Goal: Task Accomplishment & Management: Complete application form

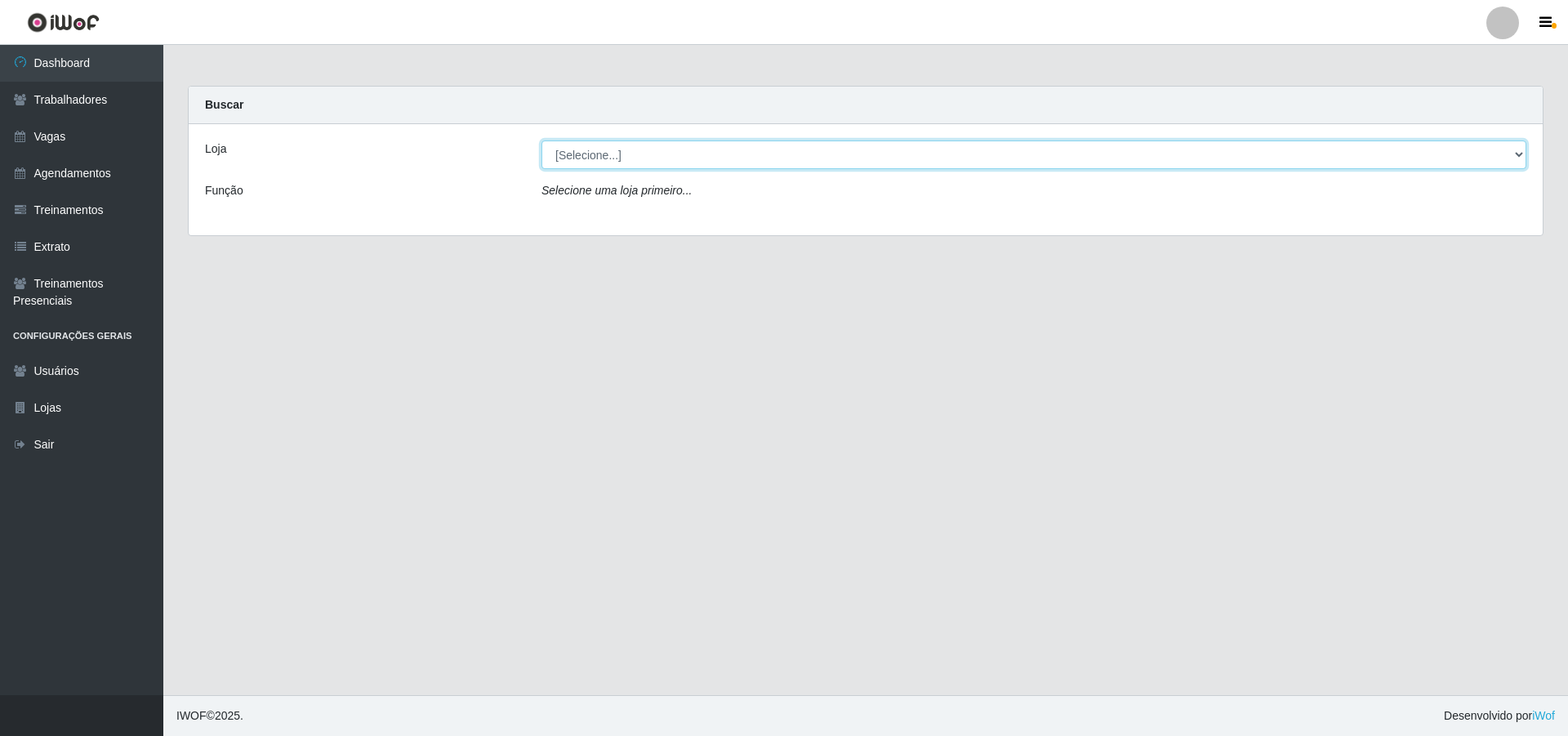
click at [679, 157] on select "[Selecione...] Pizza Nostra" at bounding box center [1034, 155] width 985 height 29
select select "337"
click at [542, 141] on select "[Selecione...] Pizza Nostra" at bounding box center [1034, 155] width 985 height 29
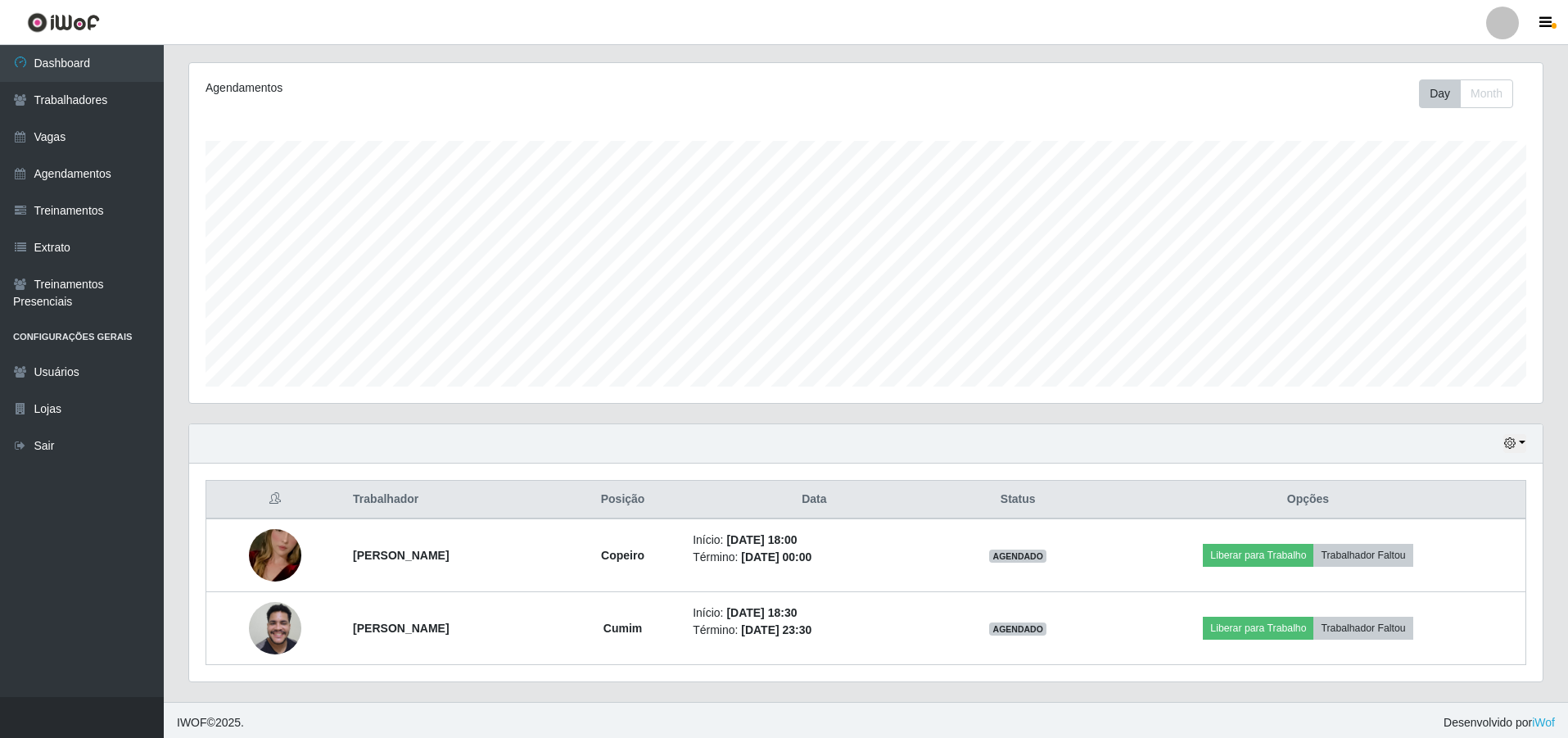
scroll to position [204, 0]
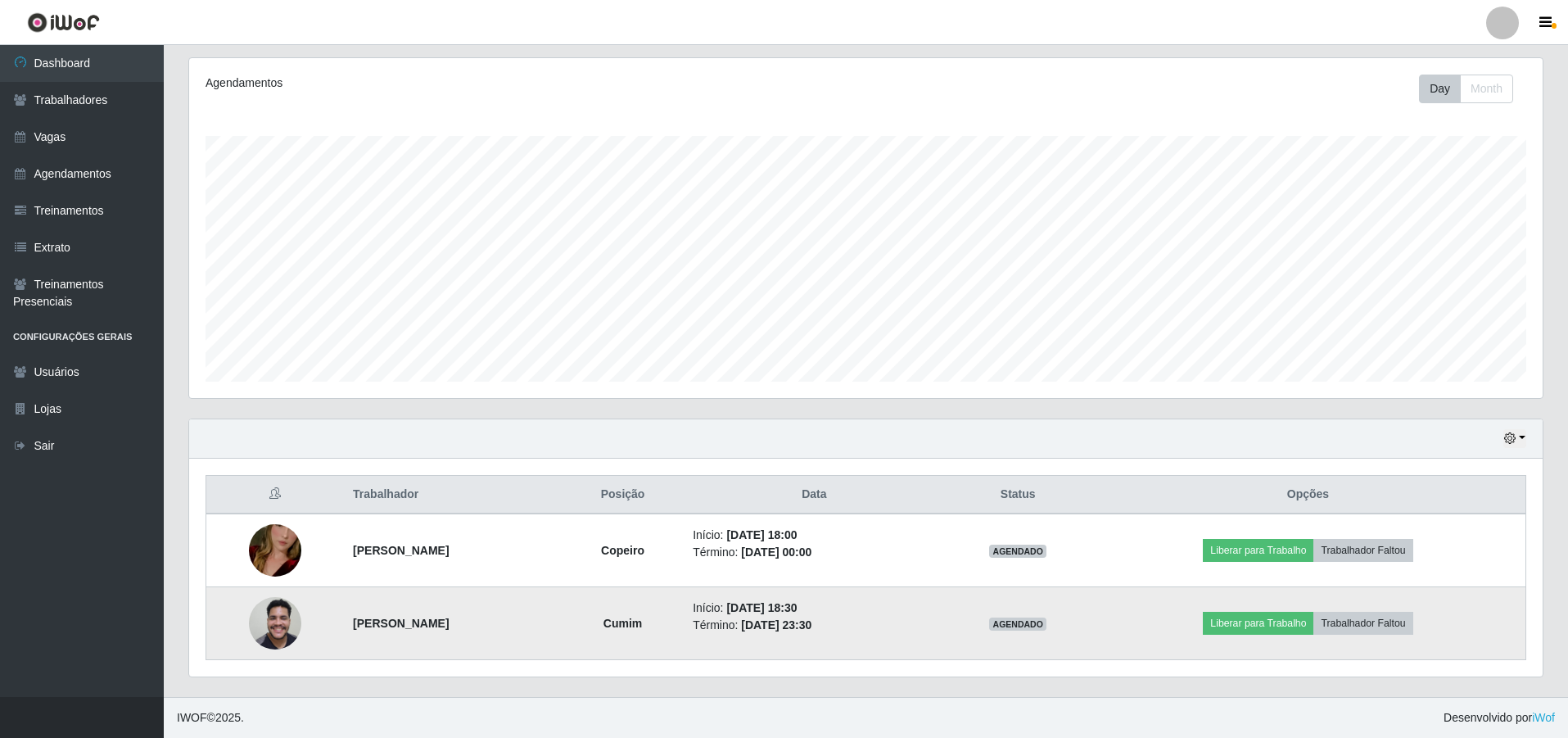
click at [265, 619] on img at bounding box center [275, 622] width 53 height 69
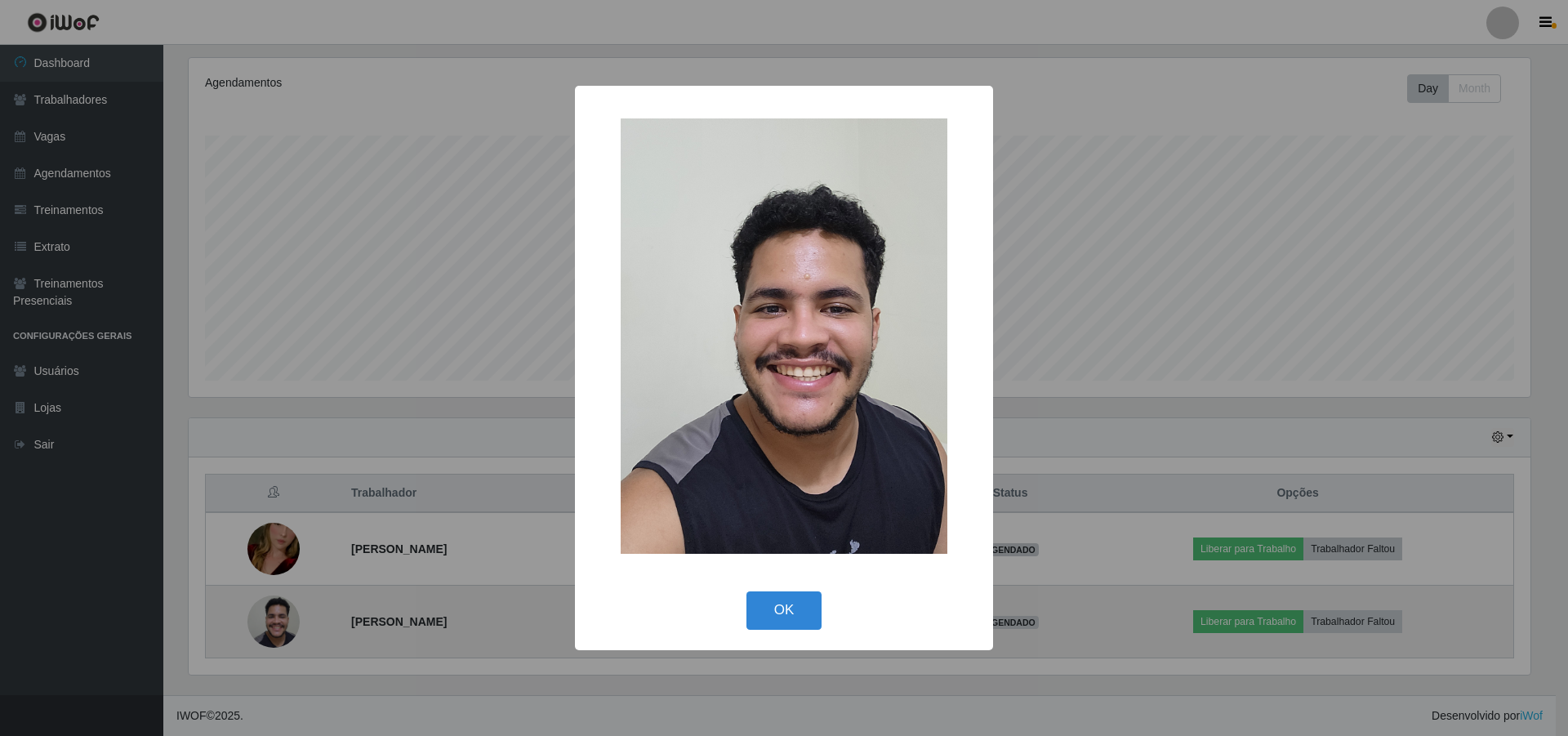
click at [264, 617] on div "× OK Cancel" at bounding box center [784, 368] width 1568 height 736
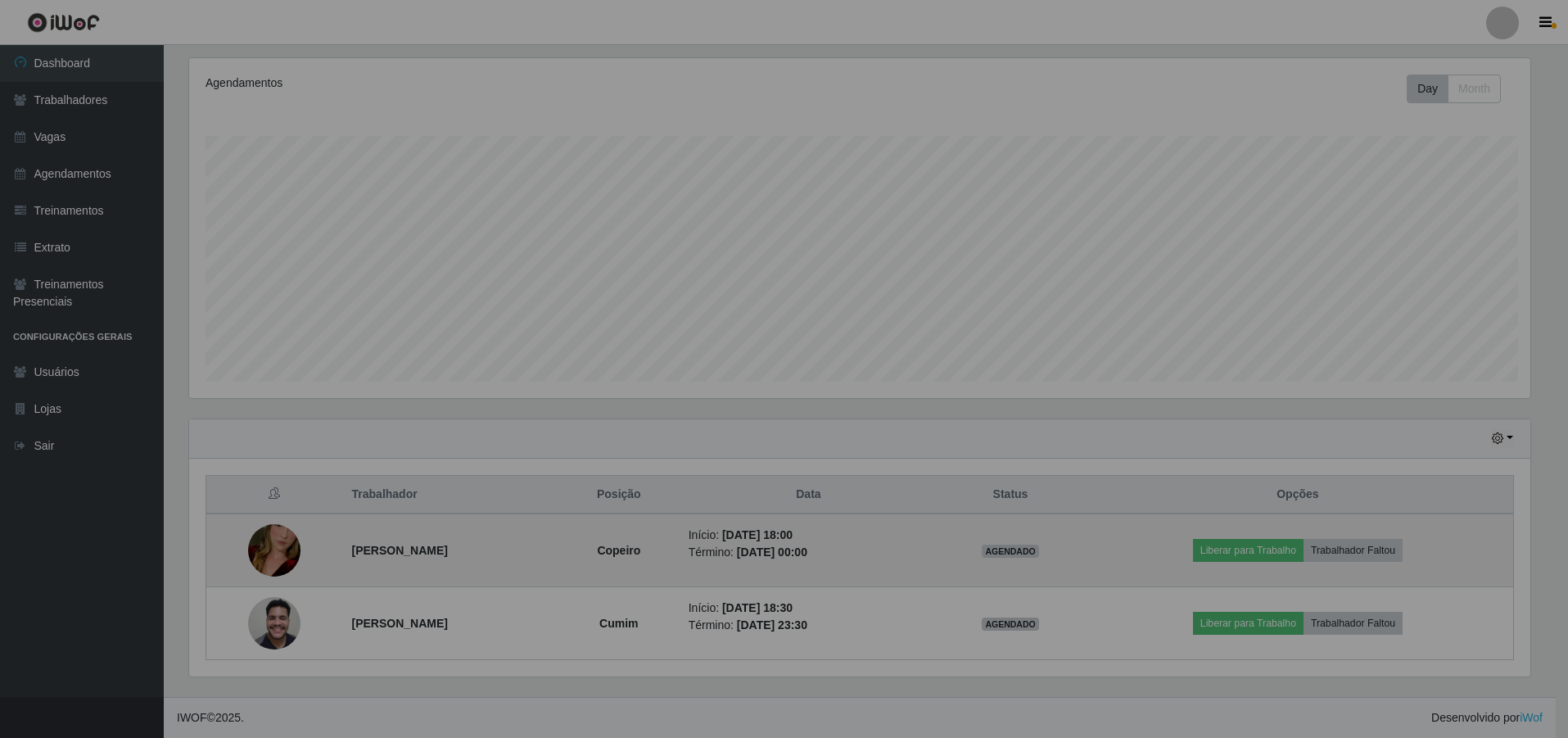
scroll to position [340, 1353]
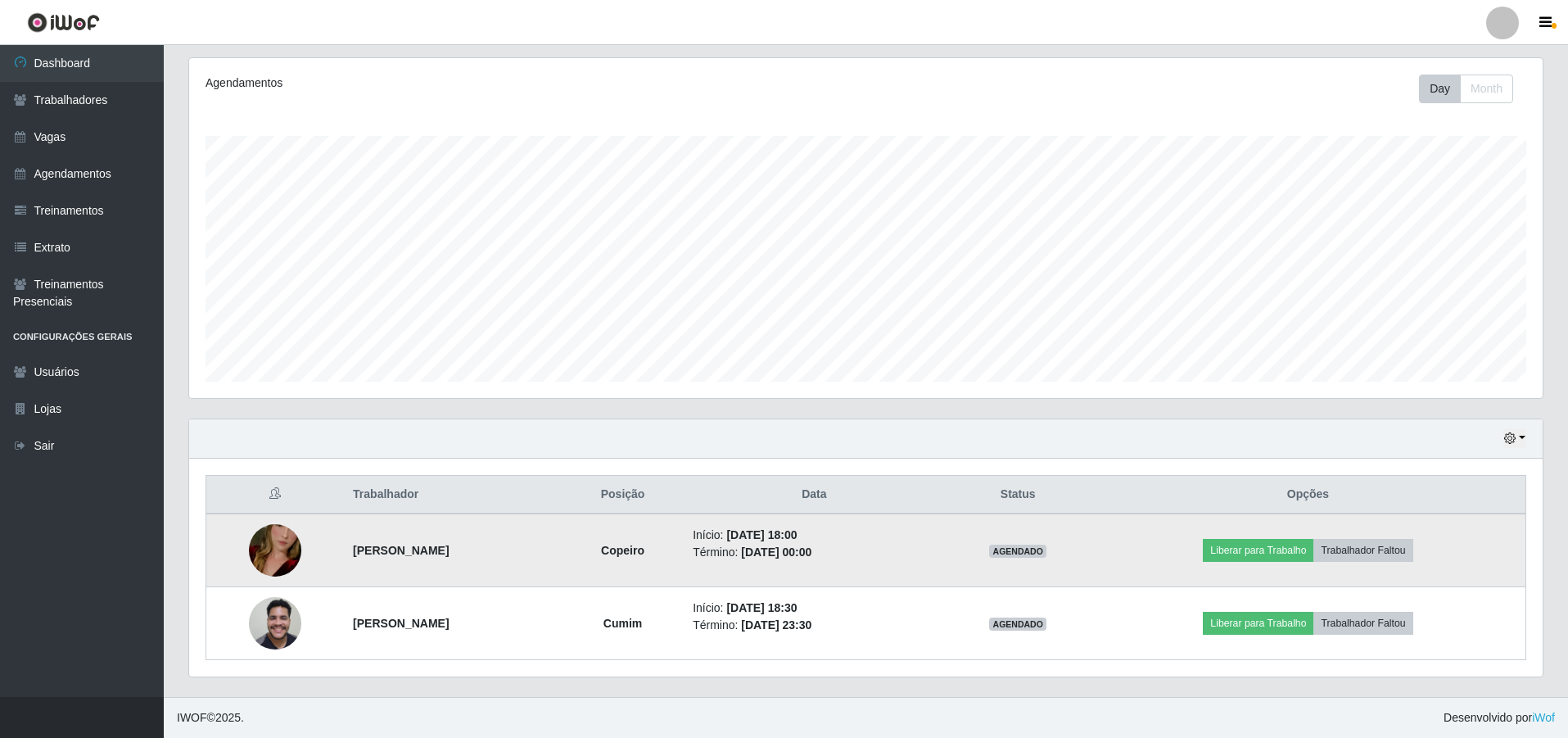
click at [269, 584] on td at bounding box center [274, 550] width 138 height 74
click at [269, 570] on img at bounding box center [275, 550] width 53 height 93
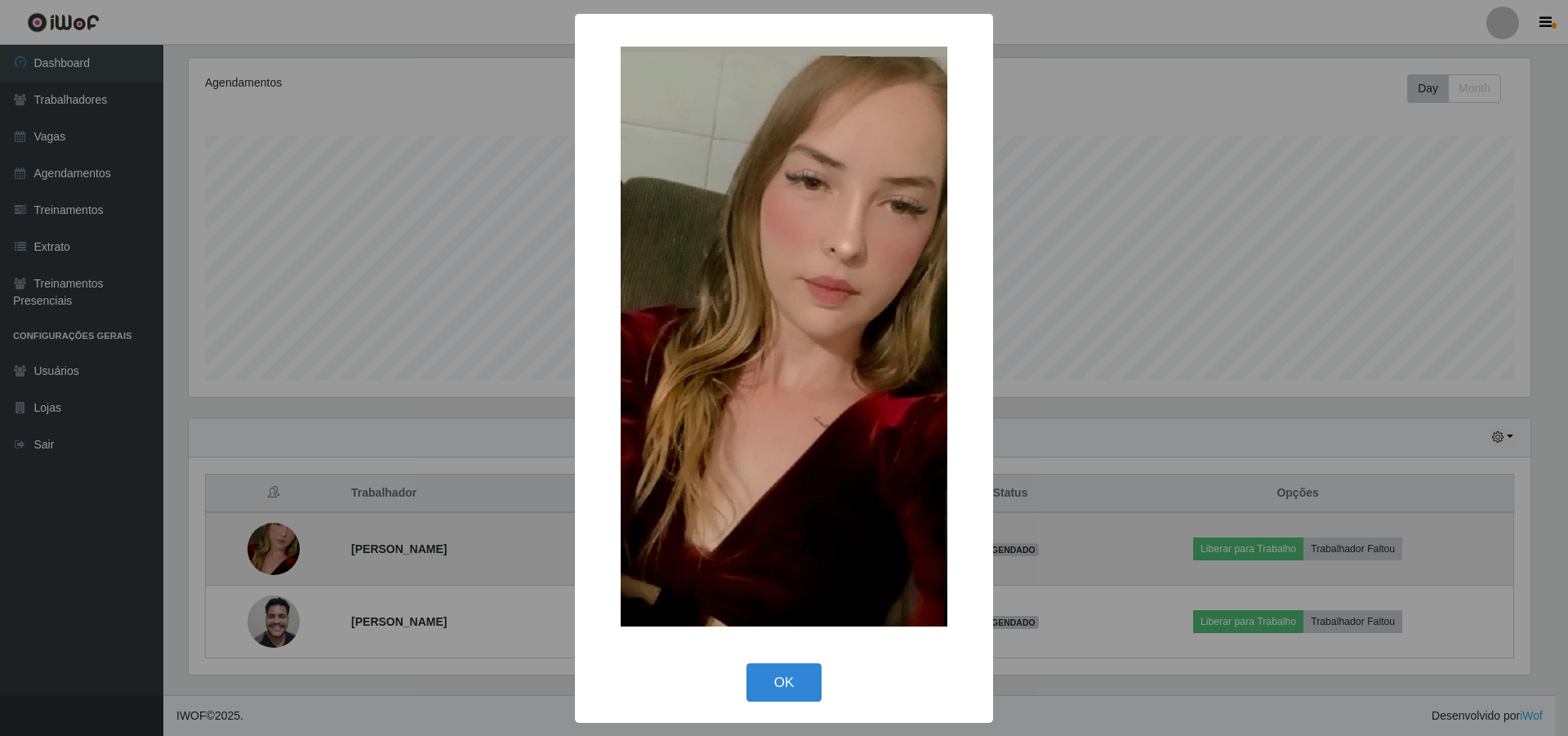
click at [269, 568] on div "× OK Cancel" at bounding box center [784, 368] width 1568 height 736
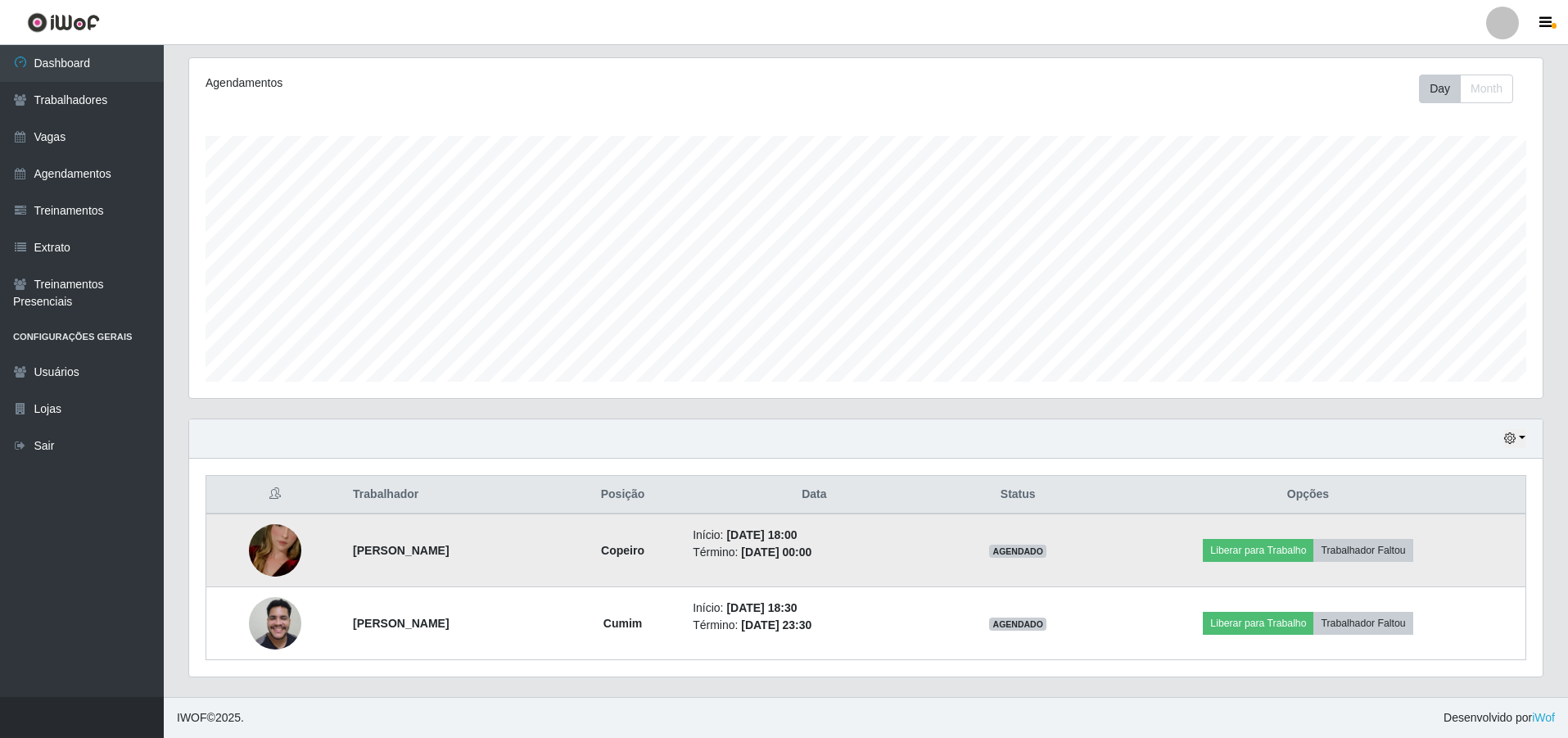
scroll to position [340, 1353]
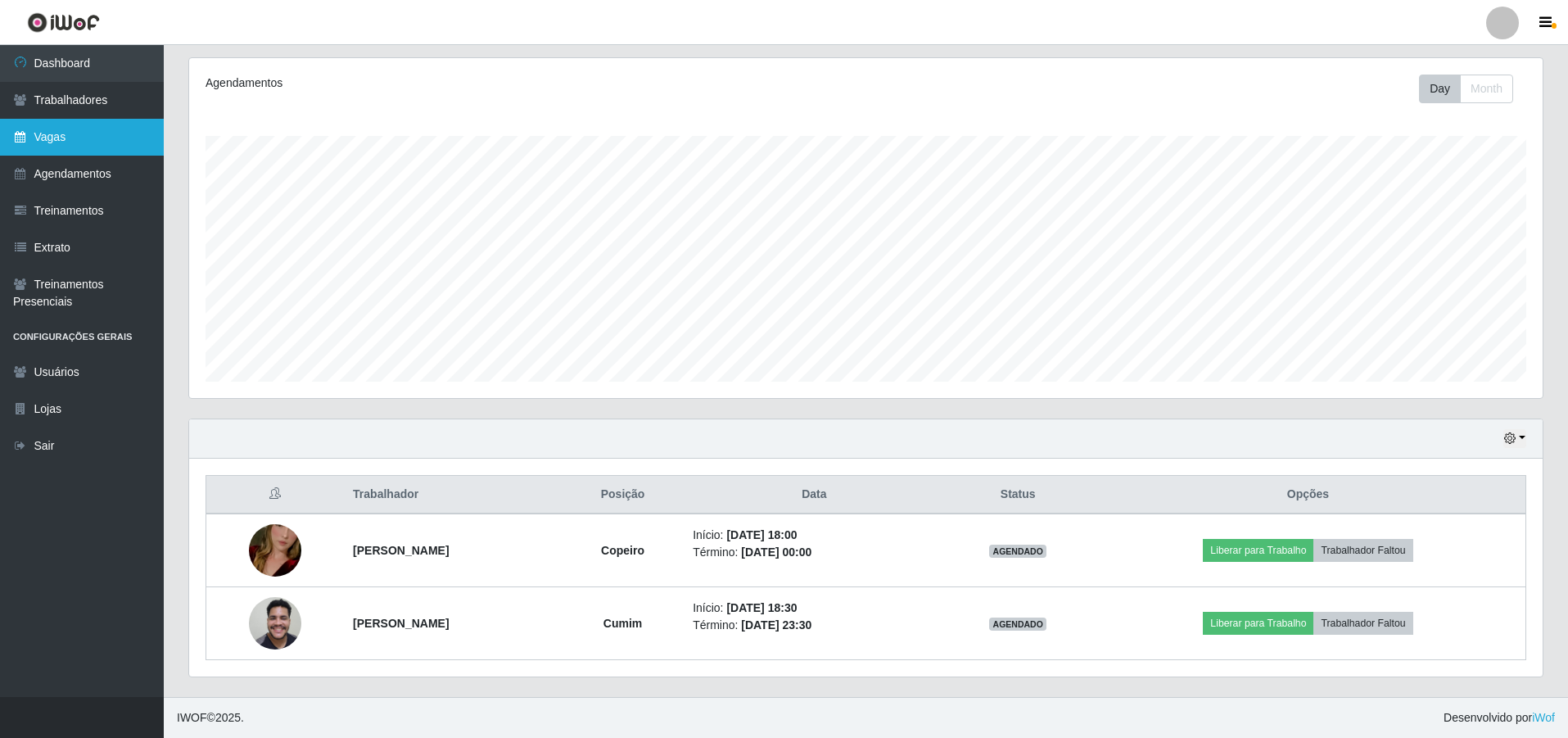
click at [88, 131] on link "Vagas" at bounding box center [82, 137] width 164 height 37
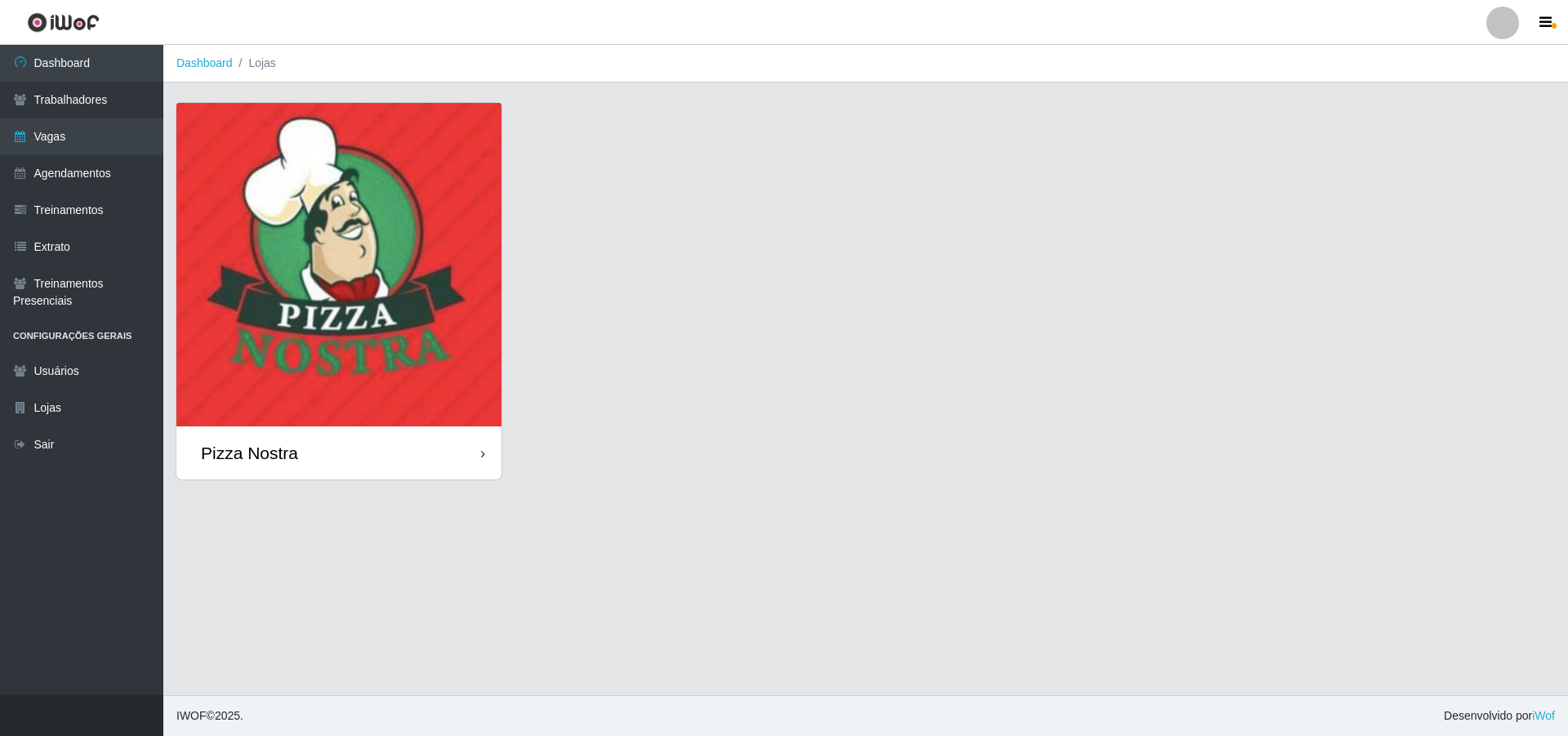
click at [334, 160] on img at bounding box center [340, 265] width 326 height 324
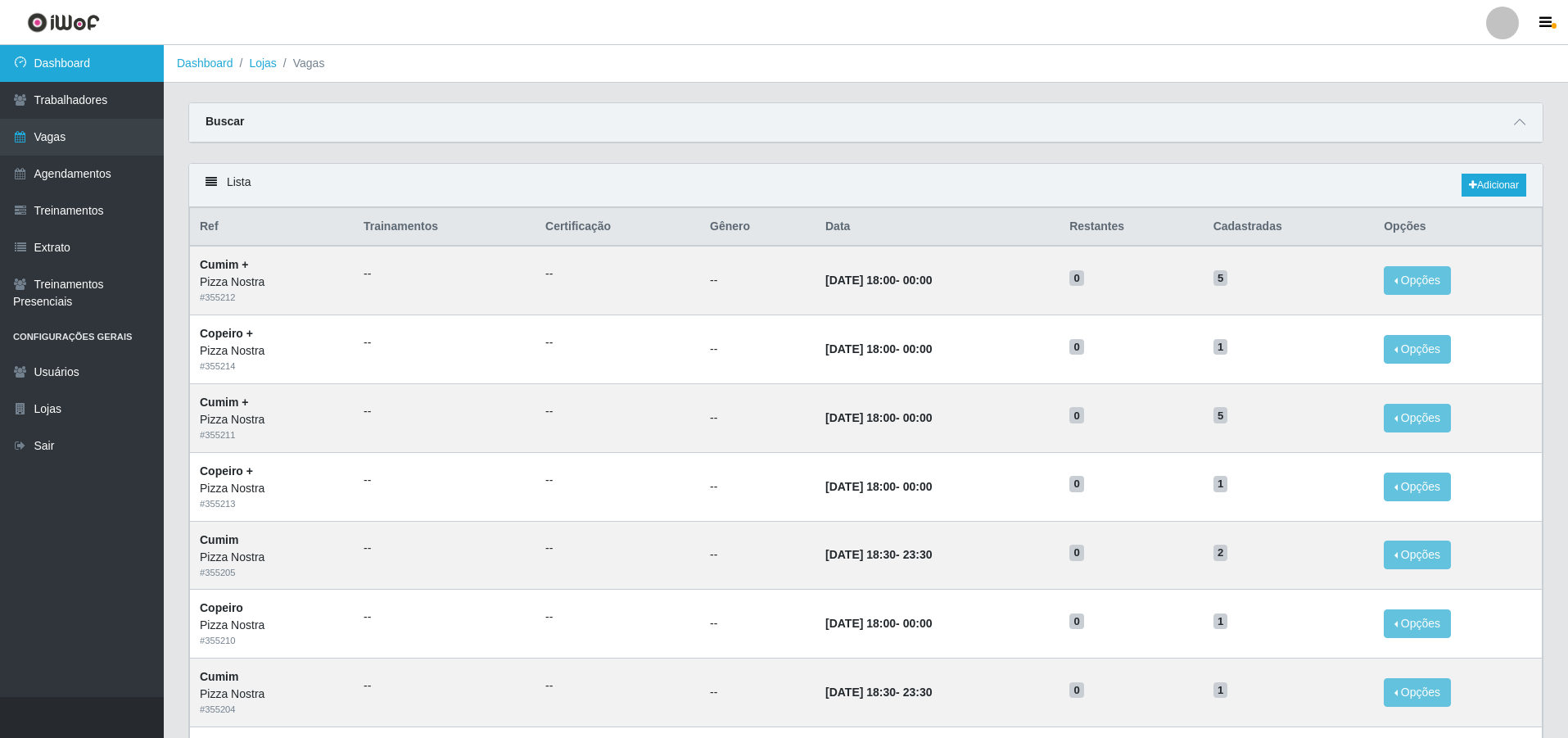
click at [94, 67] on link "Dashboard" at bounding box center [82, 63] width 164 height 37
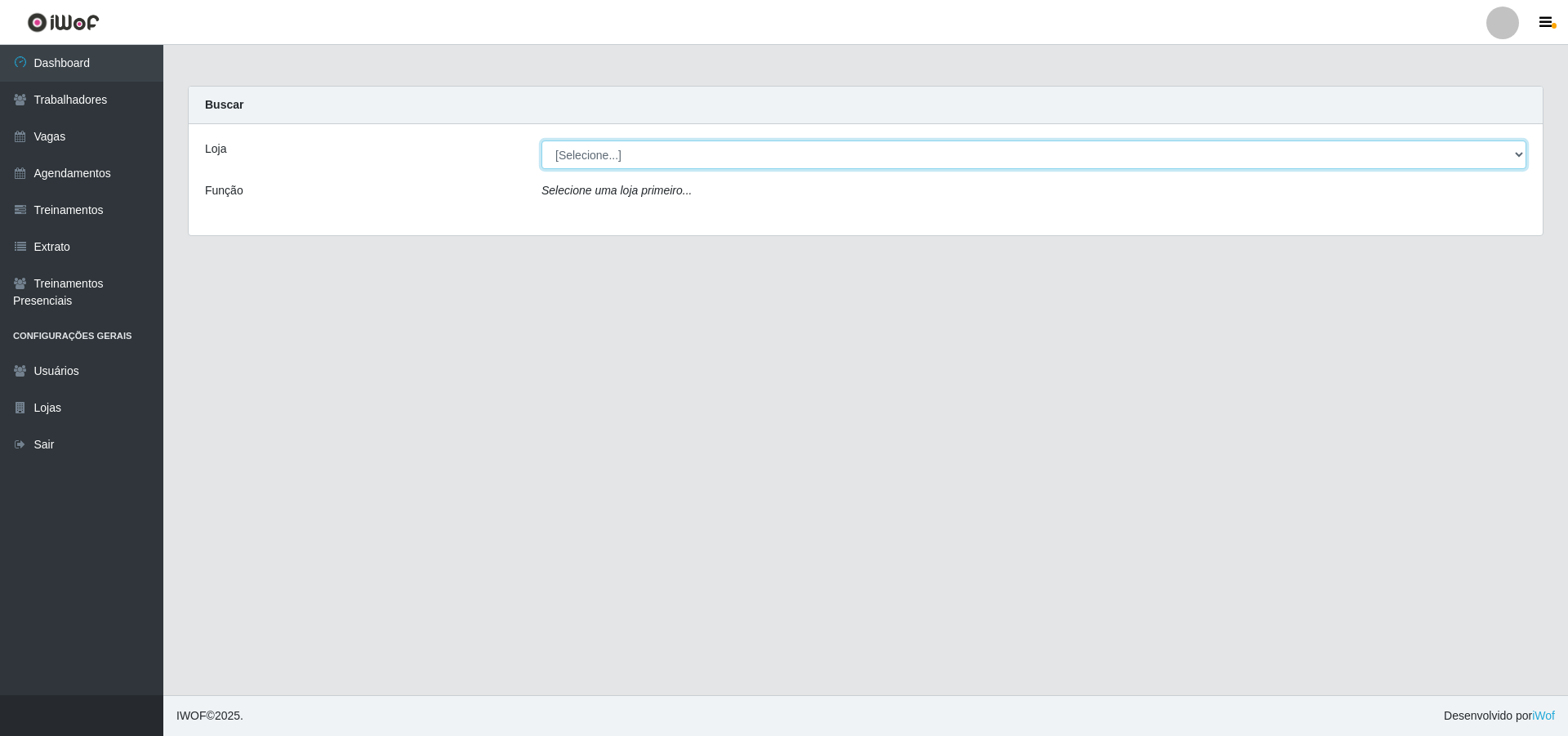
drag, startPoint x: 595, startPoint y: 150, endPoint x: 607, endPoint y: 150, distance: 12.0
click at [607, 145] on select "[Selecione...] Pizza Nostra" at bounding box center [1034, 155] width 985 height 29
select select "337"
click at [542, 141] on select "[Selecione...] Pizza Nostra" at bounding box center [1034, 155] width 985 height 29
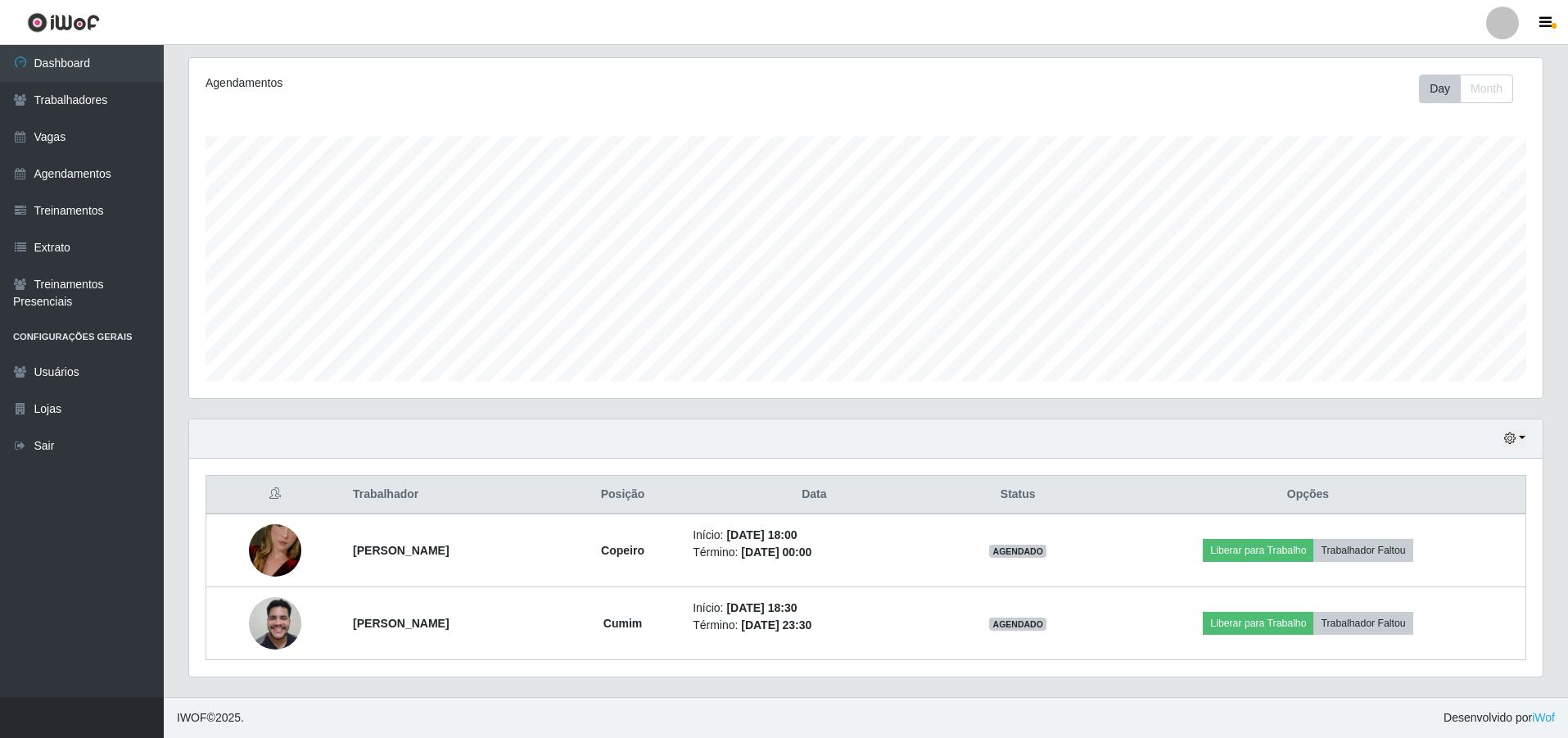
scroll to position [340, 1353]
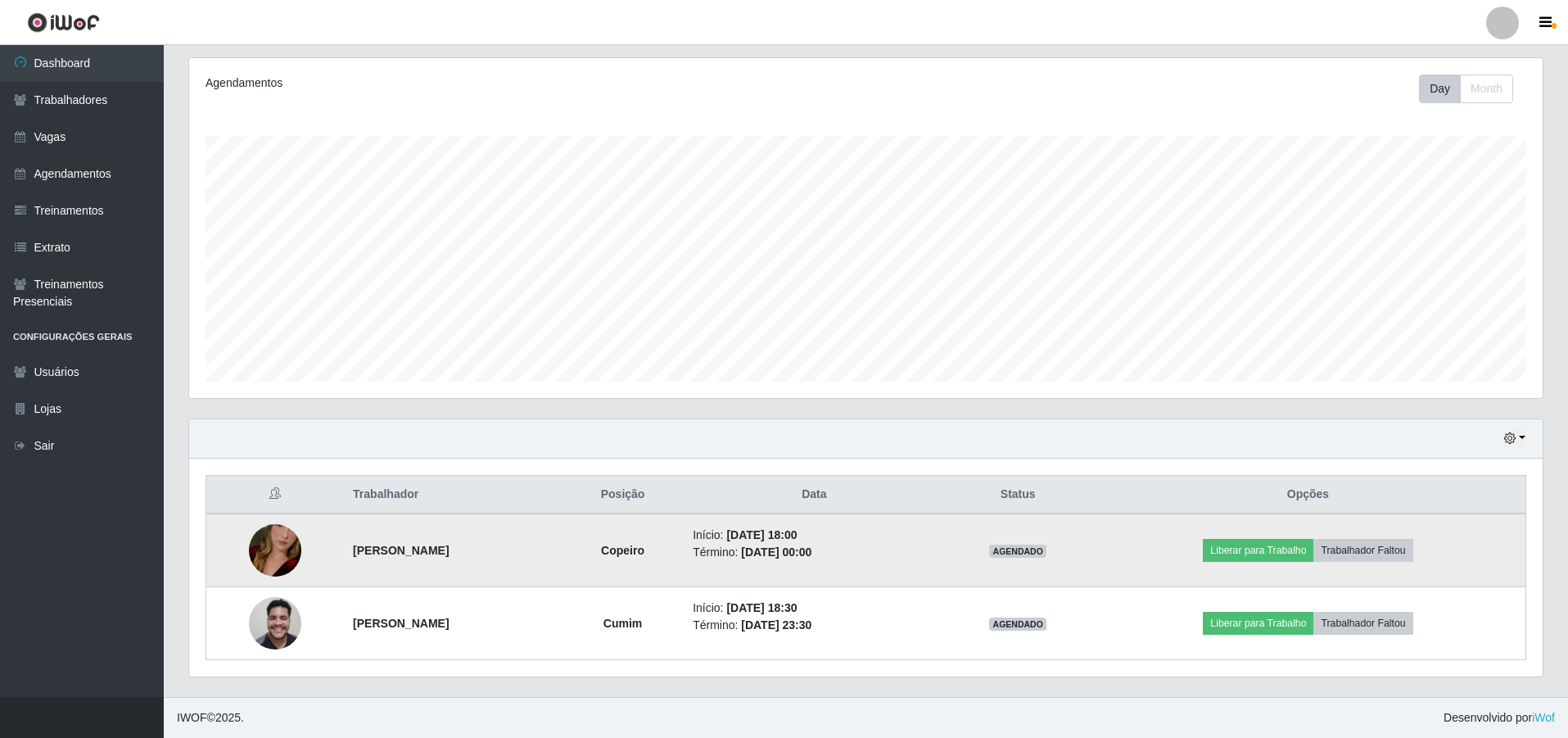
click at [278, 556] on img at bounding box center [275, 550] width 53 height 93
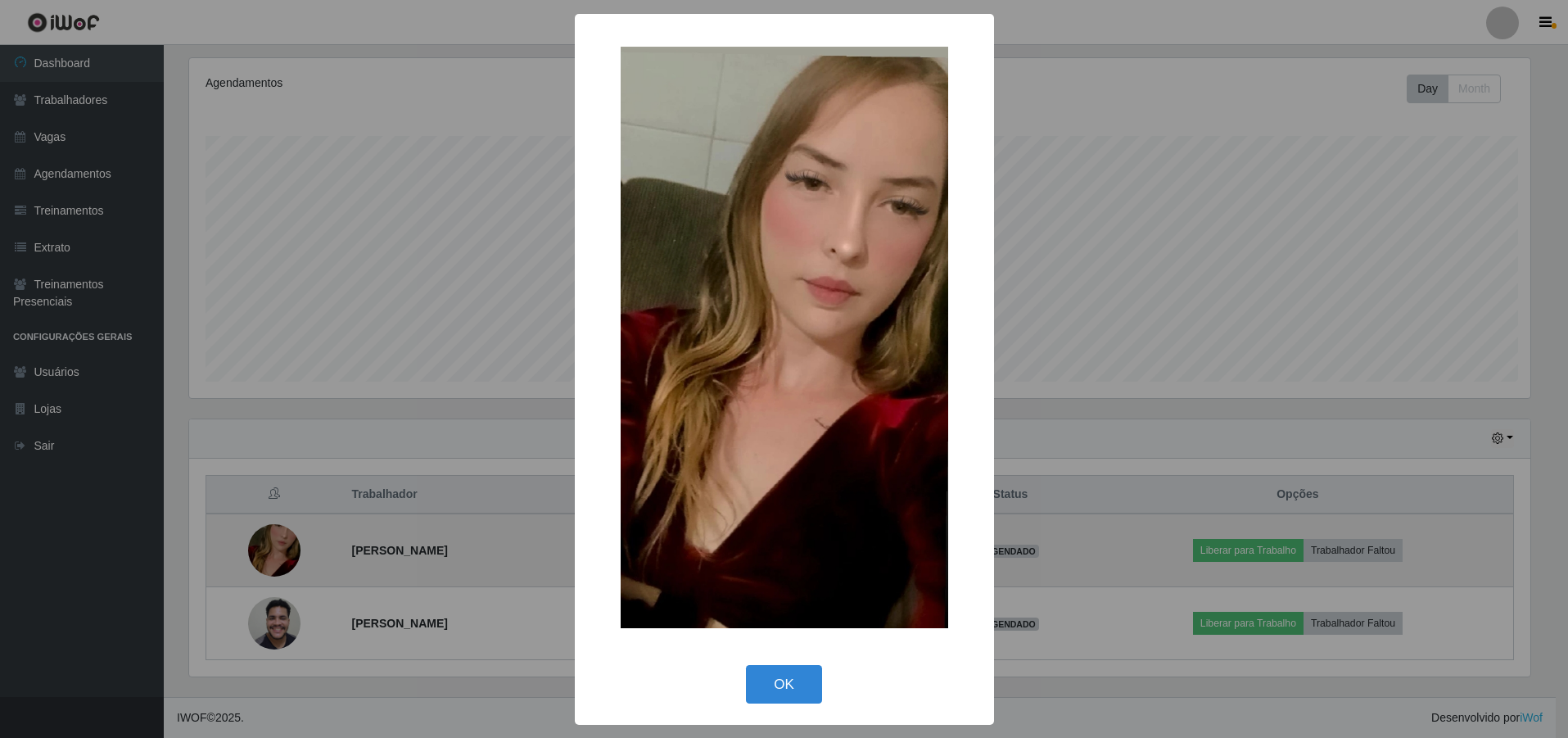
scroll to position [340, 1345]
click at [278, 556] on div "× OK Cancel" at bounding box center [786, 369] width 1572 height 738
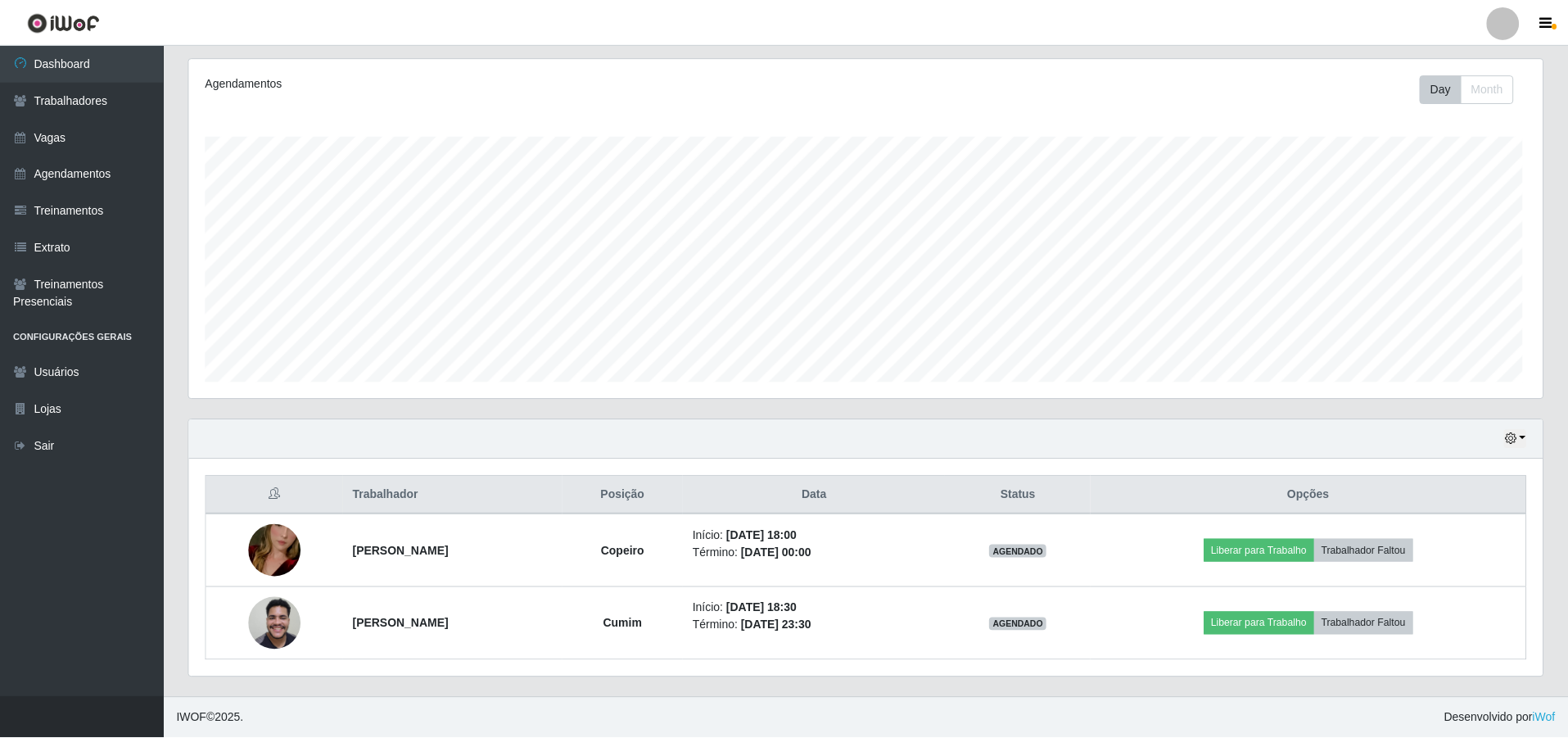
scroll to position [340, 1353]
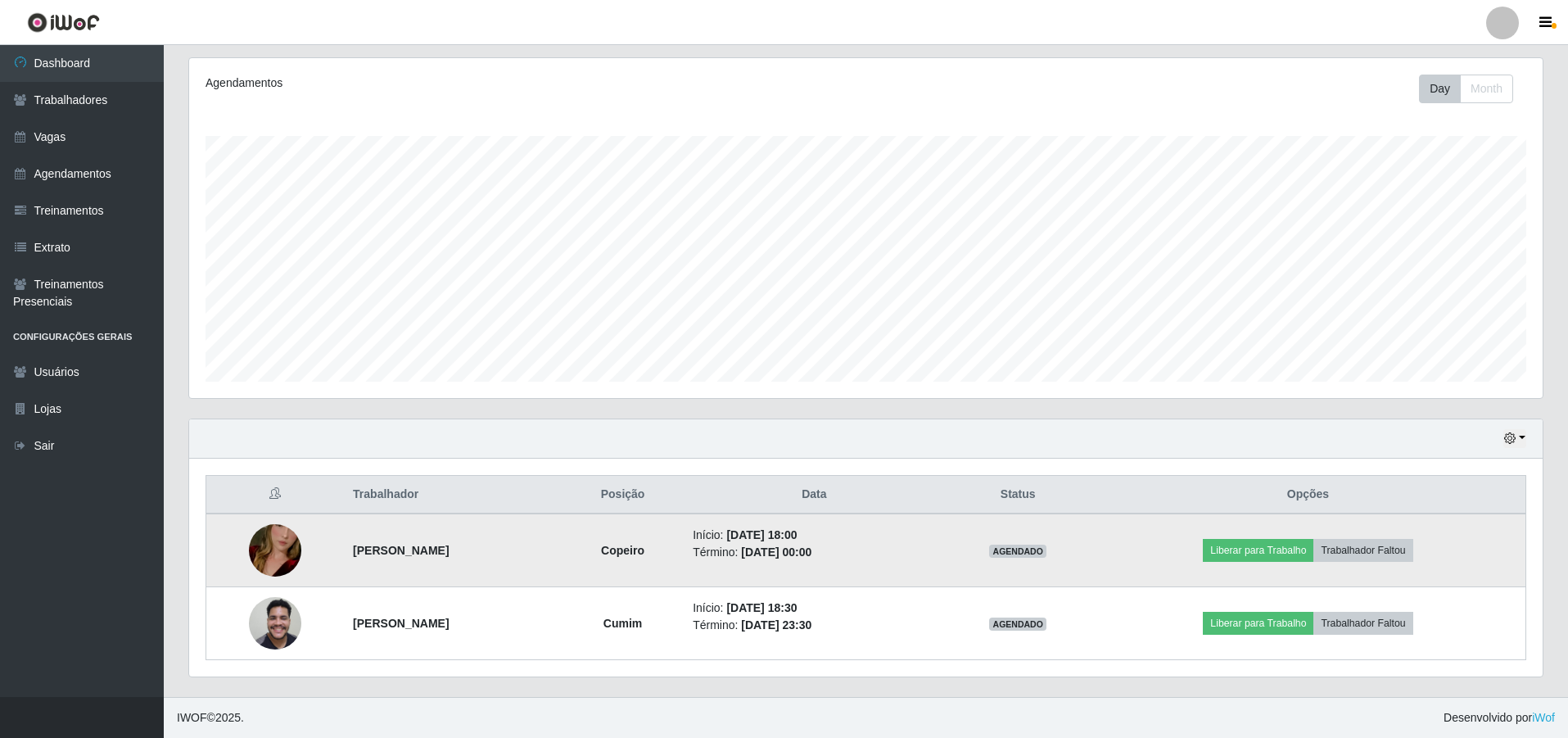
click at [271, 529] on img at bounding box center [275, 550] width 53 height 93
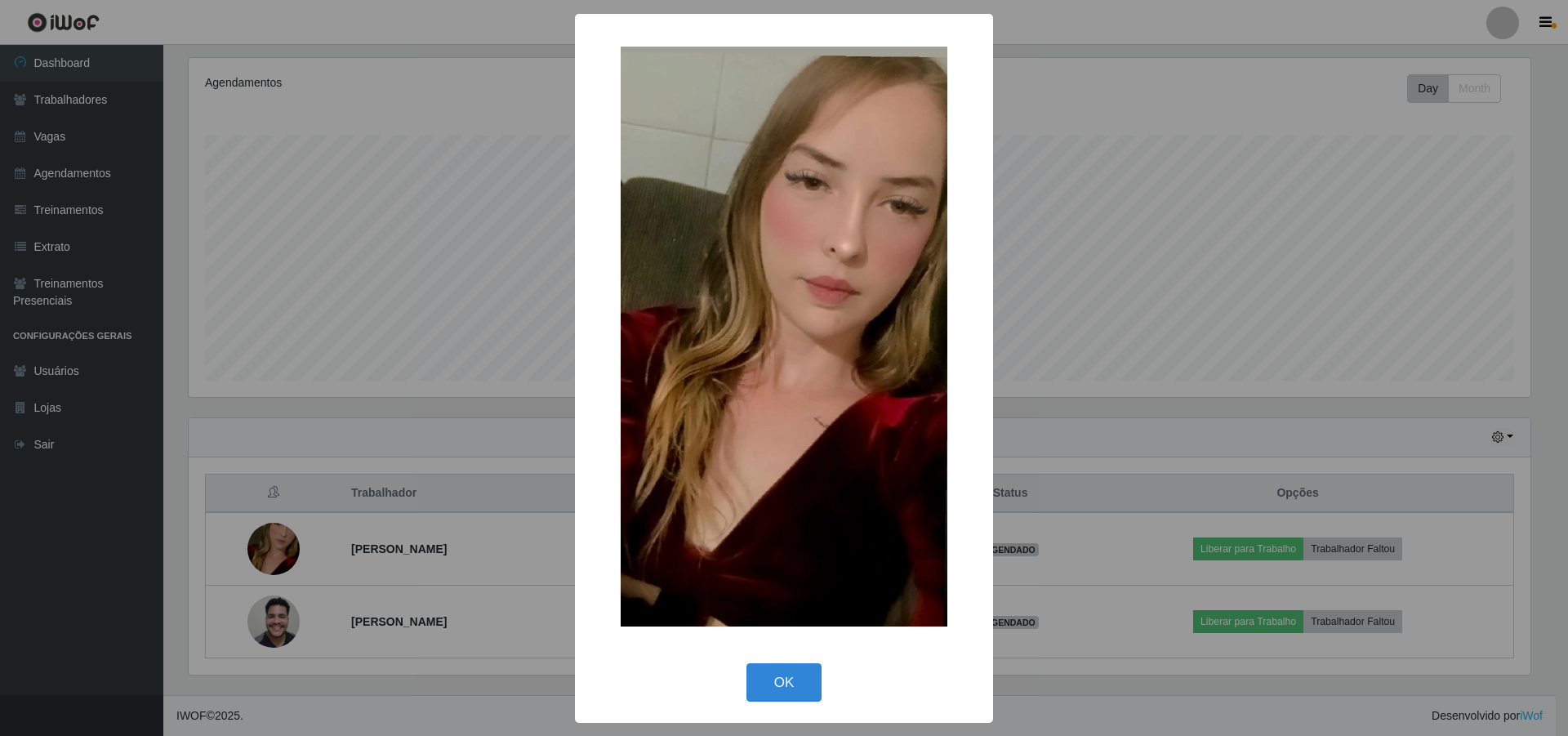
click at [270, 536] on div "× OK Cancel" at bounding box center [784, 368] width 1568 height 736
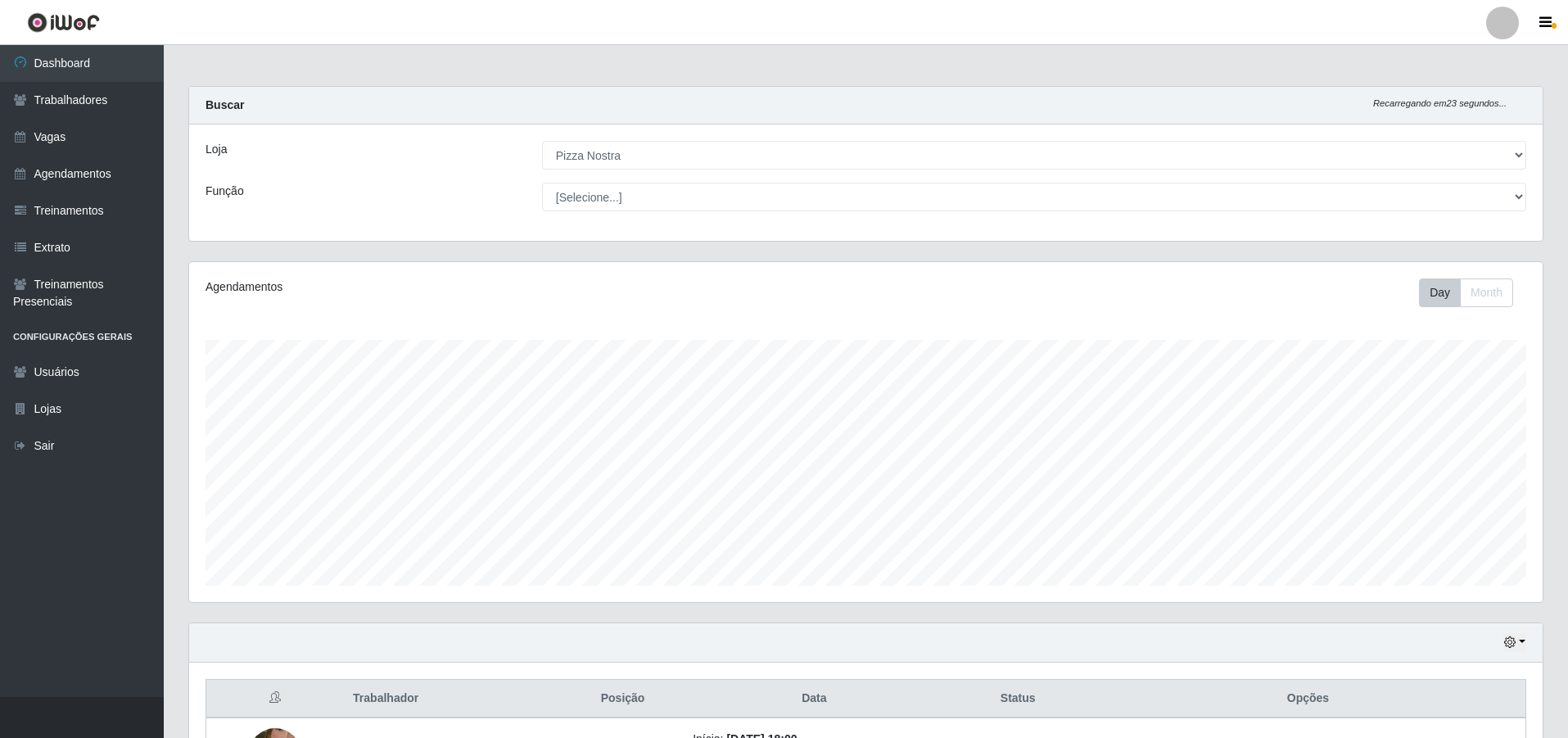
scroll to position [204, 0]
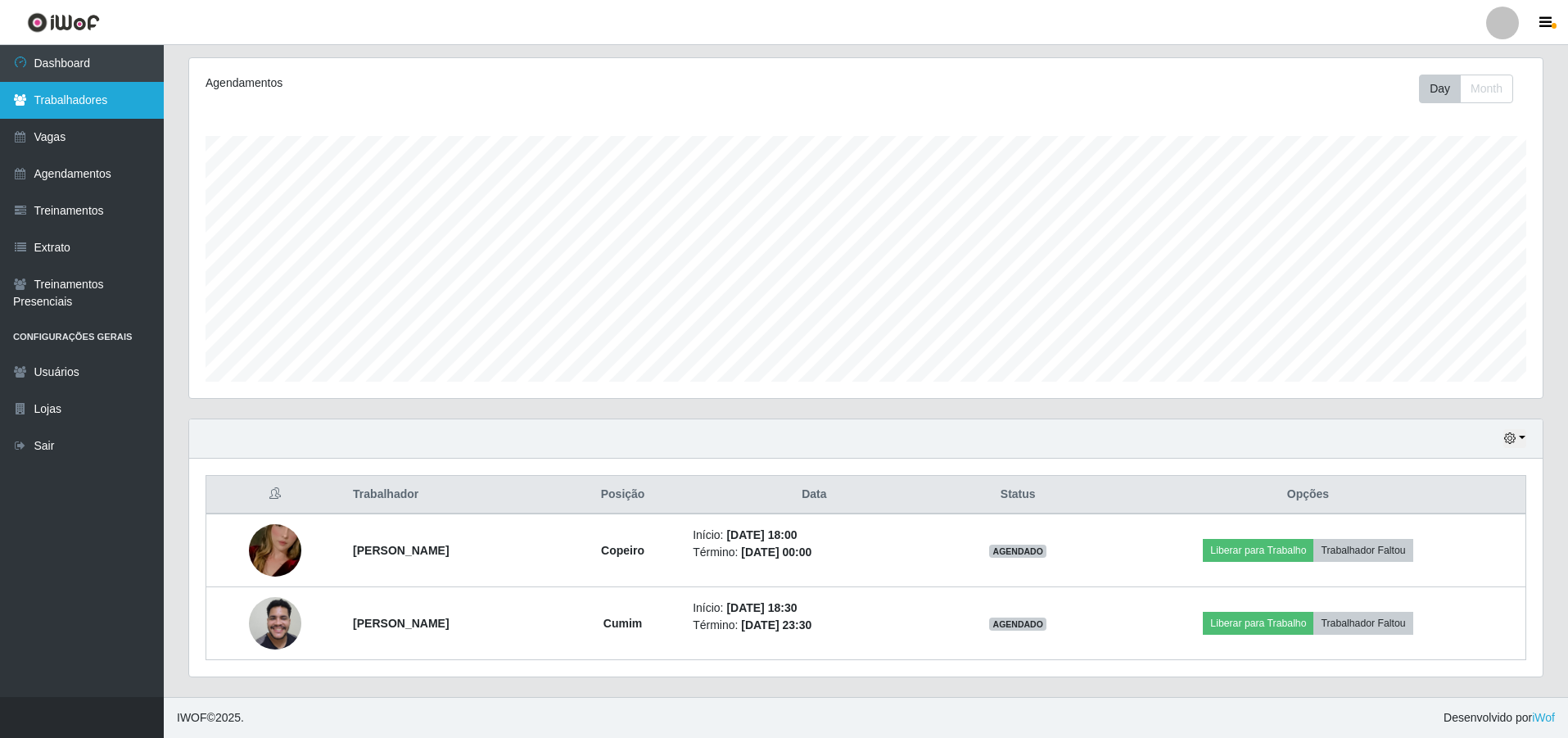
click at [92, 117] on link "Trabalhadores" at bounding box center [82, 100] width 164 height 37
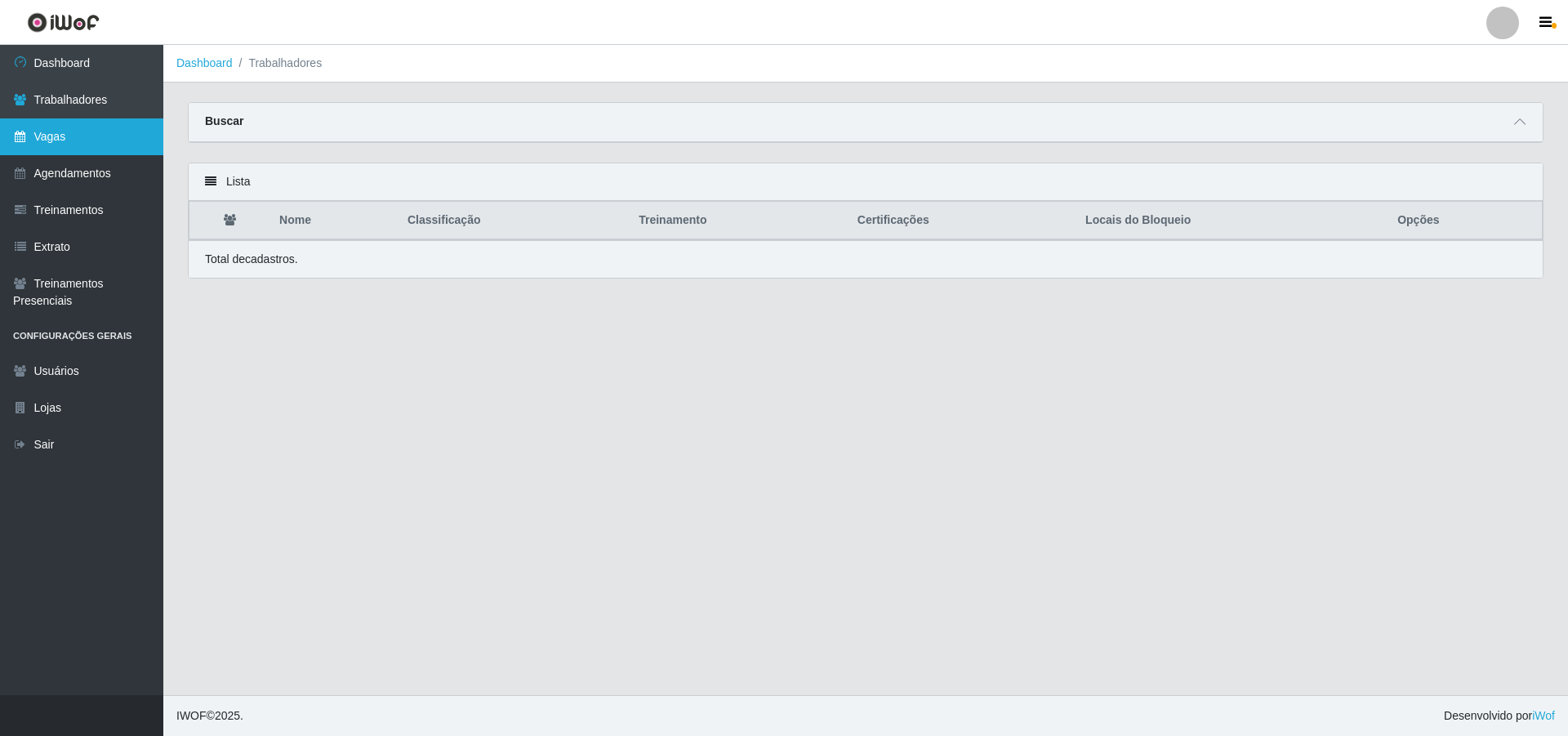
click at [92, 134] on link "Vagas" at bounding box center [81, 137] width 164 height 37
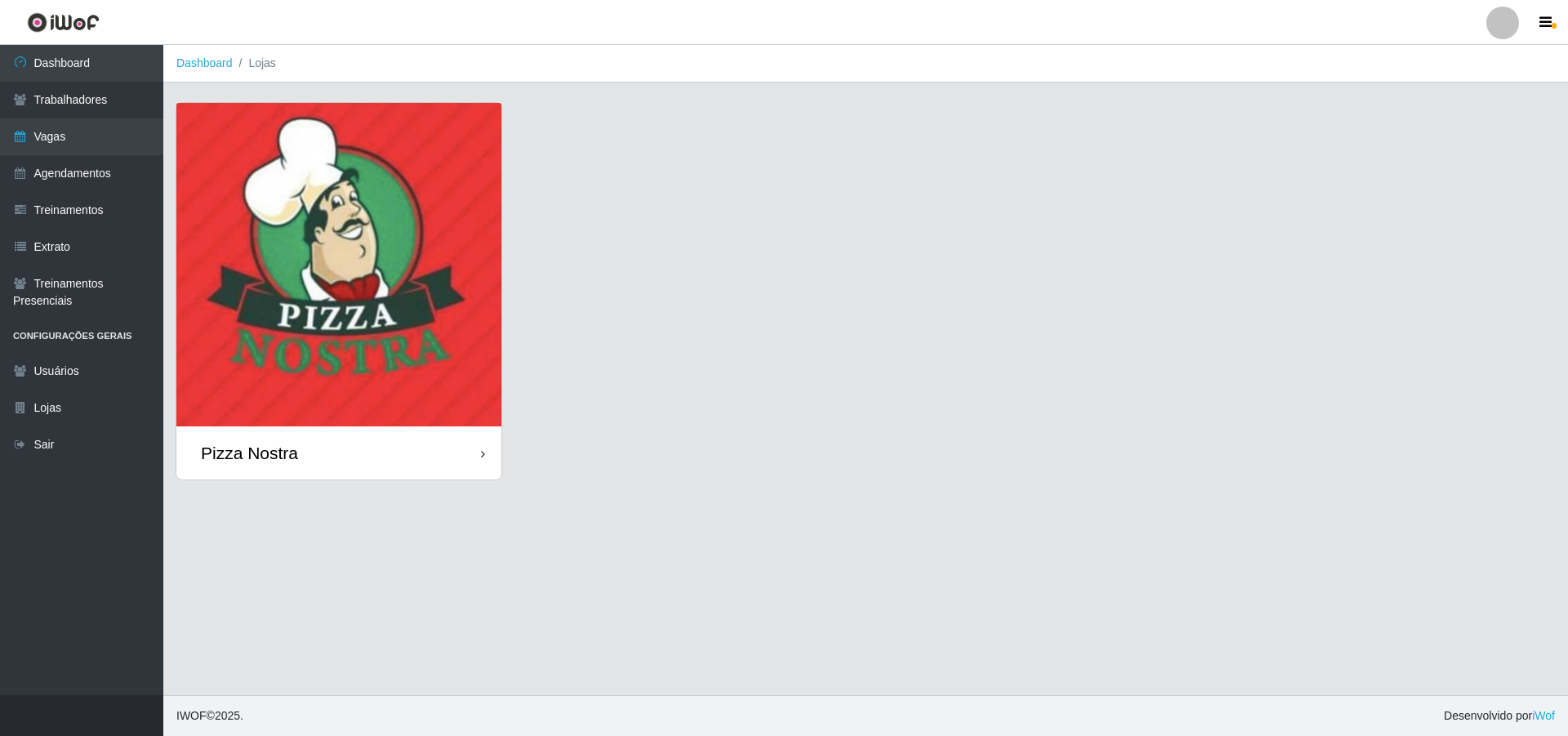
click at [374, 190] on img at bounding box center [340, 265] width 326 height 324
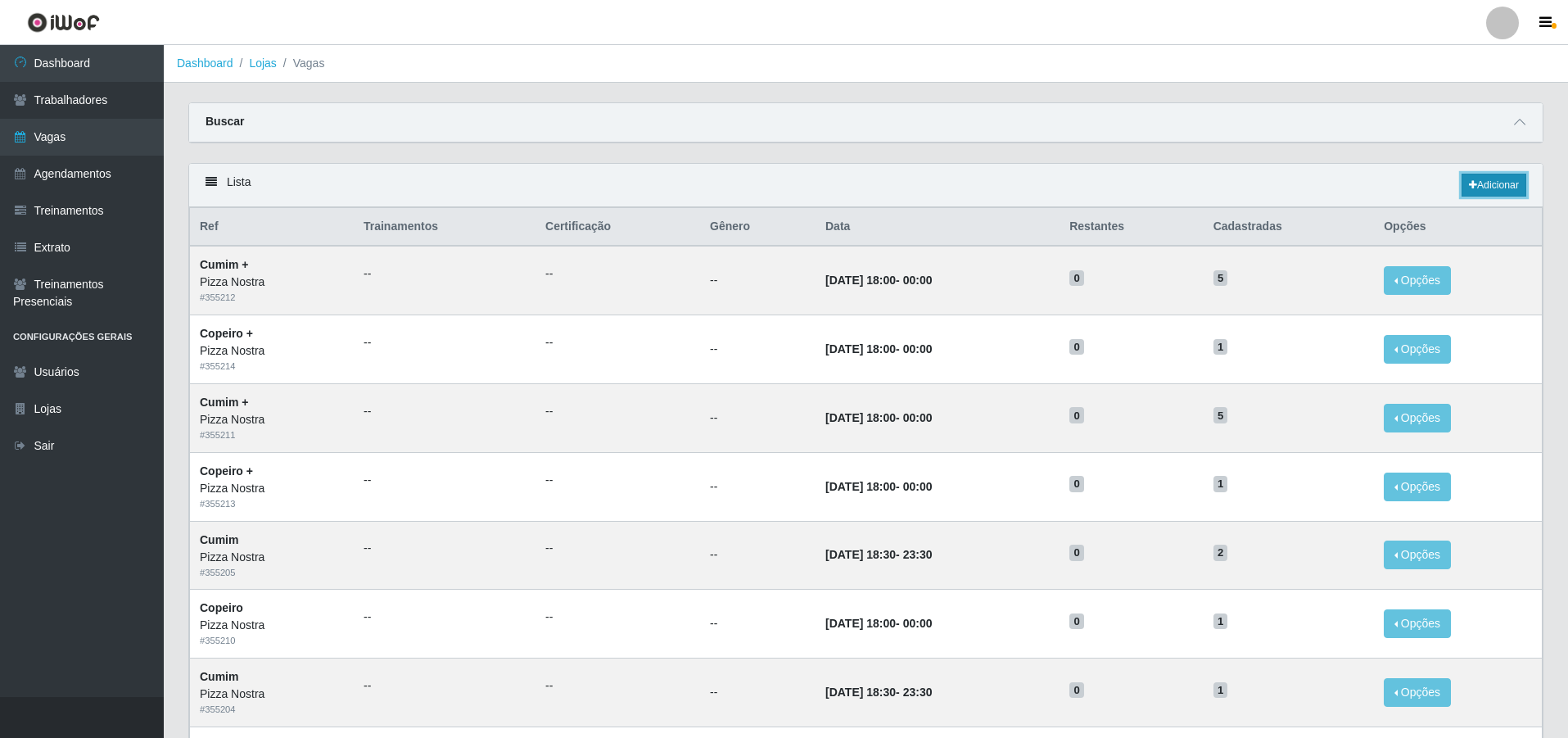
click at [1503, 196] on link "Adicionar" at bounding box center [1493, 185] width 65 height 23
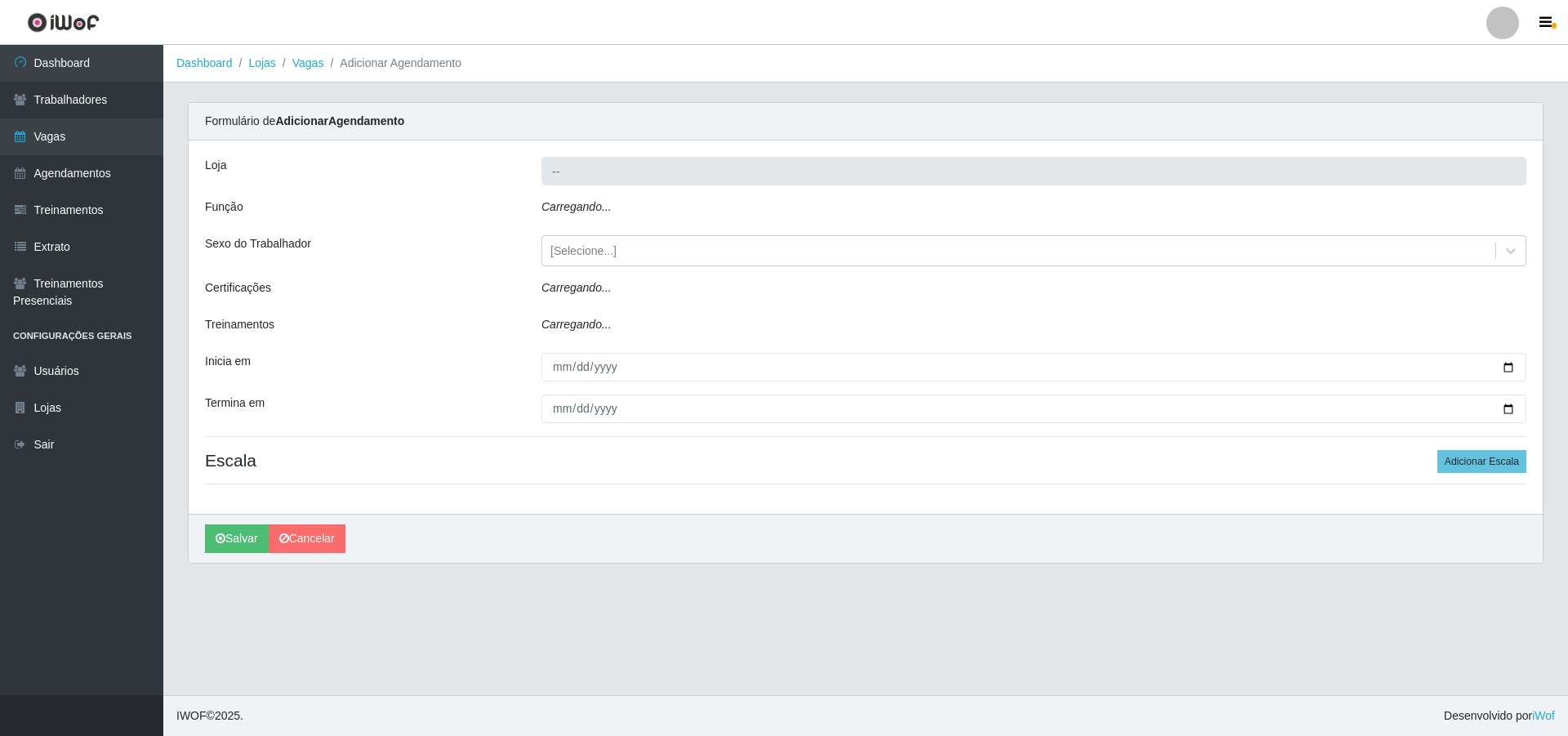
type input "Pizza Nostra"
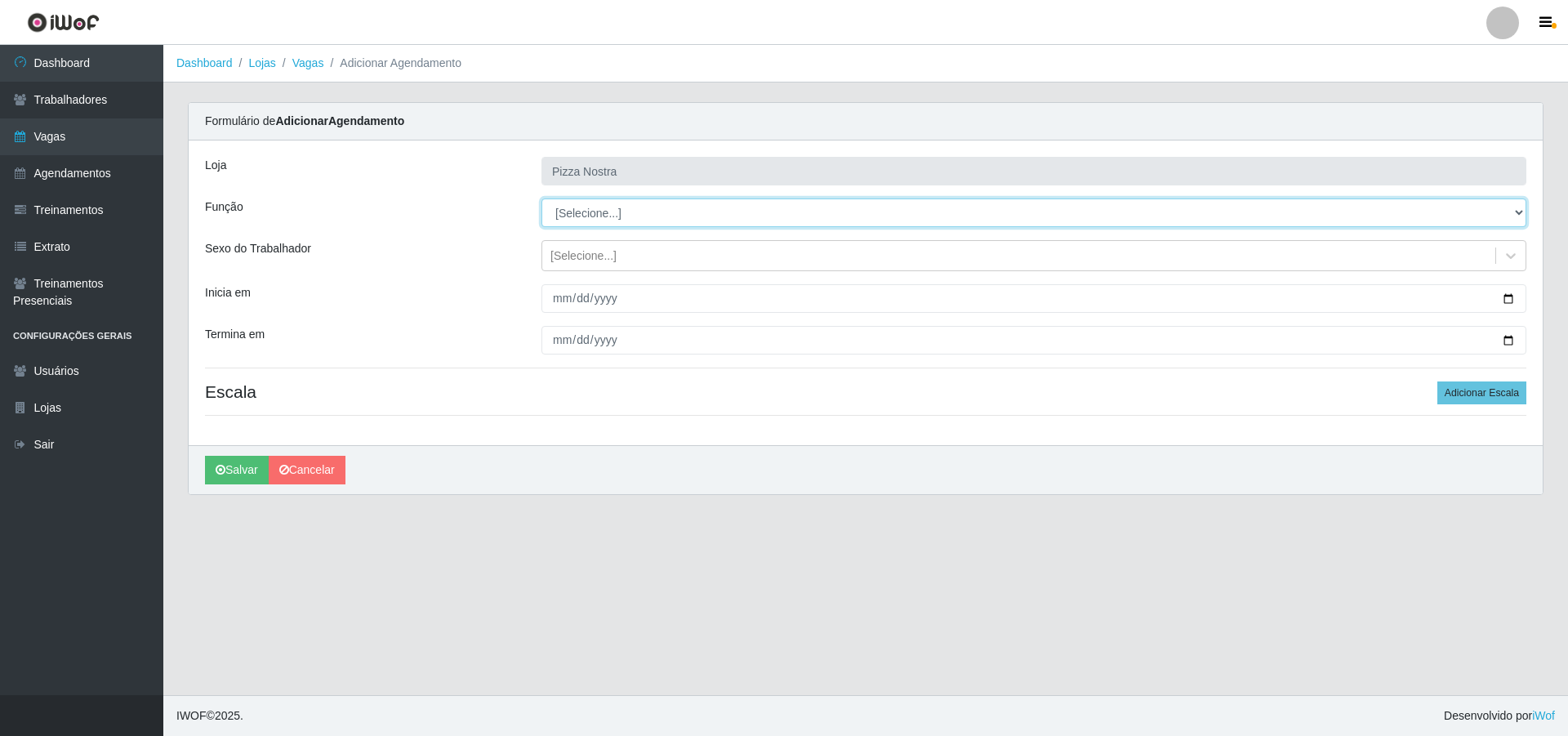
click at [565, 208] on select "[Selecione...] ASG ASG + ASG ++ Auxiliar de Cozinha Auxiliar de Cozinha + Auxil…" at bounding box center [1034, 213] width 985 height 29
click at [694, 214] on select "[Selecione...] ASG ASG + ASG ++ Auxiliar de Cozinha Auxiliar de Cozinha + Auxil…" at bounding box center [1034, 213] width 985 height 29
select select "17"
click at [542, 199] on select "[Selecione...] ASG ASG + ASG ++ Auxiliar de Cozinha Auxiliar de Cozinha + Auxil…" at bounding box center [1034, 213] width 985 height 29
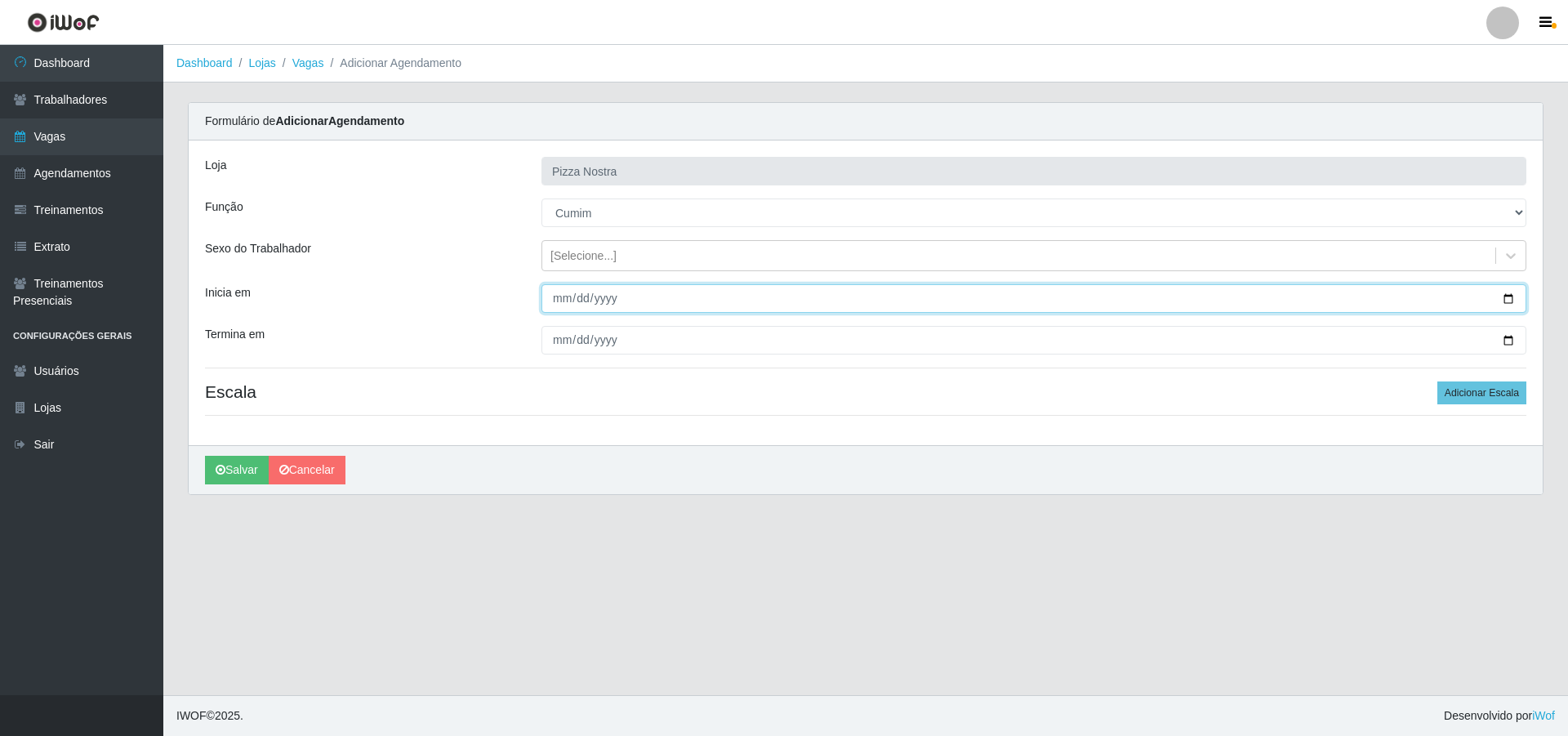
click at [563, 293] on input "Inicia em" at bounding box center [1034, 298] width 985 height 29
type input "[DATE]"
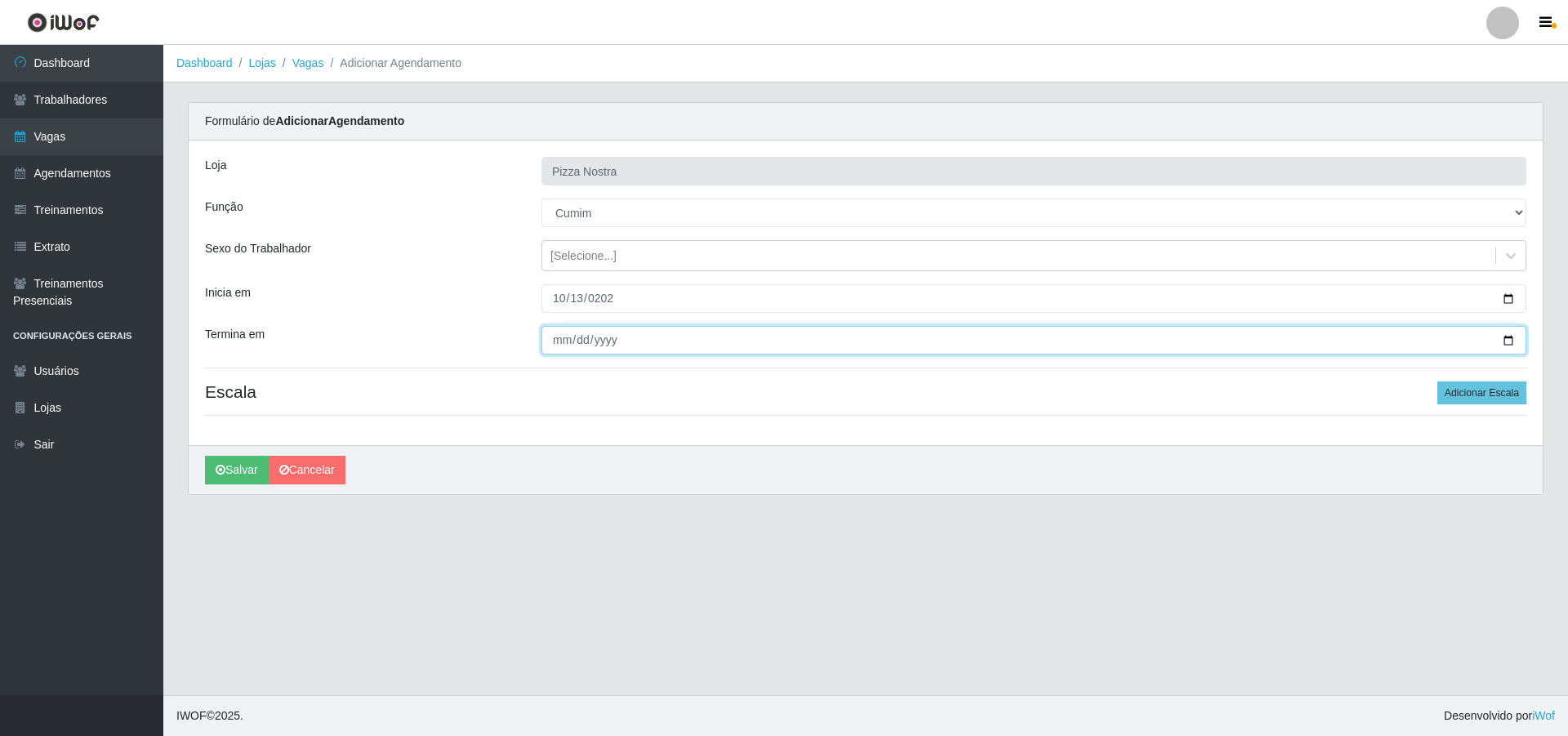
click at [559, 335] on input "Termina em" at bounding box center [1034, 340] width 985 height 29
type input "[DATE]"
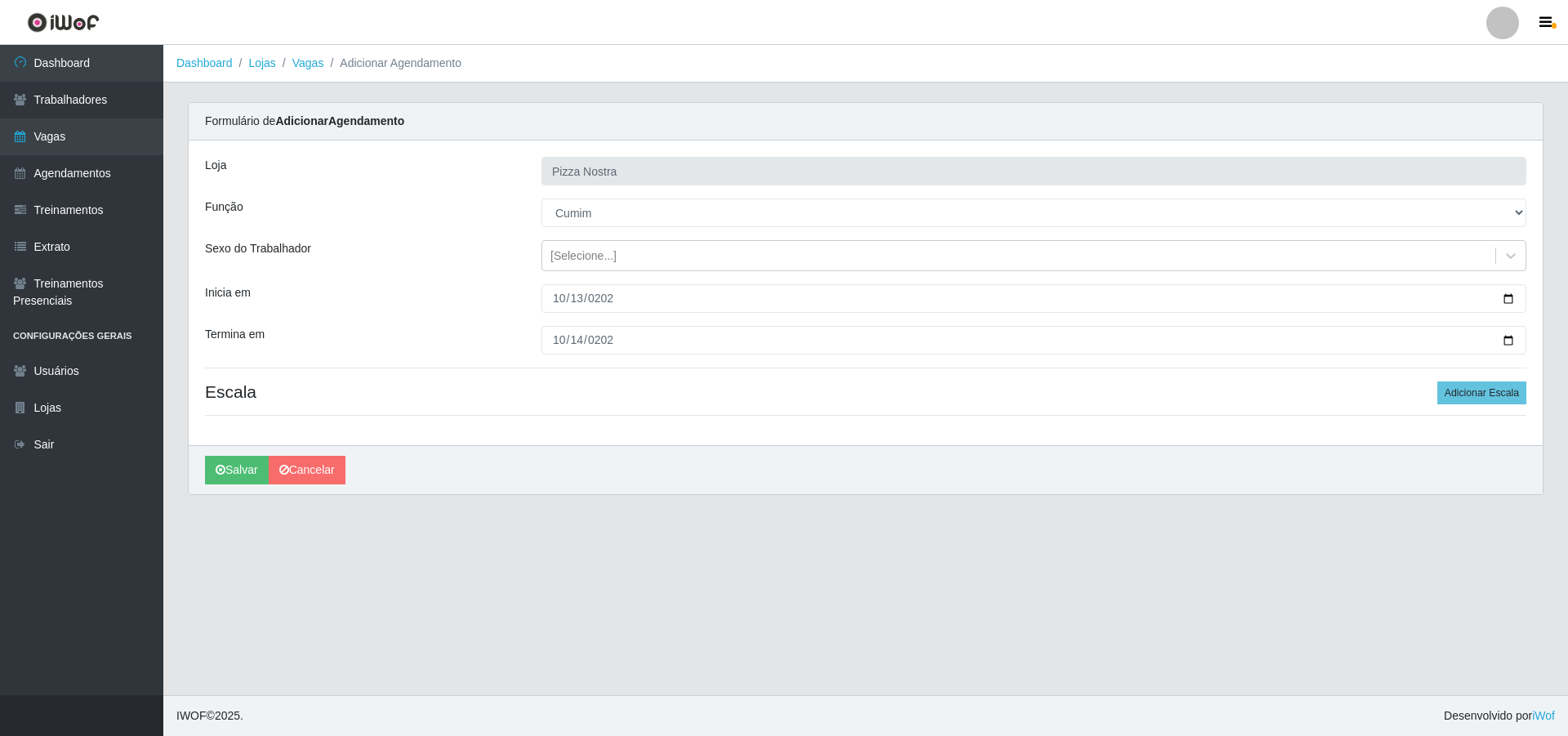
click at [1528, 390] on div "Loja Pizza Nostra Função [Selecione...] ASG ASG + ASG ++ Auxiliar de Cozinha Au…" at bounding box center [866, 293] width 1354 height 305
click at [1498, 399] on button "Adicionar Escala" at bounding box center [1482, 393] width 89 height 23
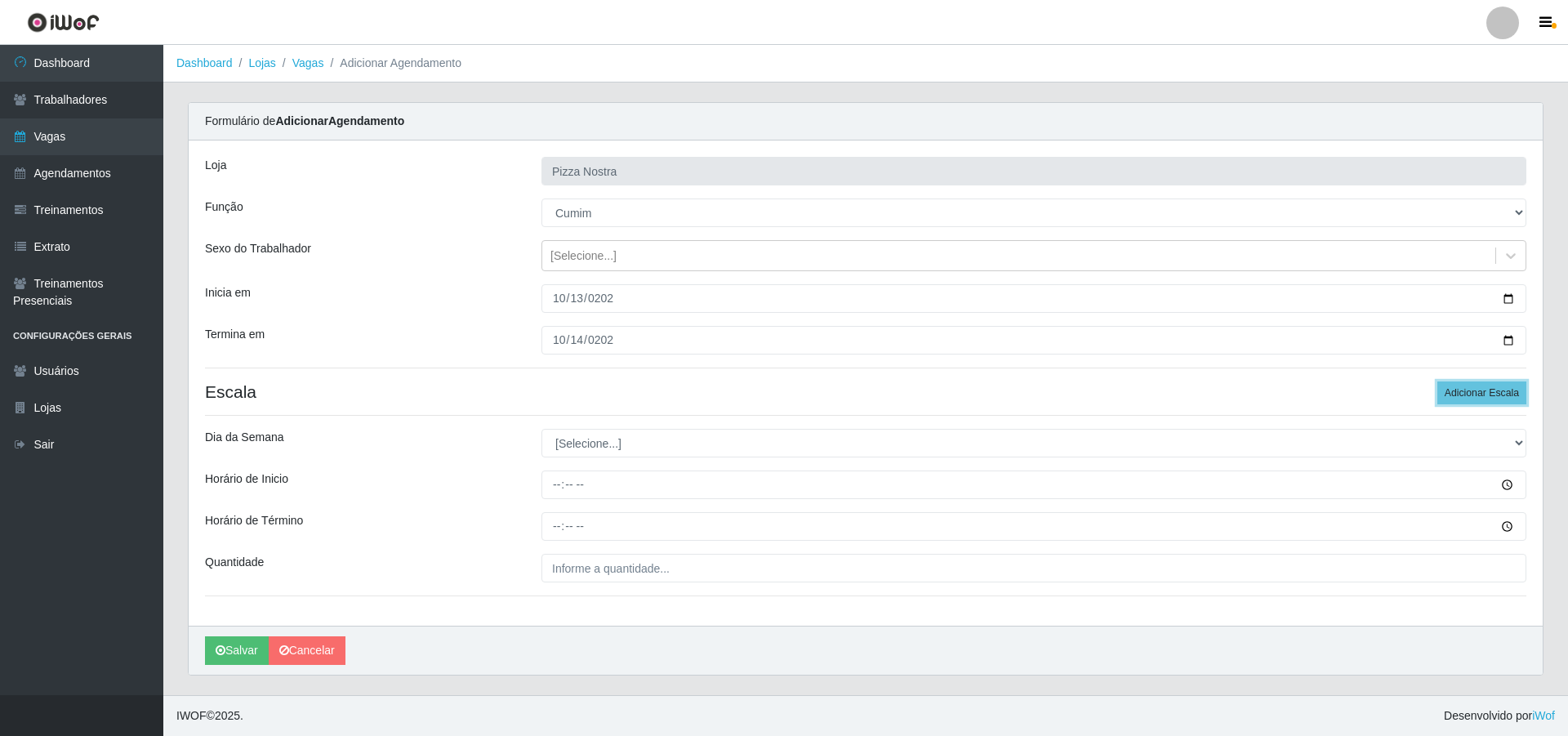
click at [1497, 399] on button "Adicionar Escala" at bounding box center [1482, 393] width 89 height 23
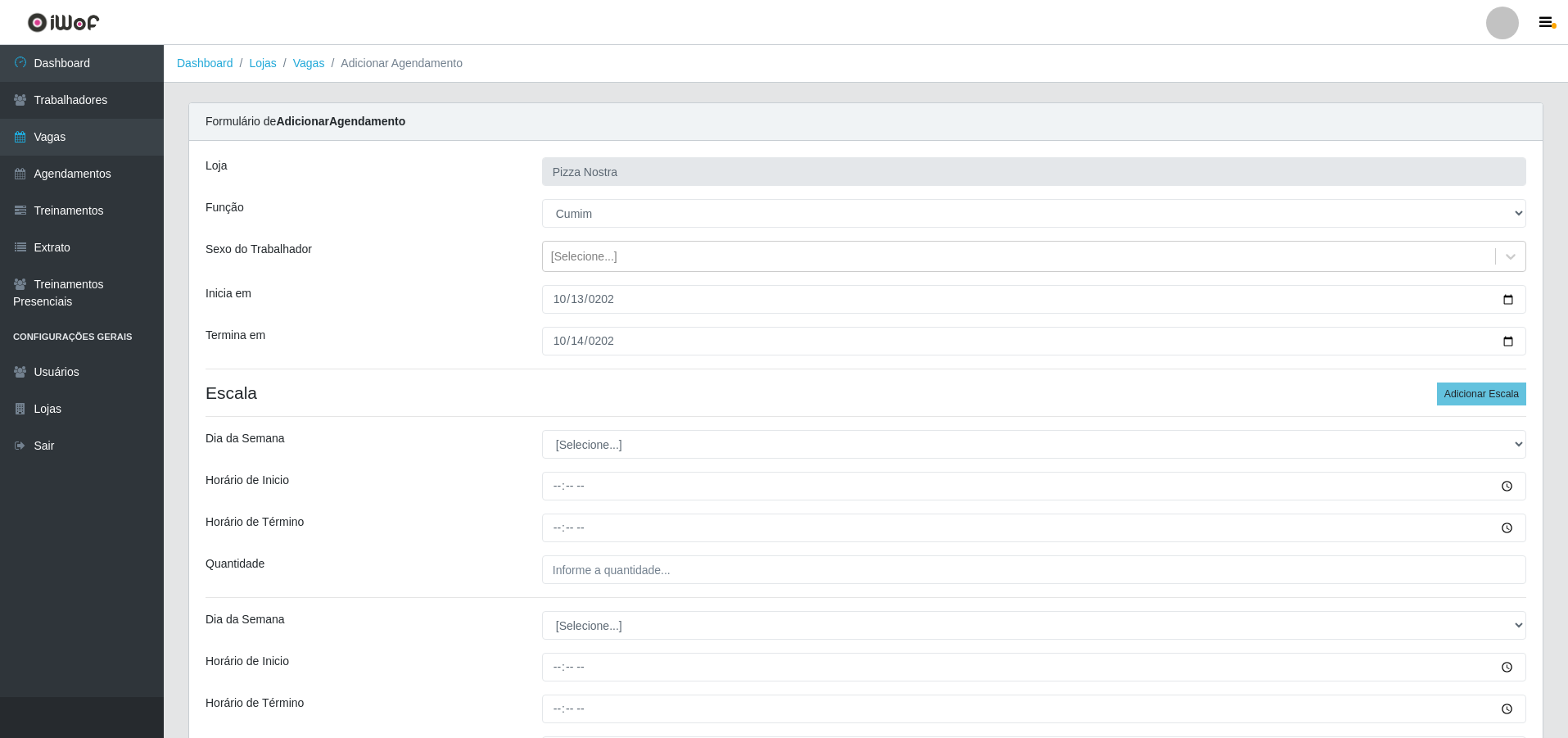
click at [1002, 470] on div "Loja Pizza Nostra Função [Selecione...] ASG ASG + ASG ++ Auxiliar de Cozinha Au…" at bounding box center [866, 475] width 1353 height 668
drag, startPoint x: 817, startPoint y: 459, endPoint x: 679, endPoint y: 446, distance: 138.6
click at [816, 459] on select "[Selecione...] Segunda Terça Quarta Quinta Sexta Sábado Domingo" at bounding box center [1034, 444] width 984 height 29
select select "1"
click at [542, 430] on select "[Selecione...] Segunda Terça Quarta Quinta Sexta Sábado Domingo" at bounding box center [1034, 444] width 984 height 29
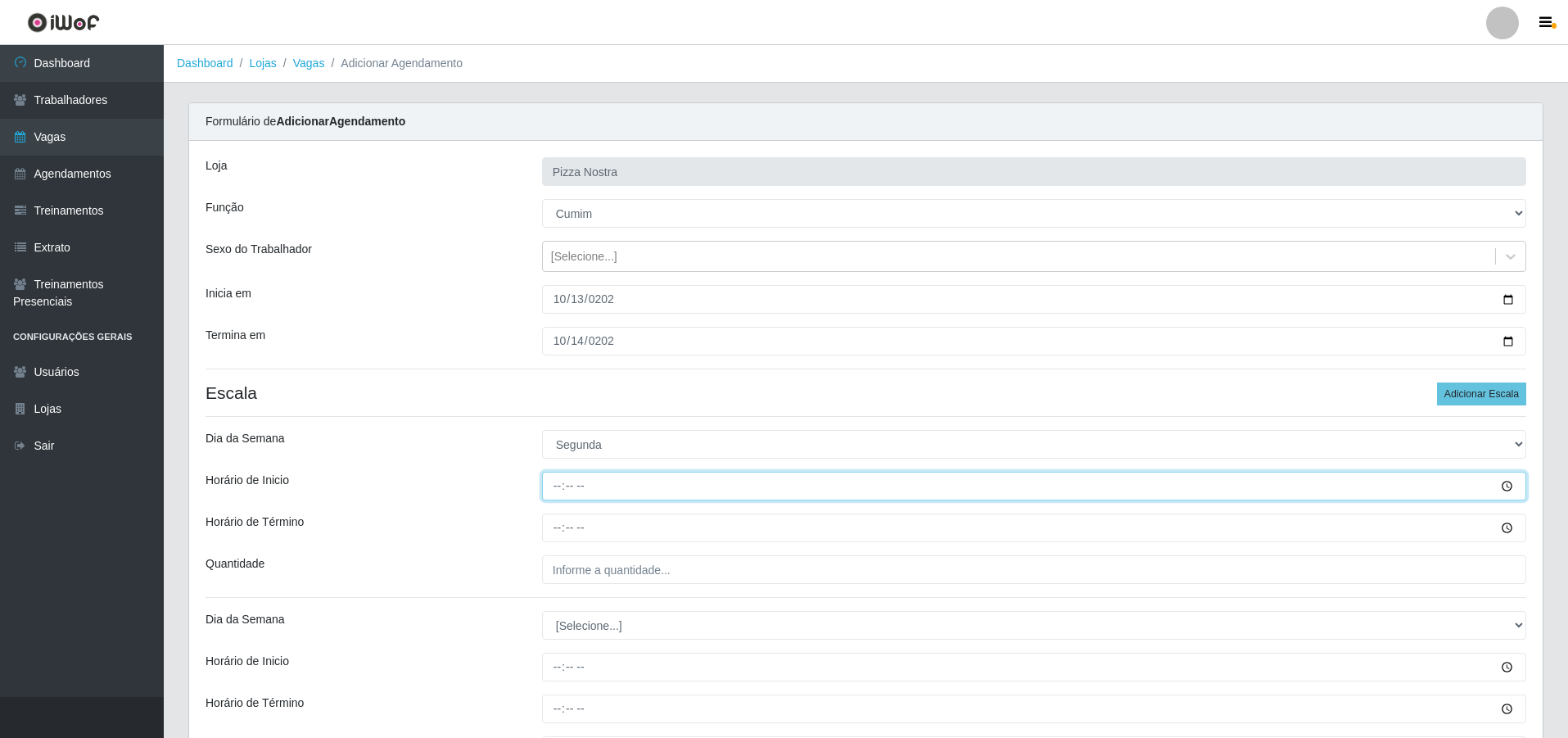
click at [557, 476] on input "Horário de Inicio" at bounding box center [1034, 486] width 984 height 29
type input "18:30"
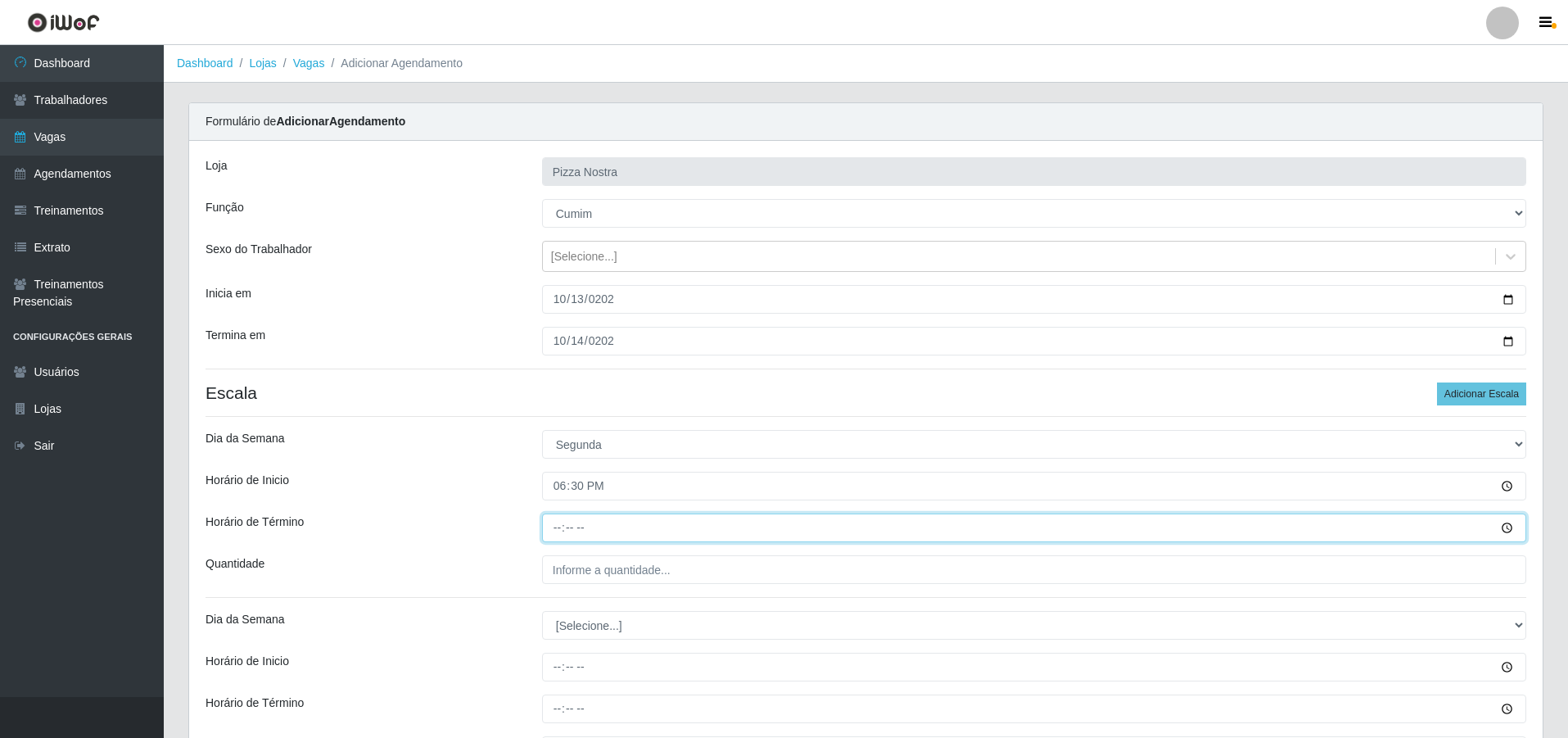
click at [555, 514] on input "Horário de Término" at bounding box center [1034, 527] width 984 height 29
type input "23:30"
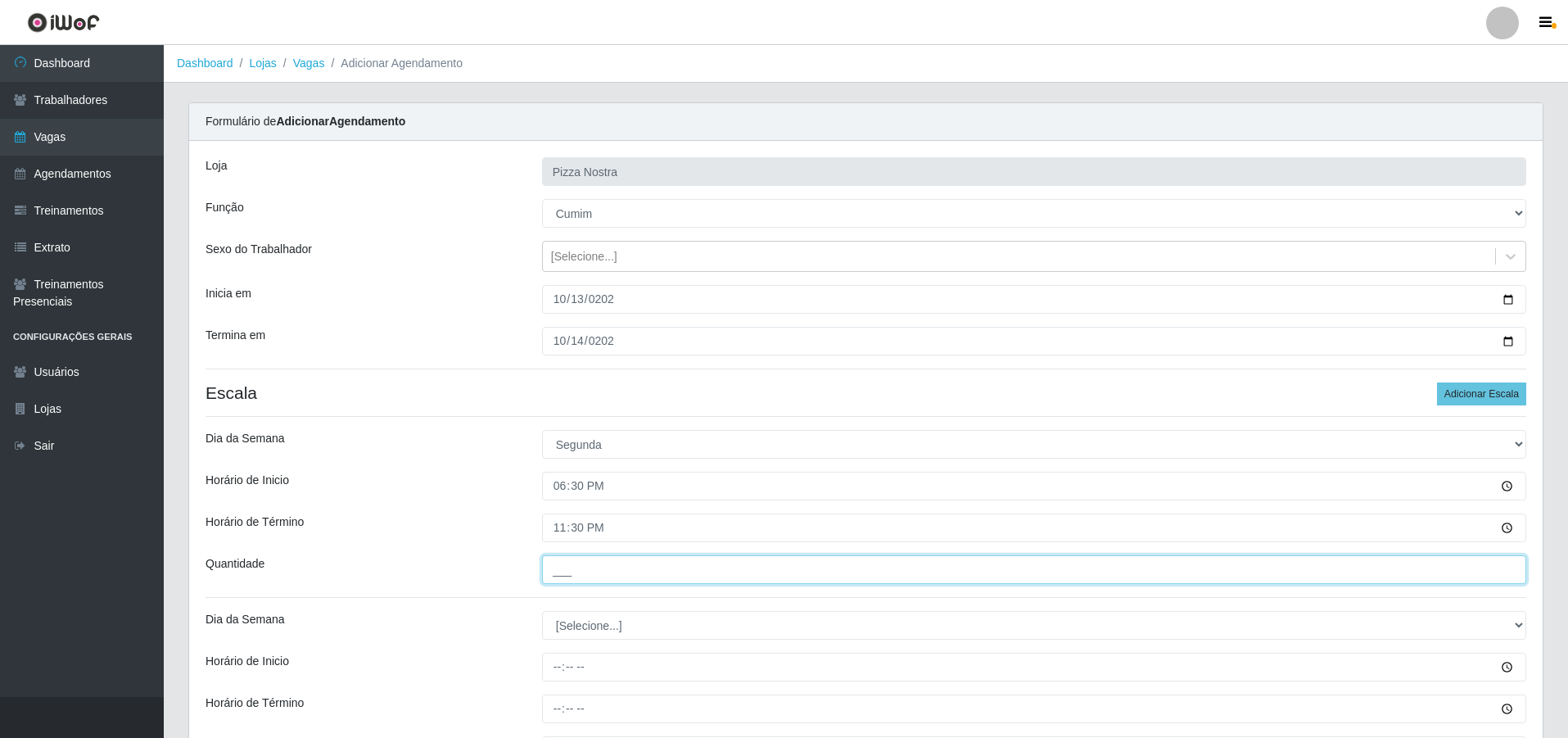
click at [587, 568] on input "___" at bounding box center [1034, 570] width 984 height 29
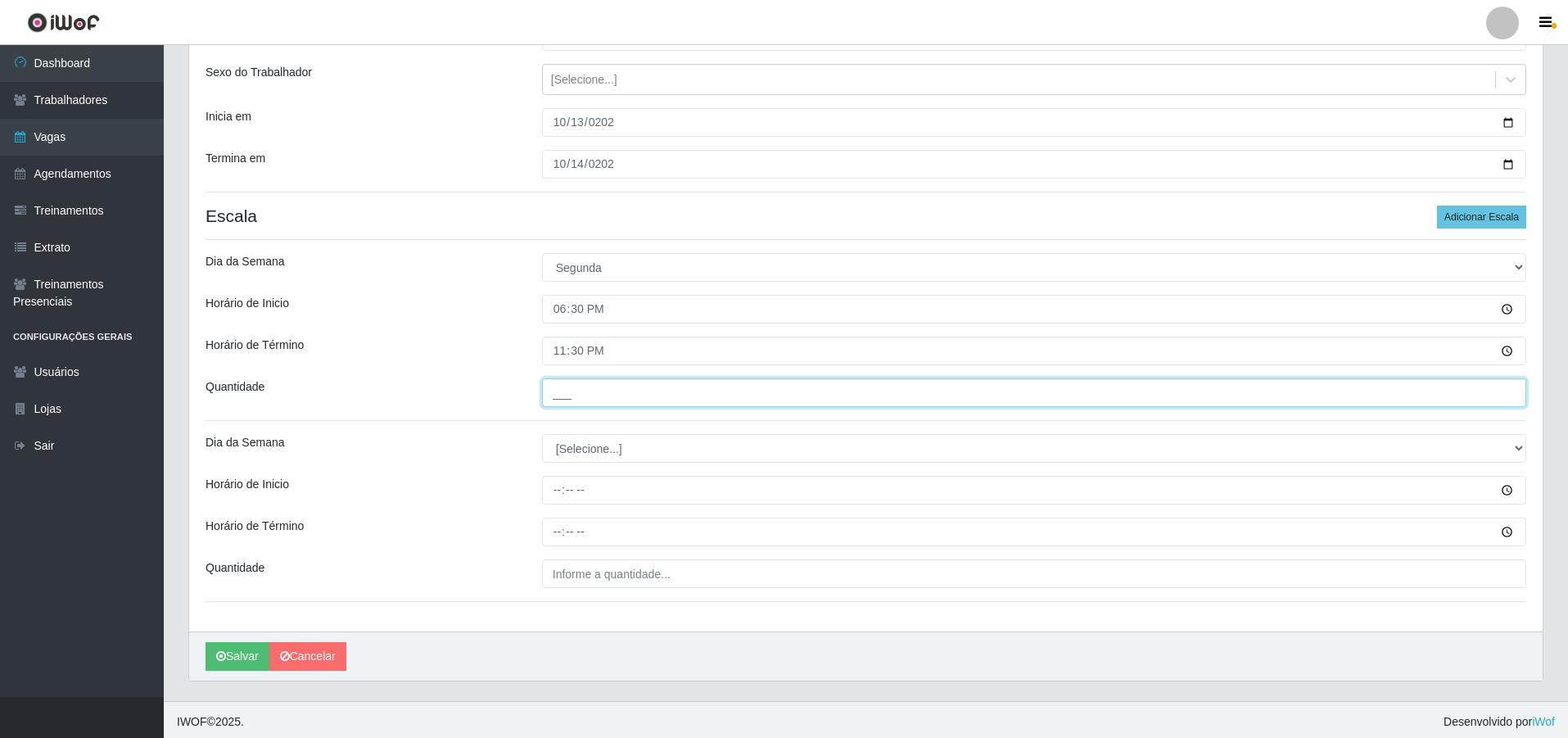
scroll to position [181, 0]
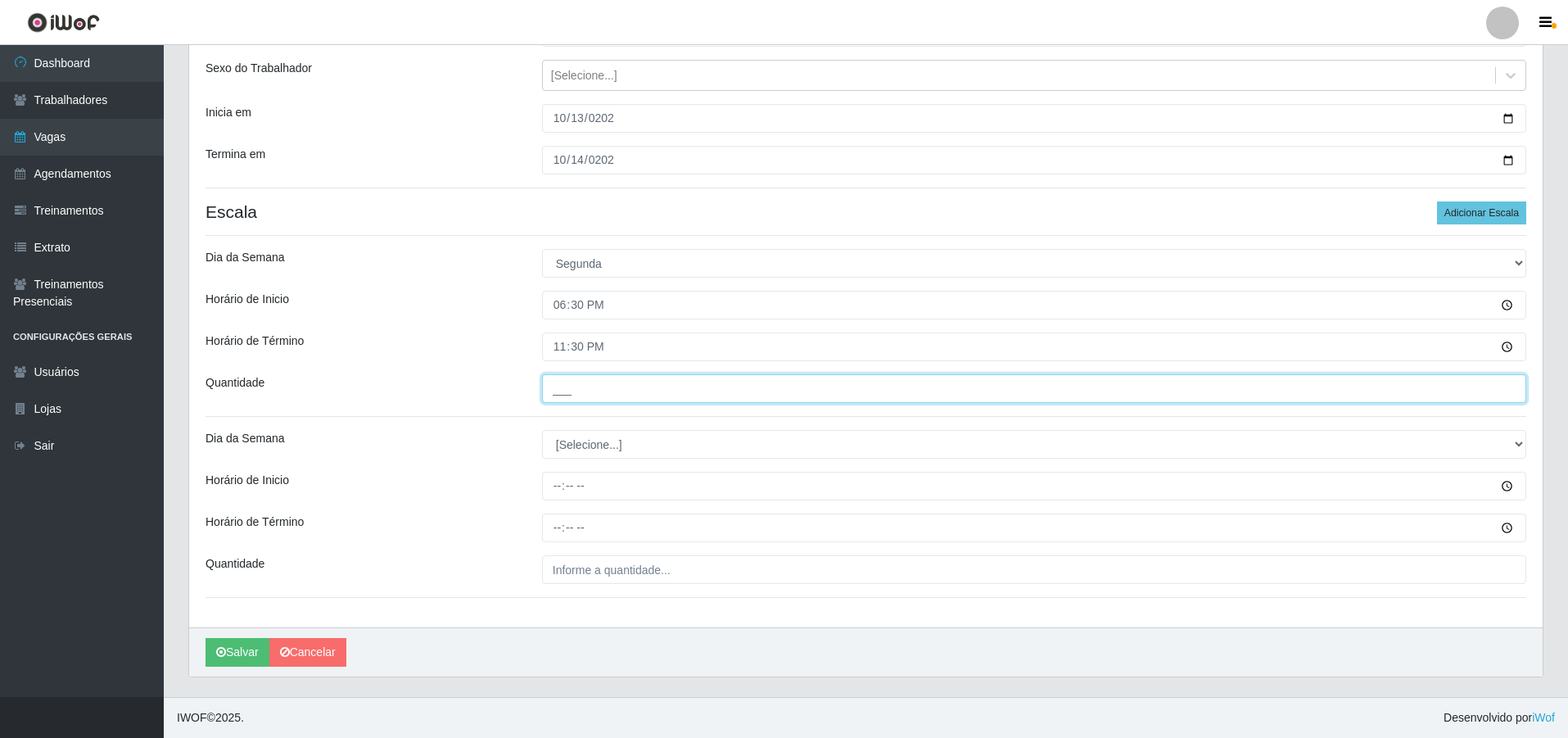
click at [595, 390] on input "___" at bounding box center [1034, 389] width 984 height 29
type input "1__"
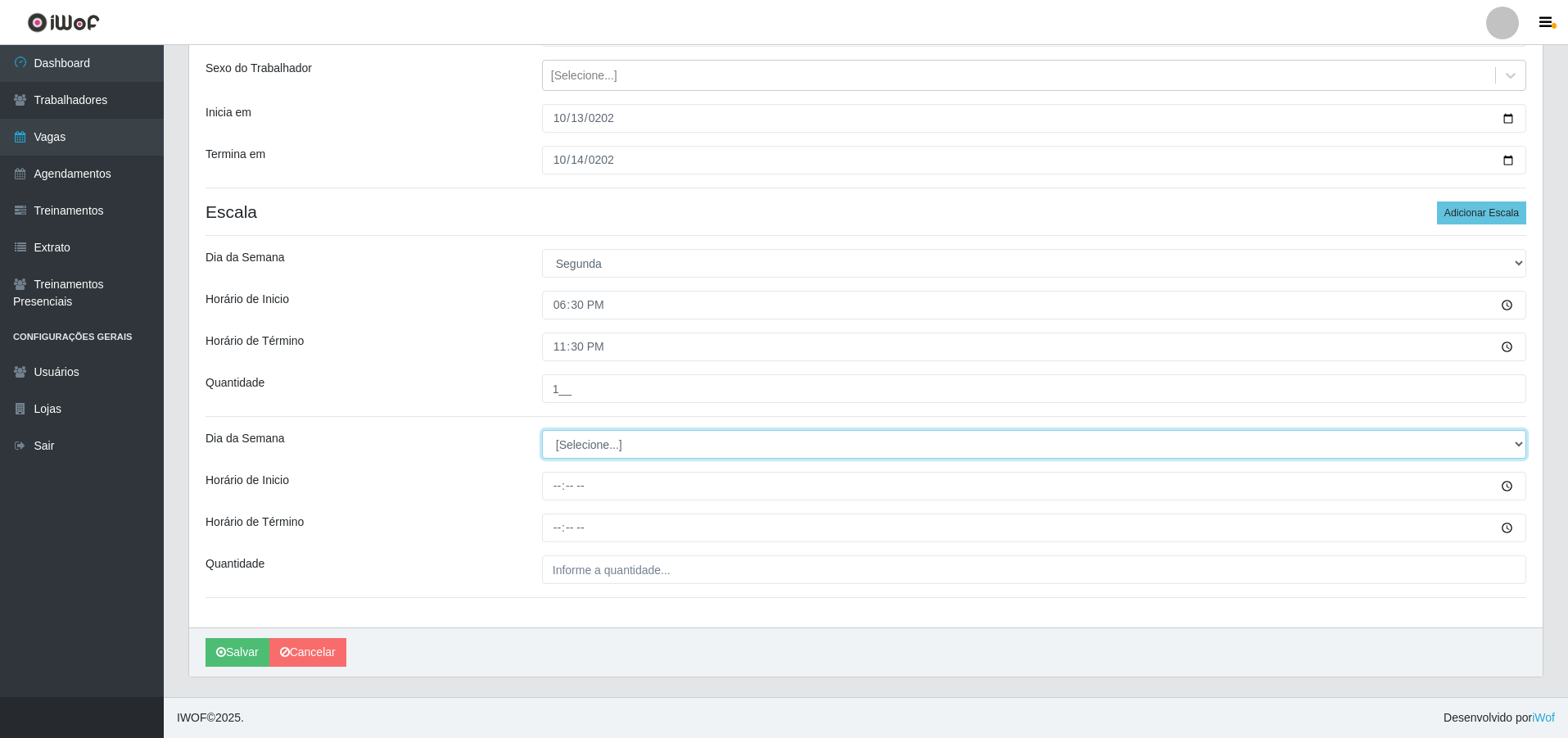
click at [595, 437] on select "[Selecione...] Segunda Terça Quarta Quinta Sexta Sábado Domingo" at bounding box center [1034, 444] width 984 height 29
select select "2"
click at [542, 430] on select "[Selecione...] Segunda Terça Quarta Quinta Sexta Sábado Domingo" at bounding box center [1034, 444] width 984 height 29
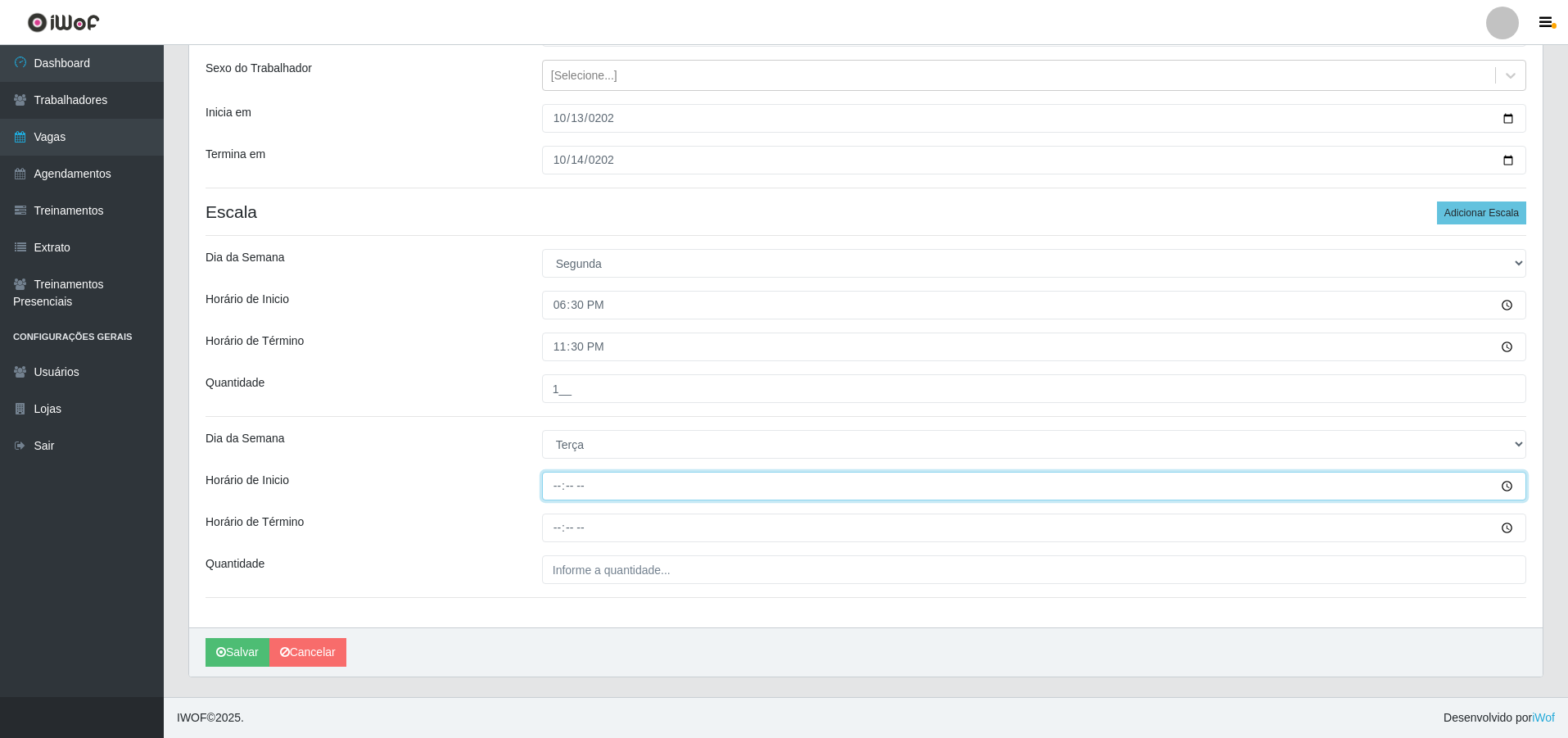
click at [543, 487] on input "Horário de Inicio" at bounding box center [1034, 486] width 984 height 29
type input "18:30"
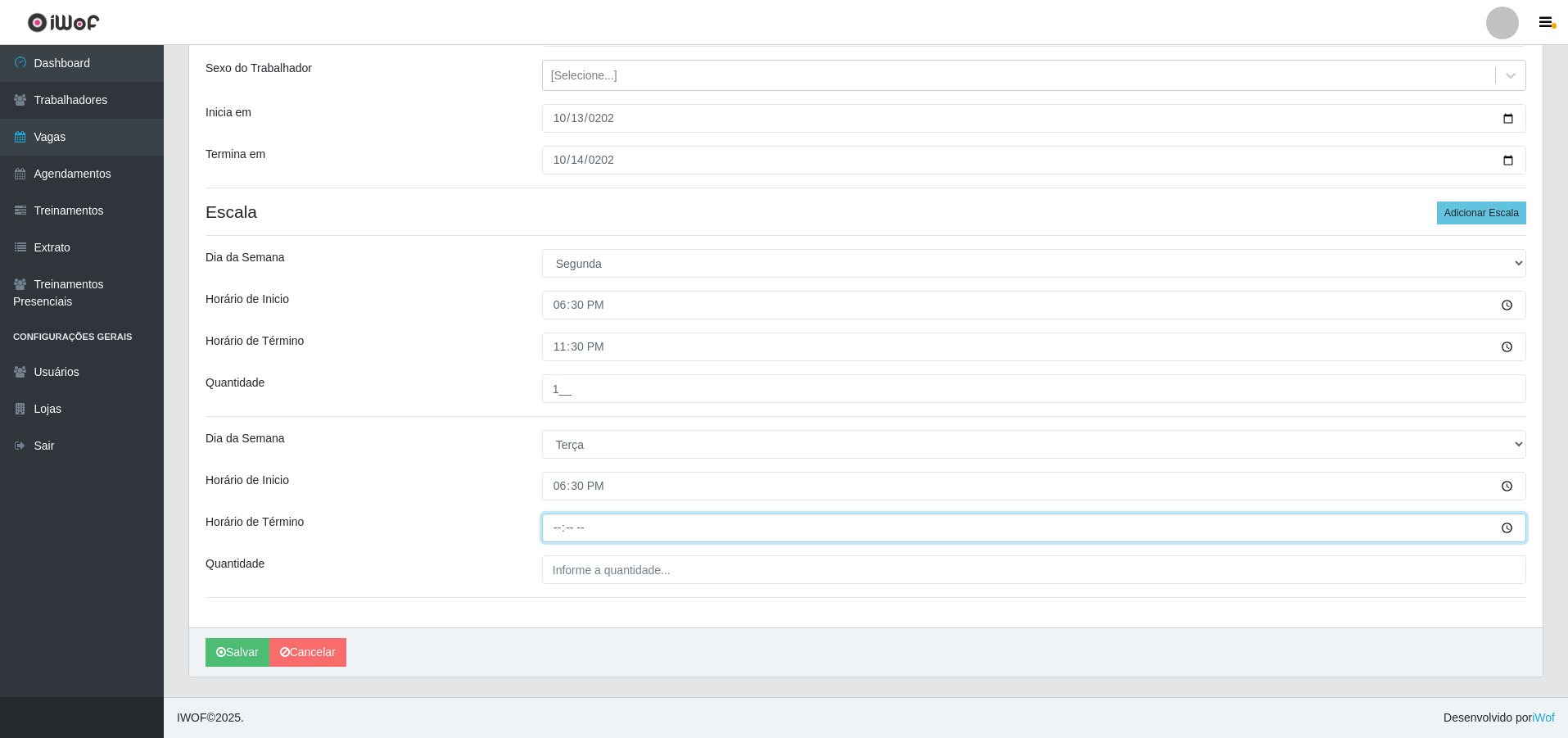
click at [562, 525] on input "Horário de Término" at bounding box center [1034, 527] width 984 height 29
type input "23:30"
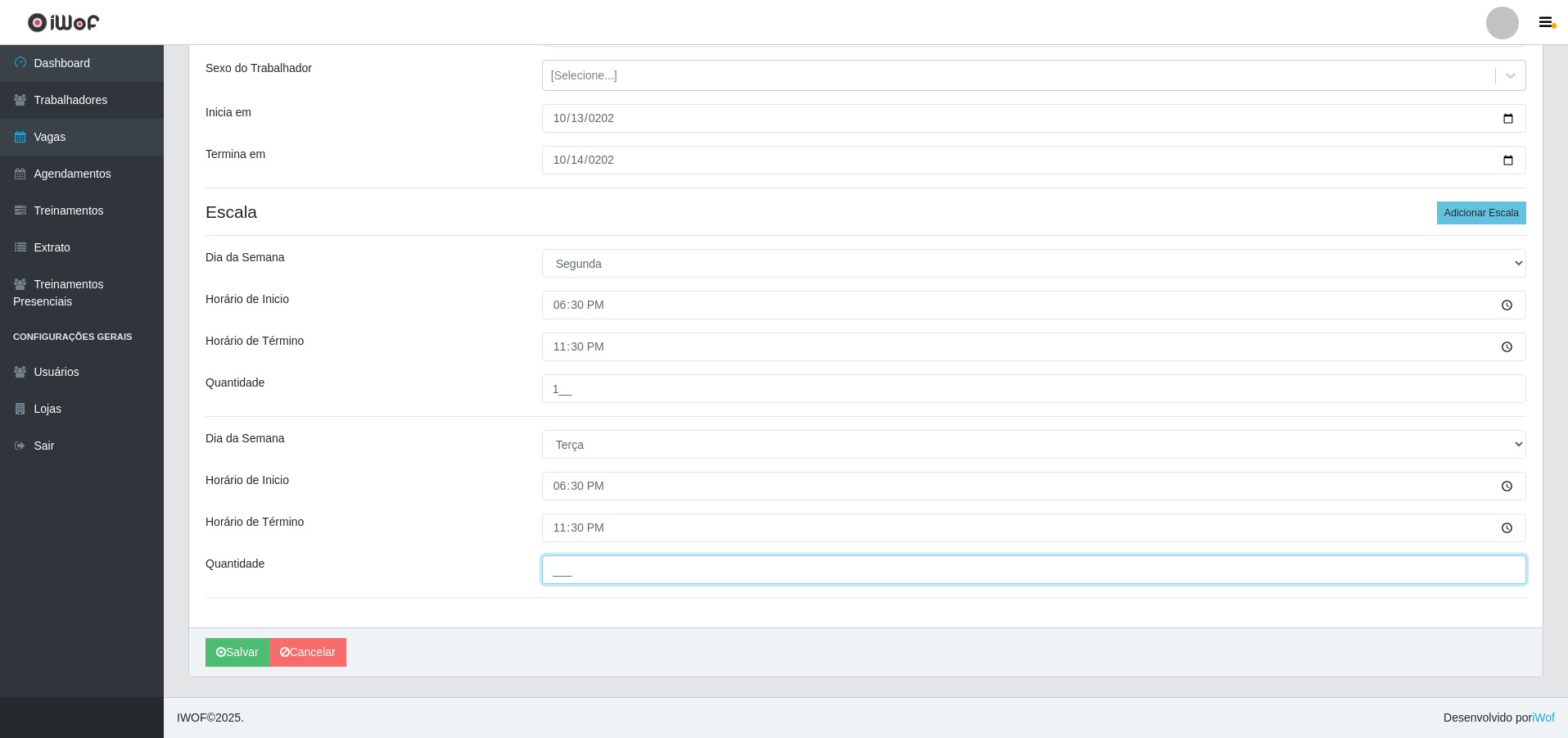
click at [638, 578] on input "___" at bounding box center [1034, 570] width 984 height 29
type input "1__"
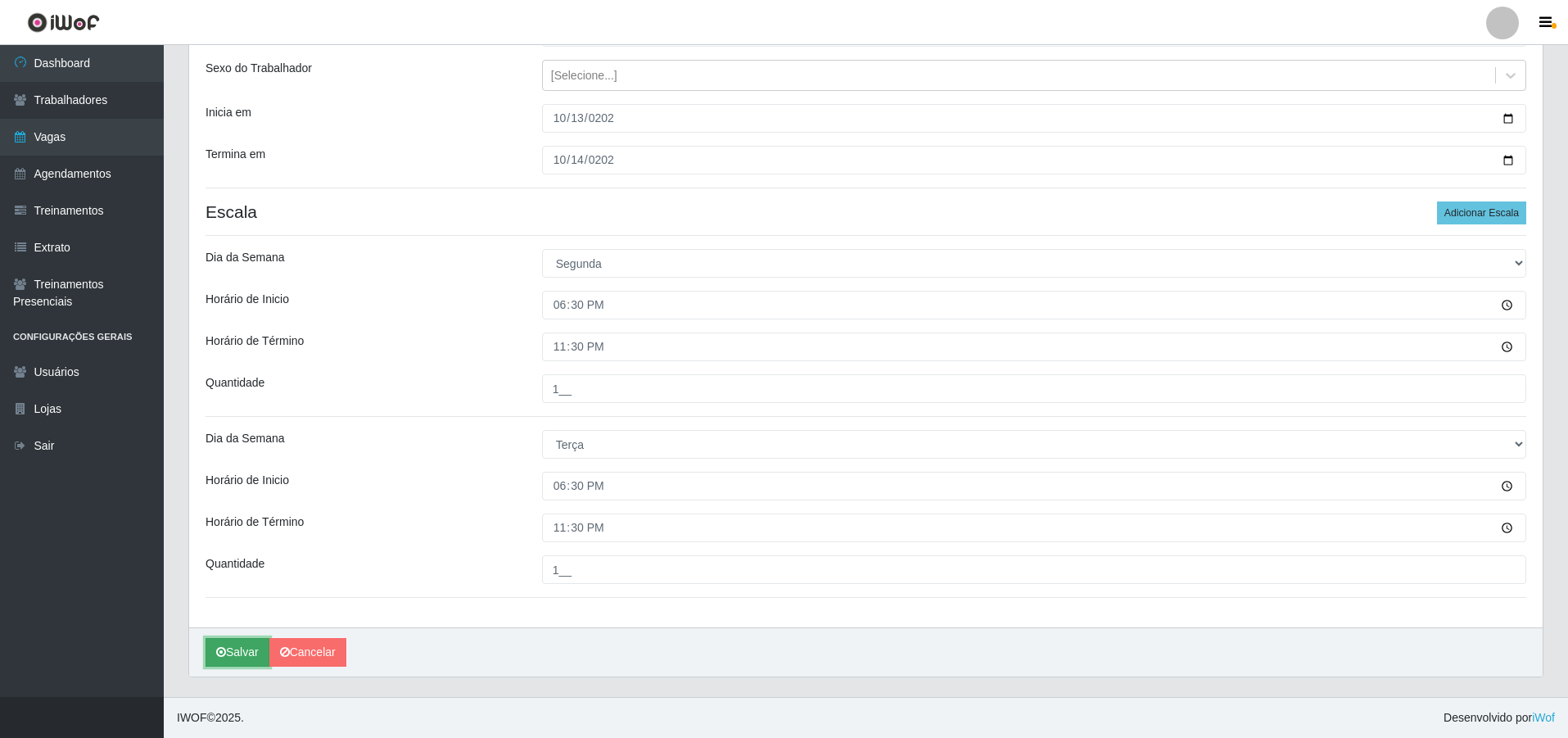
click at [232, 653] on button "Salvar" at bounding box center [237, 652] width 64 height 29
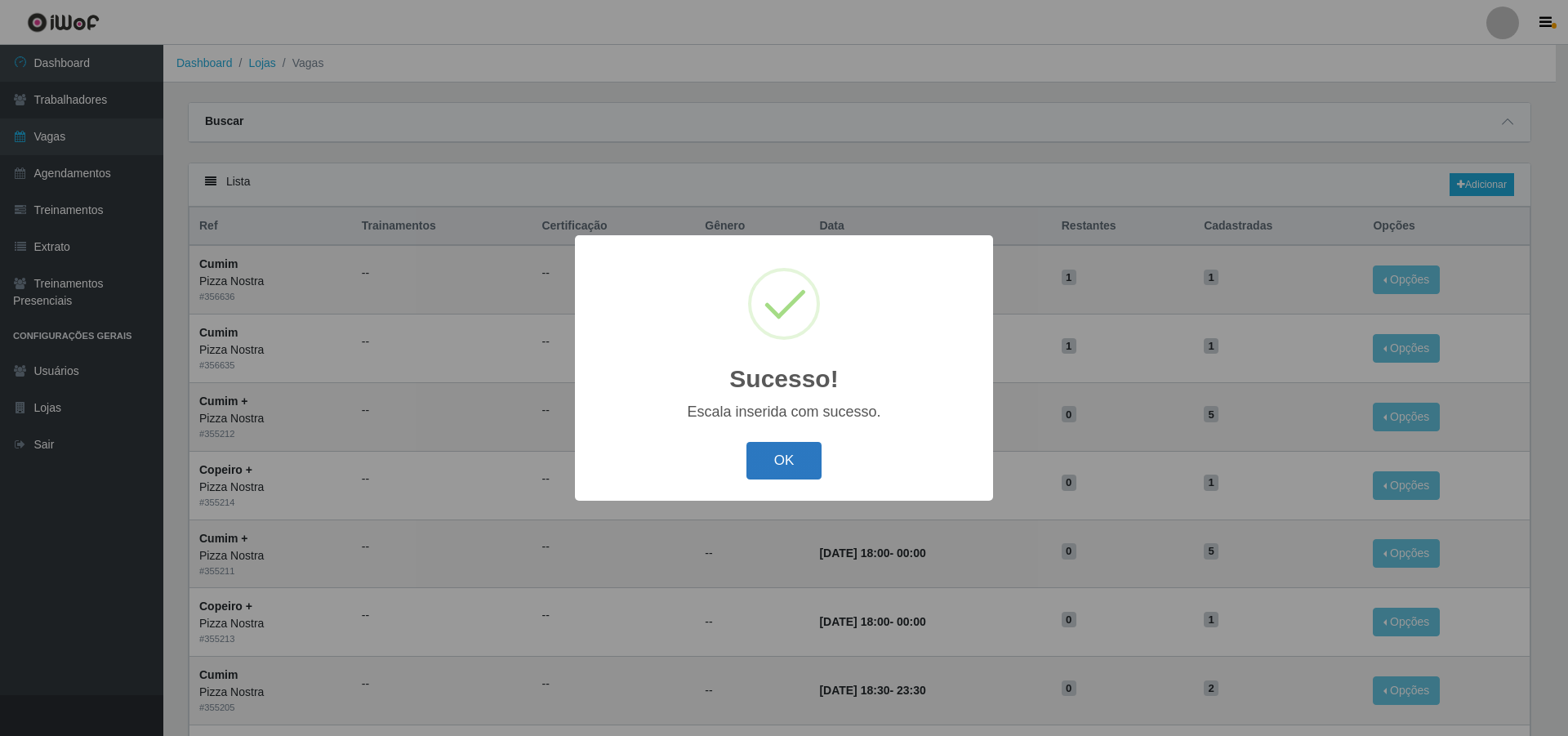
click at [794, 458] on button "OK" at bounding box center [784, 461] width 76 height 39
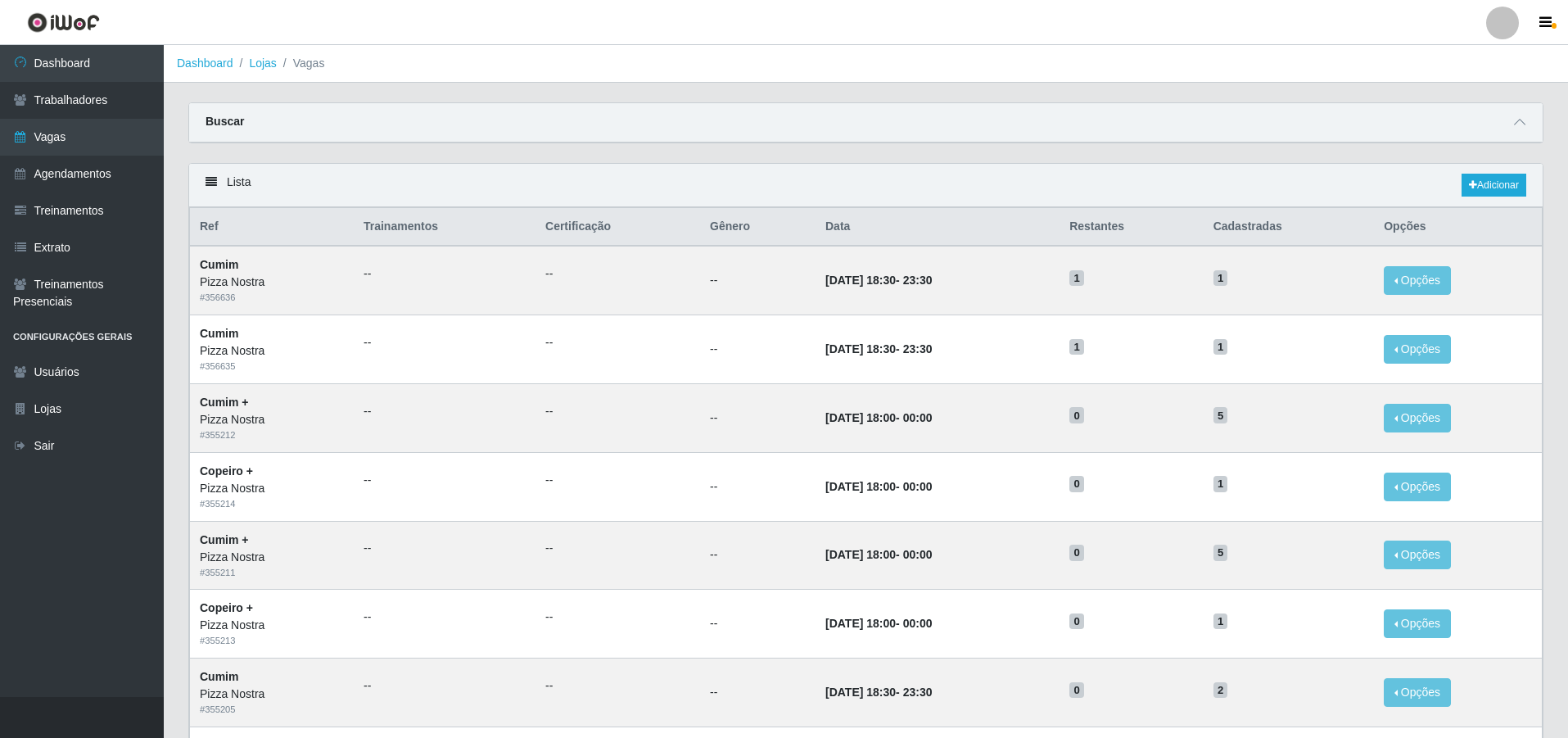
click at [988, 64] on ol "Dashboard Lojas Vagas" at bounding box center [866, 63] width 1404 height 38
click at [1486, 178] on link "Adicionar" at bounding box center [1493, 185] width 65 height 23
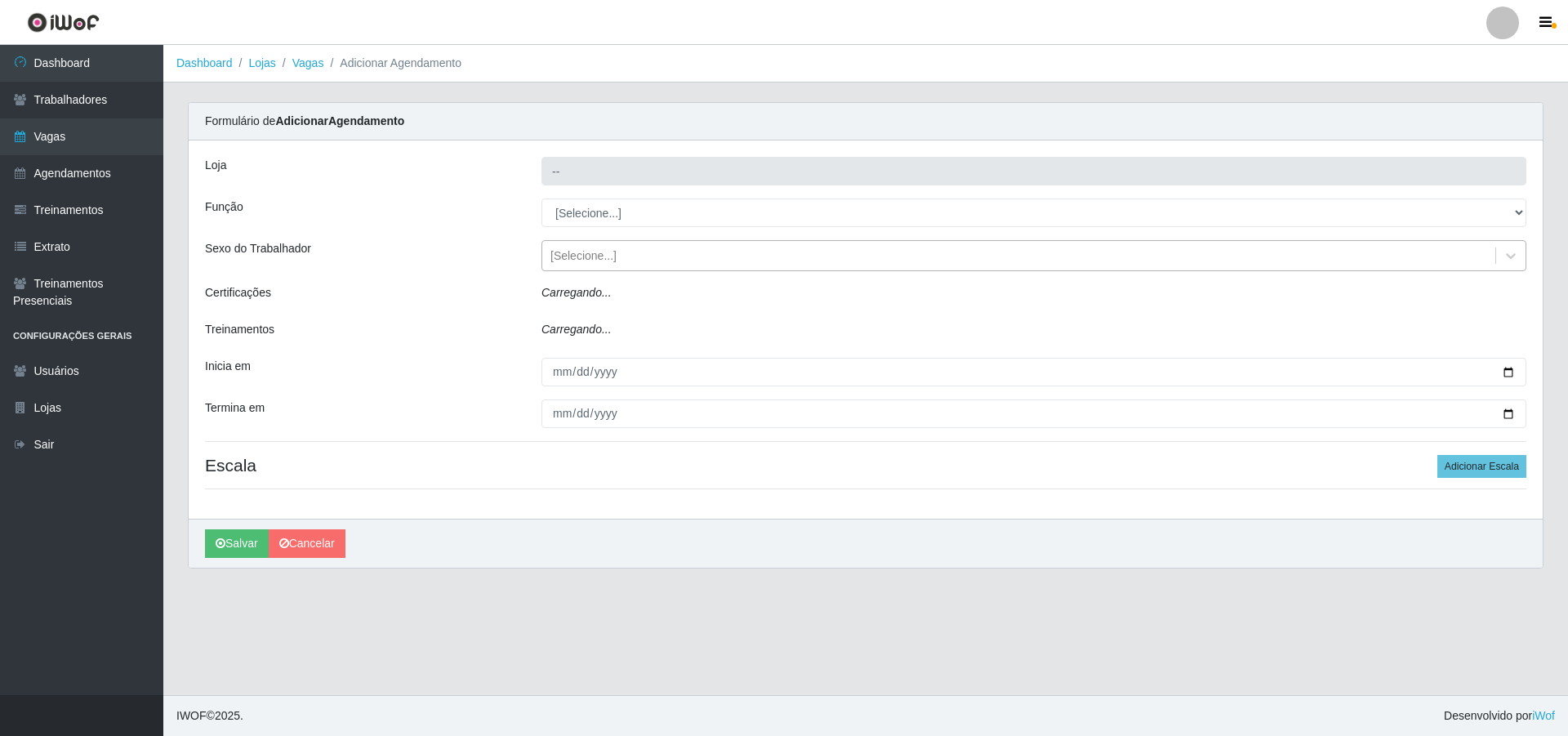
type input "Pizza Nostra"
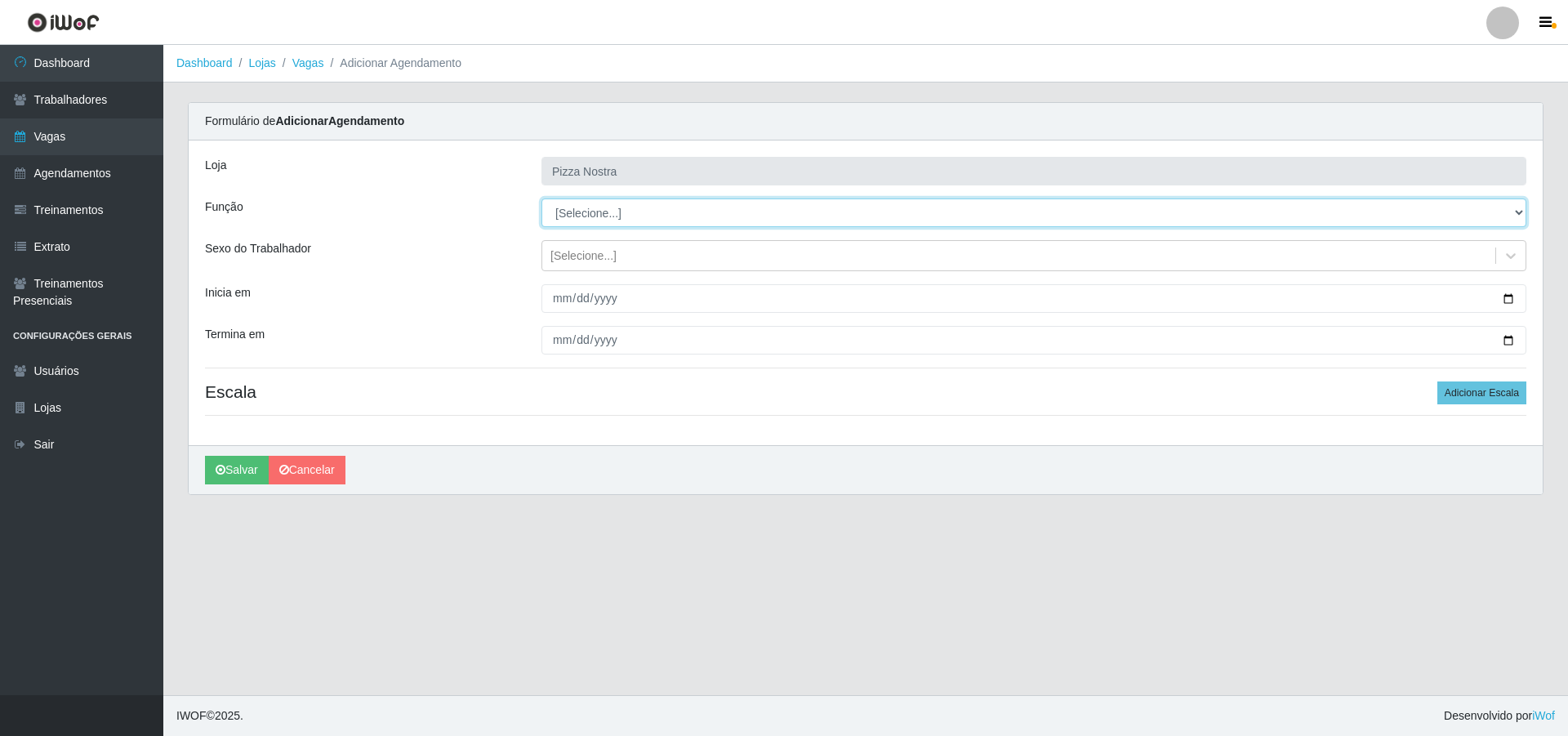
click at [564, 211] on select "[Selecione...] ASG ASG + ASG ++ Auxiliar de Cozinha Auxiliar de Cozinha + Auxil…" at bounding box center [1034, 213] width 985 height 29
select select "91"
click at [542, 199] on select "[Selecione...] ASG ASG + ASG ++ Auxiliar de Cozinha Auxiliar de Cozinha + Auxil…" at bounding box center [1034, 213] width 985 height 29
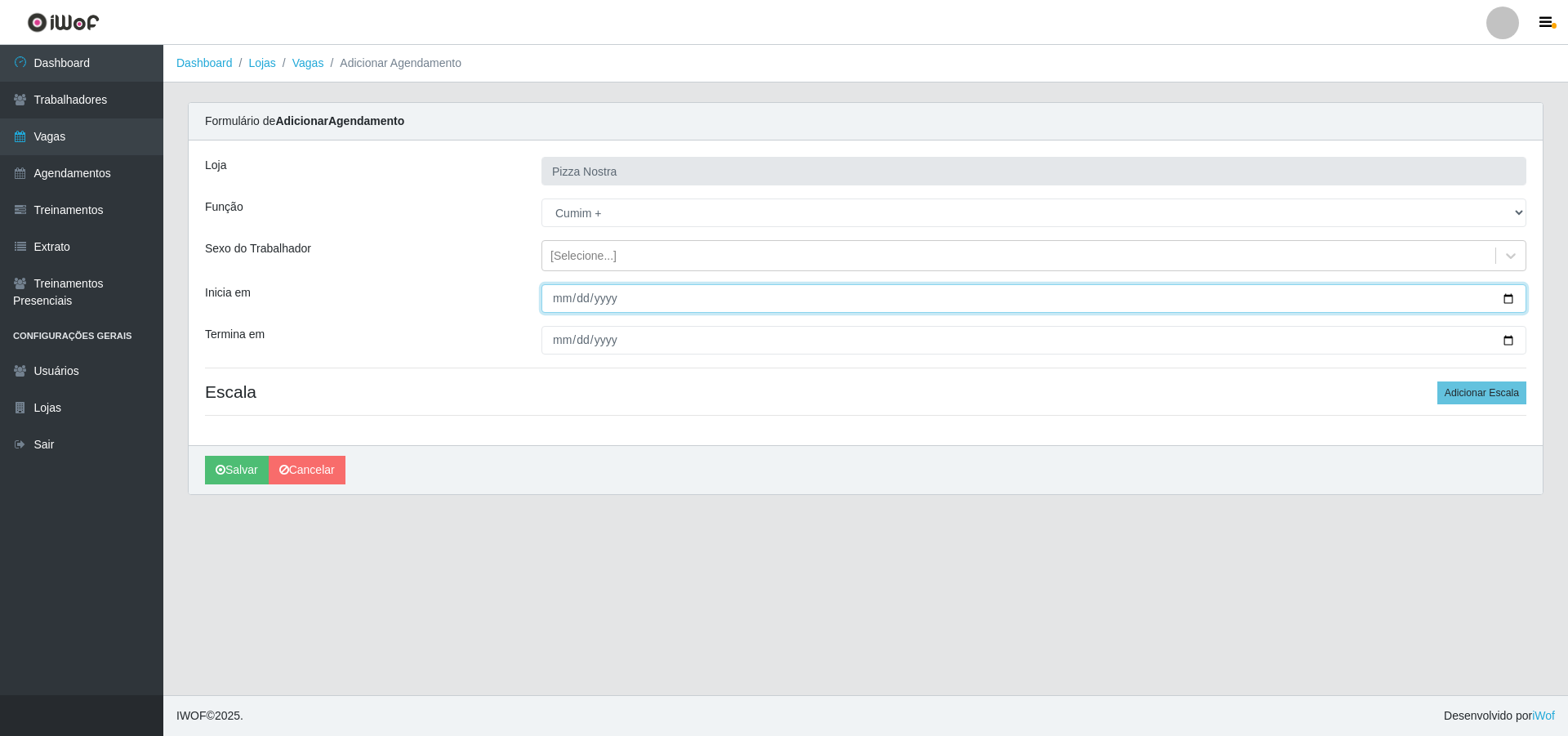
click at [558, 296] on input "Inicia em" at bounding box center [1034, 298] width 985 height 29
type input "[DATE]"
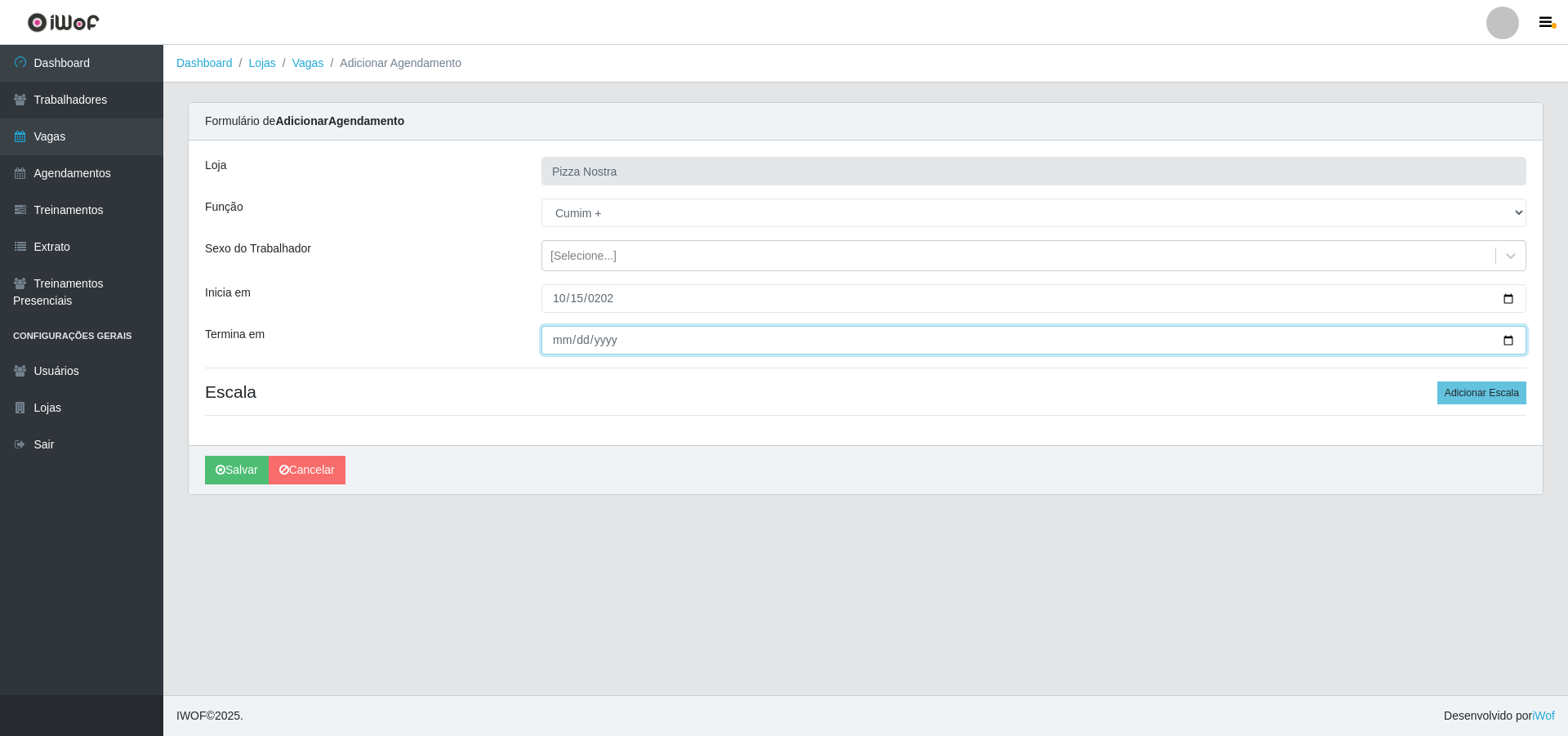
click at [553, 334] on input "Termina em" at bounding box center [1034, 340] width 985 height 29
type input "[DATE]"
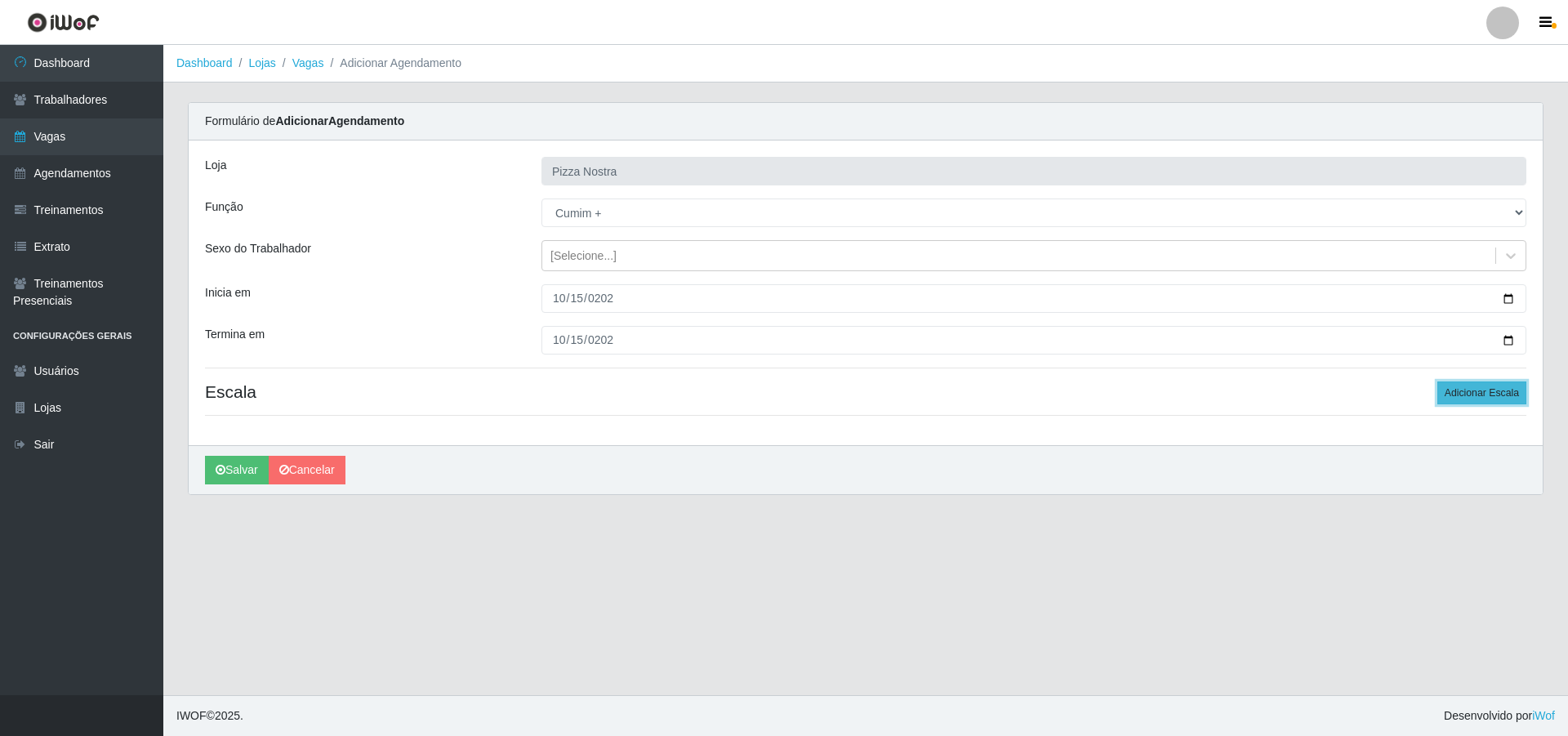
click at [1491, 399] on button "Adicionar Escala" at bounding box center [1482, 393] width 89 height 23
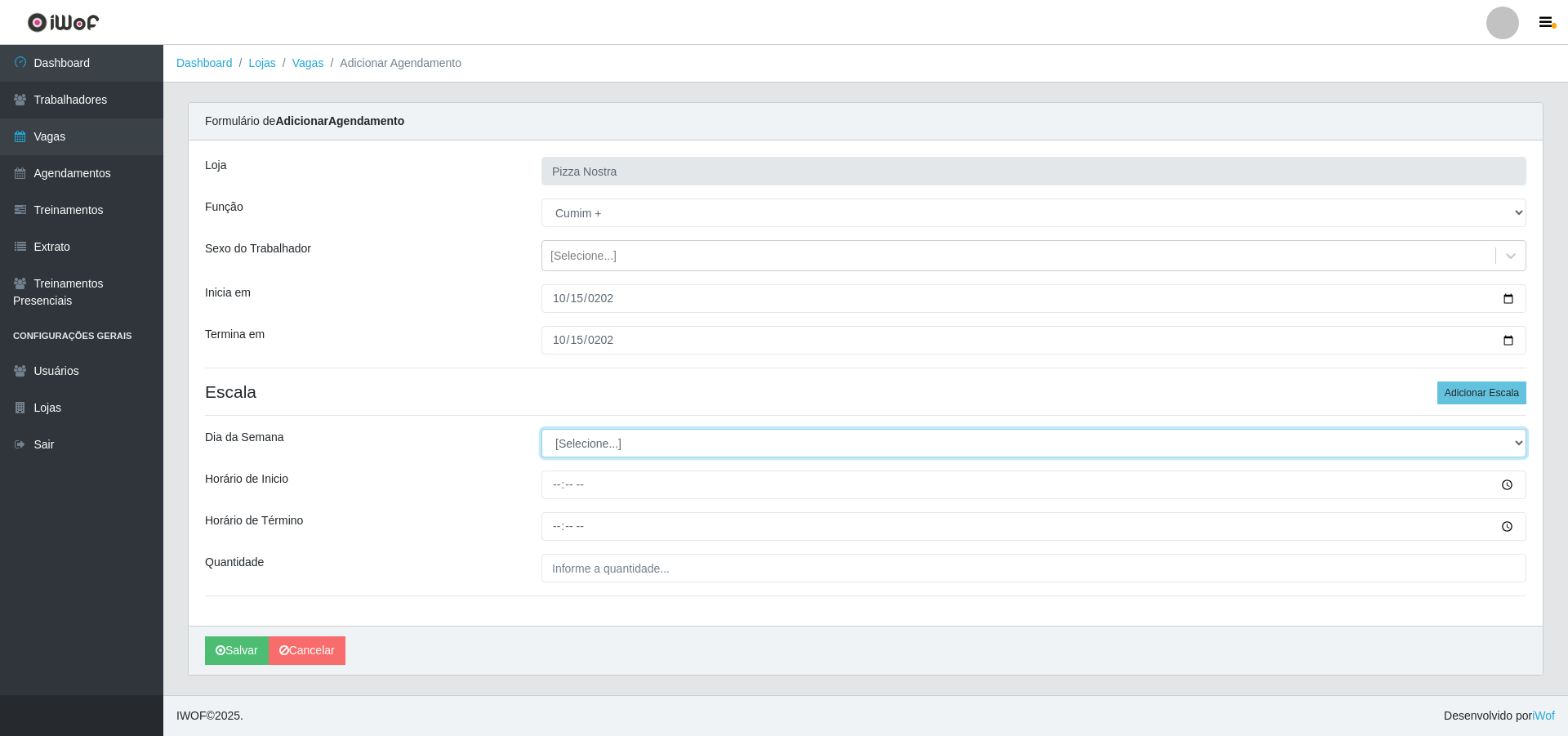
click at [640, 456] on select "[Selecione...] Segunda Terça Quarta Quinta Sexta Sábado Domingo" at bounding box center [1034, 443] width 985 height 29
select select "3"
click at [542, 429] on select "[Selecione...] Segunda Terça Quarta Quinta Sexta Sábado Domingo" at bounding box center [1034, 443] width 985 height 29
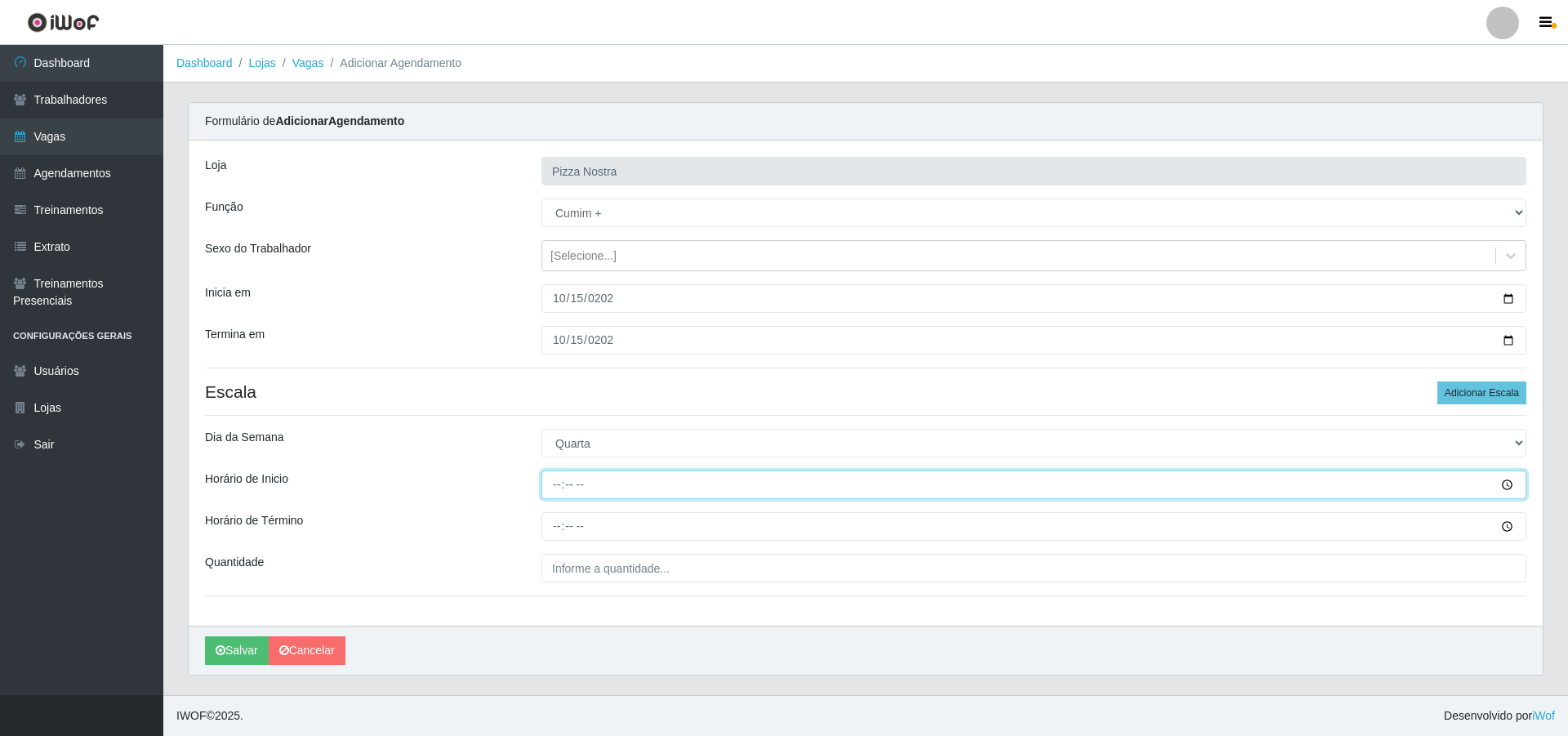
click at [554, 491] on input "Horário de Inicio" at bounding box center [1034, 485] width 985 height 29
type input "18:30"
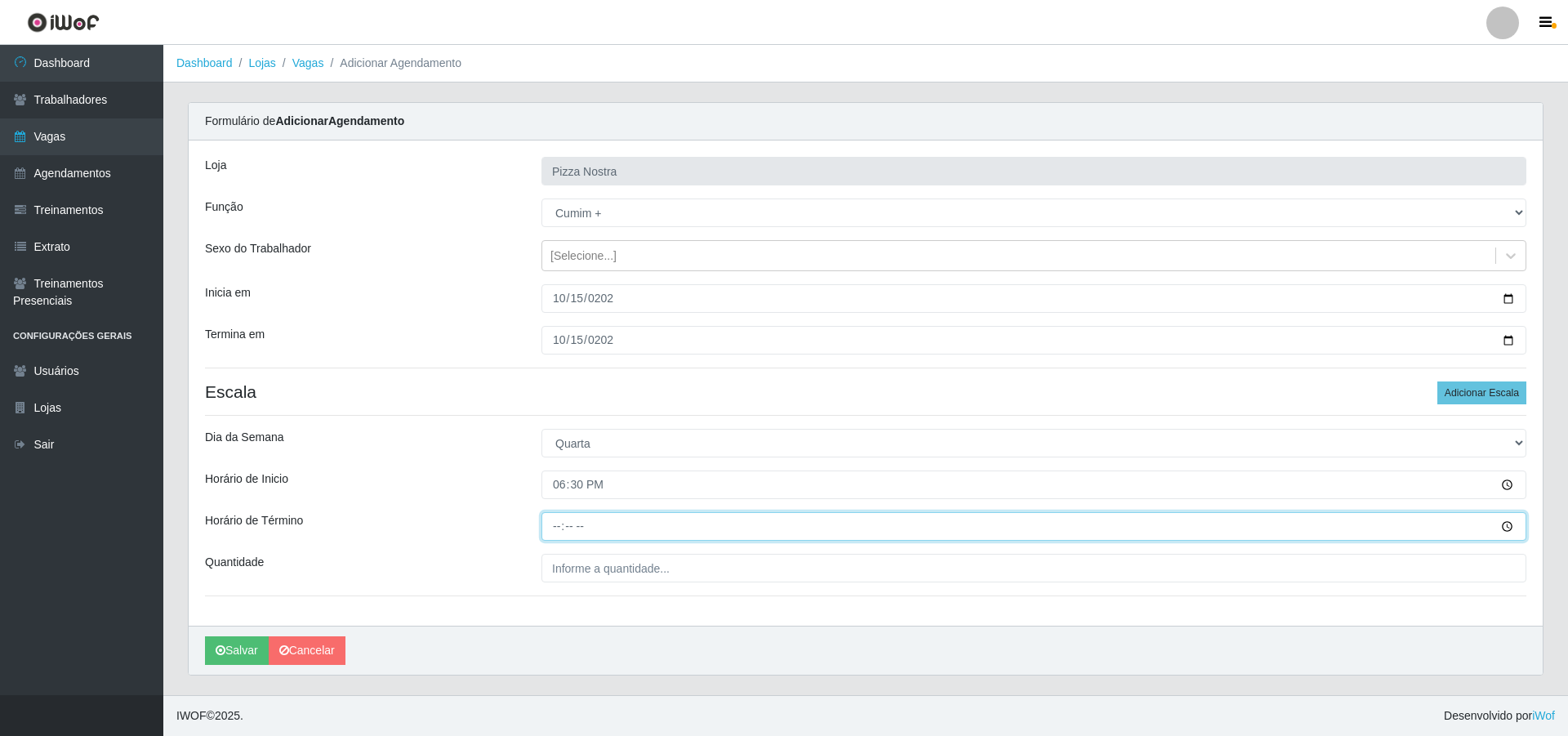
click at [559, 534] on input "Horário de Término" at bounding box center [1034, 526] width 985 height 29
type input "23:30"
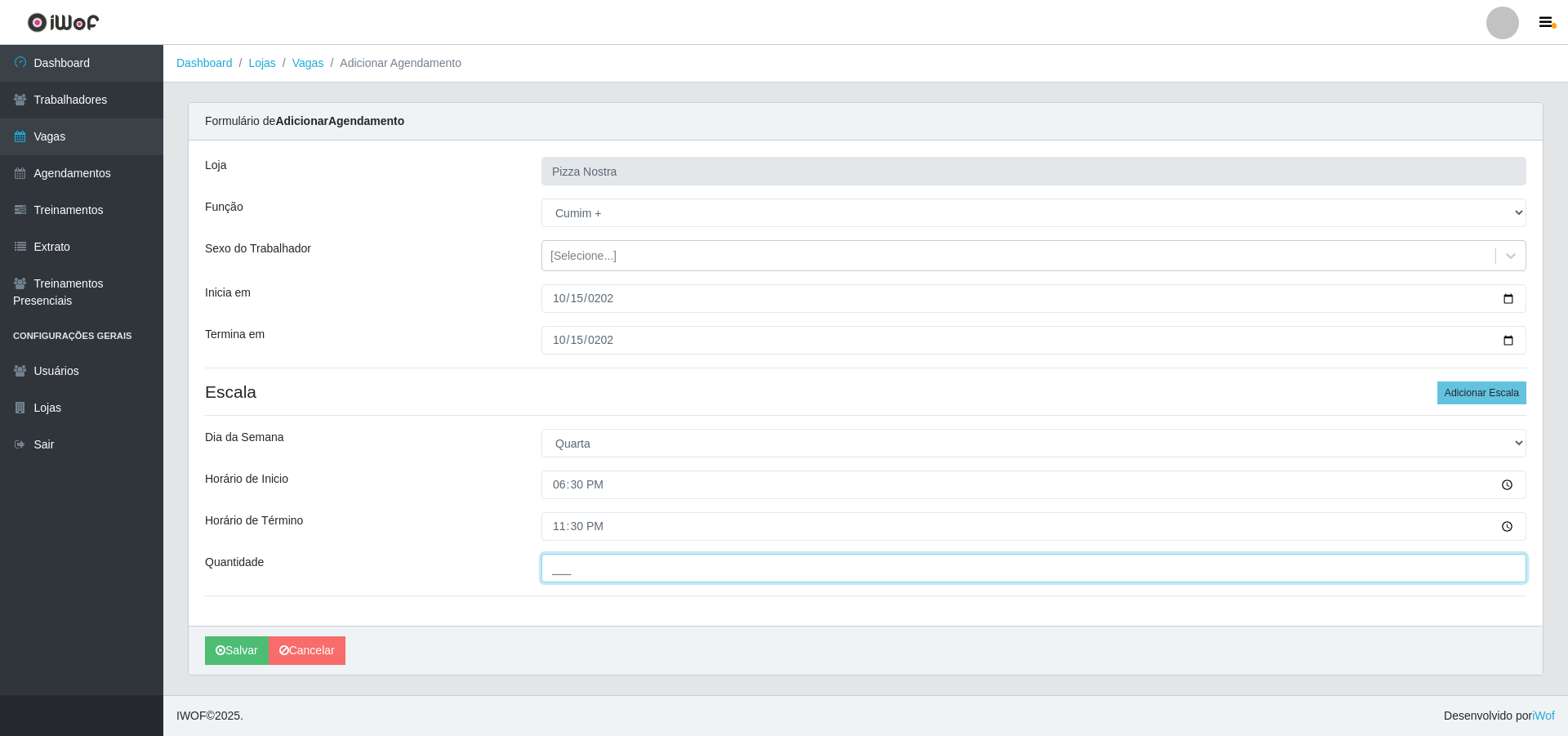
click at [590, 571] on input "___" at bounding box center [1034, 568] width 985 height 29
type input "1__"
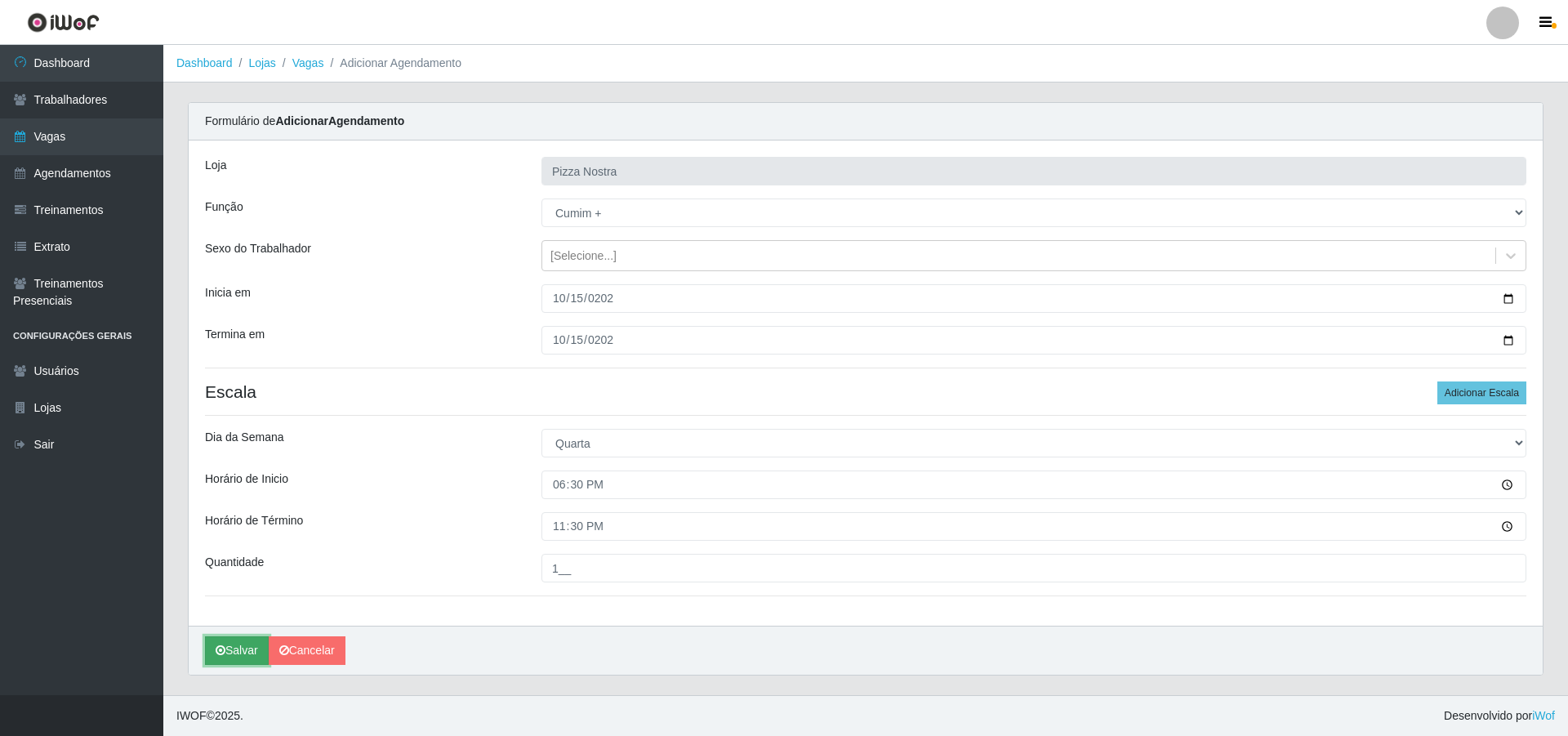
click at [214, 654] on button "Salvar" at bounding box center [236, 650] width 64 height 29
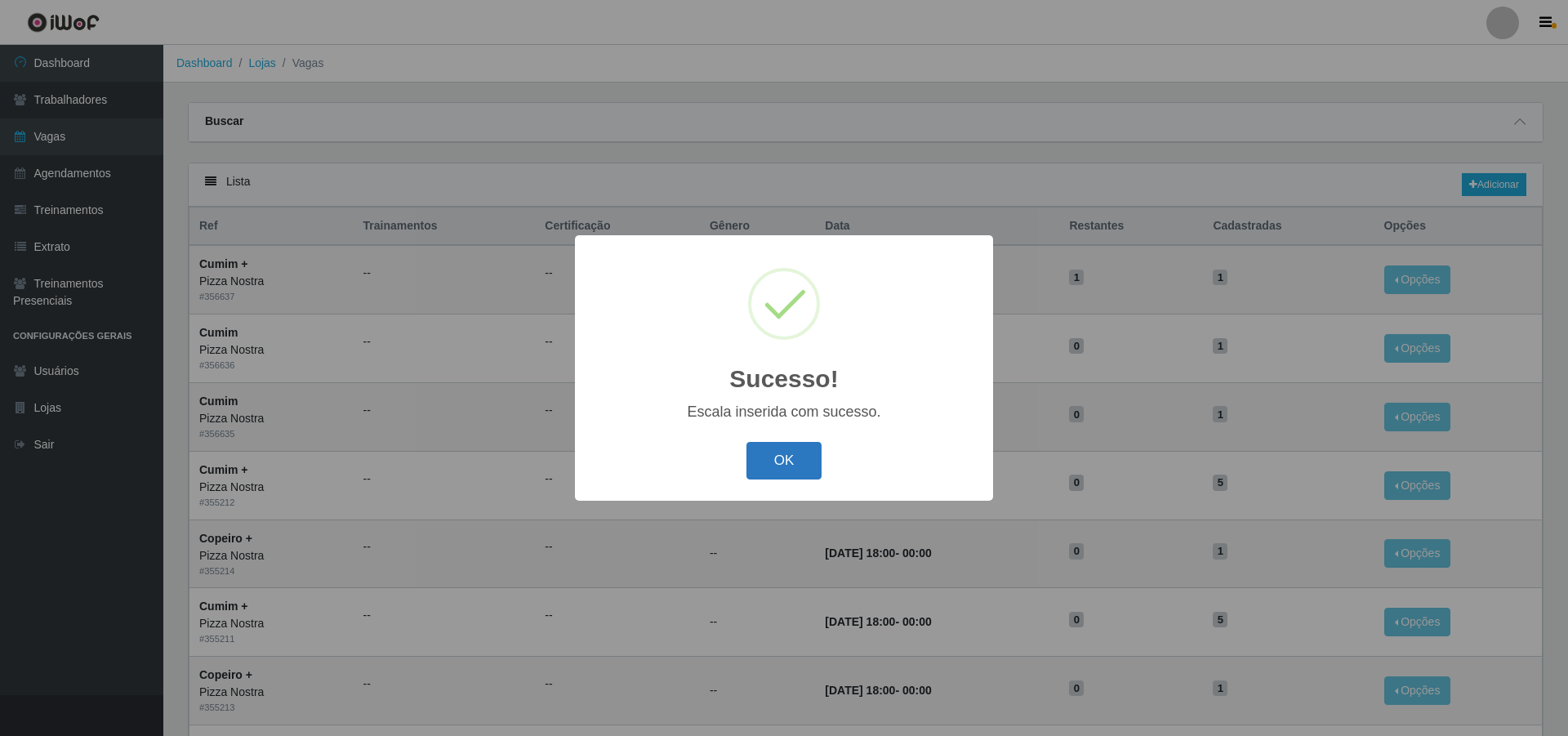
click at [789, 460] on button "OK" at bounding box center [784, 461] width 76 height 39
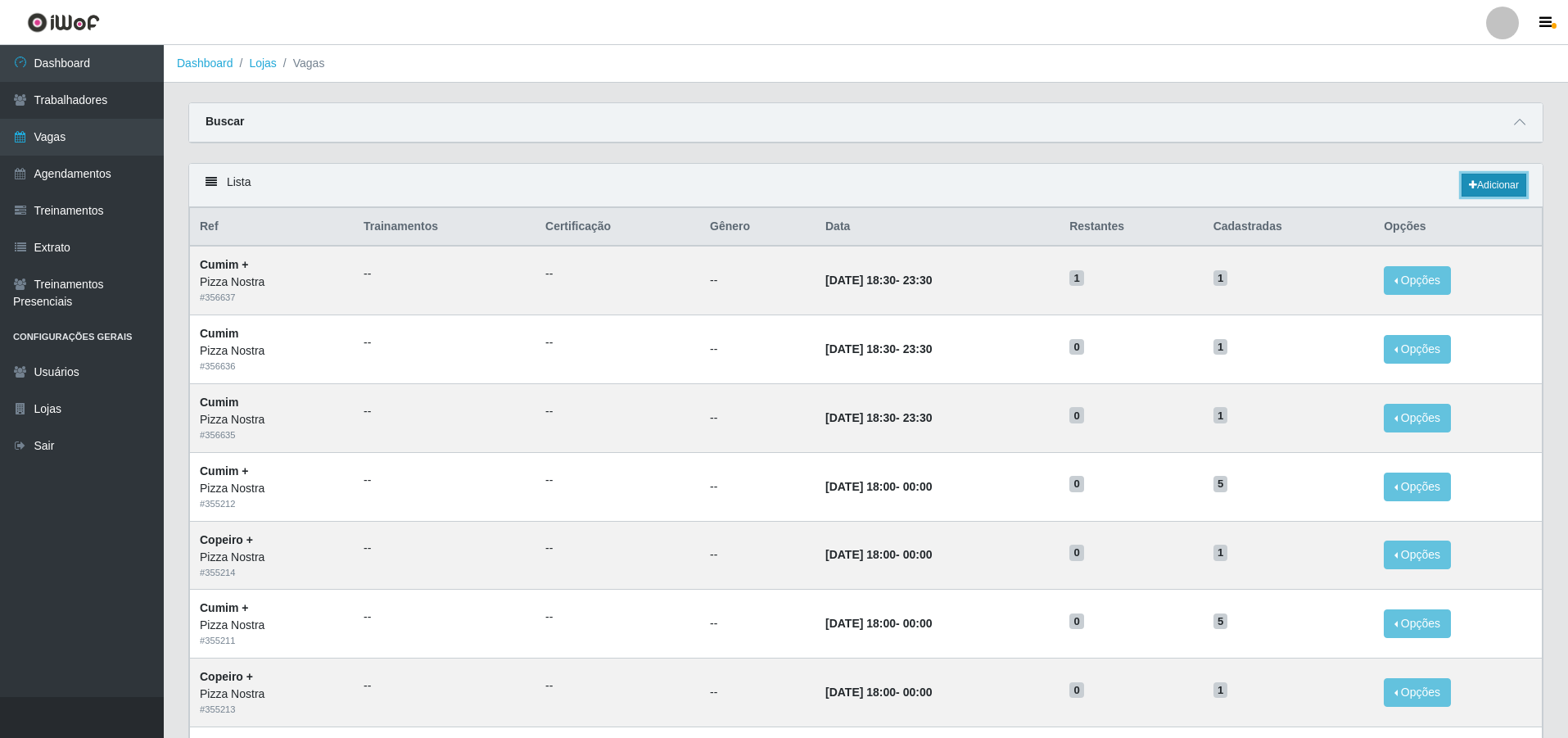
click at [1502, 176] on link "Adicionar" at bounding box center [1493, 185] width 65 height 23
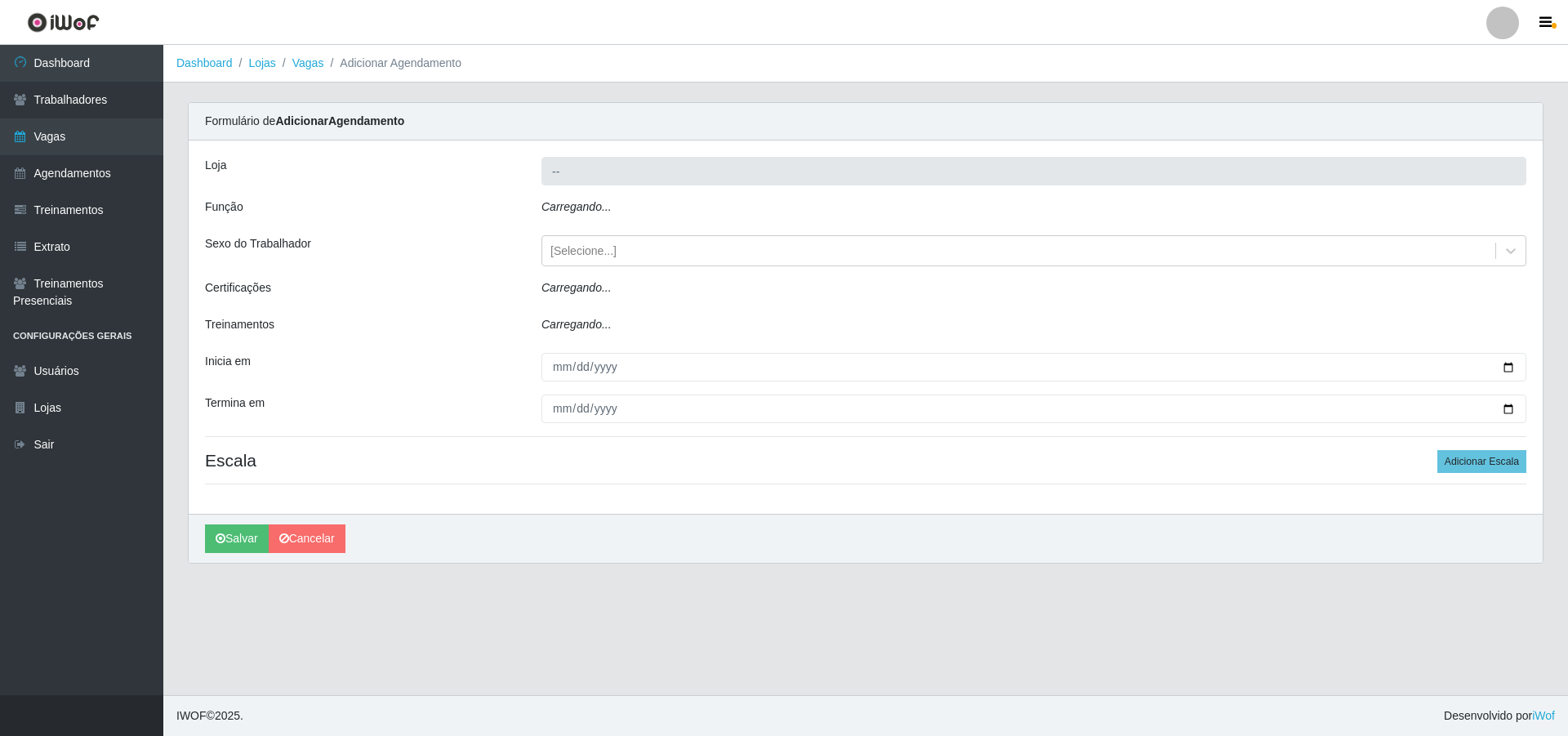
type input "Pizza Nostra"
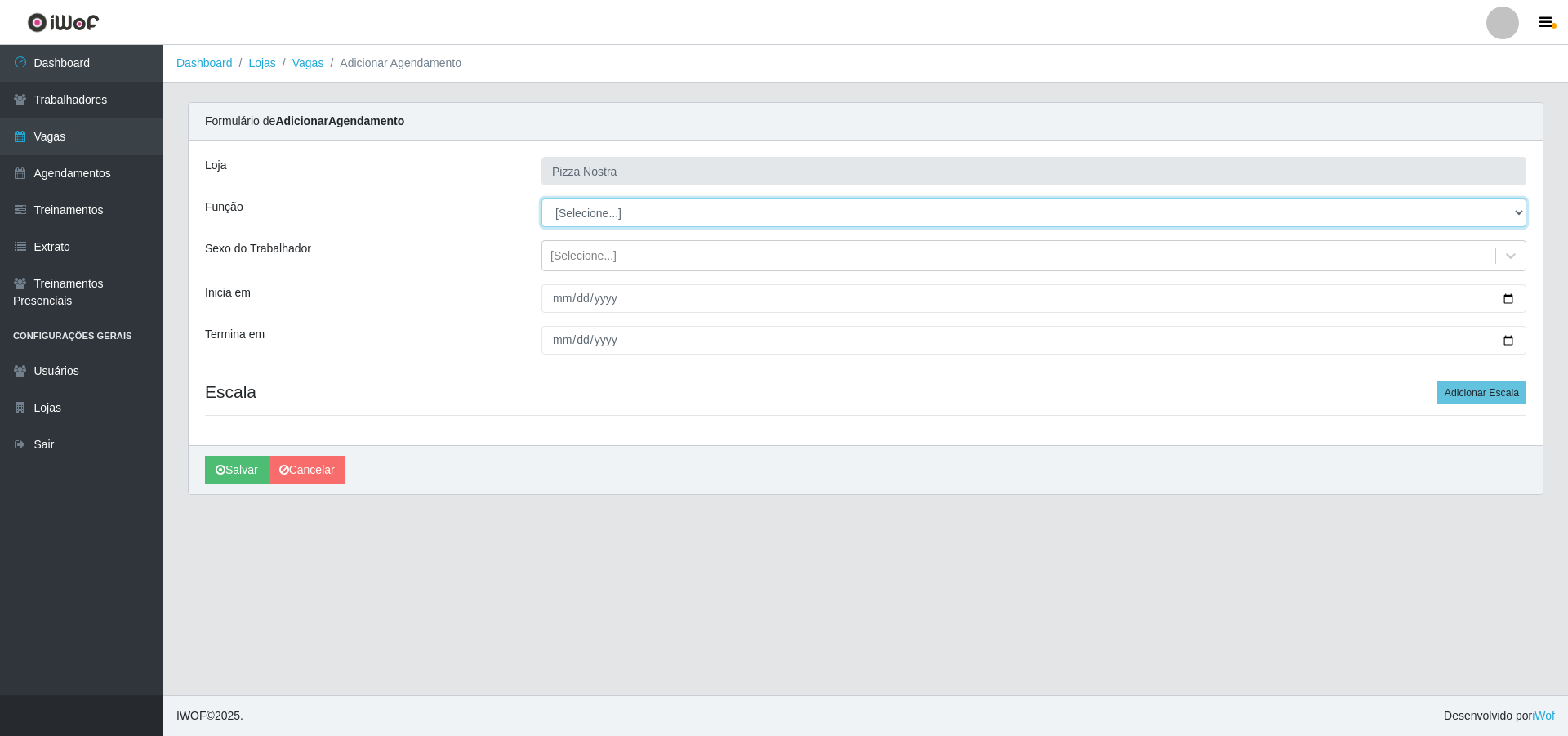
click at [607, 215] on select "[Selecione...] ASG ASG + ASG ++ Auxiliar de Cozinha Auxiliar de Cozinha + Auxil…" at bounding box center [1034, 213] width 985 height 29
select select "17"
click at [542, 199] on select "[Selecione...] ASG ASG + ASG ++ Auxiliar de Cozinha Auxiliar de Cozinha + Auxil…" at bounding box center [1034, 213] width 985 height 29
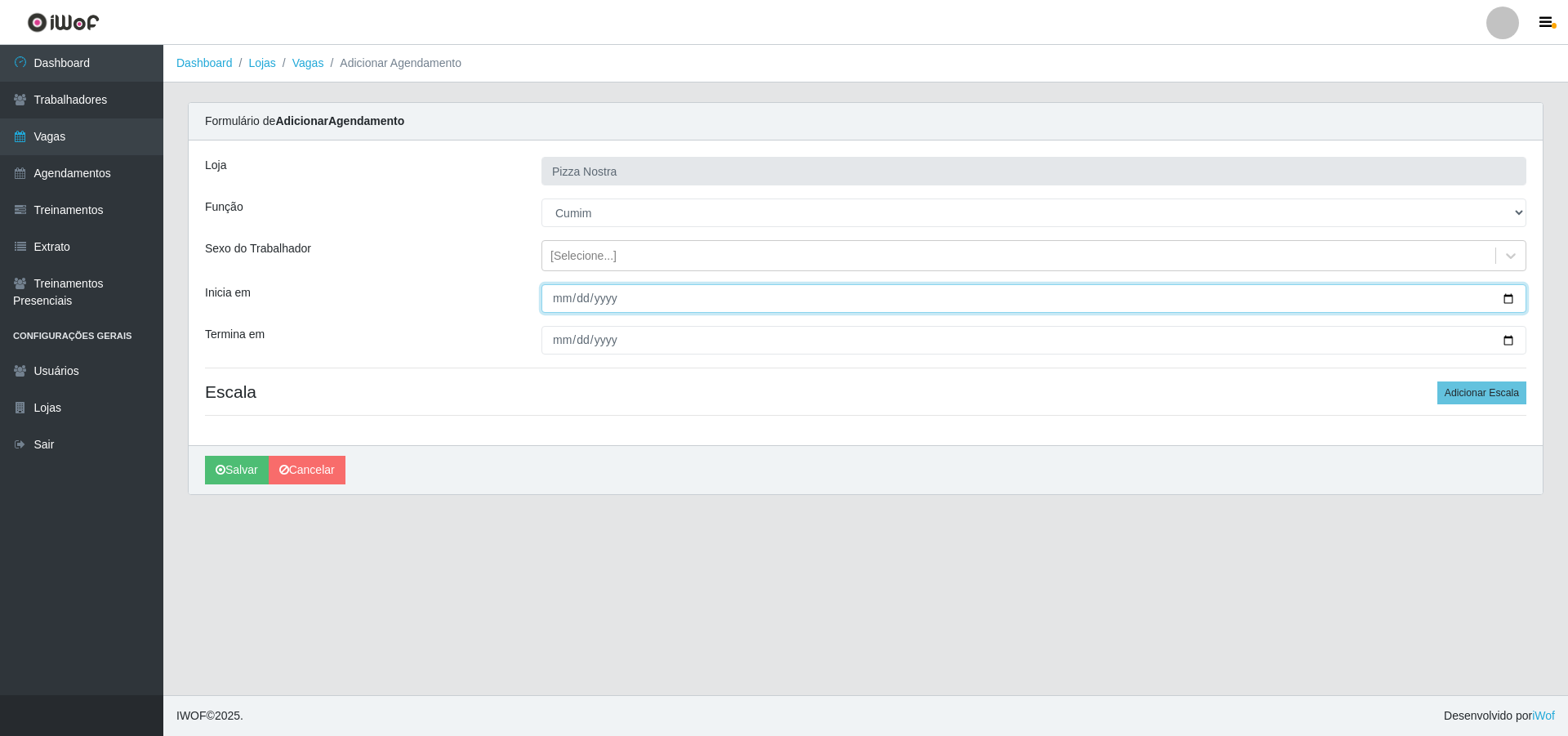
click at [570, 298] on input "Inicia em" at bounding box center [1034, 298] width 985 height 29
type input "[DATE]"
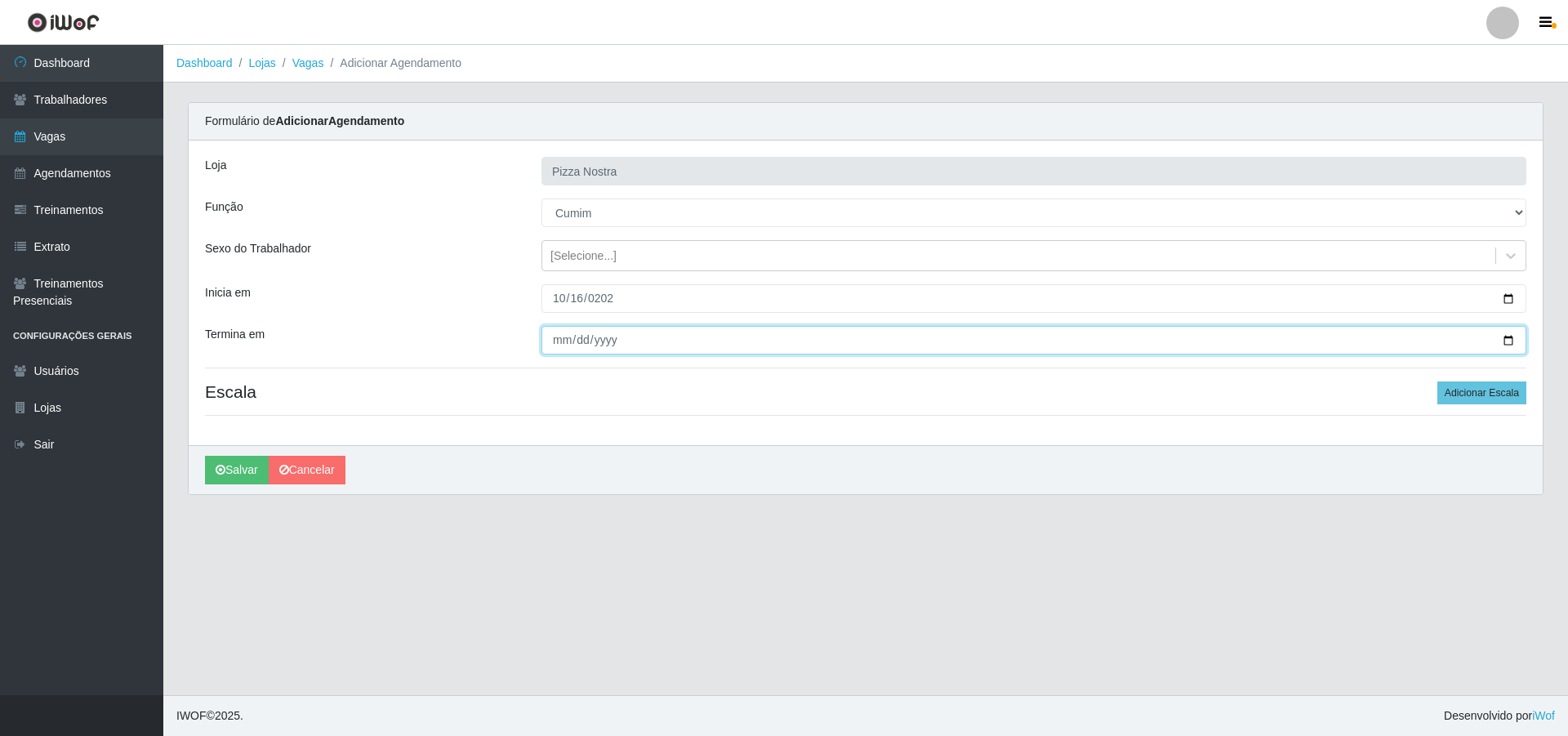
click at [550, 345] on input "Termina em" at bounding box center [1034, 340] width 985 height 29
type input "[DATE]"
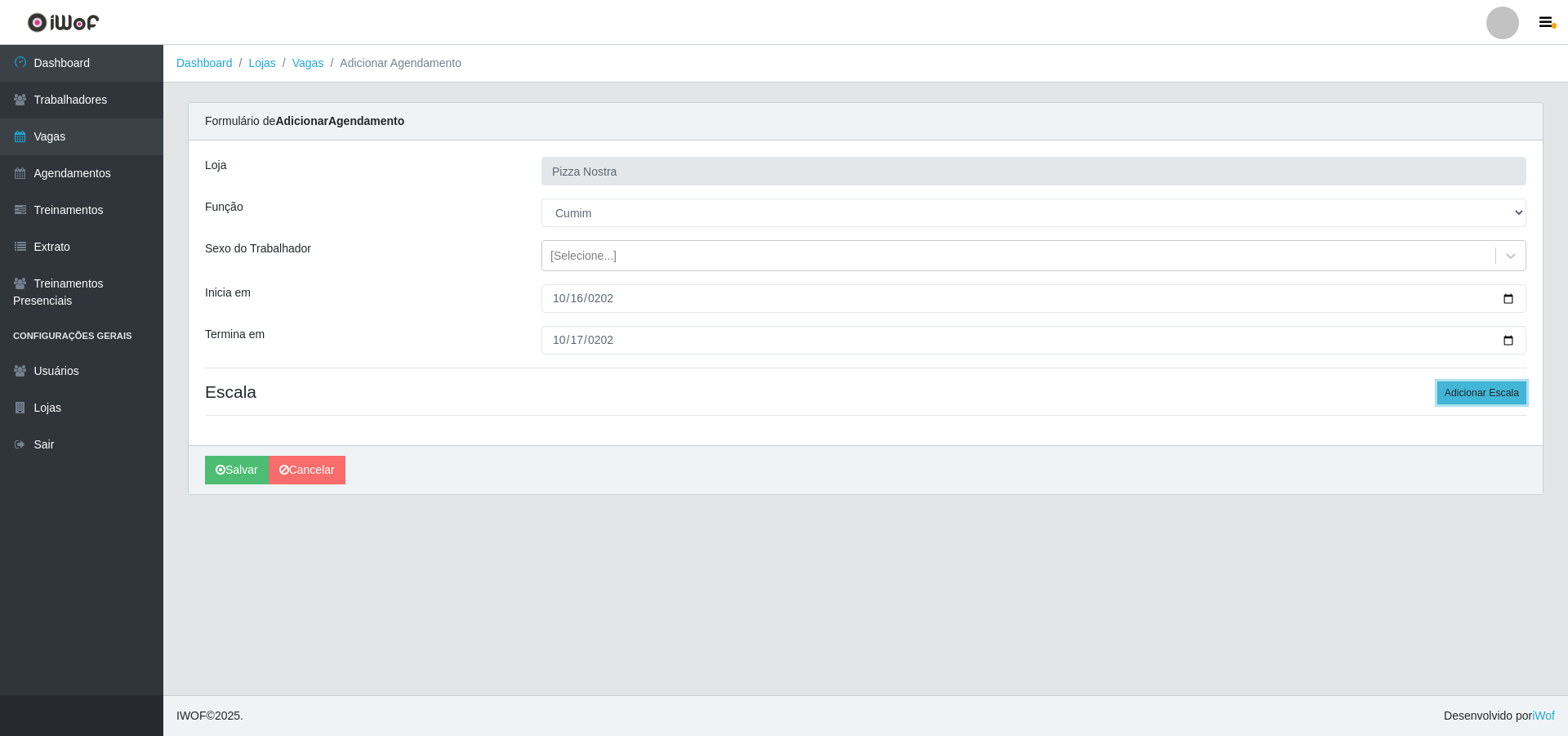
click at [1469, 386] on button "Adicionar Escala" at bounding box center [1482, 393] width 89 height 23
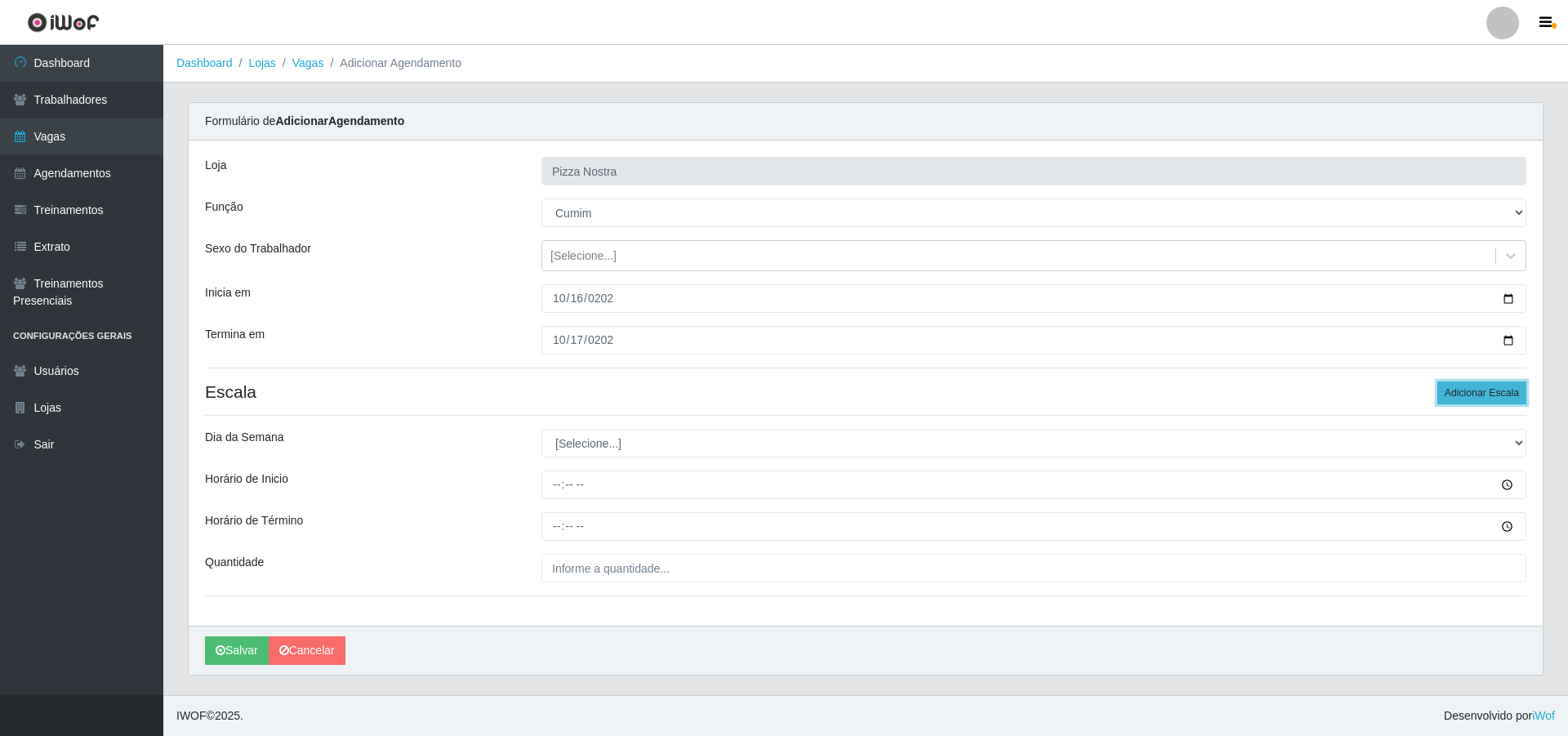
click at [1469, 386] on button "Adicionar Escala" at bounding box center [1482, 393] width 89 height 23
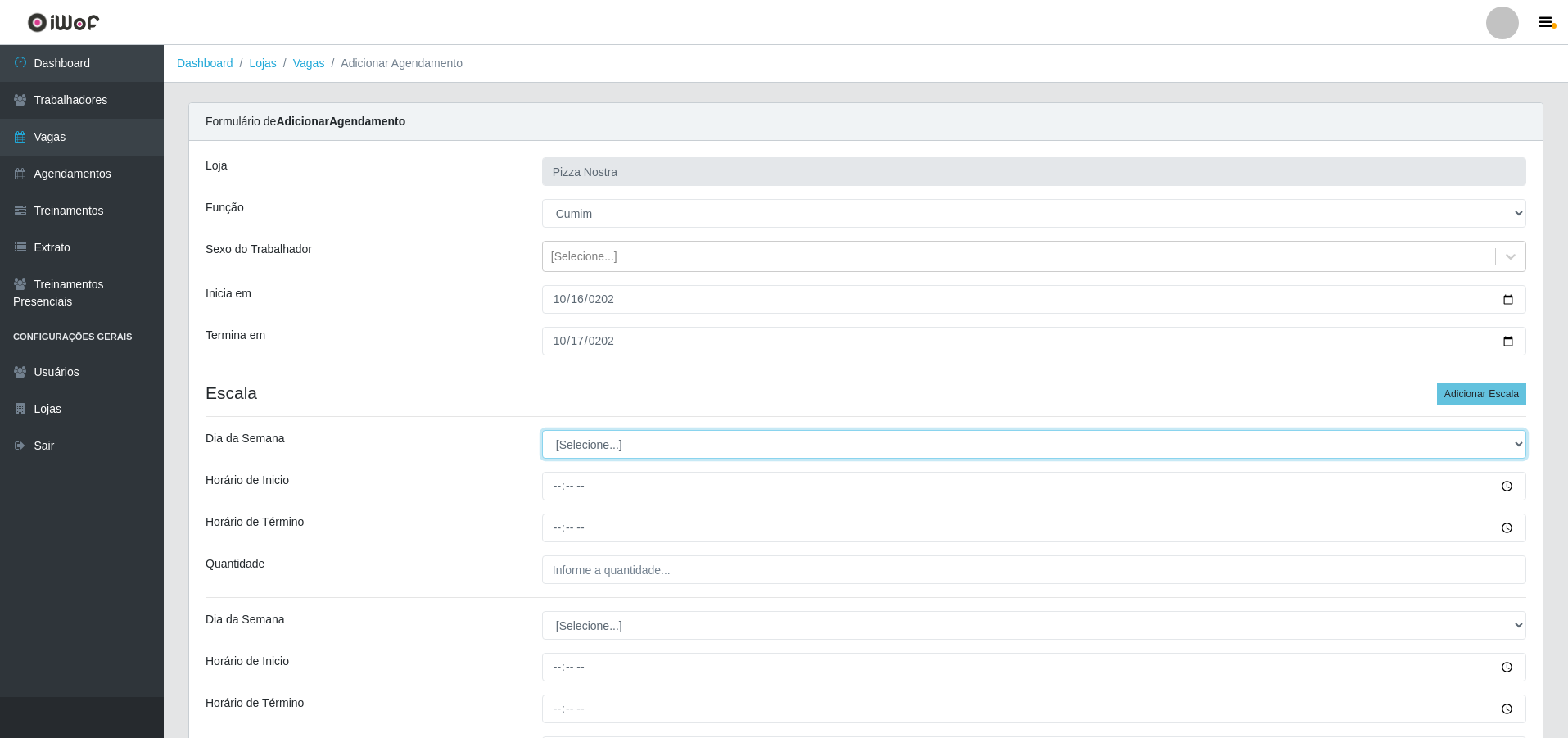
click at [645, 442] on select "[Selecione...] Segunda Terça Quarta Quinta Sexta Sábado Domingo" at bounding box center [1034, 444] width 984 height 29
select select "4"
click at [542, 430] on select "[Selecione...] Segunda Terça Quarta Quinta Sexta Sábado Domingo" at bounding box center [1034, 444] width 984 height 29
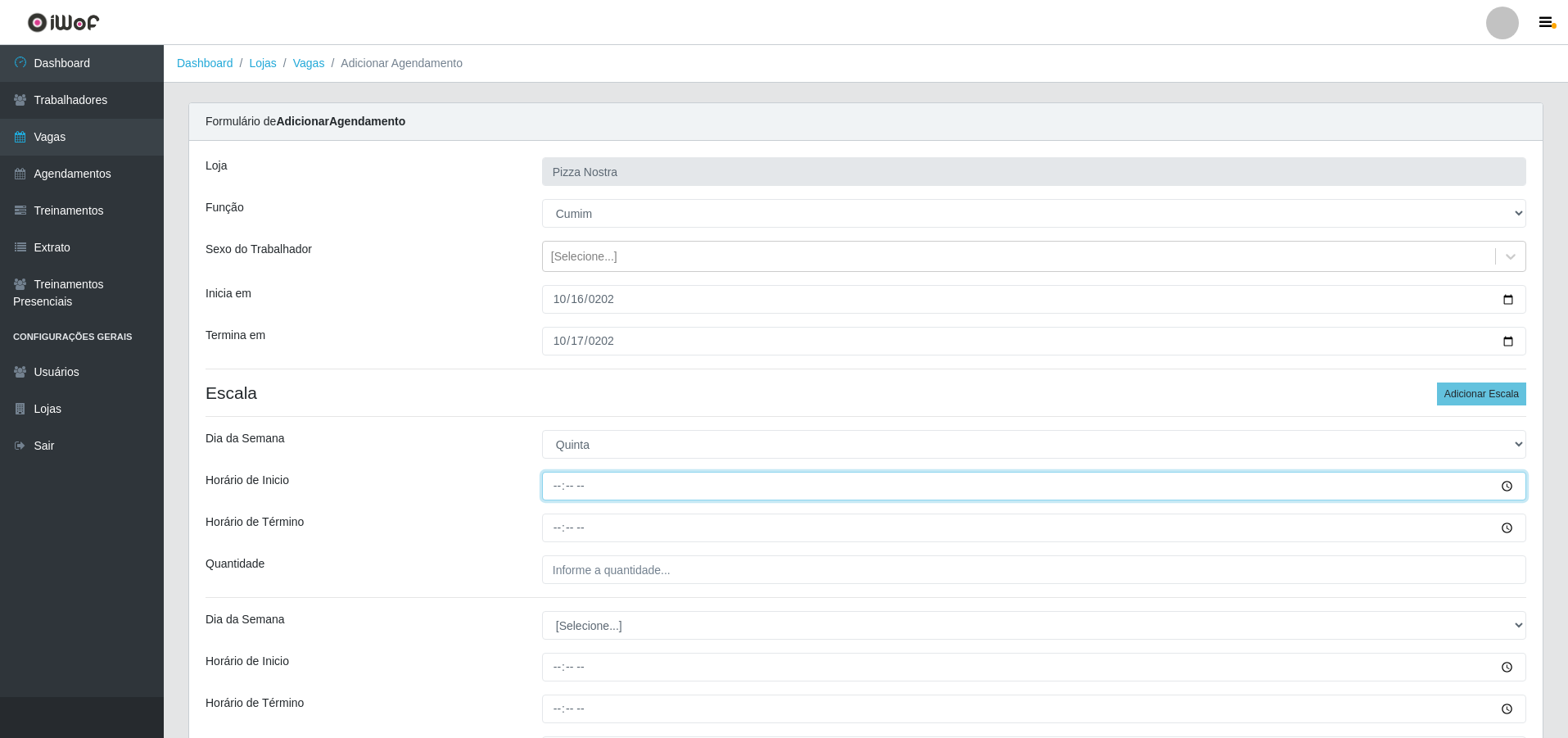
click at [556, 491] on input "Horário de Inicio" at bounding box center [1034, 486] width 984 height 29
type input "18:30"
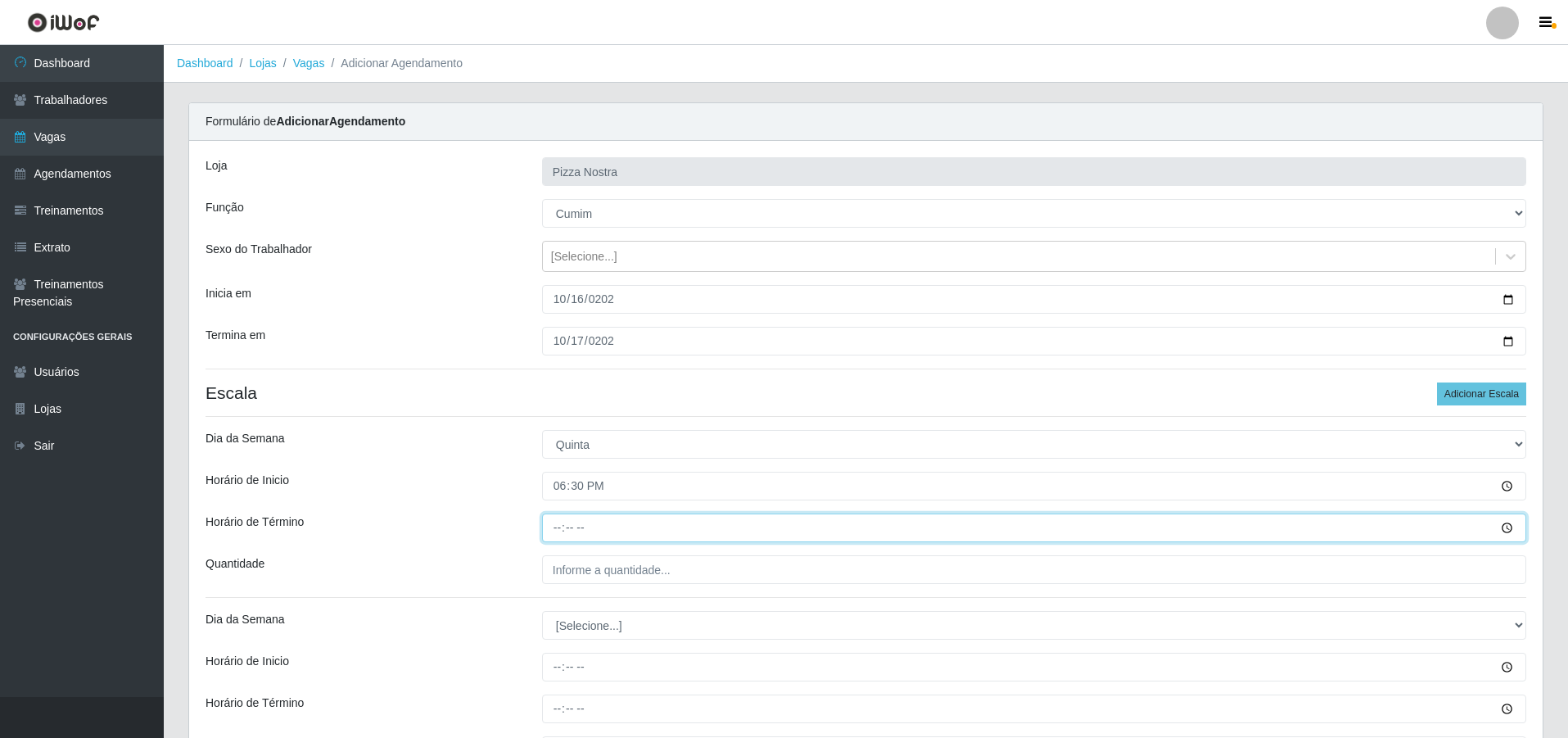
click at [552, 534] on input "Horário de Término" at bounding box center [1034, 527] width 984 height 29
type input "23:30"
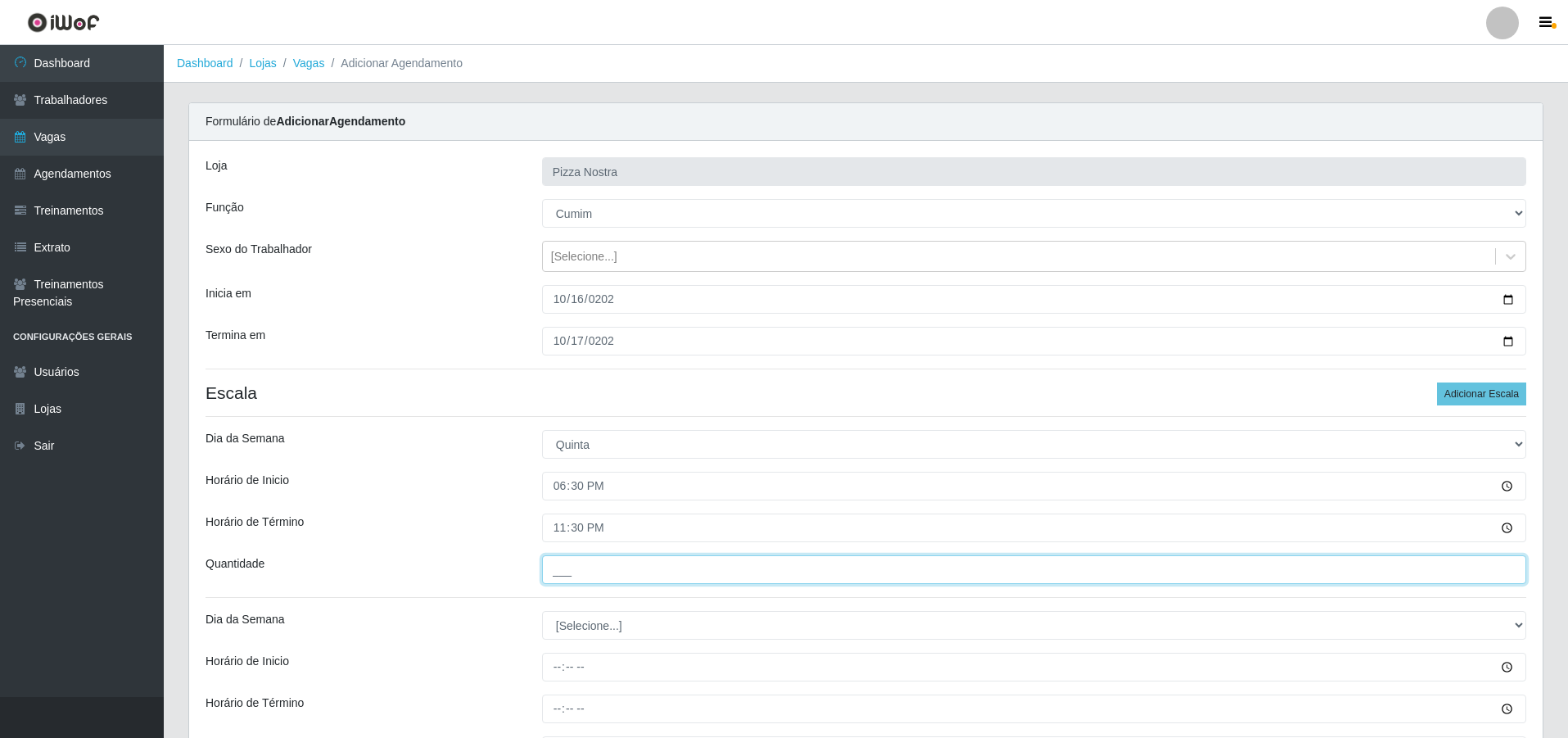
click at [649, 560] on input "___" at bounding box center [1034, 570] width 984 height 29
type input "1__"
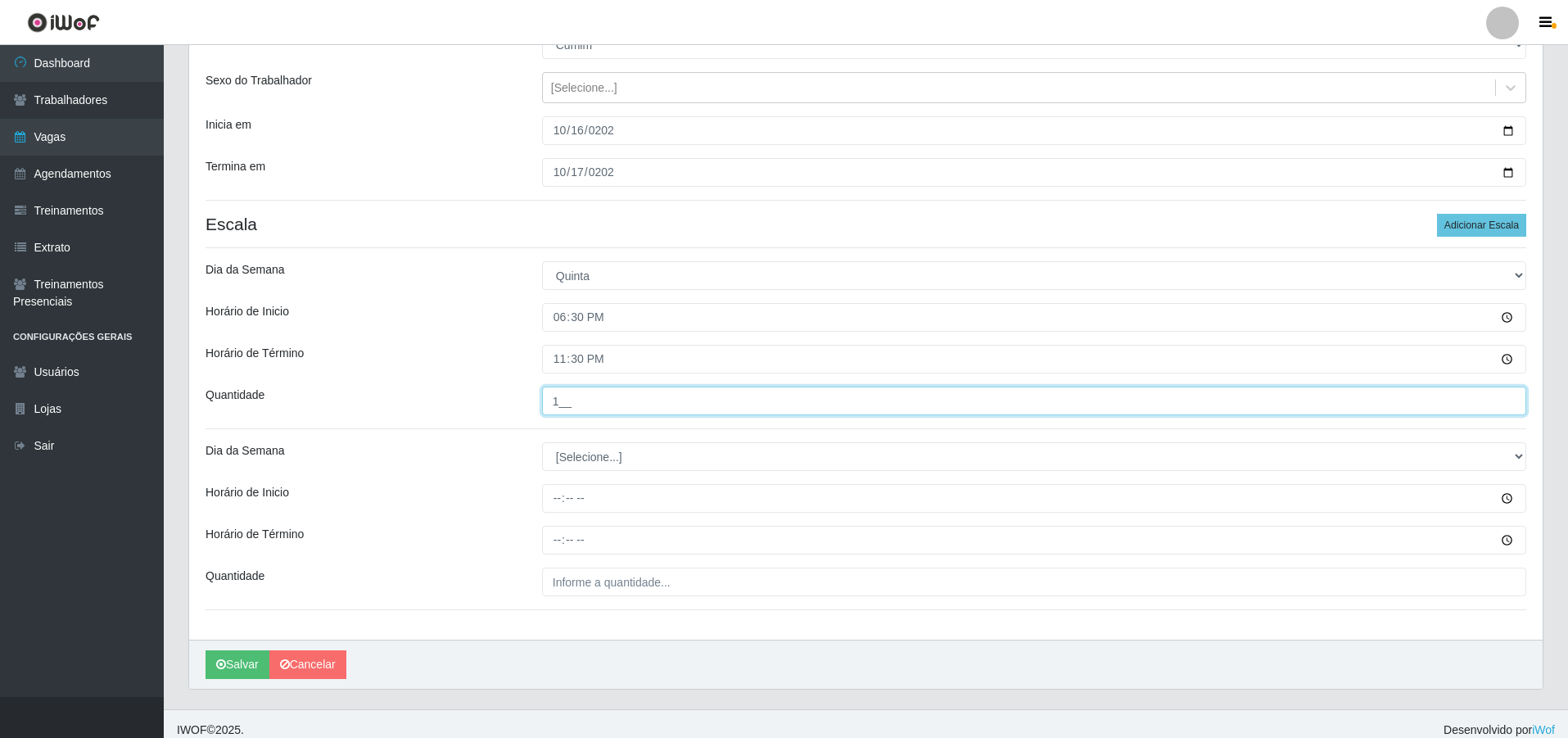
scroll to position [181, 0]
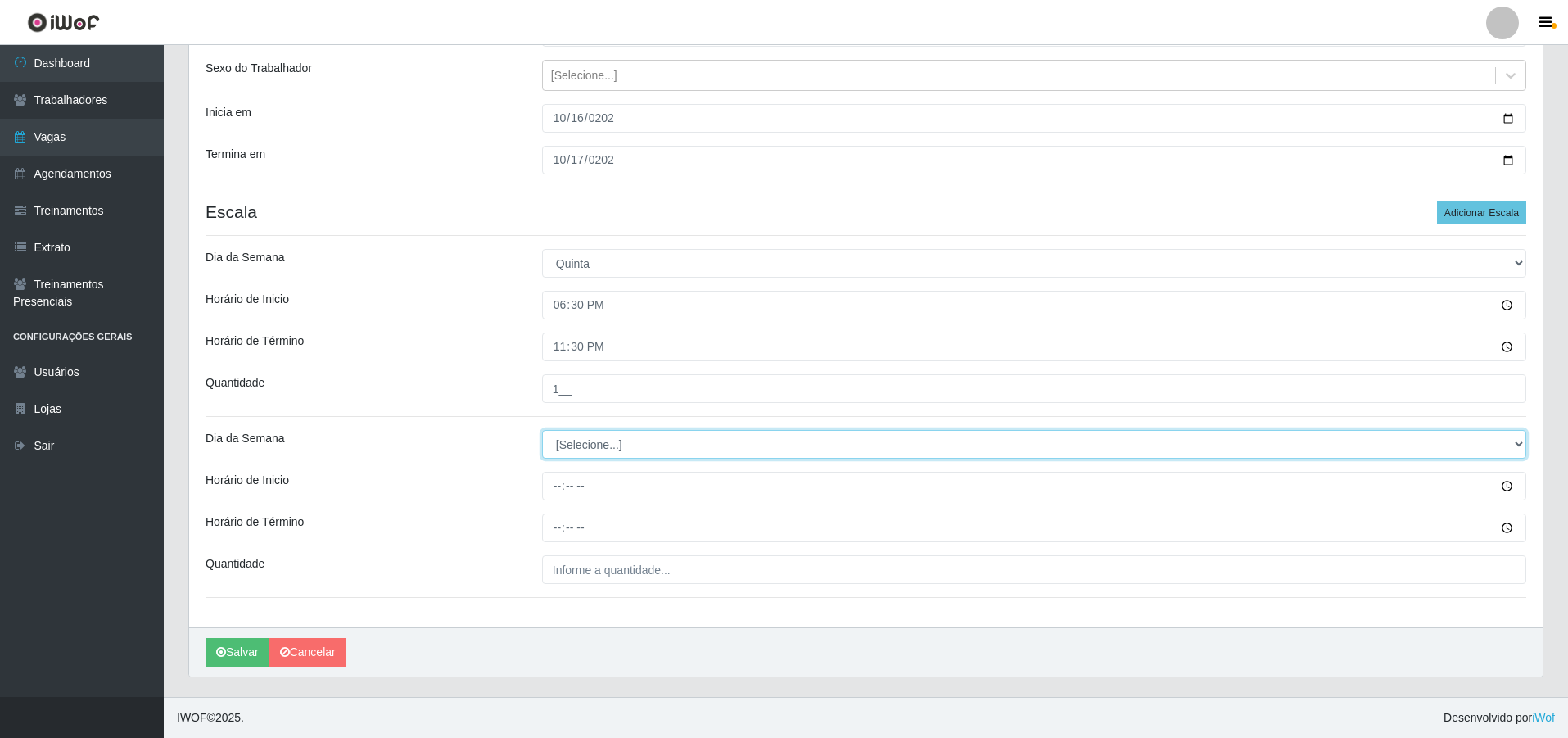
click at [596, 437] on select "[Selecione...] Segunda Terça Quarta Quinta Sexta Sábado Domingo" at bounding box center [1034, 444] width 984 height 29
select select "5"
click at [542, 430] on select "[Selecione...] Segunda Terça Quarta Quinta Sexta Sábado Domingo" at bounding box center [1034, 444] width 984 height 29
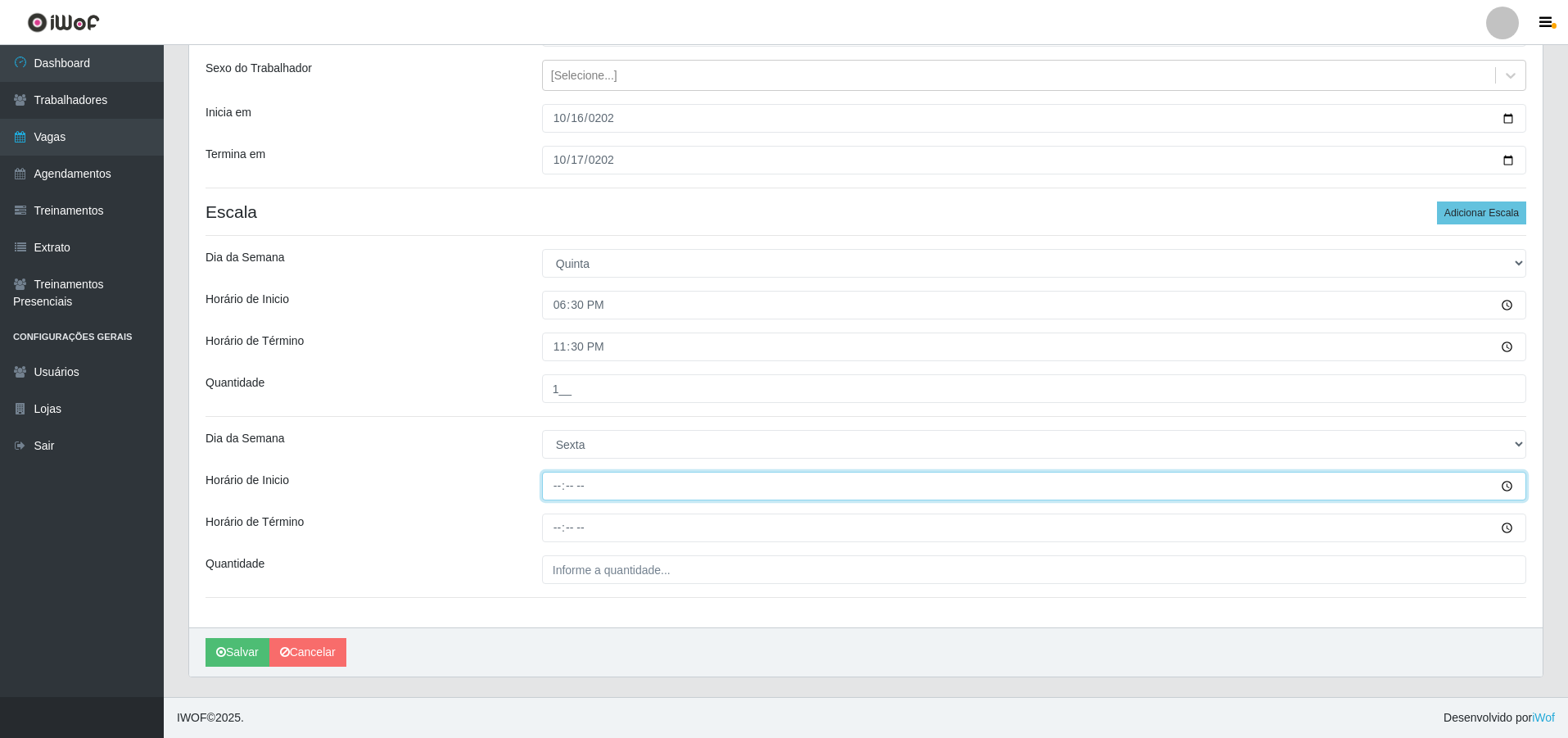
click at [555, 493] on input "Horário de Inicio" at bounding box center [1034, 486] width 984 height 29
type input "18:30"
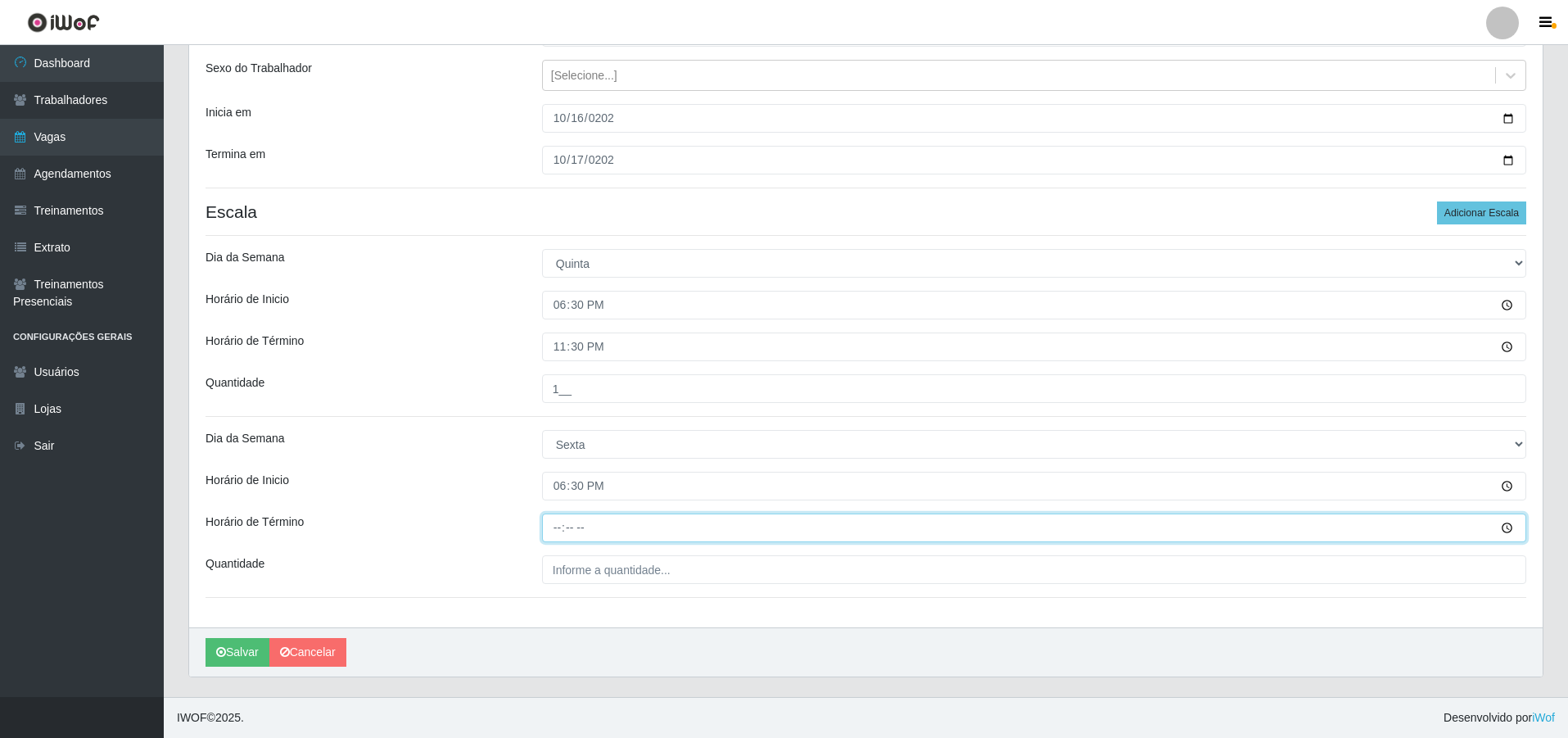
click at [566, 530] on input "Horário de Término" at bounding box center [1034, 527] width 984 height 29
type input "23:30"
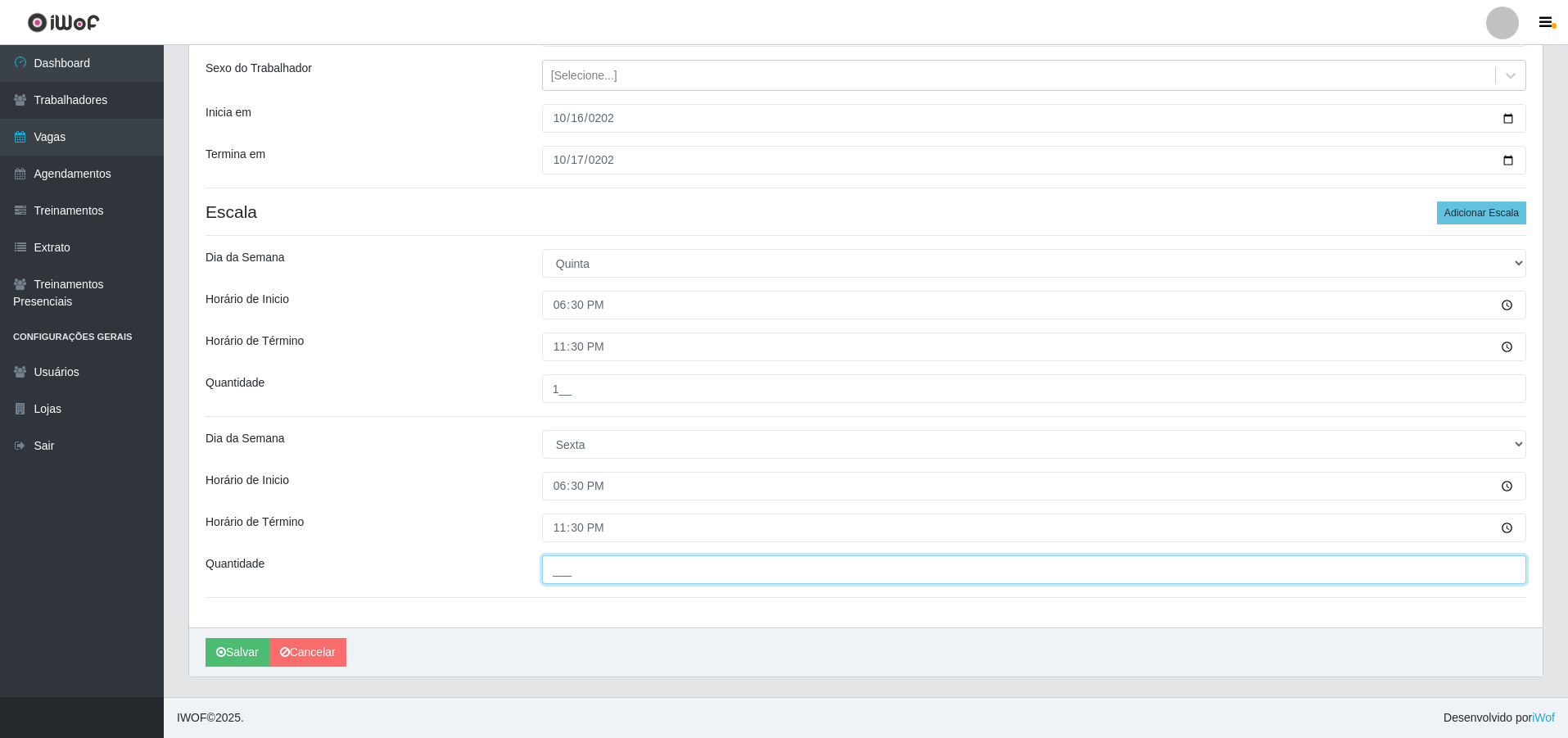
click at [650, 570] on input "___" at bounding box center [1034, 570] width 984 height 29
type input "2__"
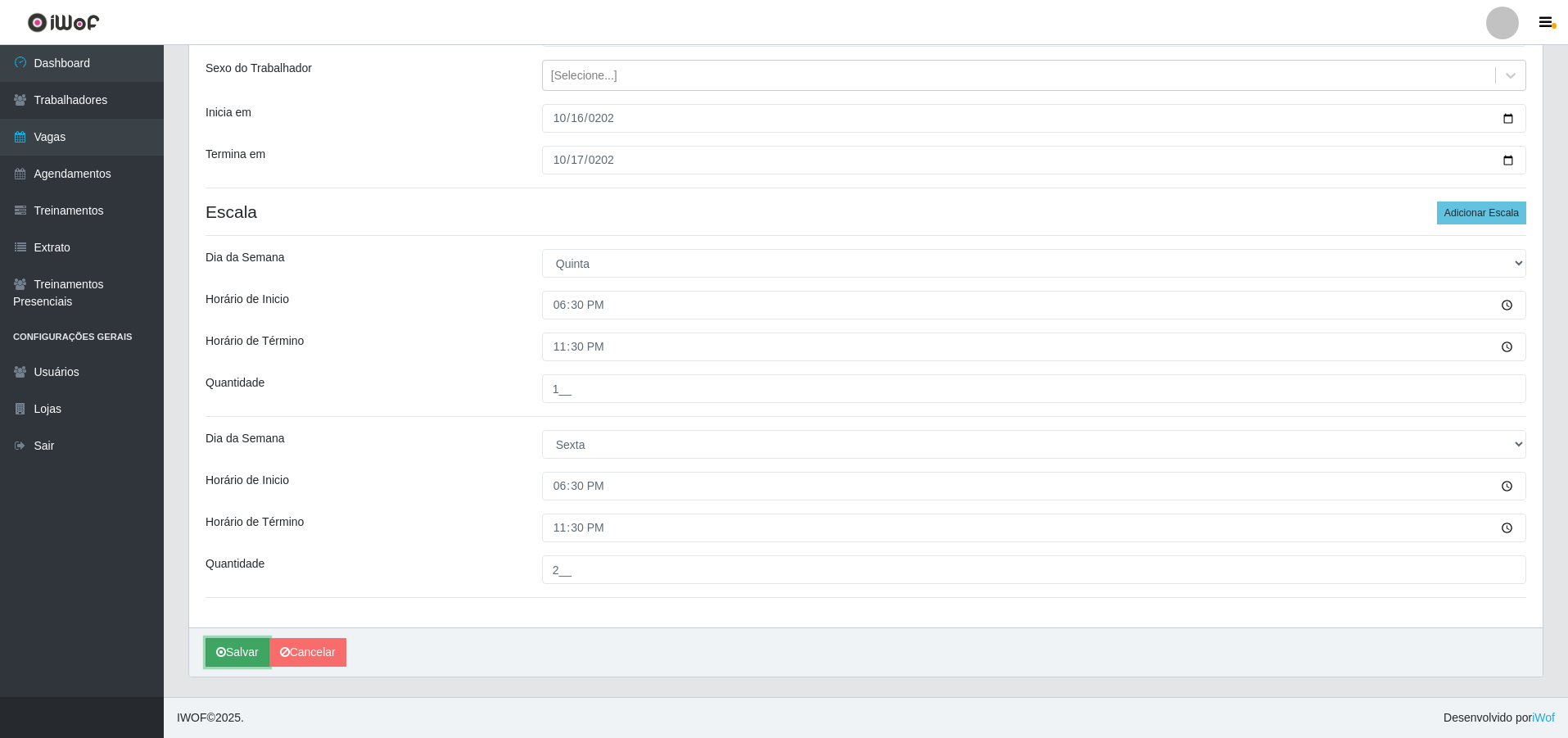
click at [214, 649] on button "Salvar" at bounding box center [237, 652] width 64 height 29
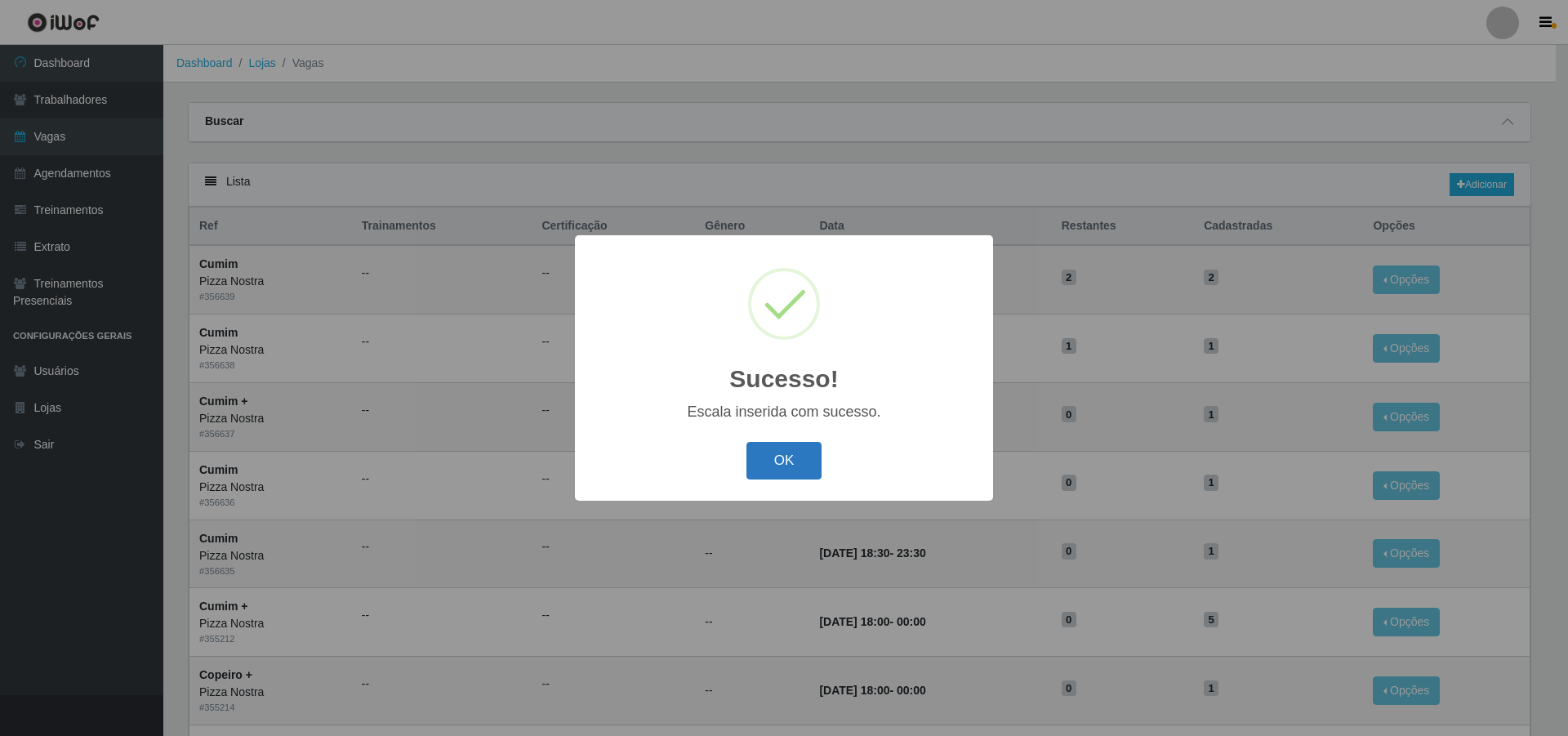
click at [788, 462] on button "OK" at bounding box center [784, 461] width 76 height 39
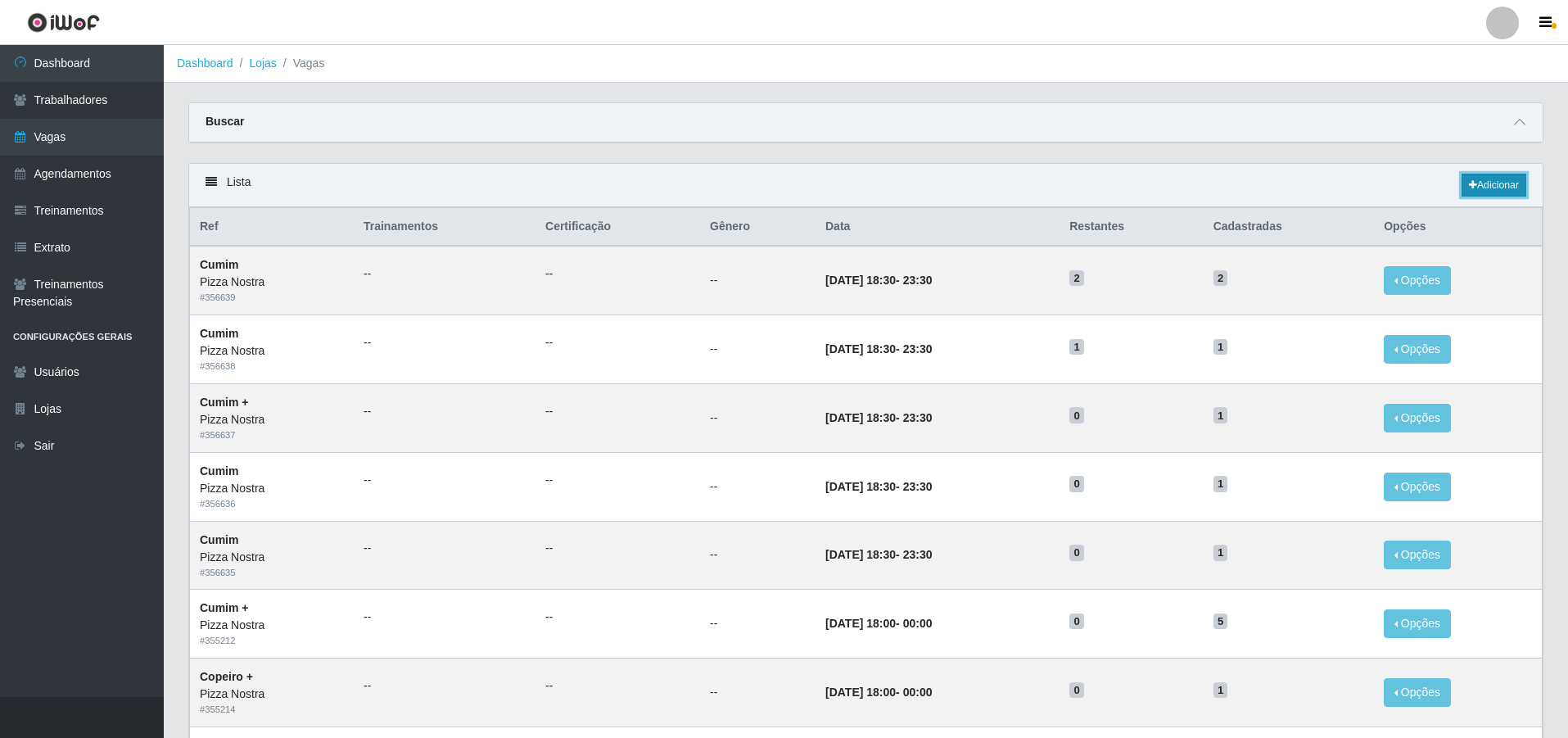
click at [1472, 183] on icon at bounding box center [1472, 184] width 8 height 10
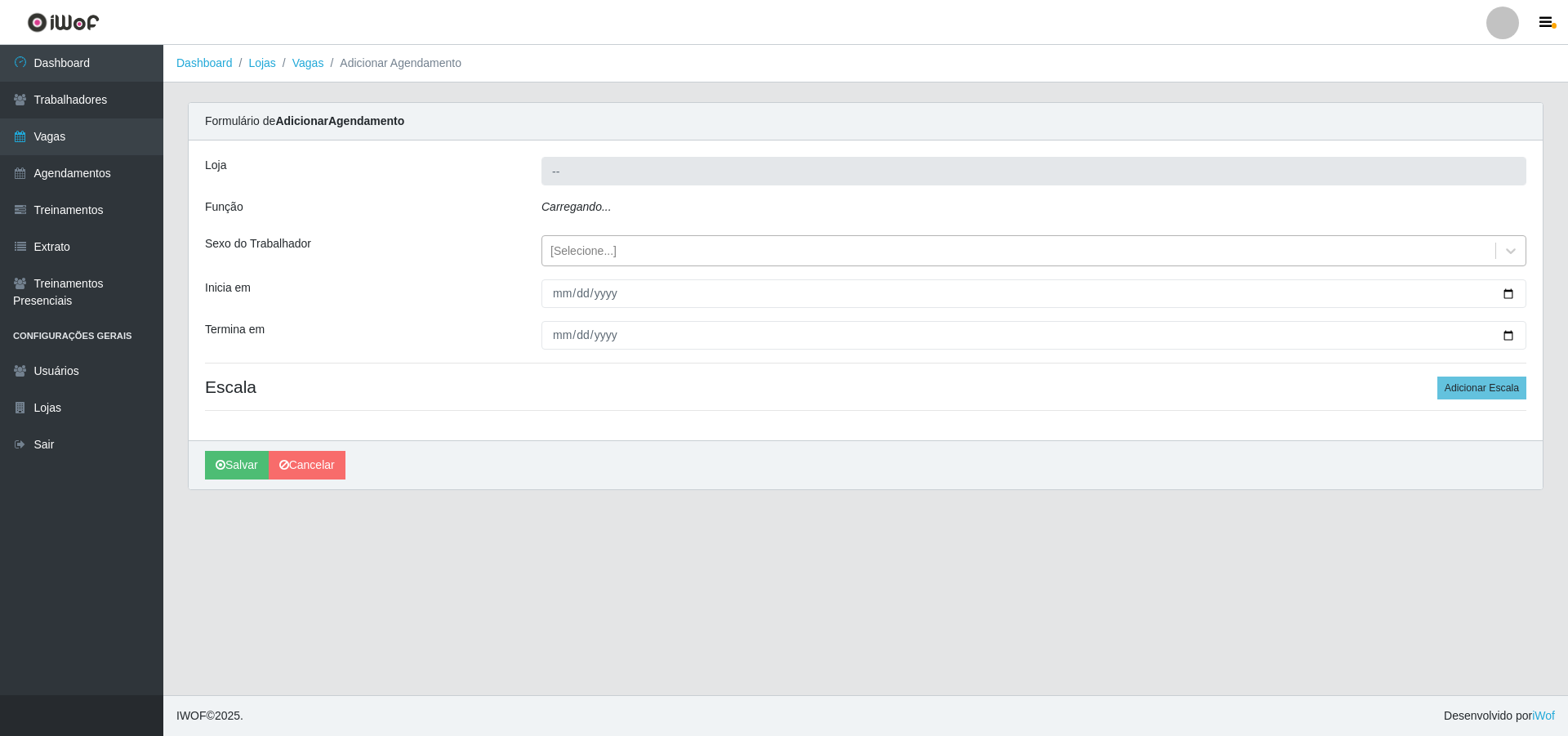
type input "Pizza Nostra"
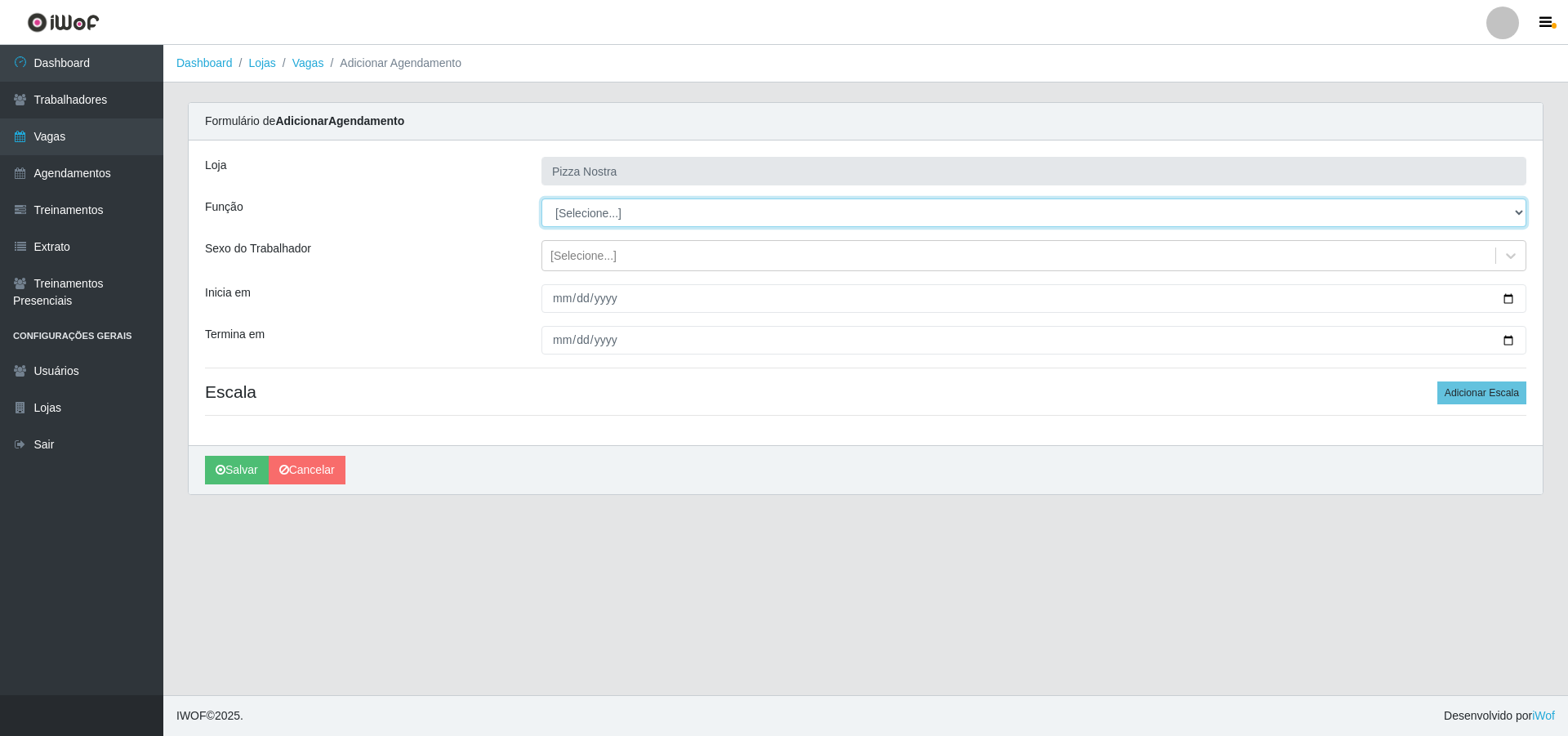
click at [585, 221] on select "[Selecione...] ASG ASG + ASG ++ Auxiliar de Cozinha Auxiliar de Cozinha + Auxil…" at bounding box center [1034, 213] width 985 height 29
select select "20"
click at [542, 199] on select "[Selecione...] ASG ASG + ASG ++ Auxiliar de Cozinha Auxiliar de Cozinha + Auxil…" at bounding box center [1034, 213] width 985 height 29
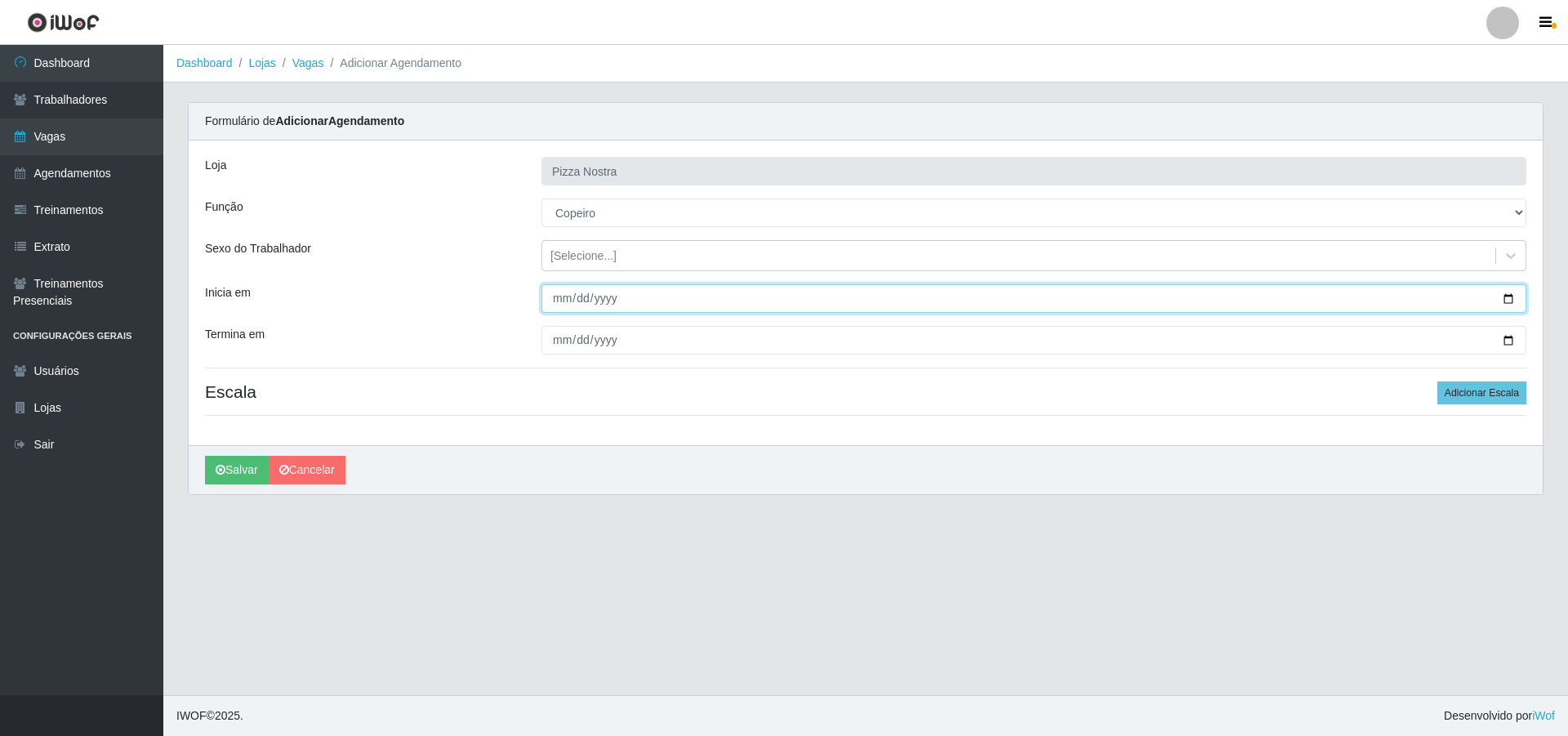
click at [564, 298] on input "Inicia em" at bounding box center [1034, 298] width 985 height 29
click at [559, 311] on input "Inicia em" at bounding box center [1034, 298] width 985 height 29
type input "[DATE]"
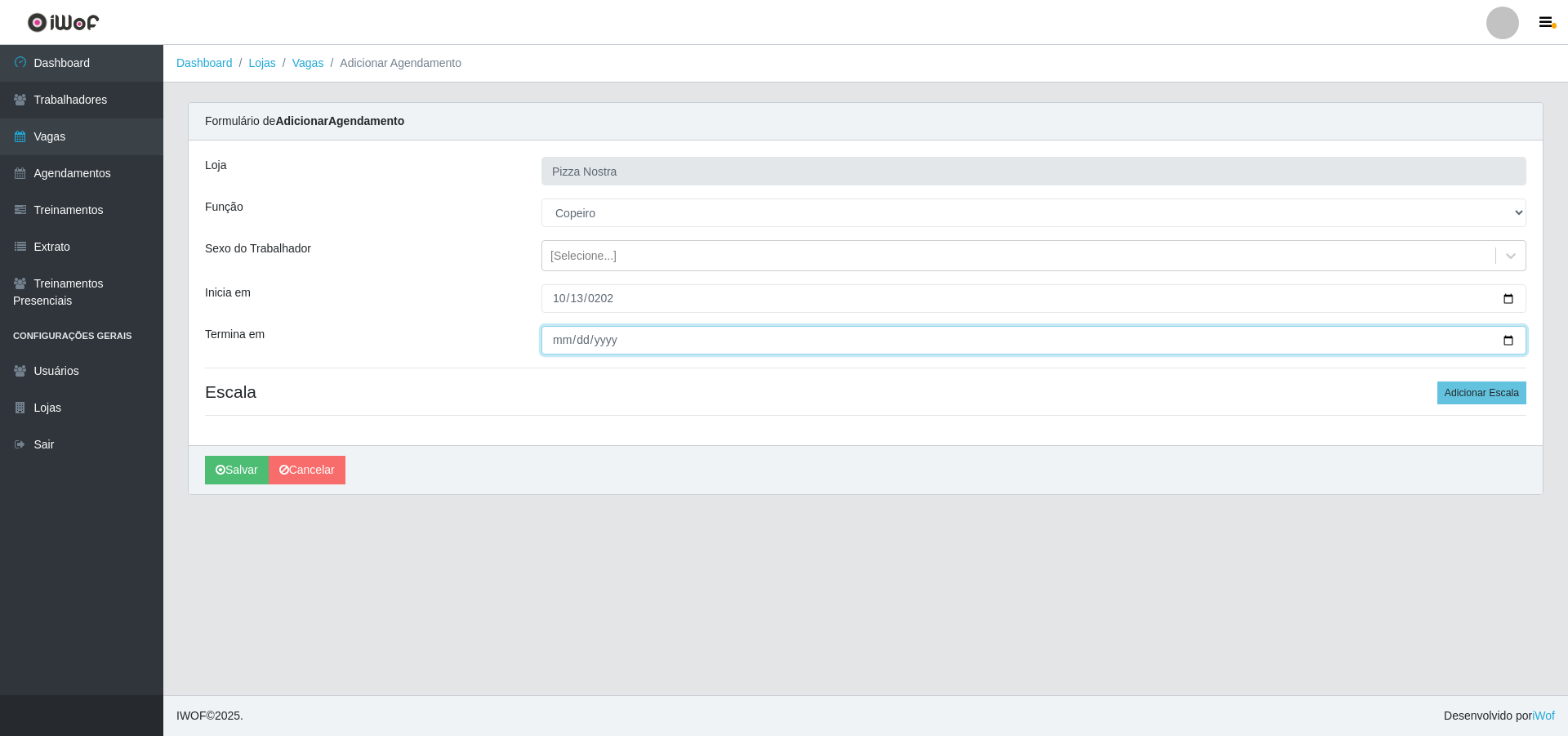
click at [564, 331] on input "Termina em" at bounding box center [1034, 340] width 985 height 29
type input "[DATE]"
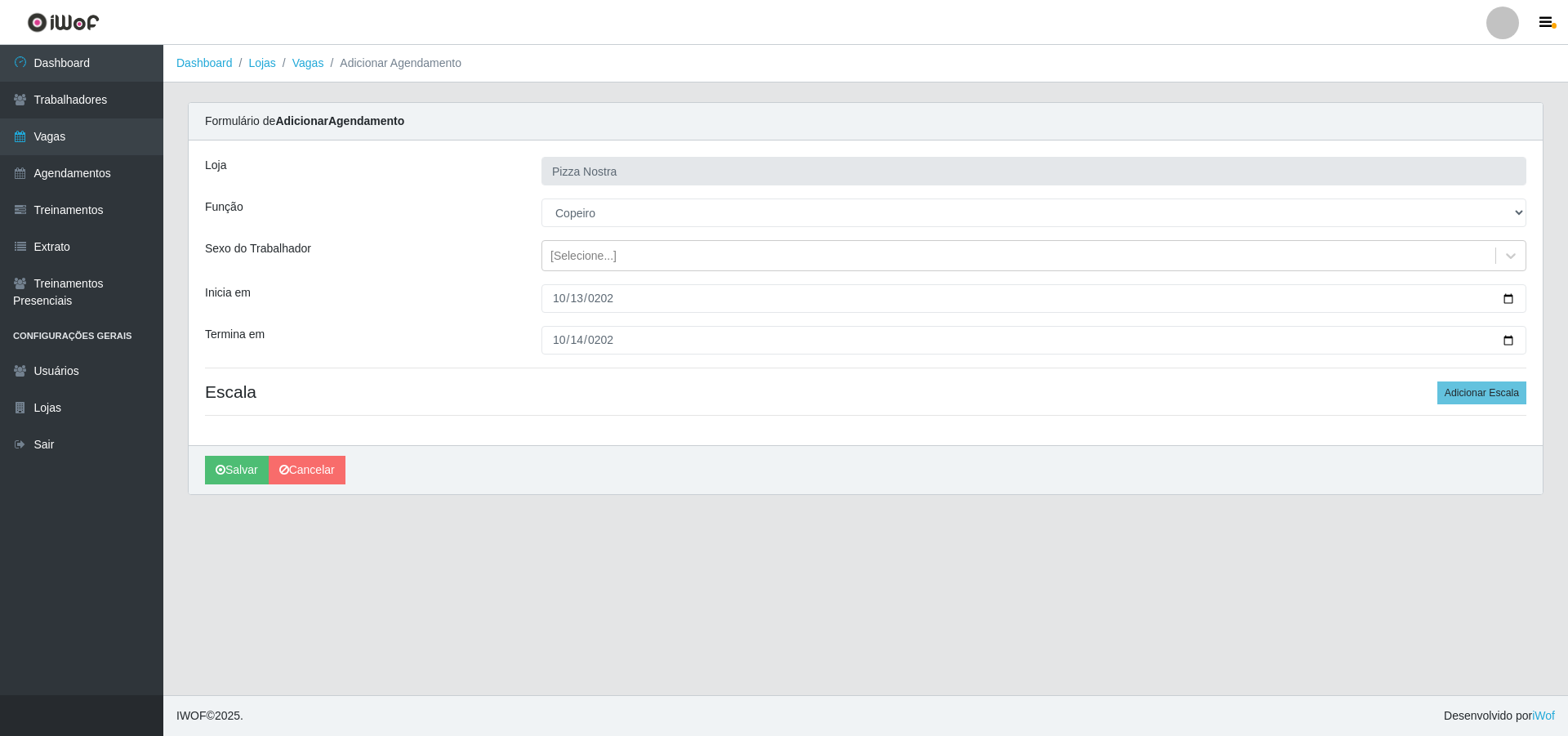
click at [1461, 407] on div "Loja Pizza Nostra Função [Selecione...] ASG ASG + ASG ++ Auxiliar de Cozinha Au…" at bounding box center [866, 293] width 1354 height 305
click at [1462, 406] on div "Loja Pizza Nostra Função [Selecione...] ASG ASG + ASG ++ Auxiliar de Cozinha Au…" at bounding box center [866, 293] width 1354 height 305
click at [1466, 399] on button "Adicionar Escala" at bounding box center [1482, 393] width 89 height 23
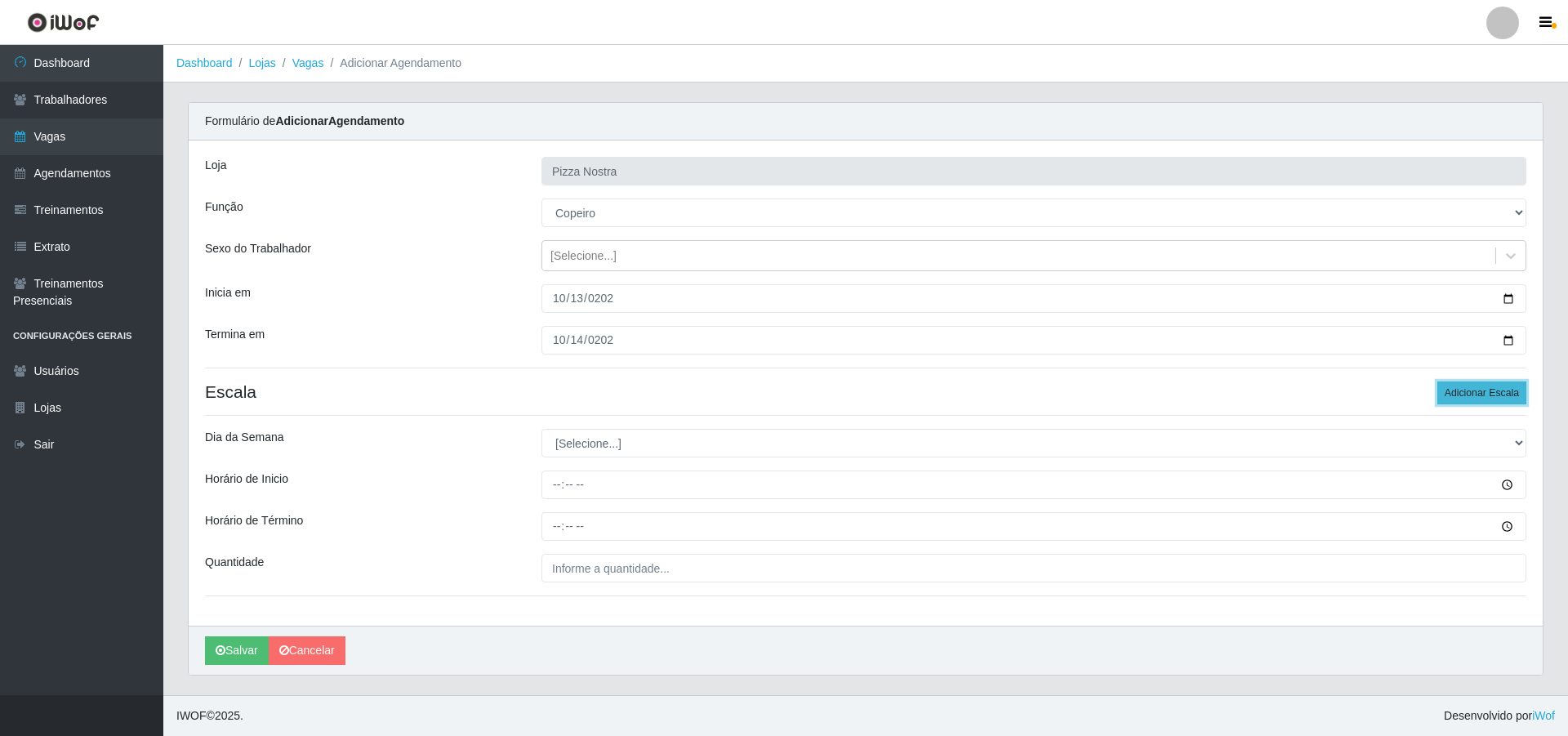
click at [1466, 399] on button "Adicionar Escala" at bounding box center [1482, 393] width 89 height 23
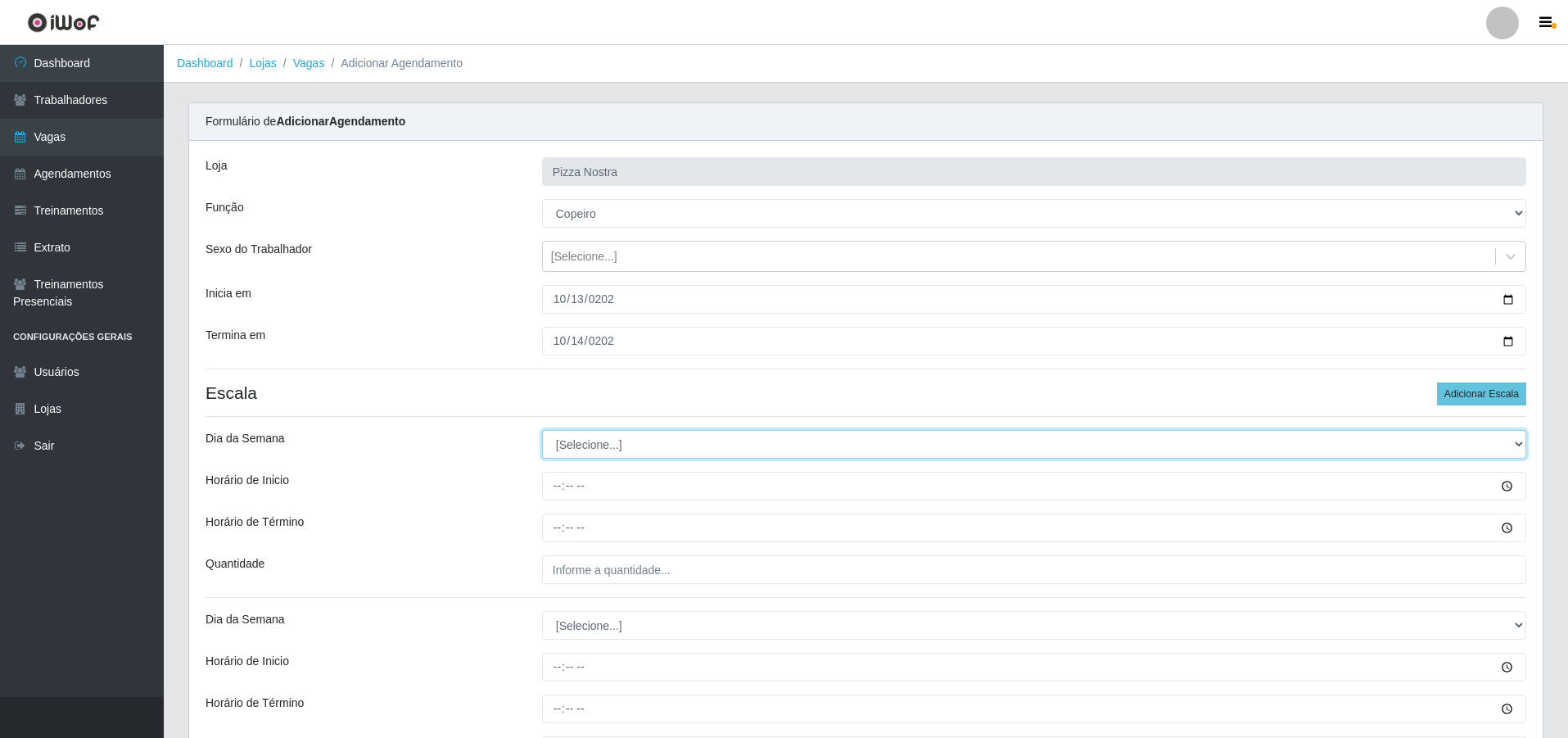
click at [597, 439] on select "[Selecione...] Segunda Terça Quarta Quinta Sexta Sábado Domingo" at bounding box center [1034, 444] width 984 height 29
select select "1"
click at [542, 430] on select "[Selecione...] Segunda Terça Quarta Quinta Sexta Sábado Domingo" at bounding box center [1034, 444] width 984 height 29
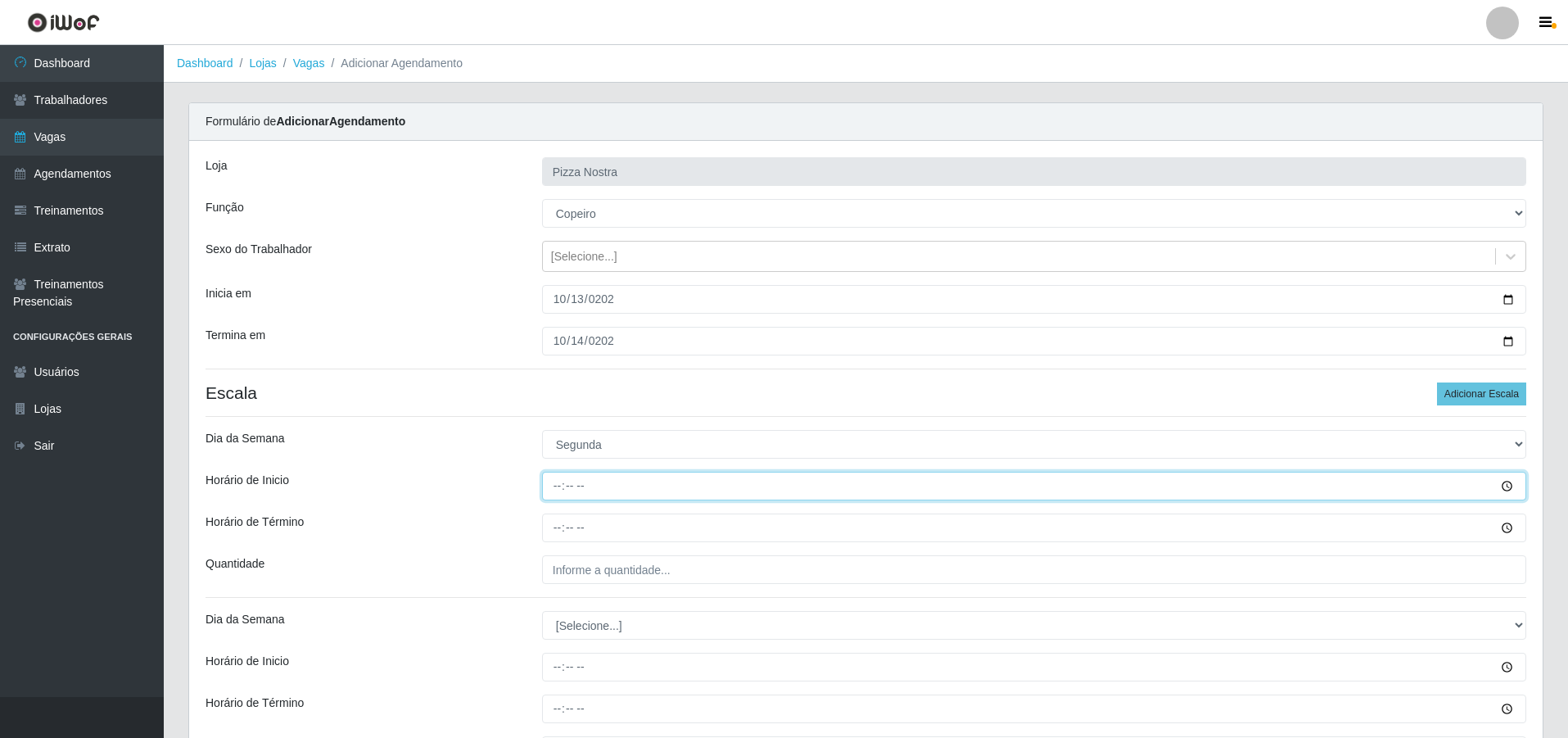
click at [556, 481] on input "Horário de Inicio" at bounding box center [1034, 486] width 984 height 29
type input "18:00"
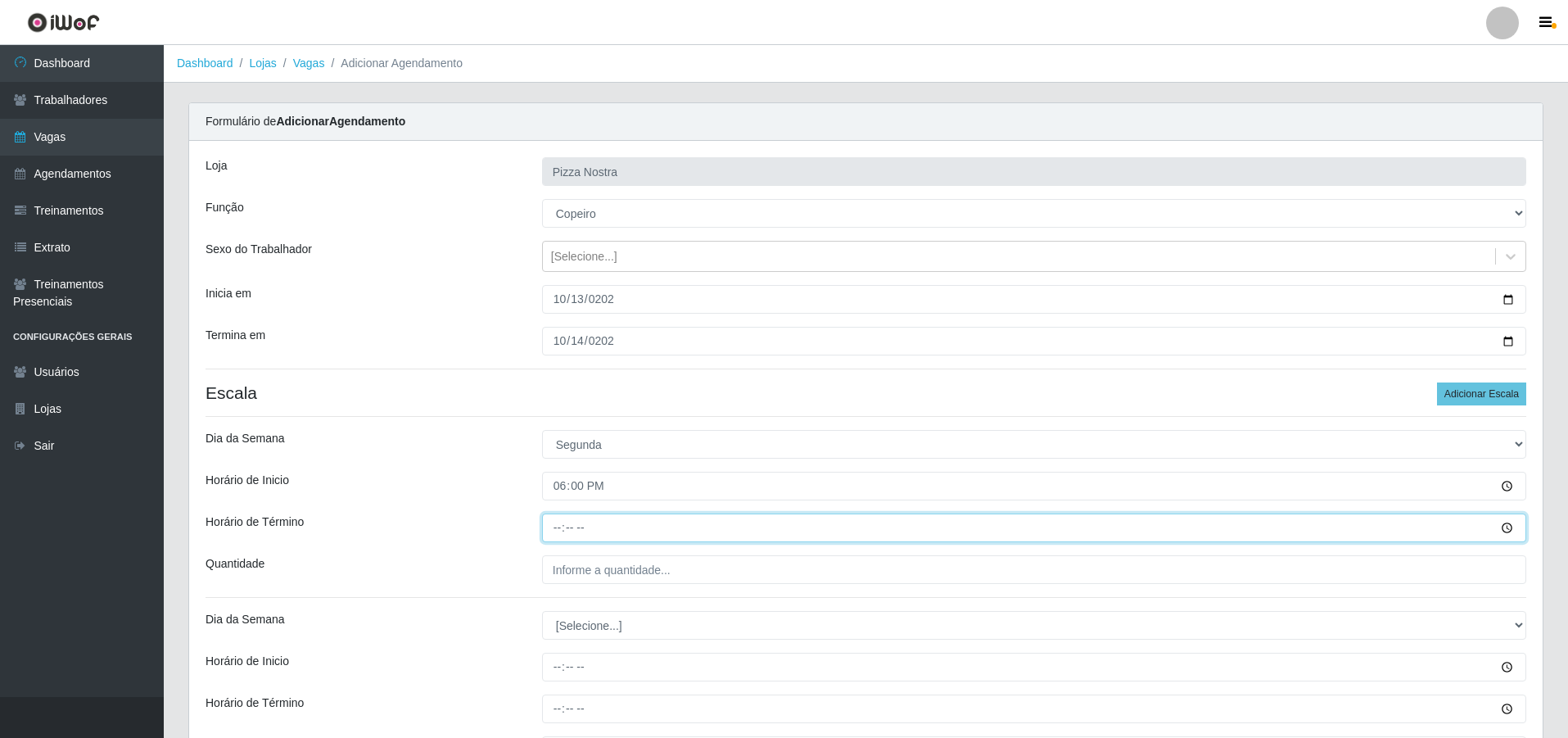
click at [559, 538] on input "Horário de Término" at bounding box center [1034, 527] width 984 height 29
type input "00:00"
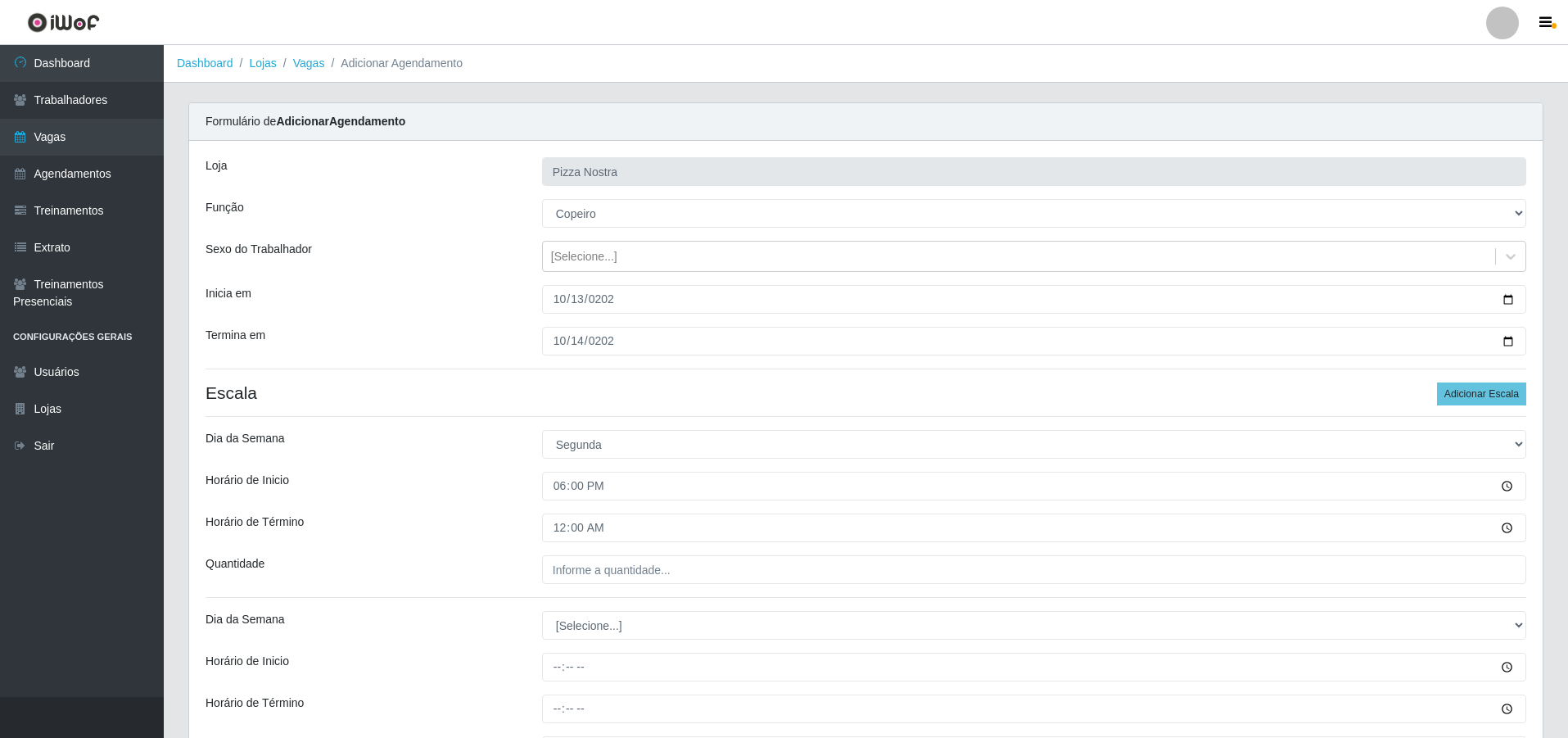
click at [575, 591] on div "Loja Pizza Nostra Função [Selecione...] ASG ASG + ASG ++ Auxiliar de Cozinha Au…" at bounding box center [866, 475] width 1353 height 668
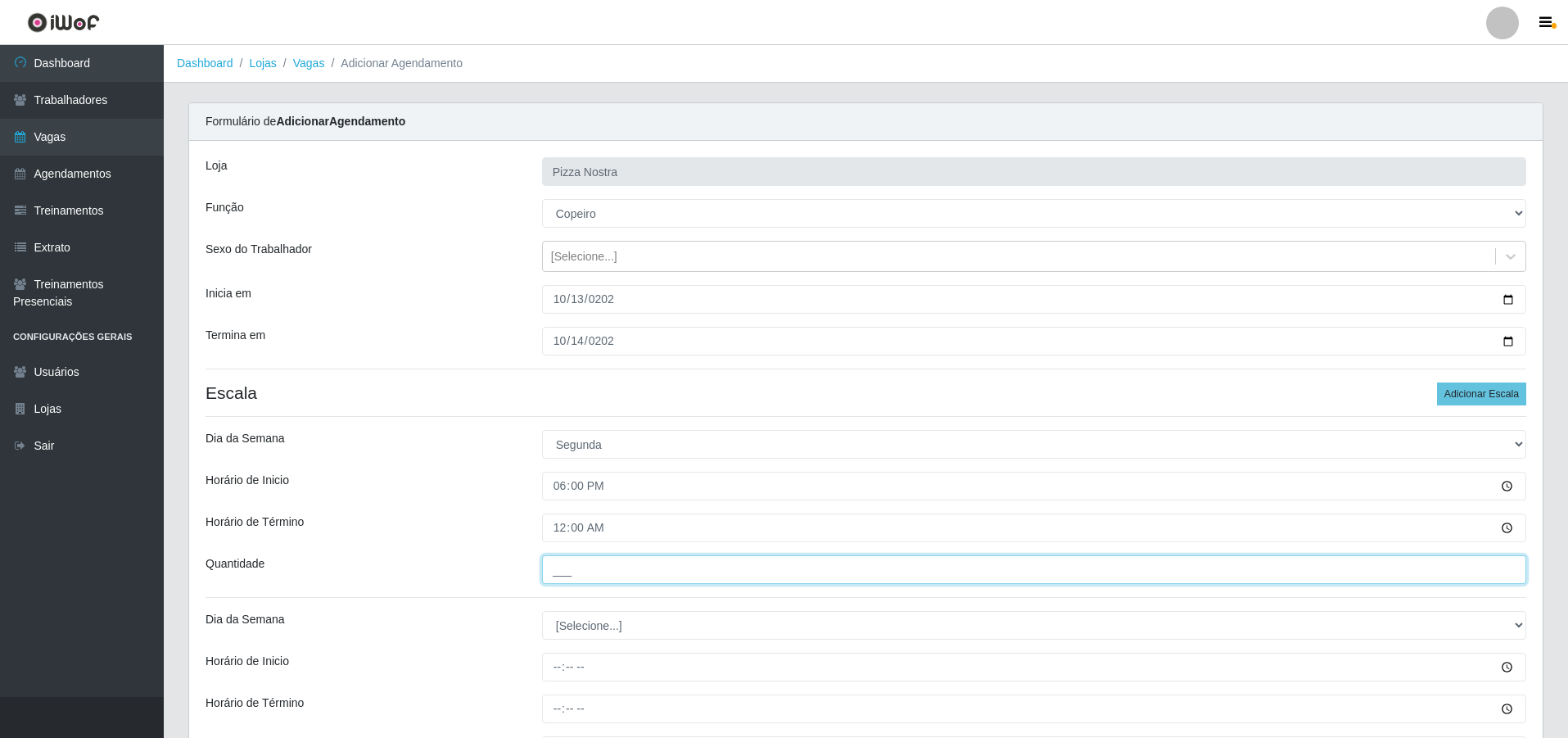
click at [583, 581] on input "___" at bounding box center [1034, 570] width 984 height 29
type input "1__"
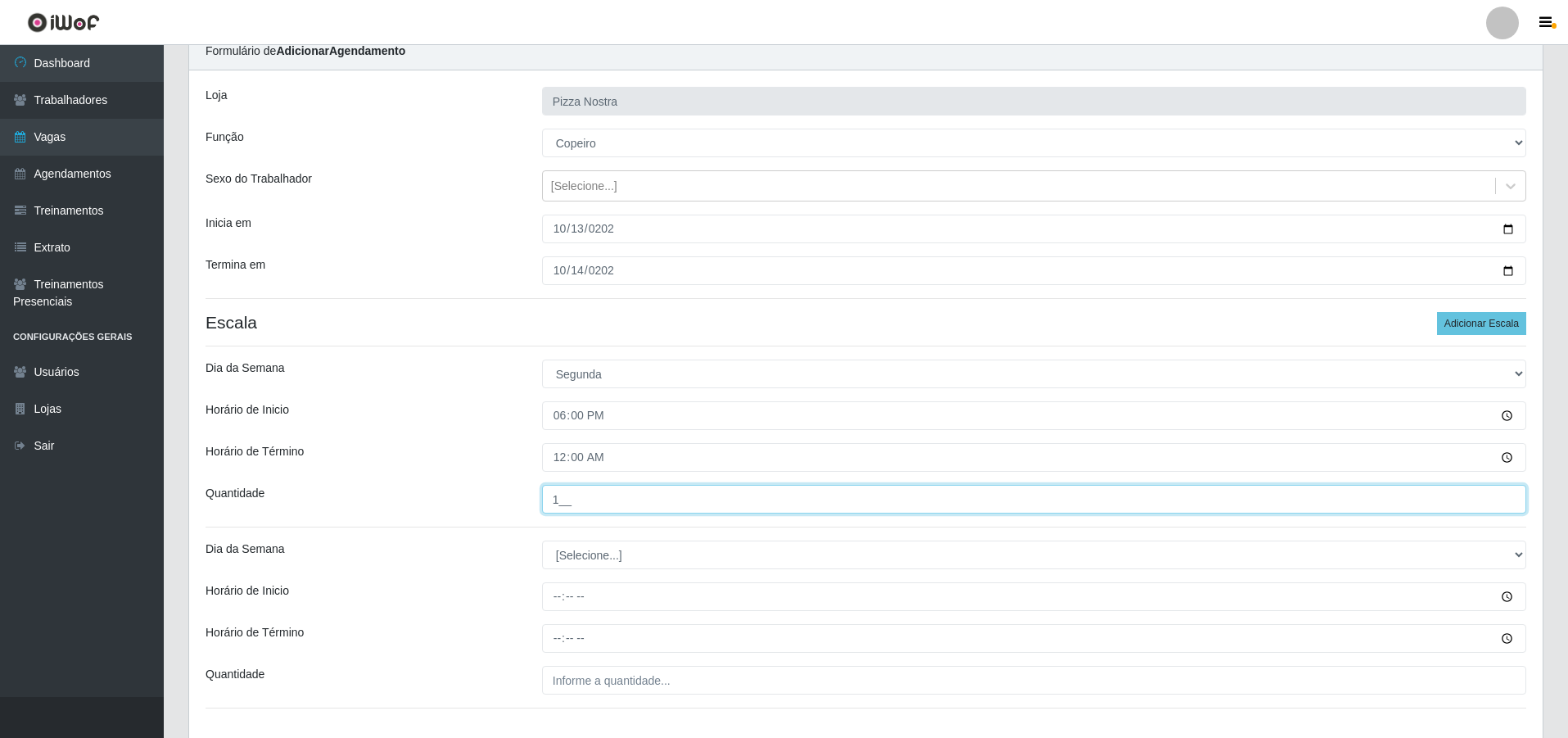
scroll to position [164, 0]
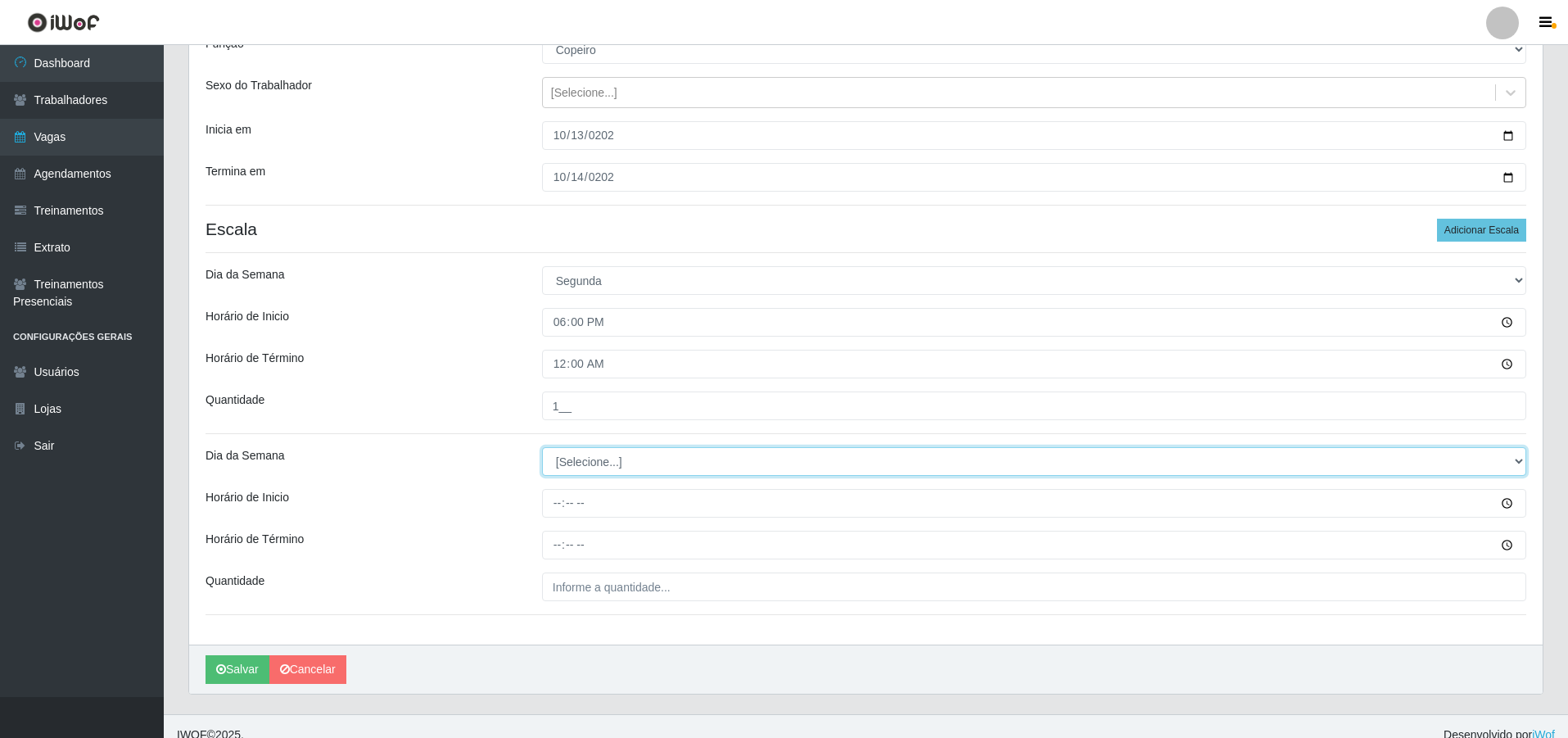
click at [574, 467] on select "[Selecione...] Segunda Terça Quarta Quinta Sexta Sábado Domingo" at bounding box center [1034, 462] width 984 height 29
select select "2"
click at [542, 448] on select "[Selecione...] Segunda Terça Quarta Quinta Sexta Sábado Domingo" at bounding box center [1034, 462] width 984 height 29
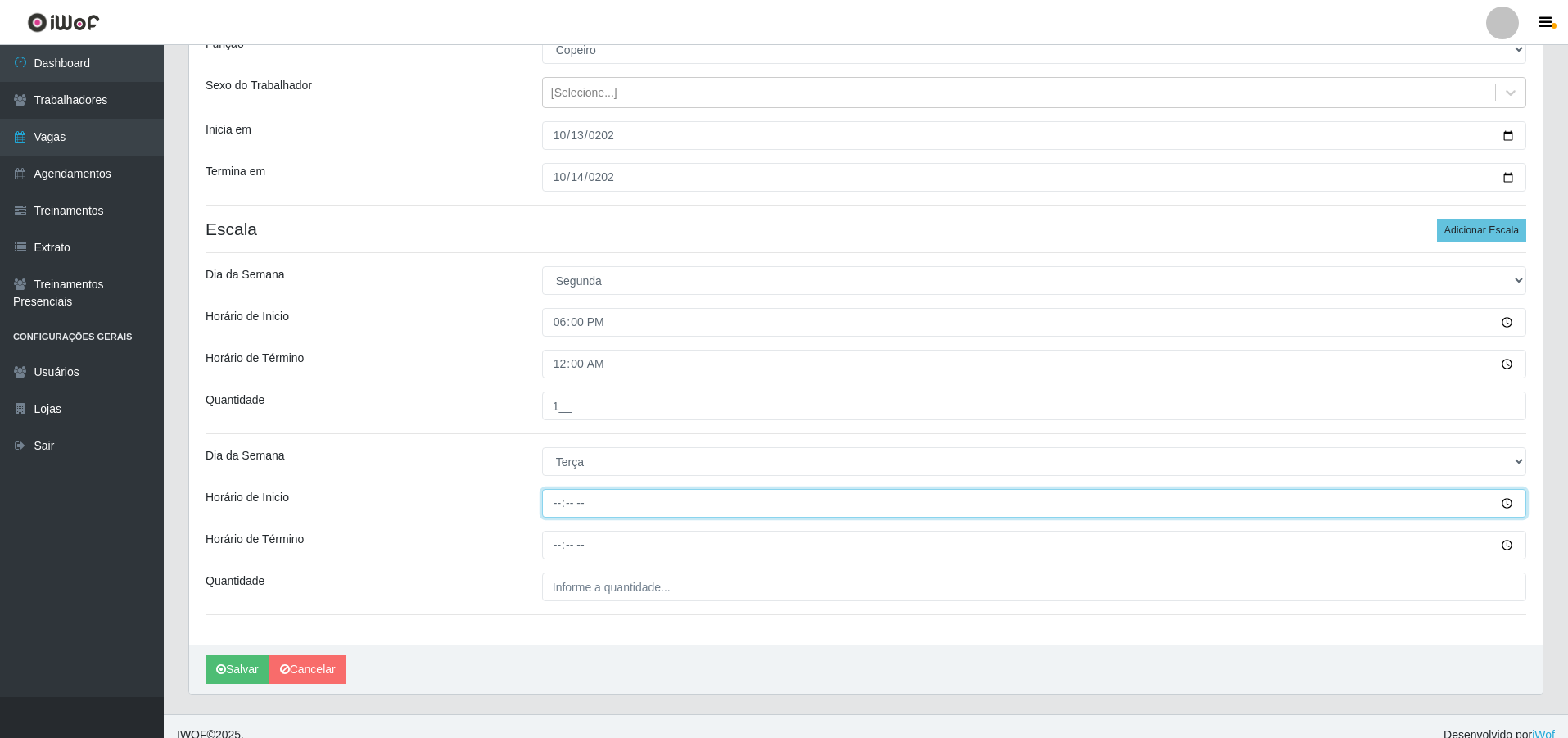
click at [552, 506] on input "Horário de Inicio" at bounding box center [1034, 503] width 984 height 29
type input "18:00"
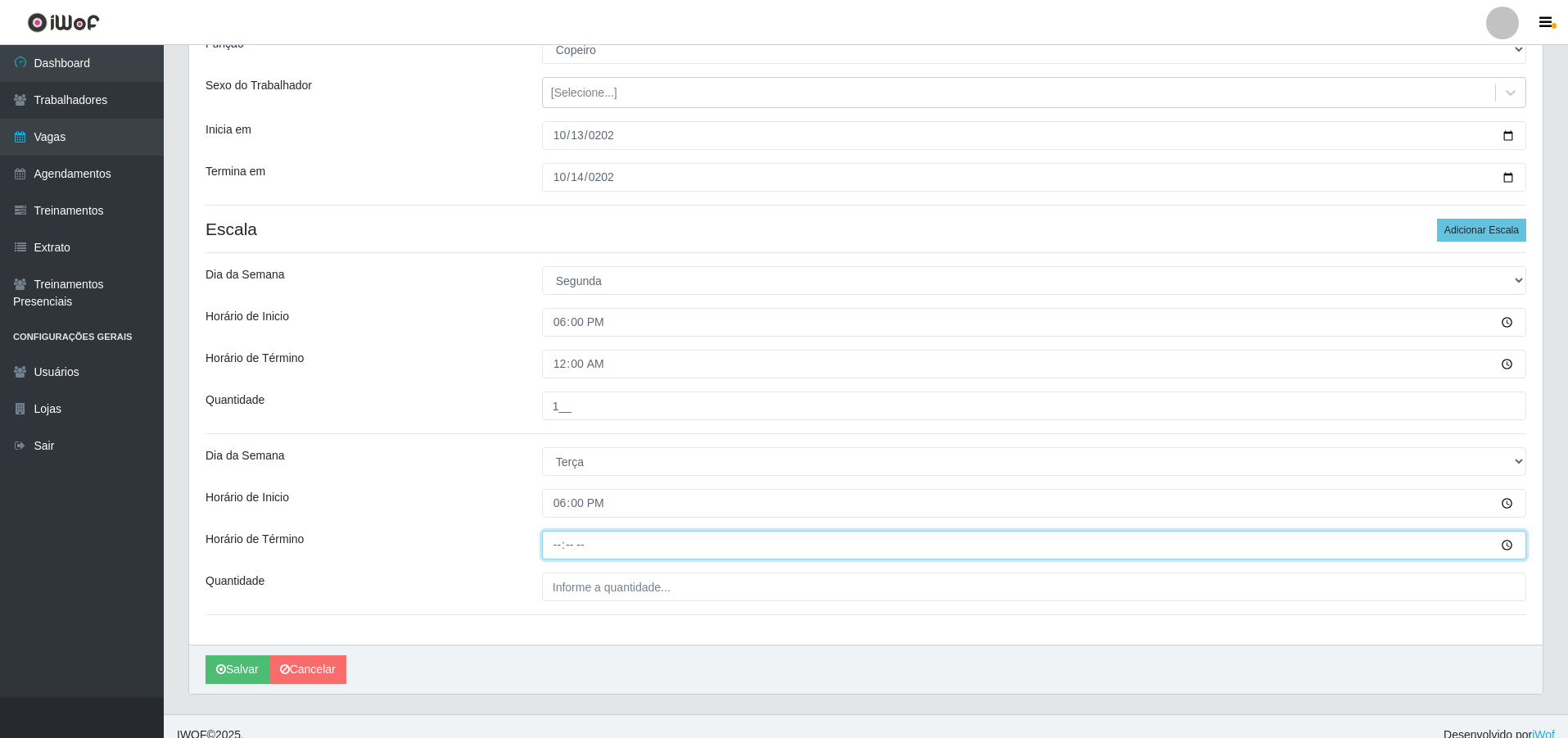
click at [542, 538] on input "Horário de Término" at bounding box center [1034, 545] width 984 height 29
type input "00:00"
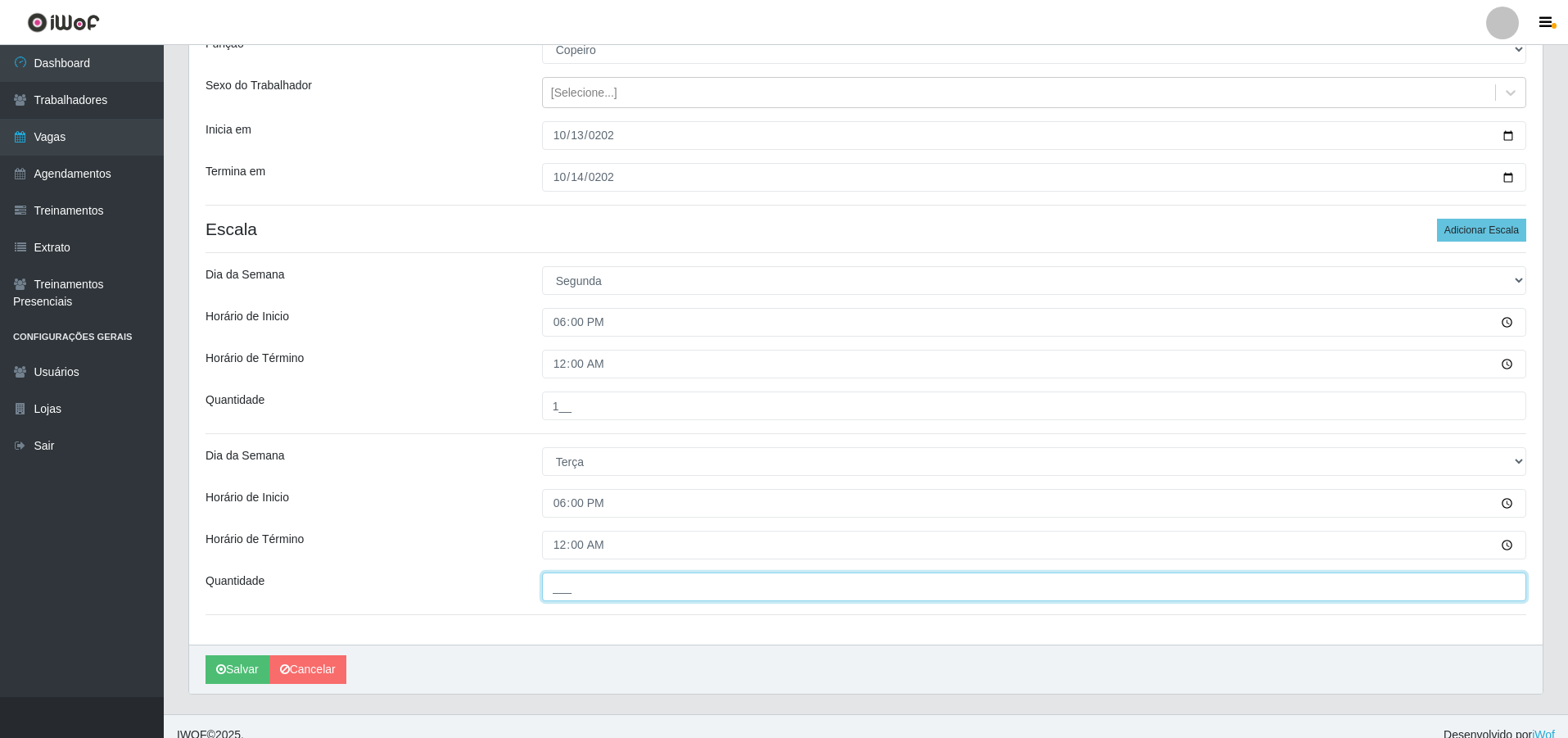
click at [598, 588] on input "___" at bounding box center [1034, 586] width 984 height 29
type input "1__"
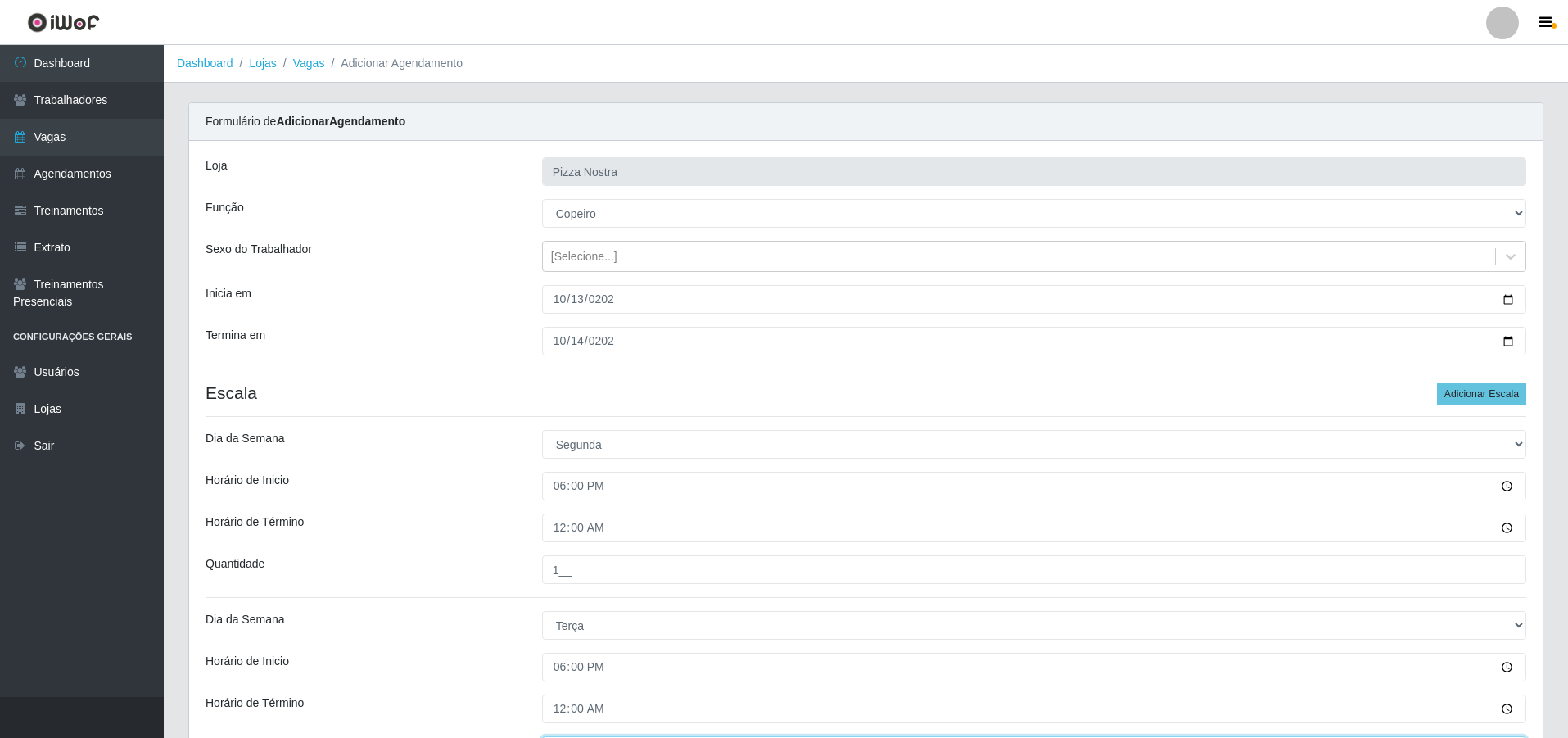
scroll to position [181, 0]
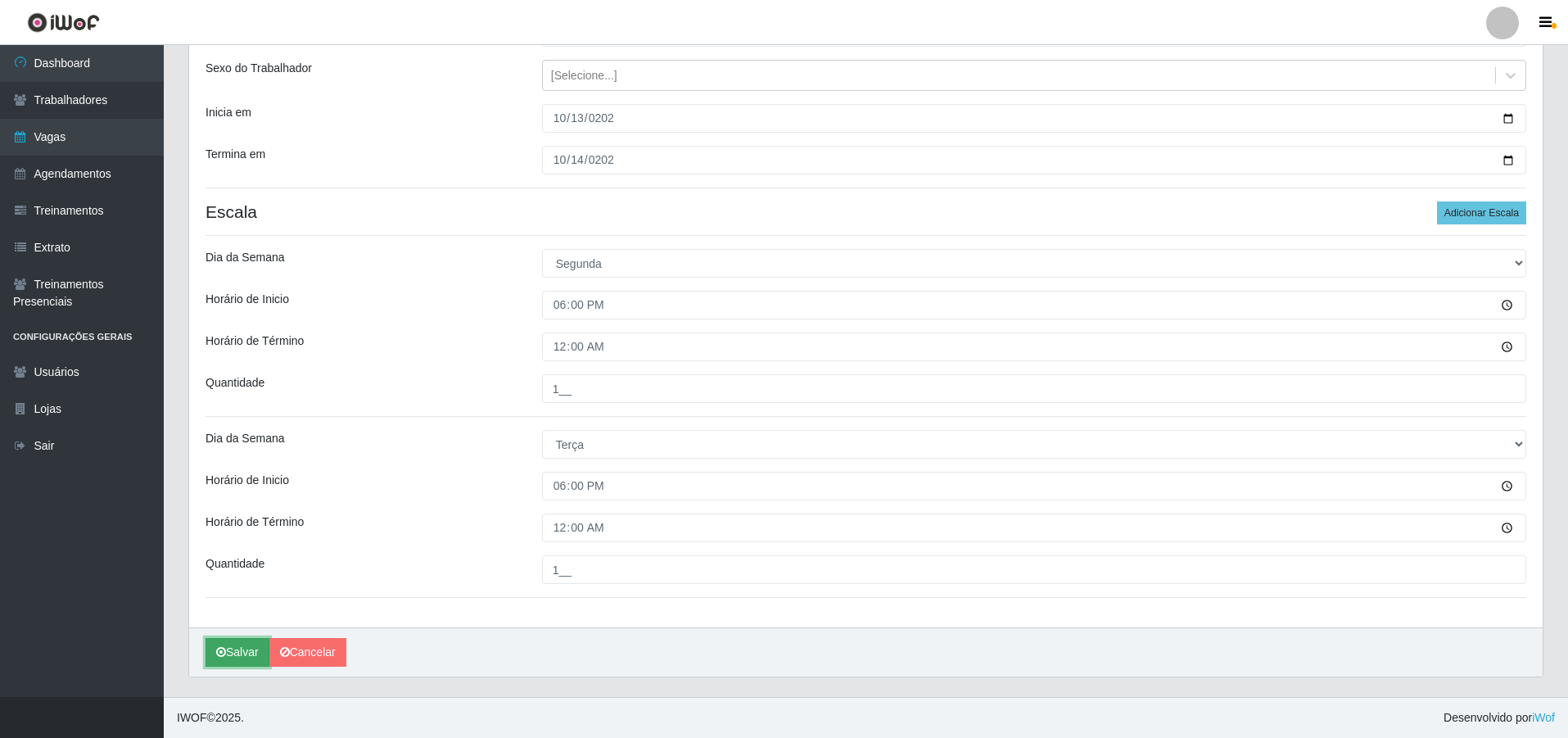
click at [235, 648] on button "Salvar" at bounding box center [237, 652] width 64 height 29
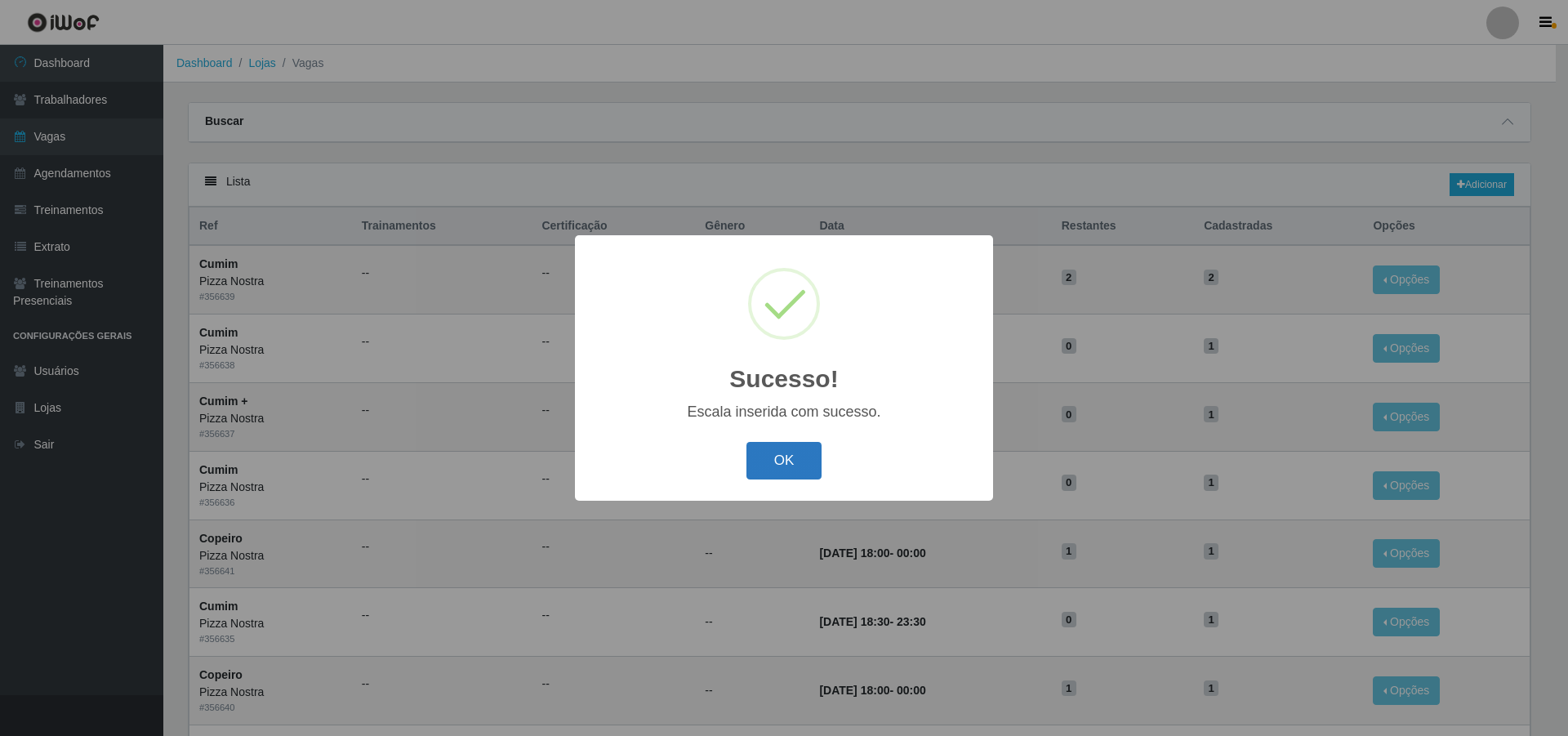
click at [802, 468] on button "OK" at bounding box center [784, 461] width 76 height 39
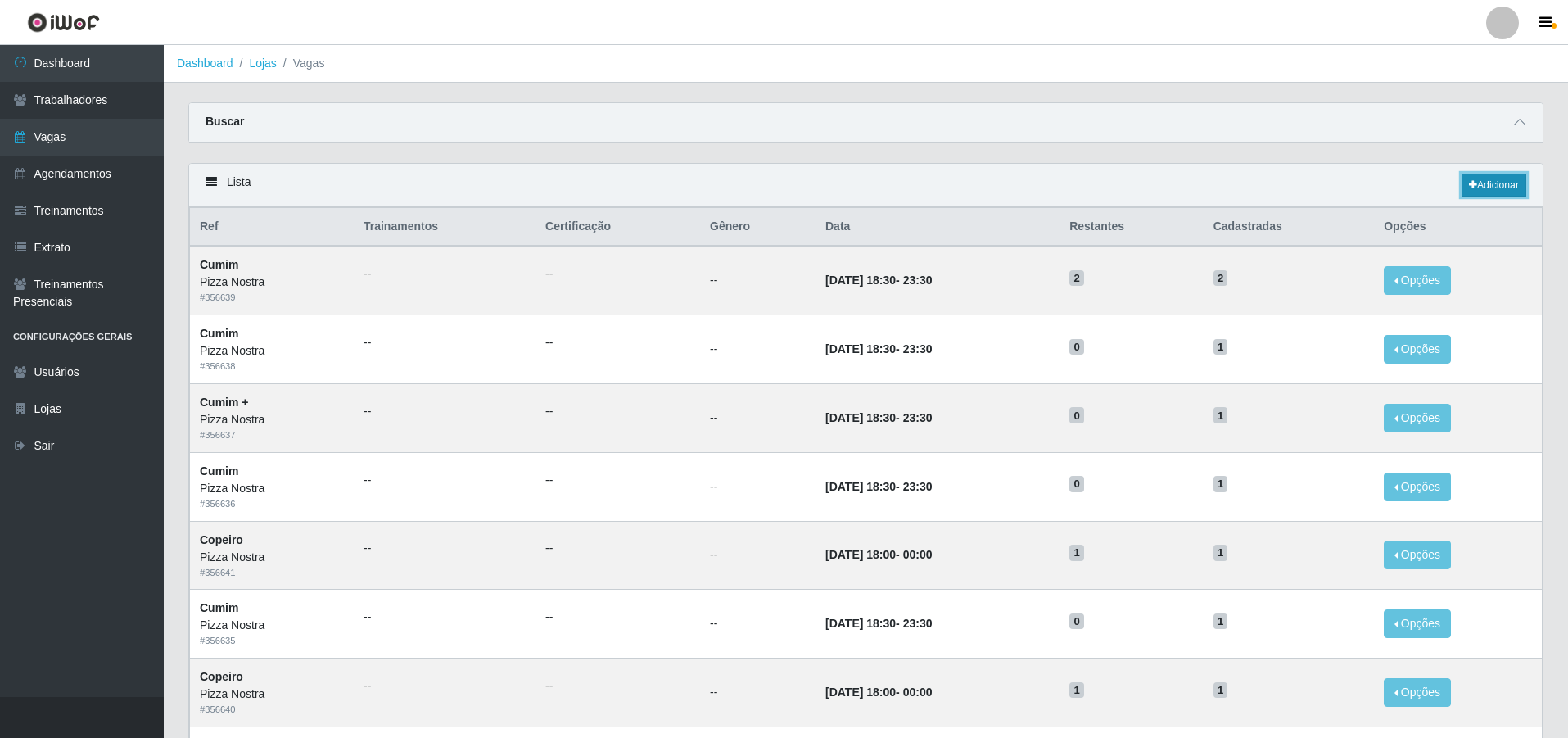
click at [1485, 194] on link "Adicionar" at bounding box center [1493, 185] width 65 height 23
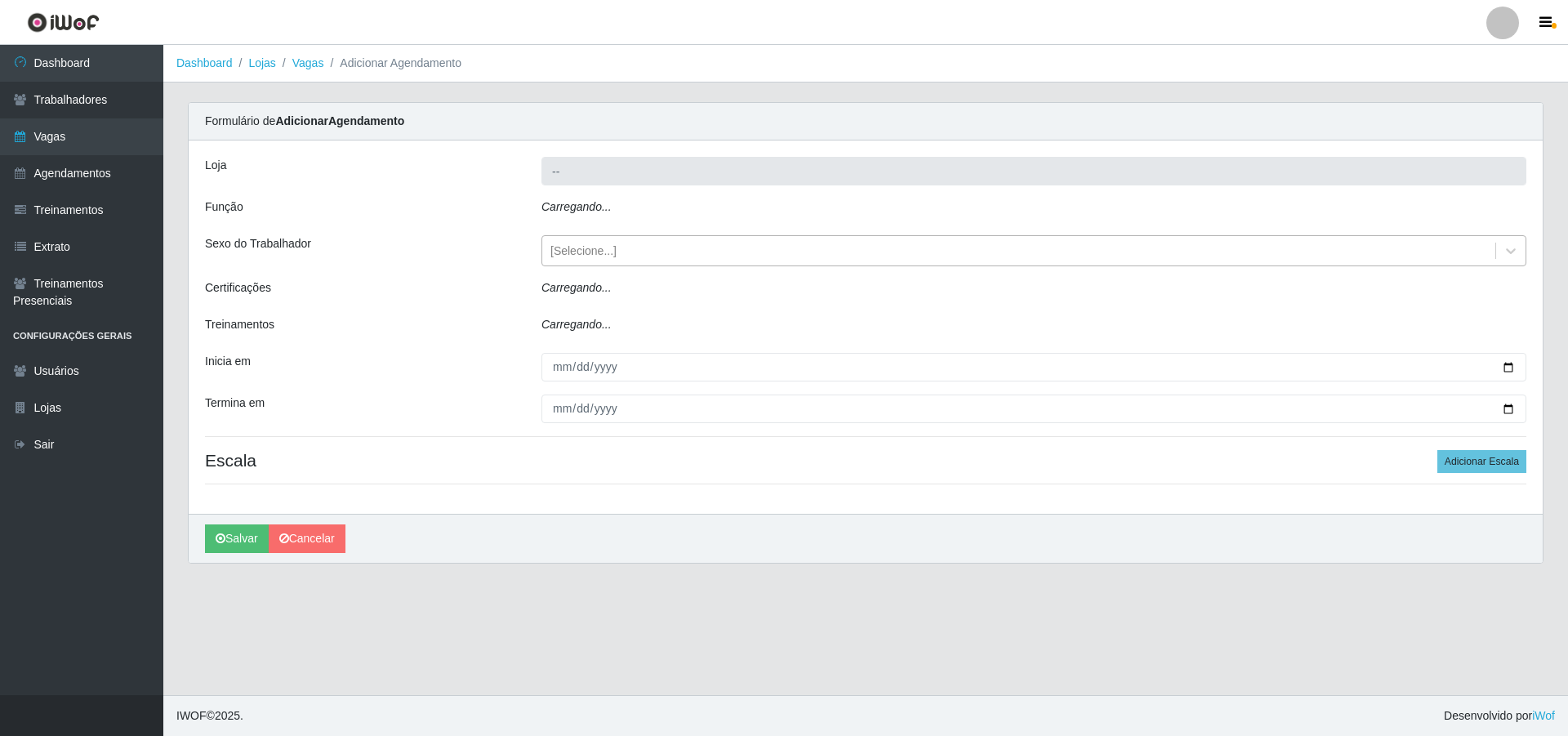
type input "Pizza Nostra"
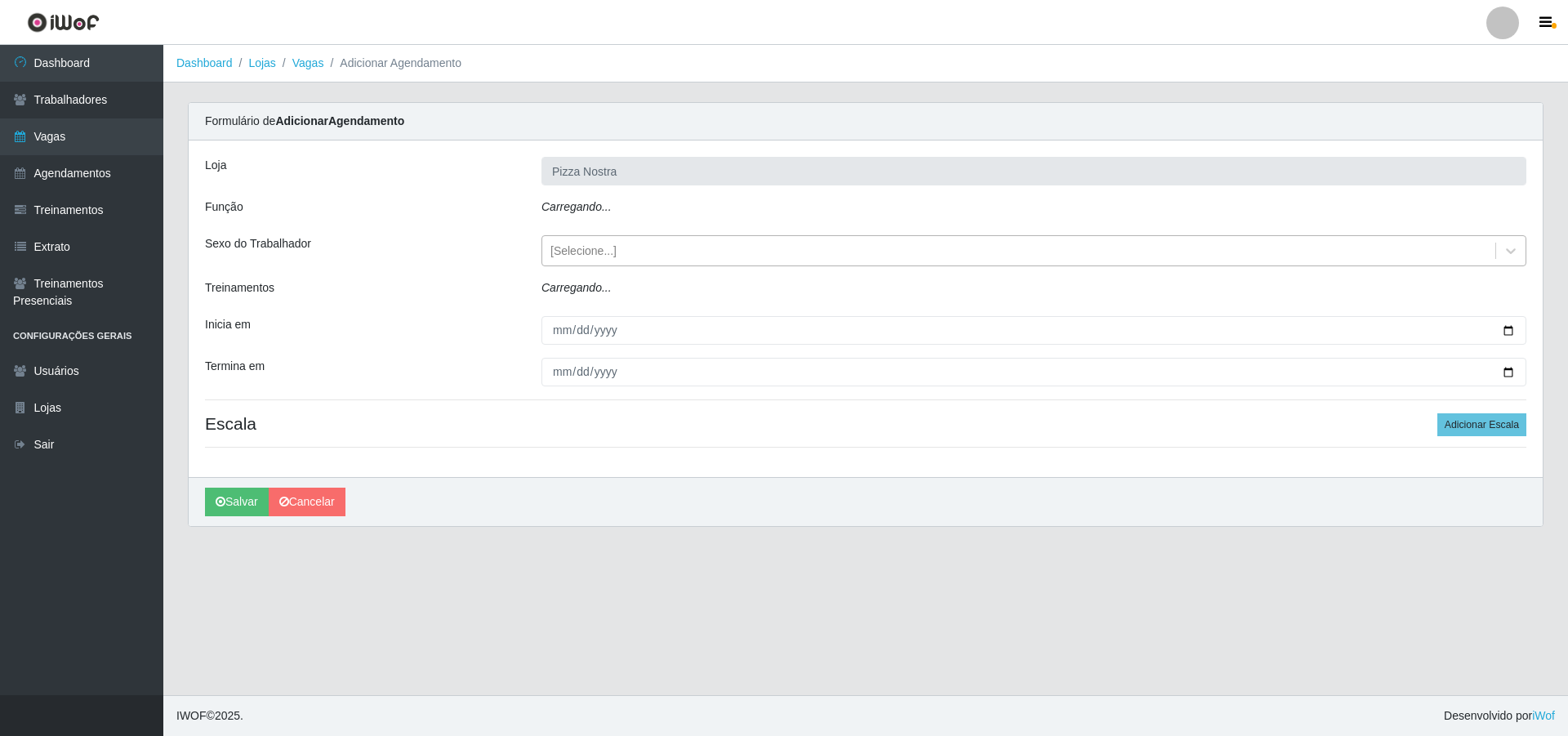
click at [562, 261] on div "[Selecione...]" at bounding box center [1018, 251] width 953 height 27
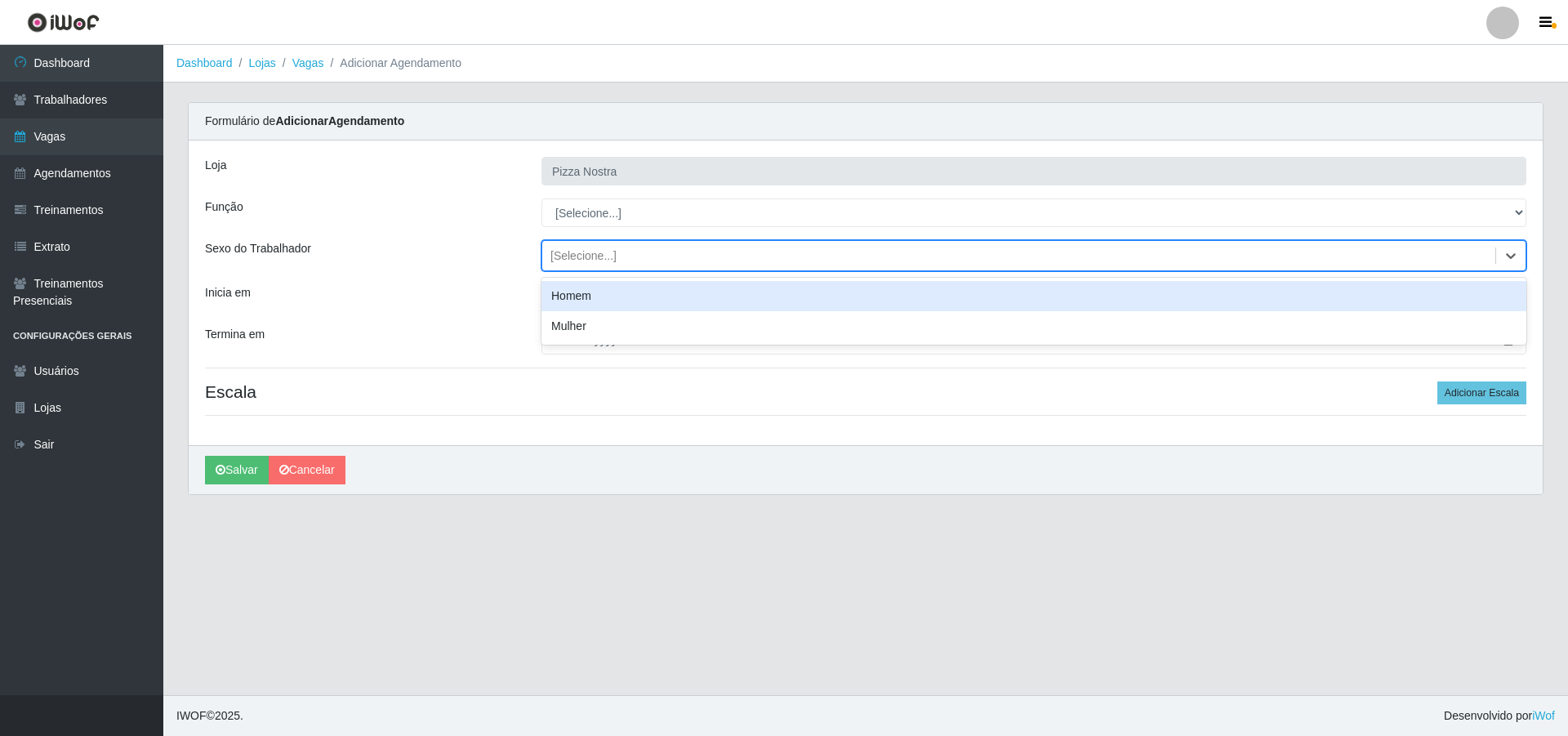
click at [585, 196] on div "Loja Pizza Nostra Função [Selecione...] ASG ASG + ASG ++ Auxiliar de Cozinha Au…" at bounding box center [866, 293] width 1354 height 305
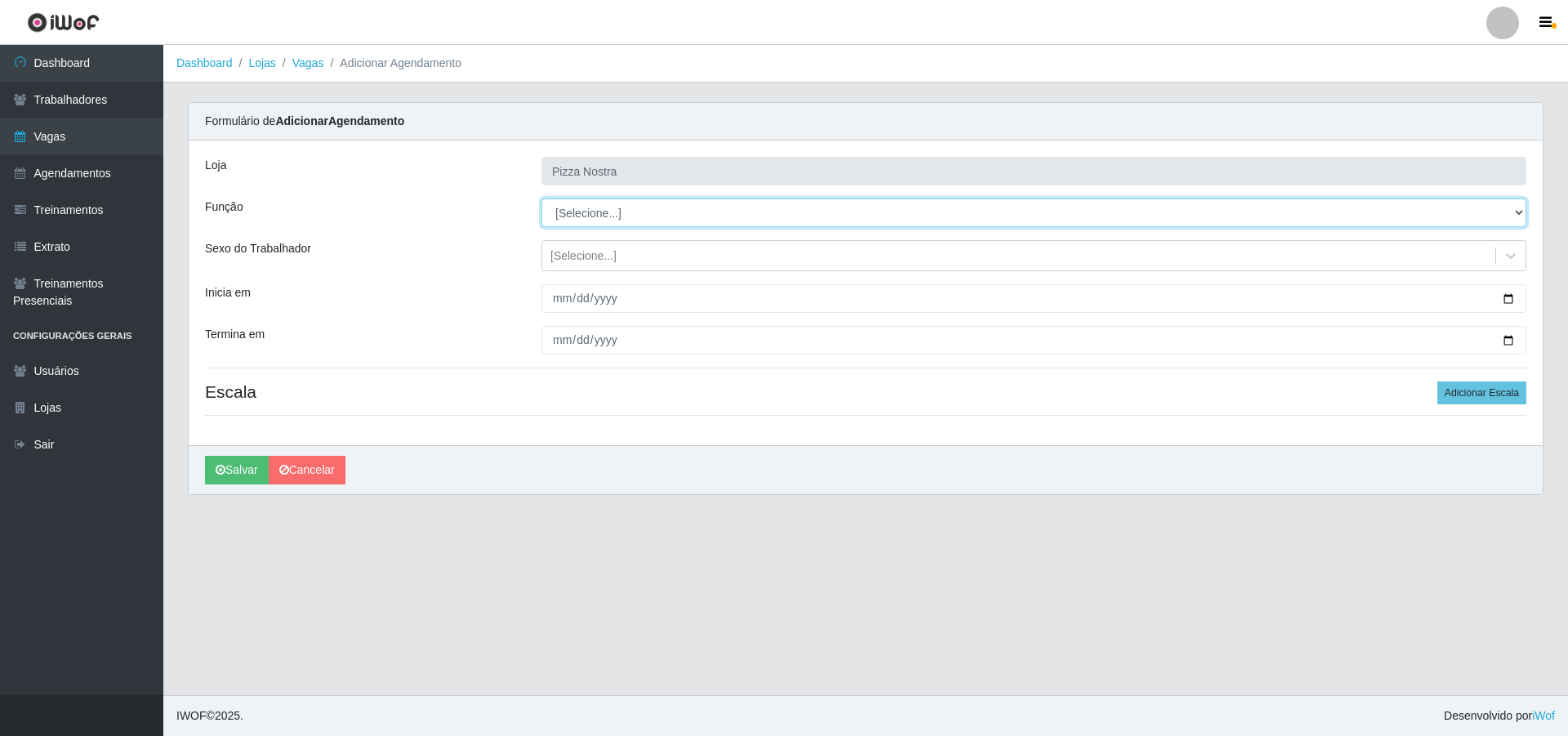
click at [592, 220] on select "[Selecione...] ASG ASG + ASG ++ Auxiliar de Cozinha Auxiliar de Cozinha + Auxil…" at bounding box center [1034, 213] width 985 height 29
select select "96"
click at [542, 199] on select "[Selecione...] ASG ASG + ASG ++ Auxiliar de Cozinha Auxiliar de Cozinha + Auxil…" at bounding box center [1034, 213] width 985 height 29
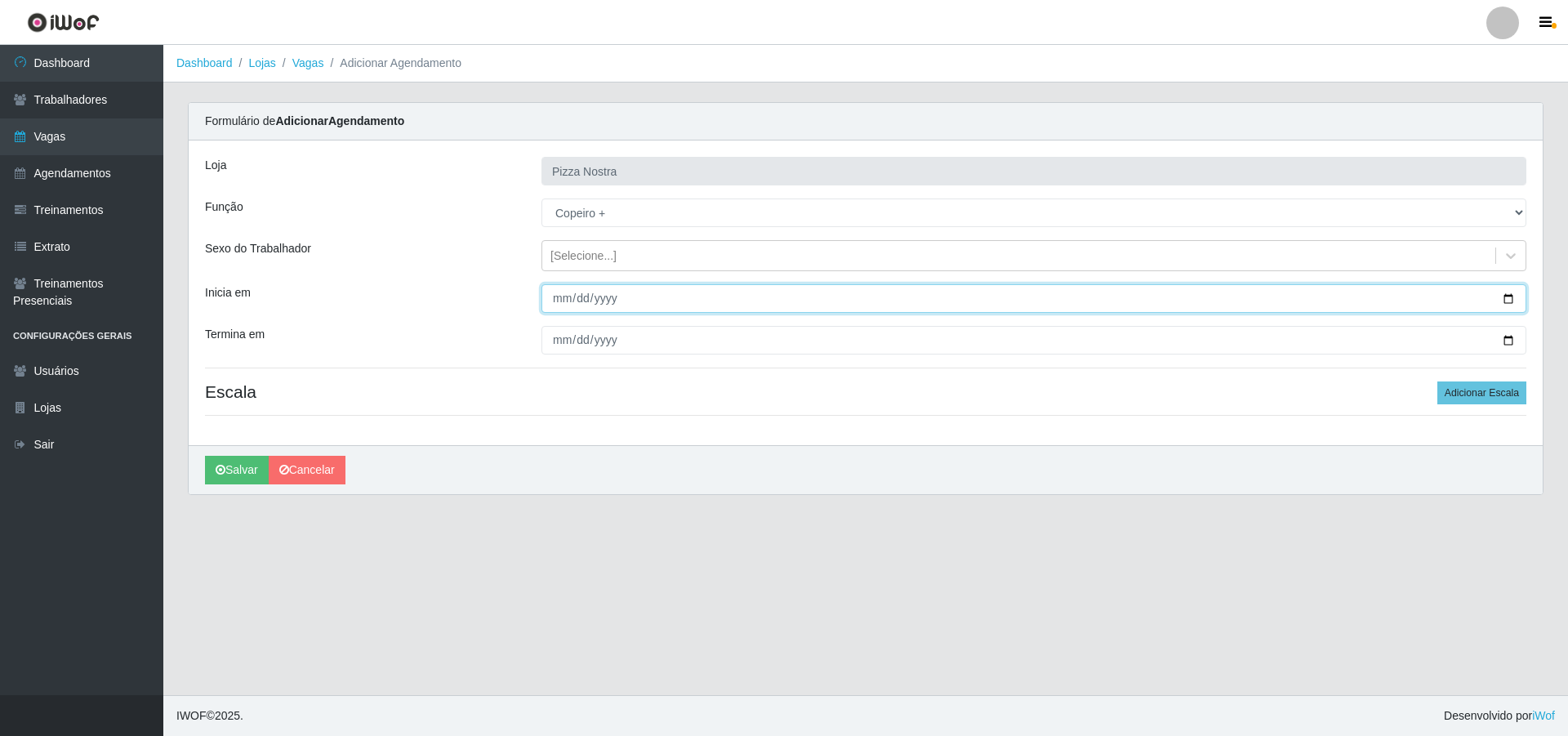
click at [550, 304] on input "Inicia em" at bounding box center [1034, 298] width 985 height 29
type input "[PHONE_NUMBER]"
type input "[DATE]"
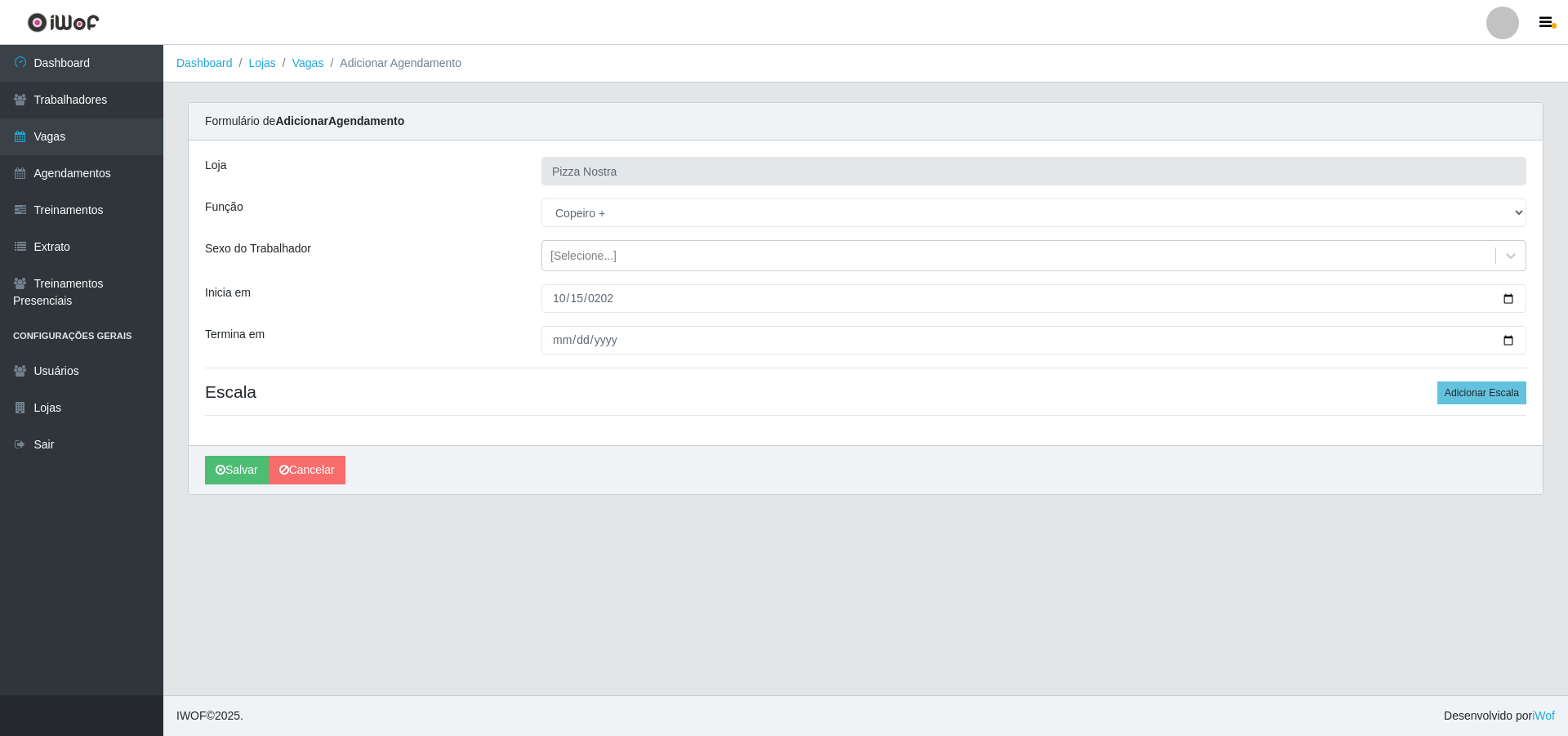
click at [559, 325] on div "Loja Pizza Nostra Função [Selecione...] ASG ASG + ASG ++ Auxiliar de Cozinha Au…" at bounding box center [866, 293] width 1354 height 305
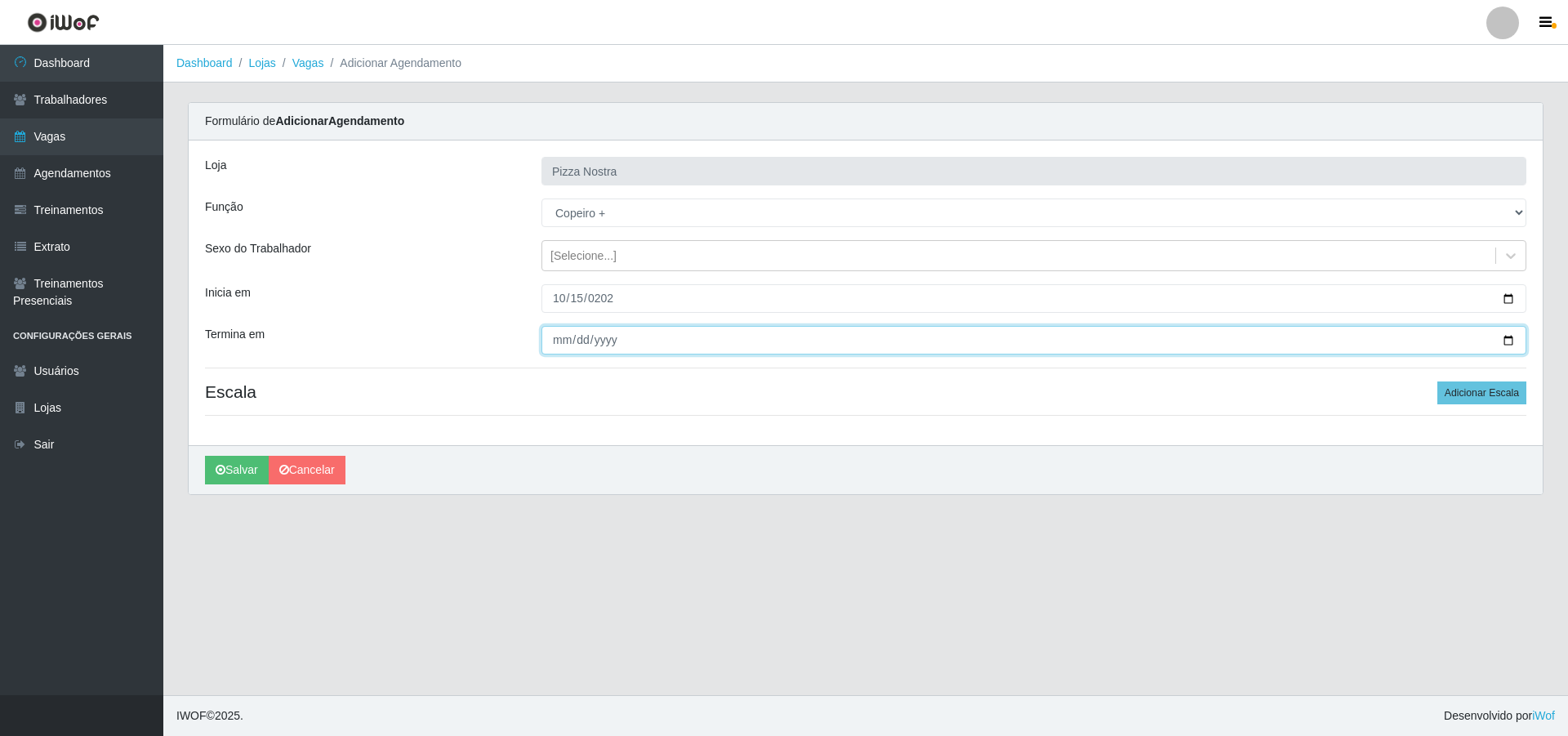
click at [565, 349] on input "Termina em" at bounding box center [1034, 340] width 985 height 29
type input "[DATE]"
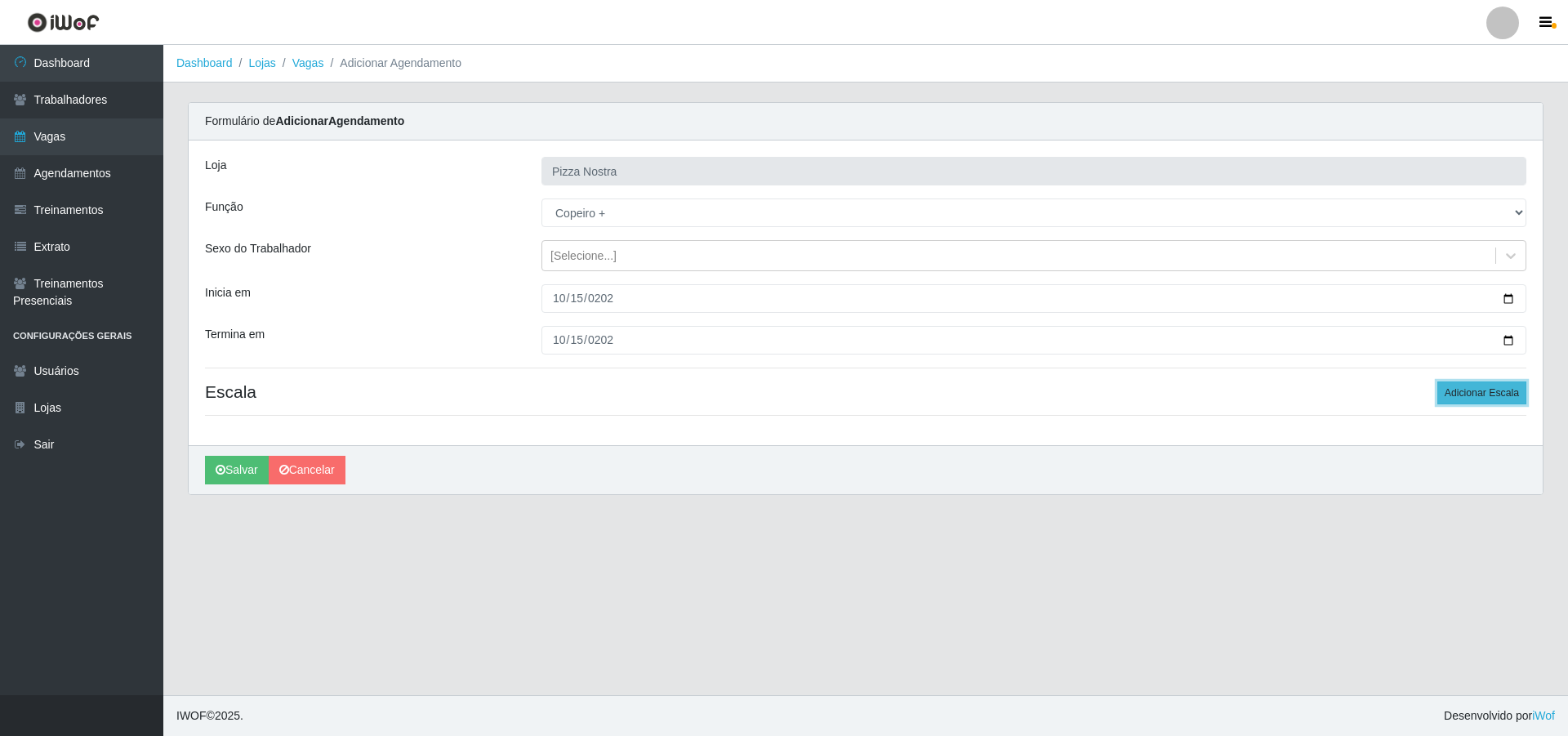
click at [1485, 386] on button "Adicionar Escala" at bounding box center [1482, 393] width 89 height 23
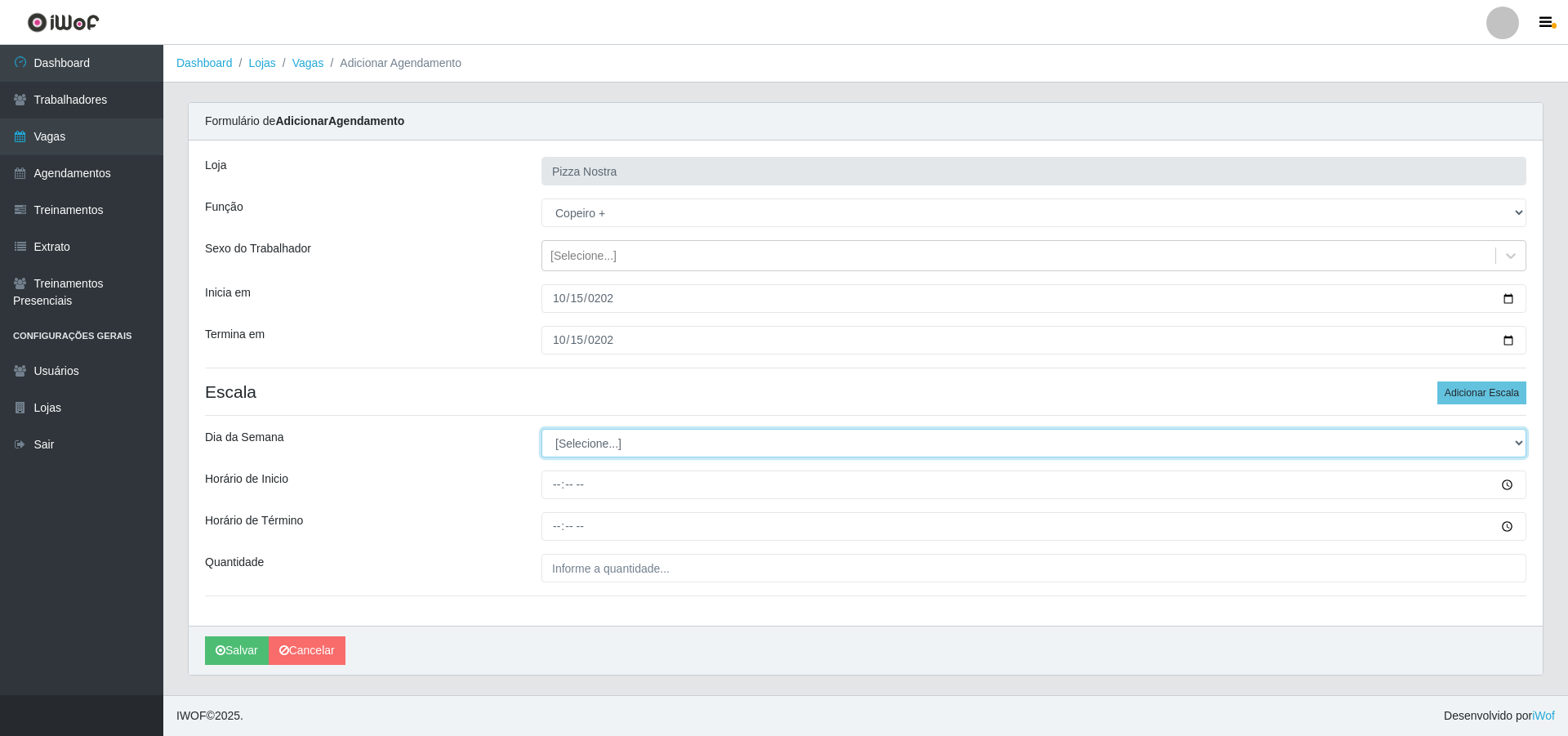
click at [592, 439] on select "[Selecione...] Segunda Terça Quarta Quinta Sexta Sábado Domingo" at bounding box center [1034, 443] width 985 height 29
click at [603, 442] on select "[Selecione...] Segunda Terça Quarta Quinta Sexta Sábado Domingo" at bounding box center [1034, 443] width 985 height 29
select select "3"
click at [542, 429] on select "[Selecione...] Segunda Terça Quarta Quinta Sexta Sábado Domingo" at bounding box center [1034, 443] width 985 height 29
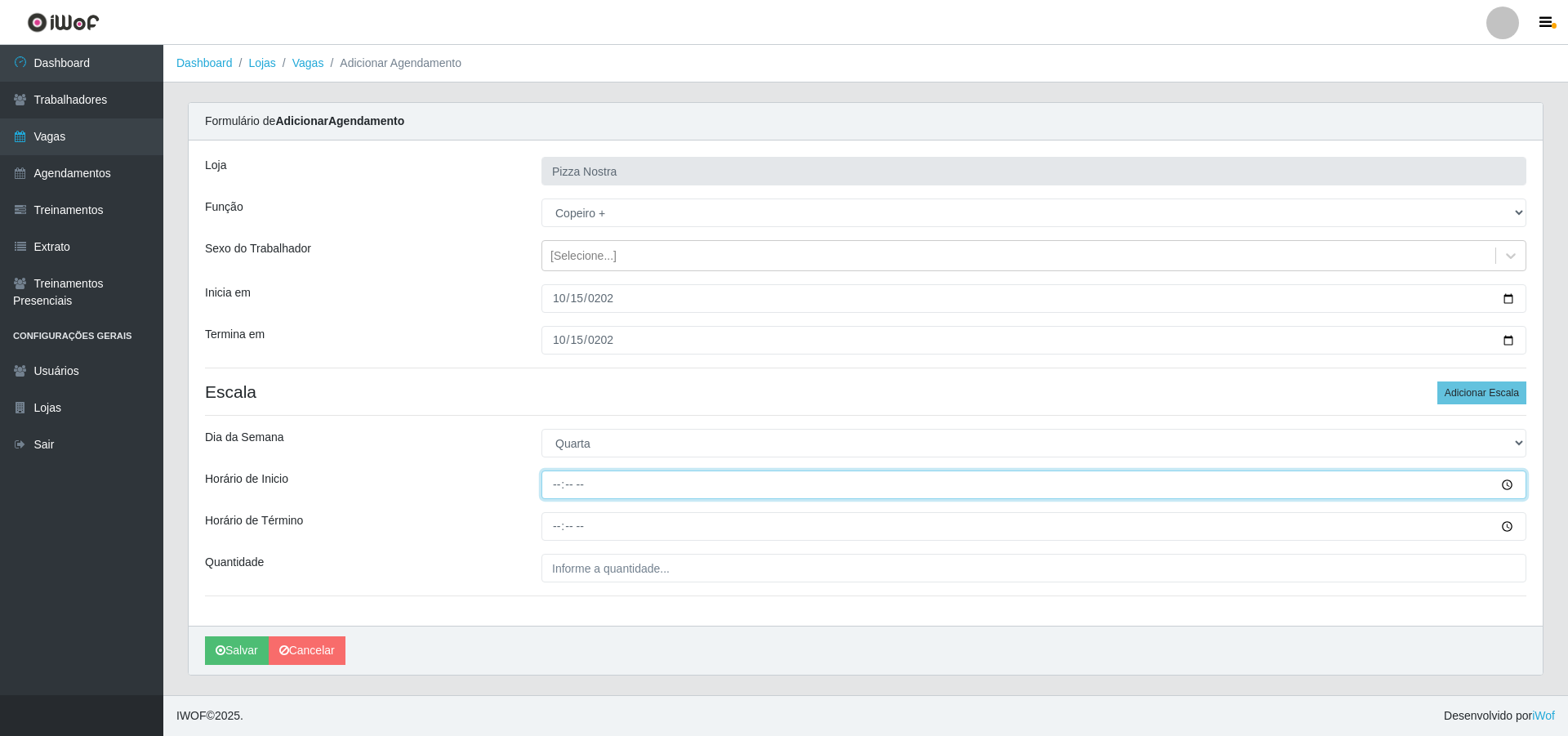
click at [560, 485] on input "Horário de Inicio" at bounding box center [1034, 485] width 985 height 29
type input "18:00"
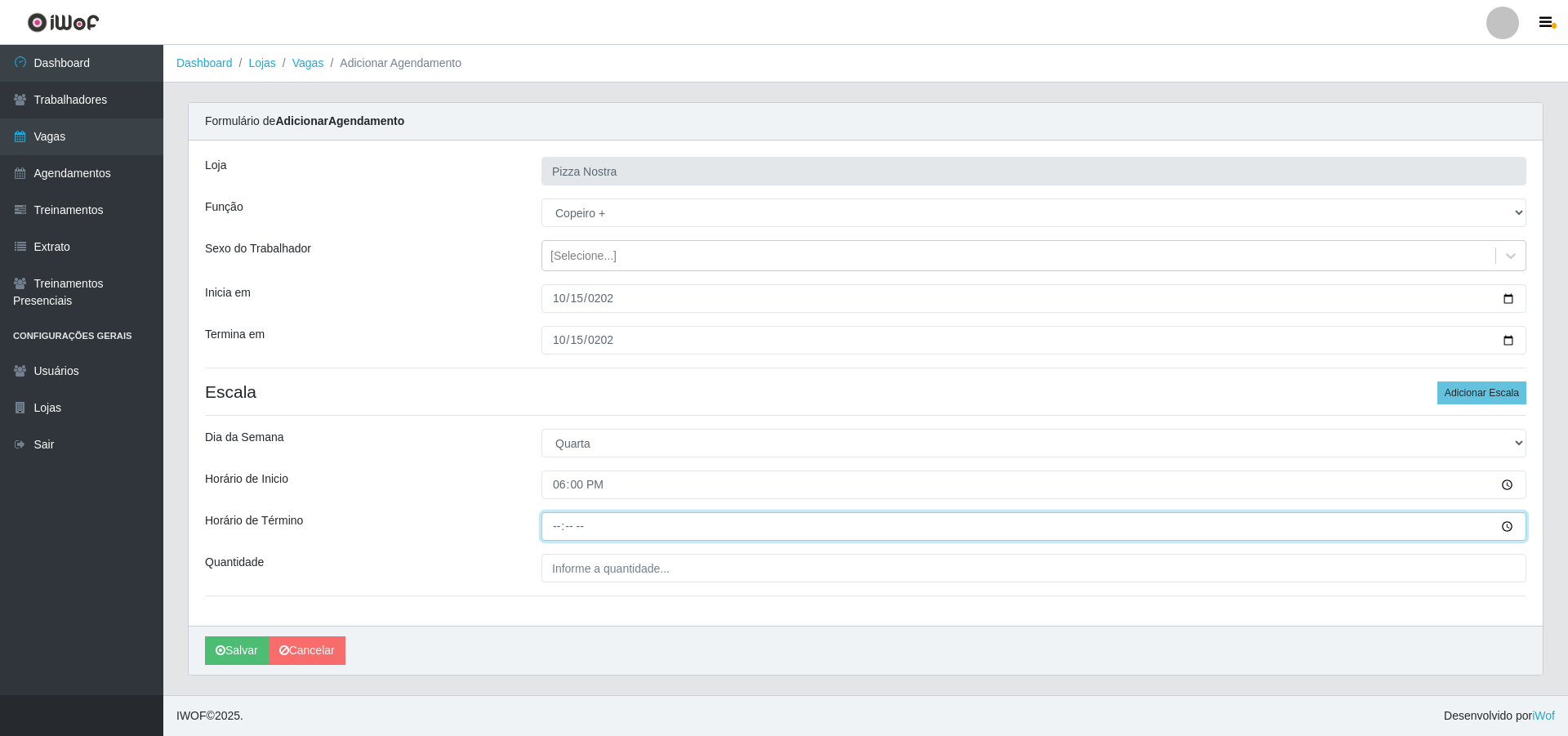
click at [556, 527] on input "Horário de Término" at bounding box center [1034, 526] width 985 height 29
type input "00:00"
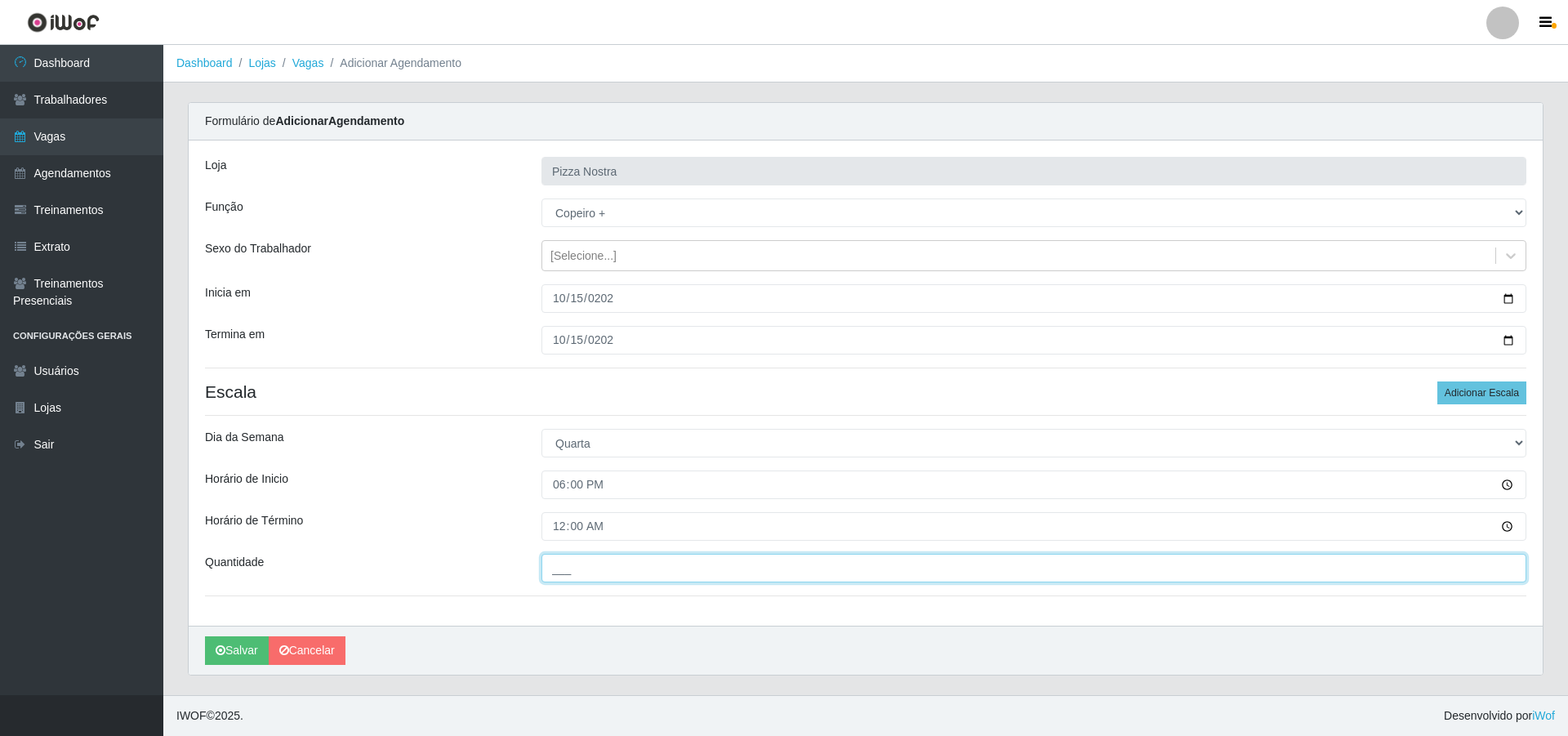
click at [604, 560] on input "___" at bounding box center [1034, 568] width 985 height 29
type input "1__"
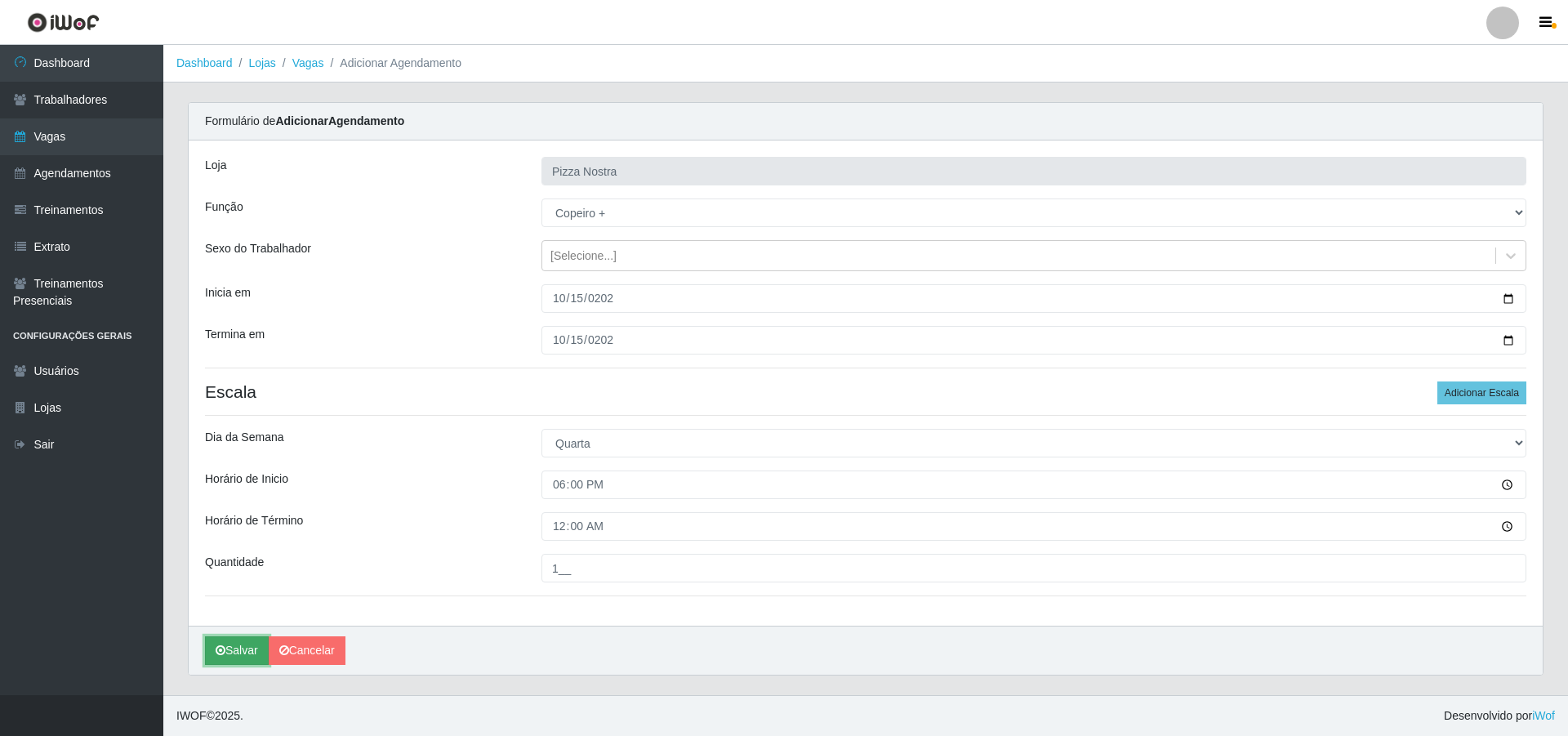
click at [236, 654] on button "Salvar" at bounding box center [236, 650] width 64 height 29
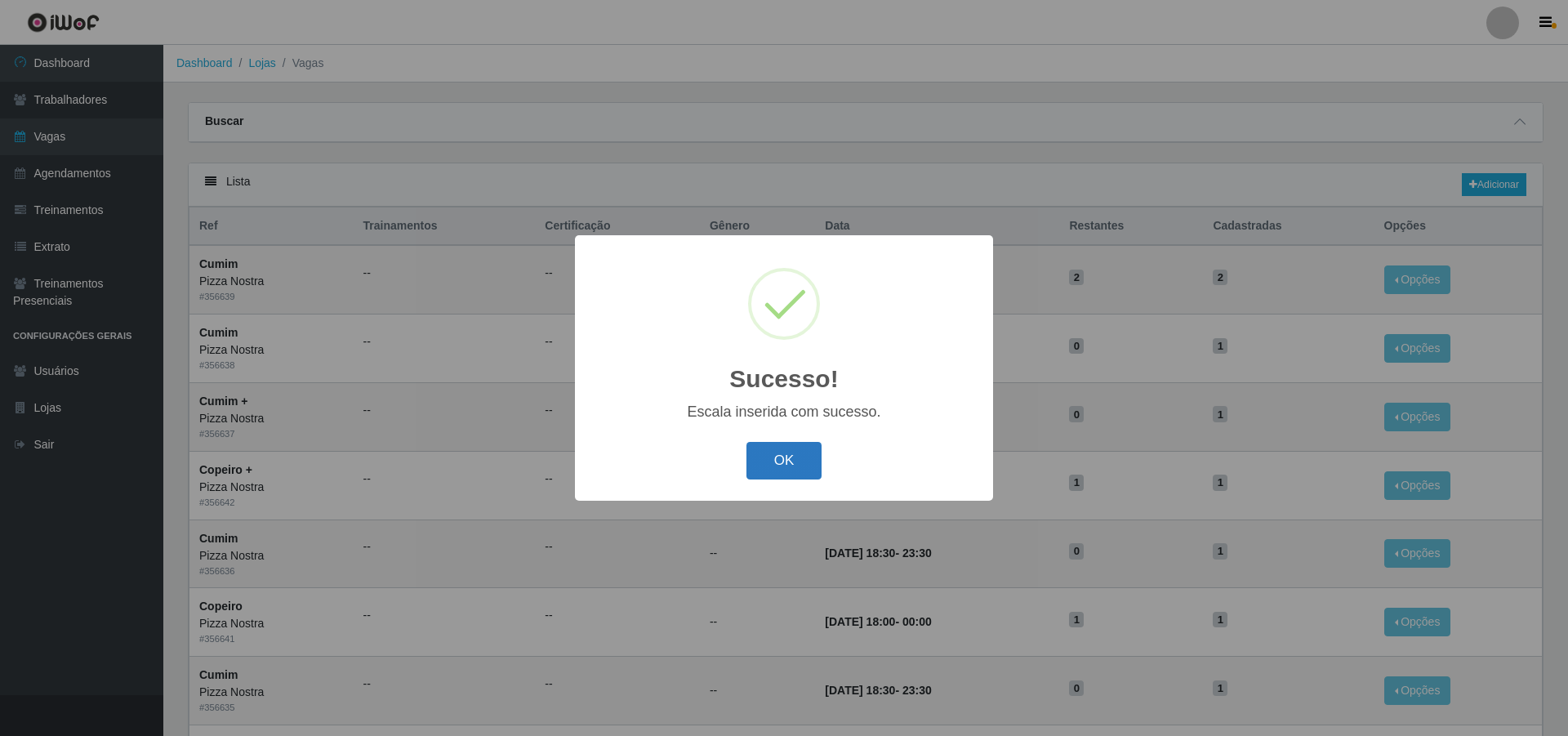
click at [785, 456] on button "OK" at bounding box center [784, 461] width 76 height 39
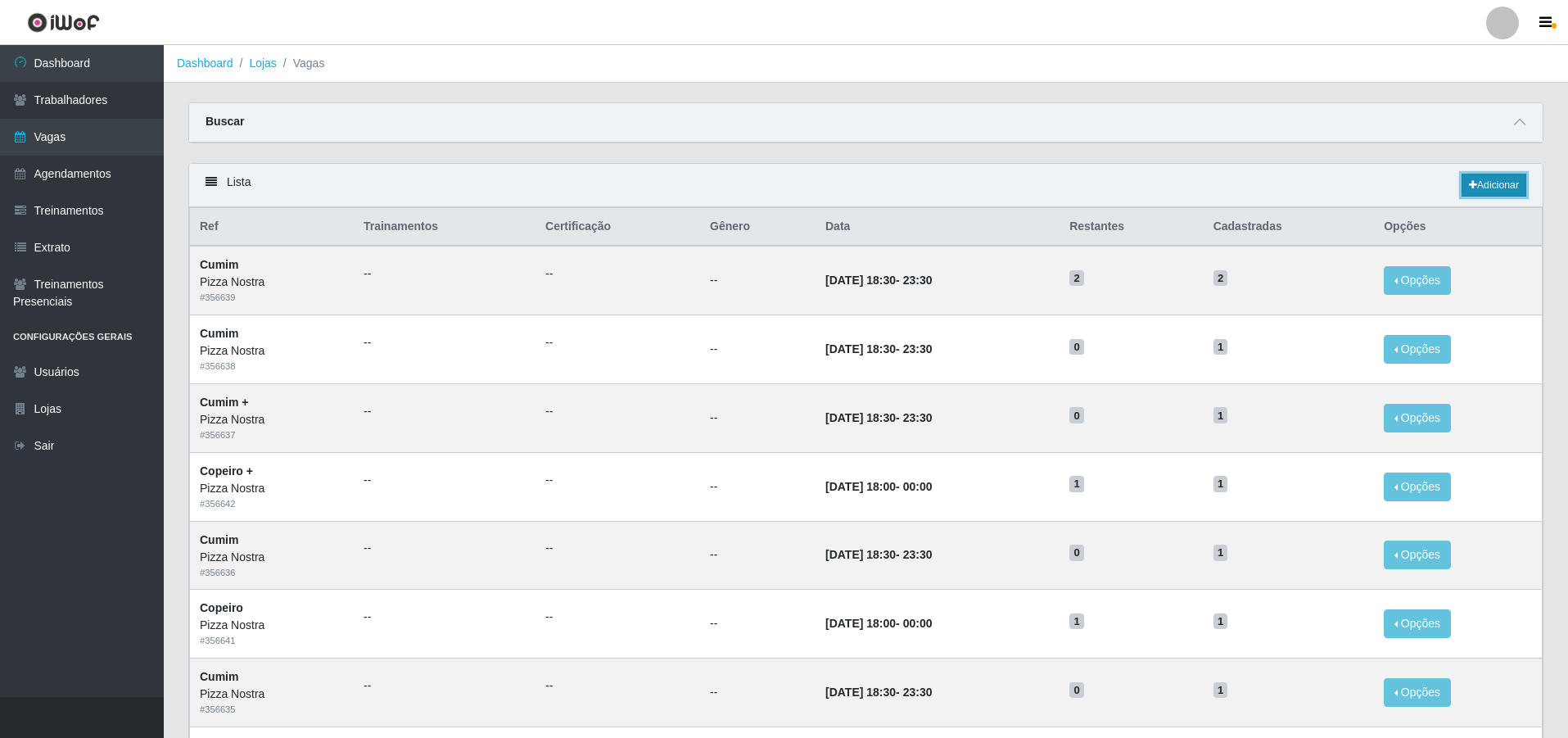
click at [1483, 185] on link "Adicionar" at bounding box center [1493, 185] width 65 height 23
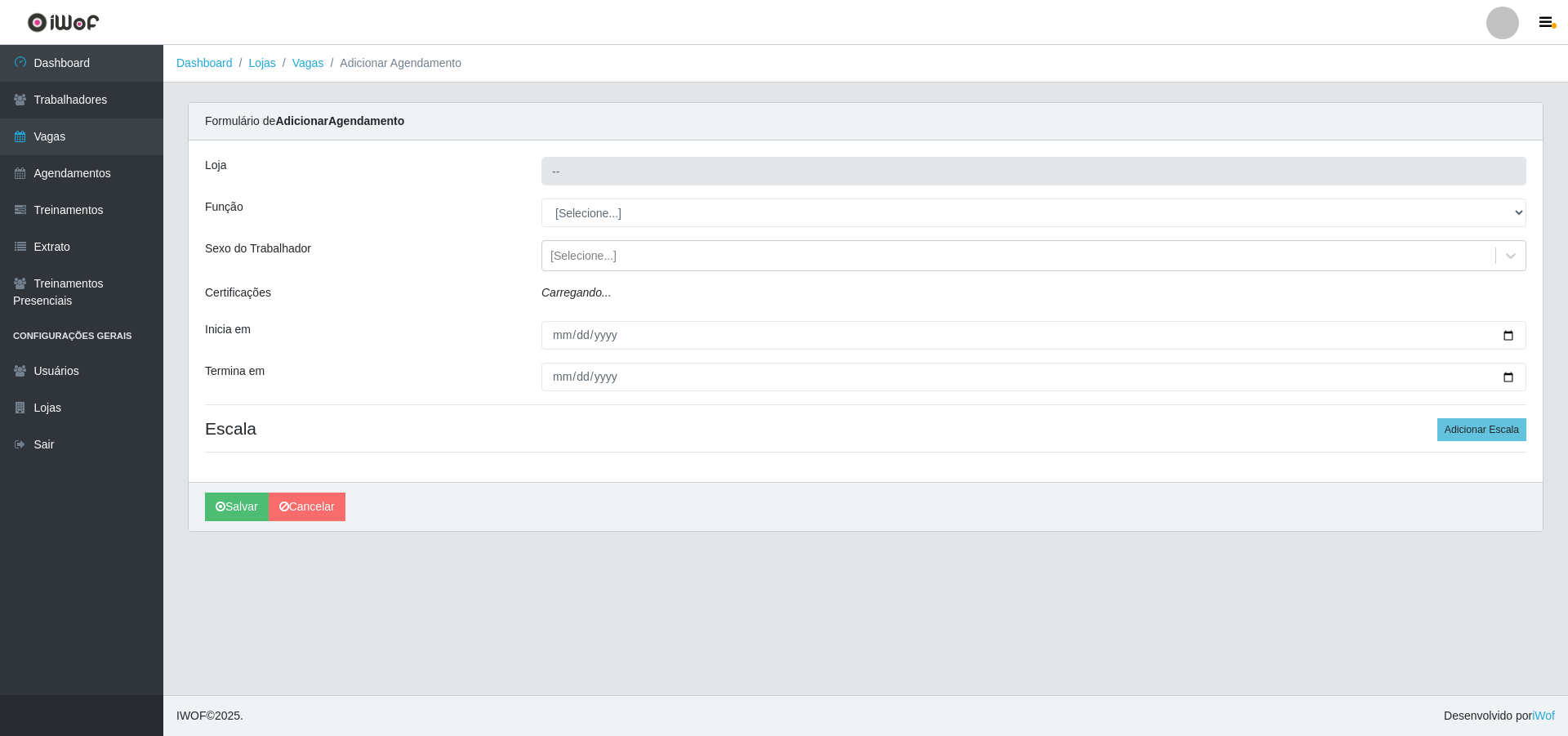
type input "Pizza Nostra"
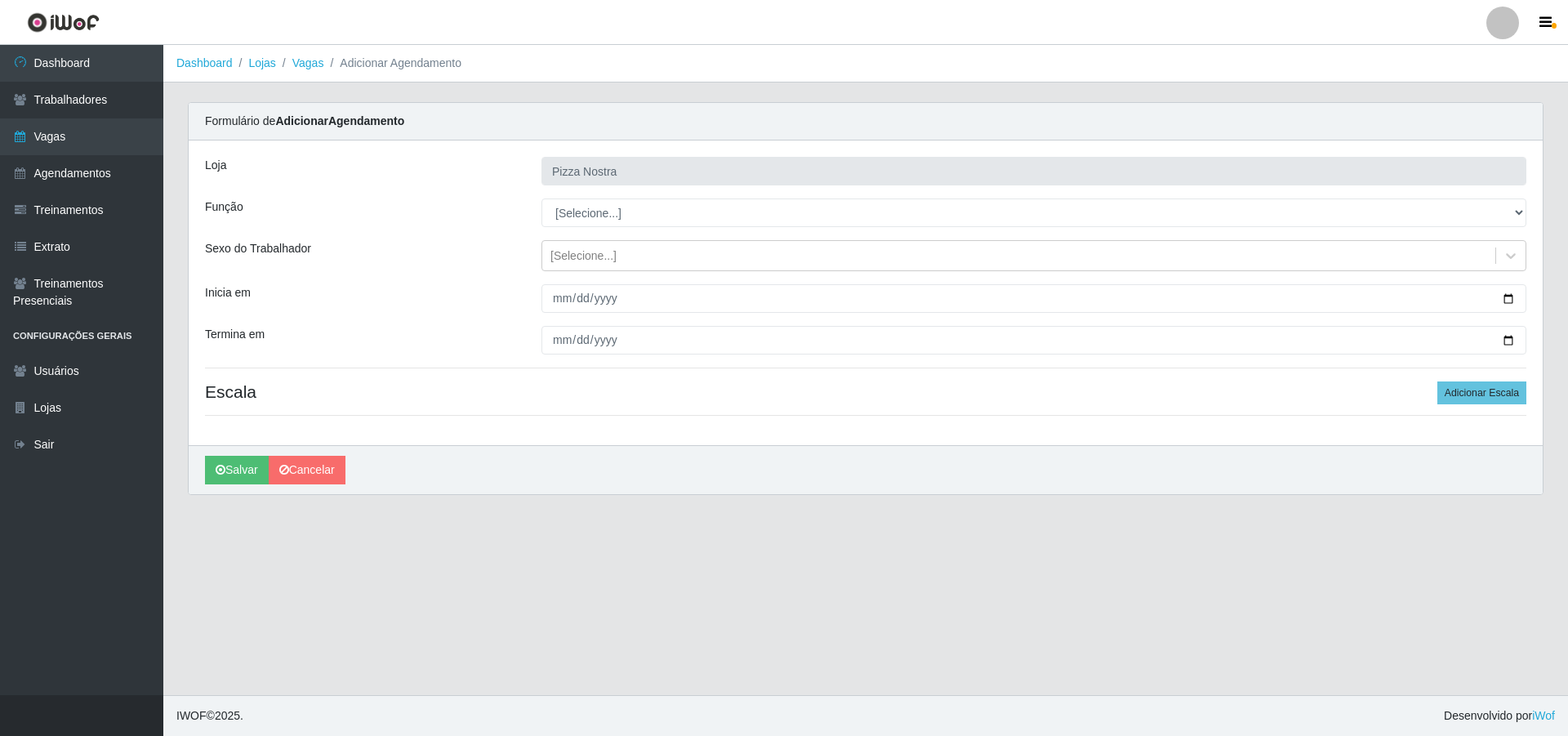
click at [682, 238] on div "Loja Pizza Nostra Função [Selecione...] ASG ASG + ASG ++ Auxiliar de Cozinha Au…" at bounding box center [866, 293] width 1354 height 305
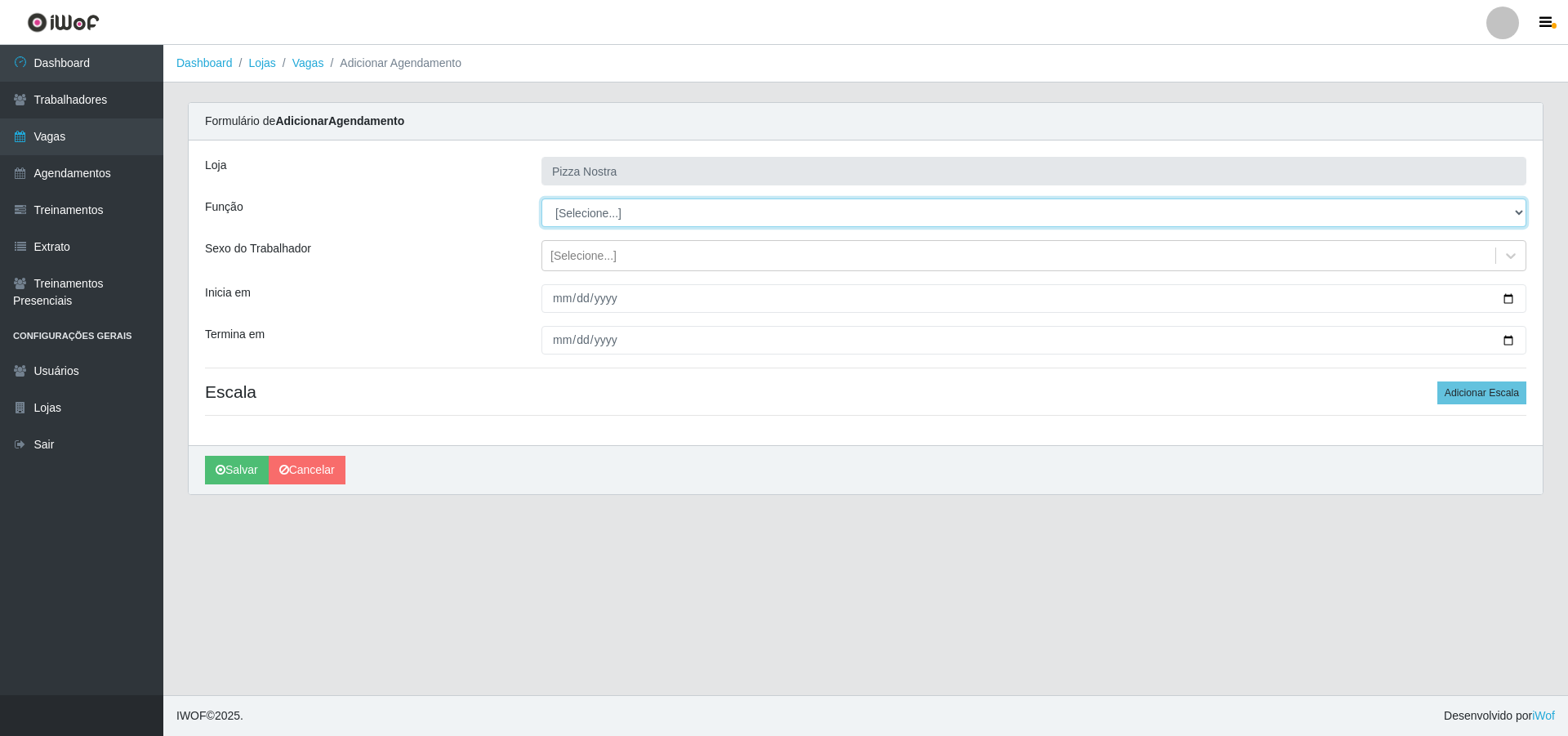
click at [669, 216] on select "[Selecione...] ASG ASG + ASG ++ Auxiliar de Cozinha Auxiliar de Cozinha + Auxil…" at bounding box center [1034, 213] width 985 height 29
select select "20"
click at [542, 199] on select "[Selecione...] ASG ASG + ASG ++ Auxiliar de Cozinha Auxiliar de Cozinha + Auxil…" at bounding box center [1034, 213] width 985 height 29
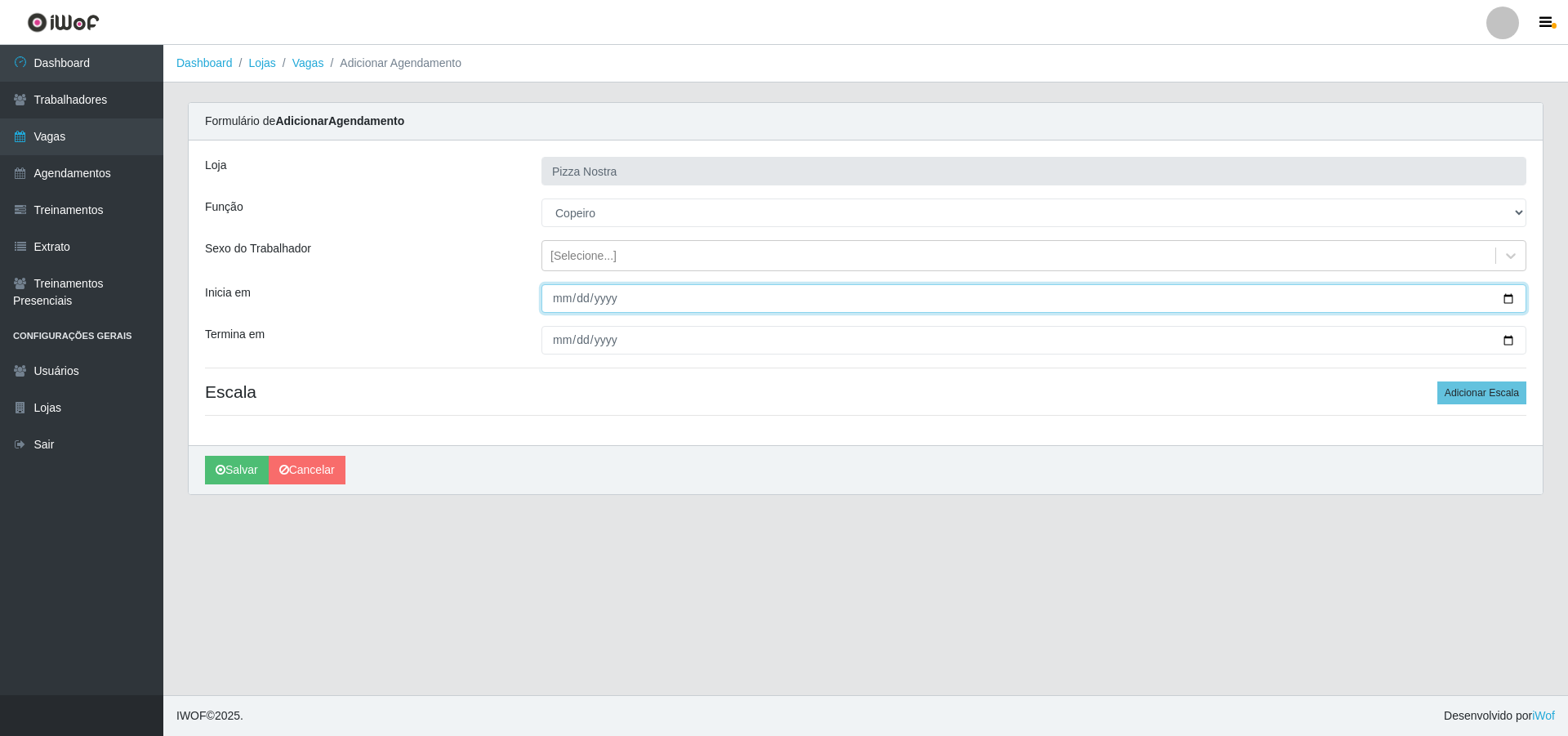
click at [570, 297] on input "Inicia em" at bounding box center [1034, 298] width 985 height 29
type input "[DATE]"
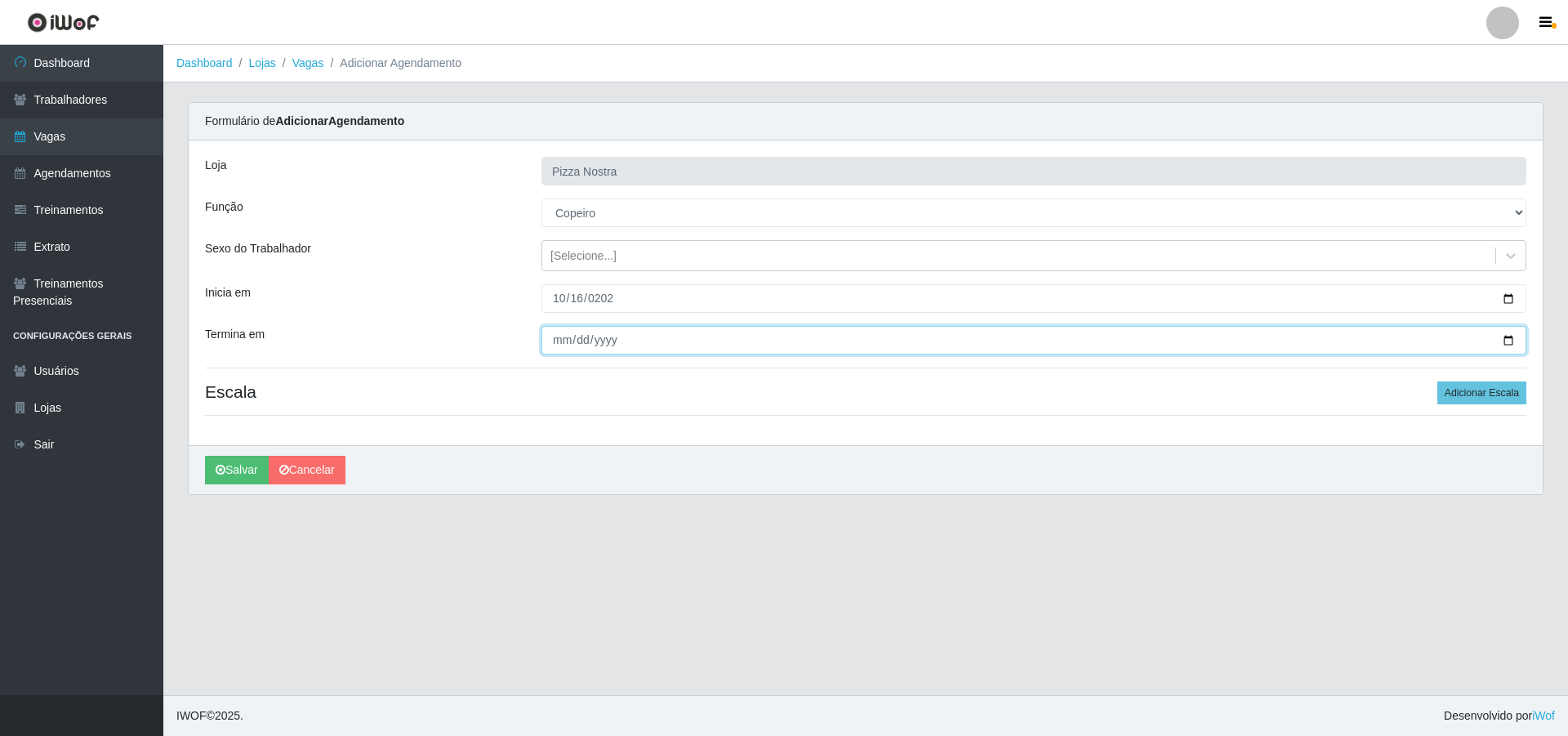
click at [555, 354] on input "Termina em" at bounding box center [1034, 340] width 985 height 29
type input "[DATE]"
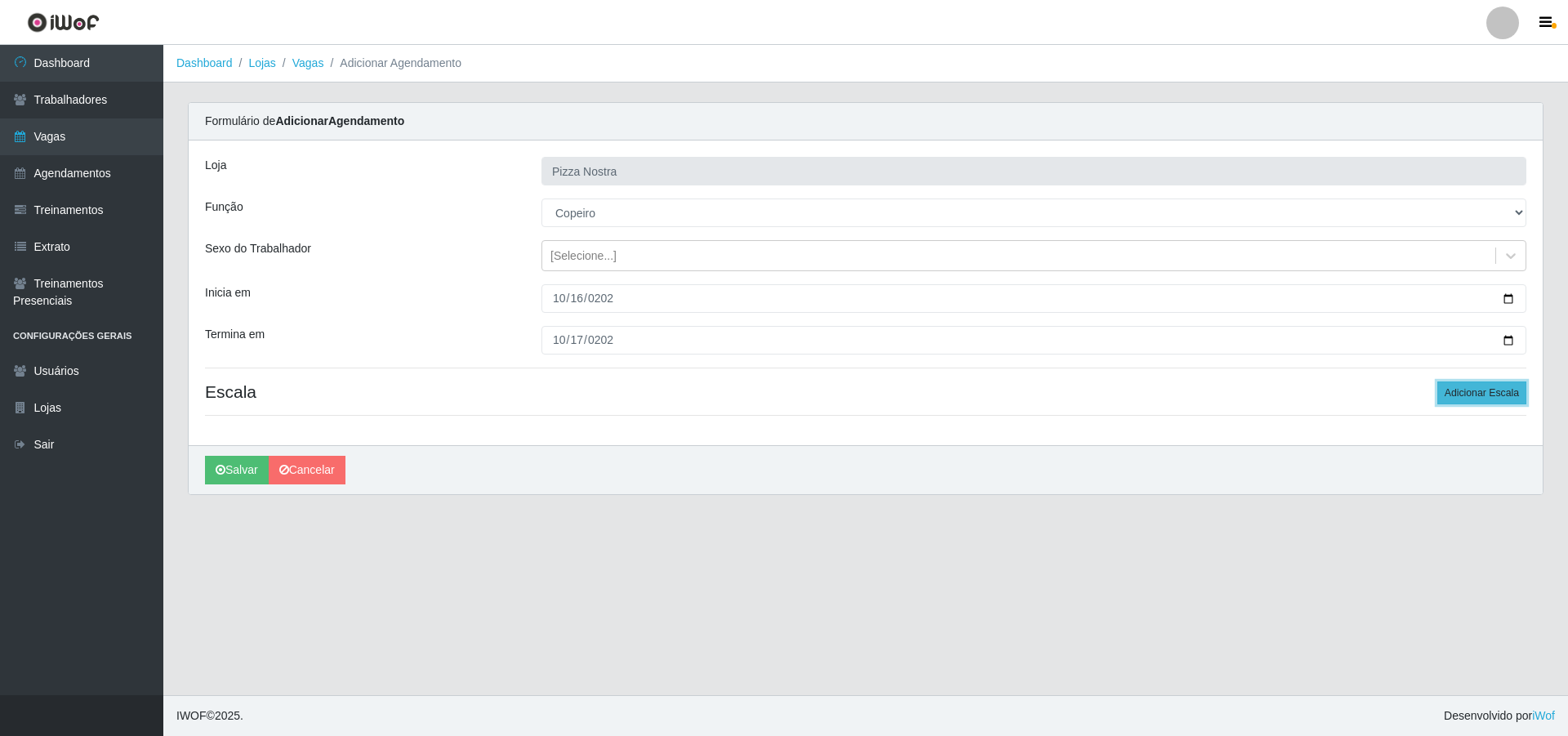
click at [1472, 403] on button "Adicionar Escala" at bounding box center [1482, 393] width 89 height 23
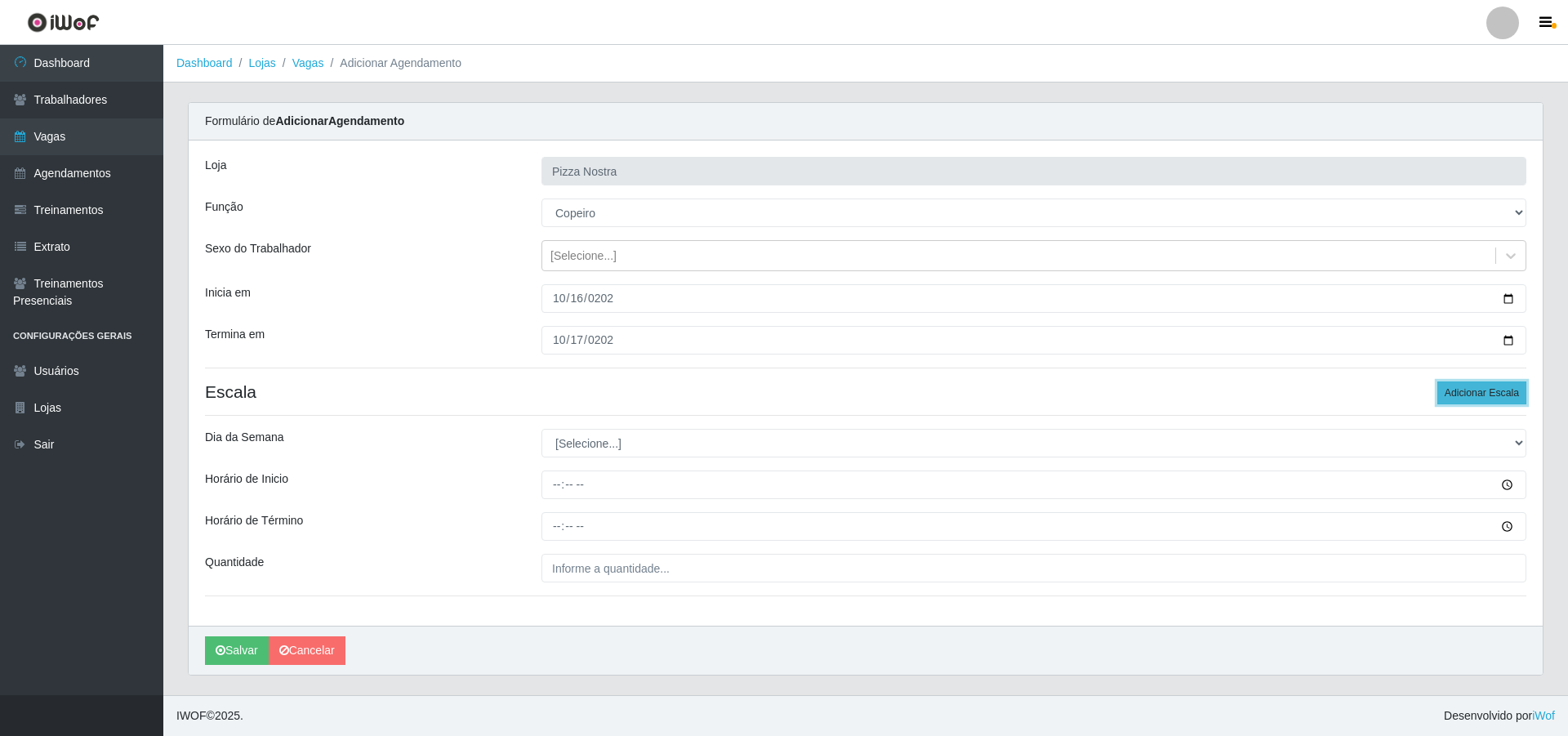
click at [1472, 403] on button "Adicionar Escala" at bounding box center [1482, 393] width 89 height 23
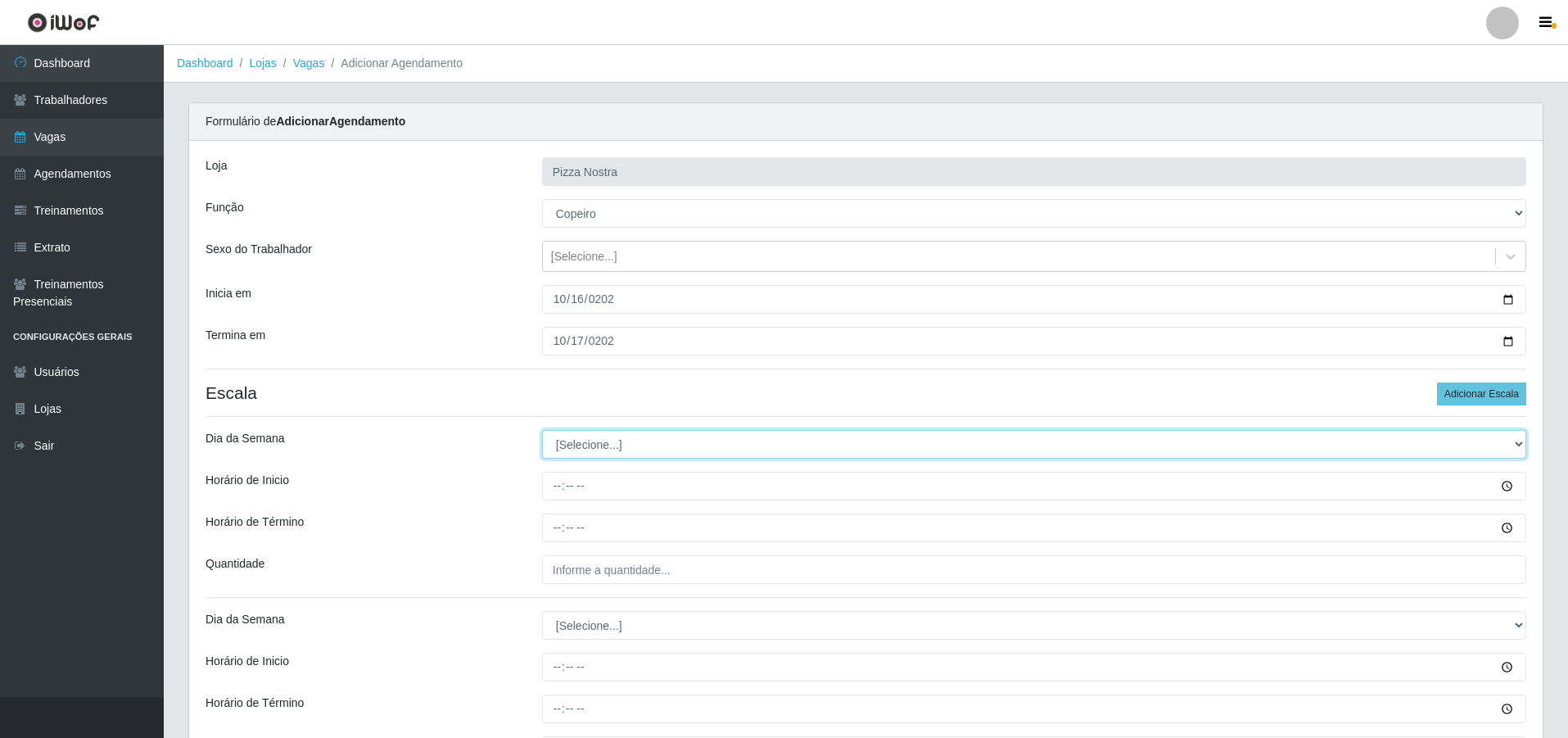
click at [708, 449] on select "[Selecione...] Segunda Terça Quarta Quinta Sexta Sábado Domingo" at bounding box center [1034, 444] width 984 height 29
select select "4"
click at [542, 430] on select "[Selecione...] Segunda Terça Quarta Quinta Sexta Sábado Domingo" at bounding box center [1034, 444] width 984 height 29
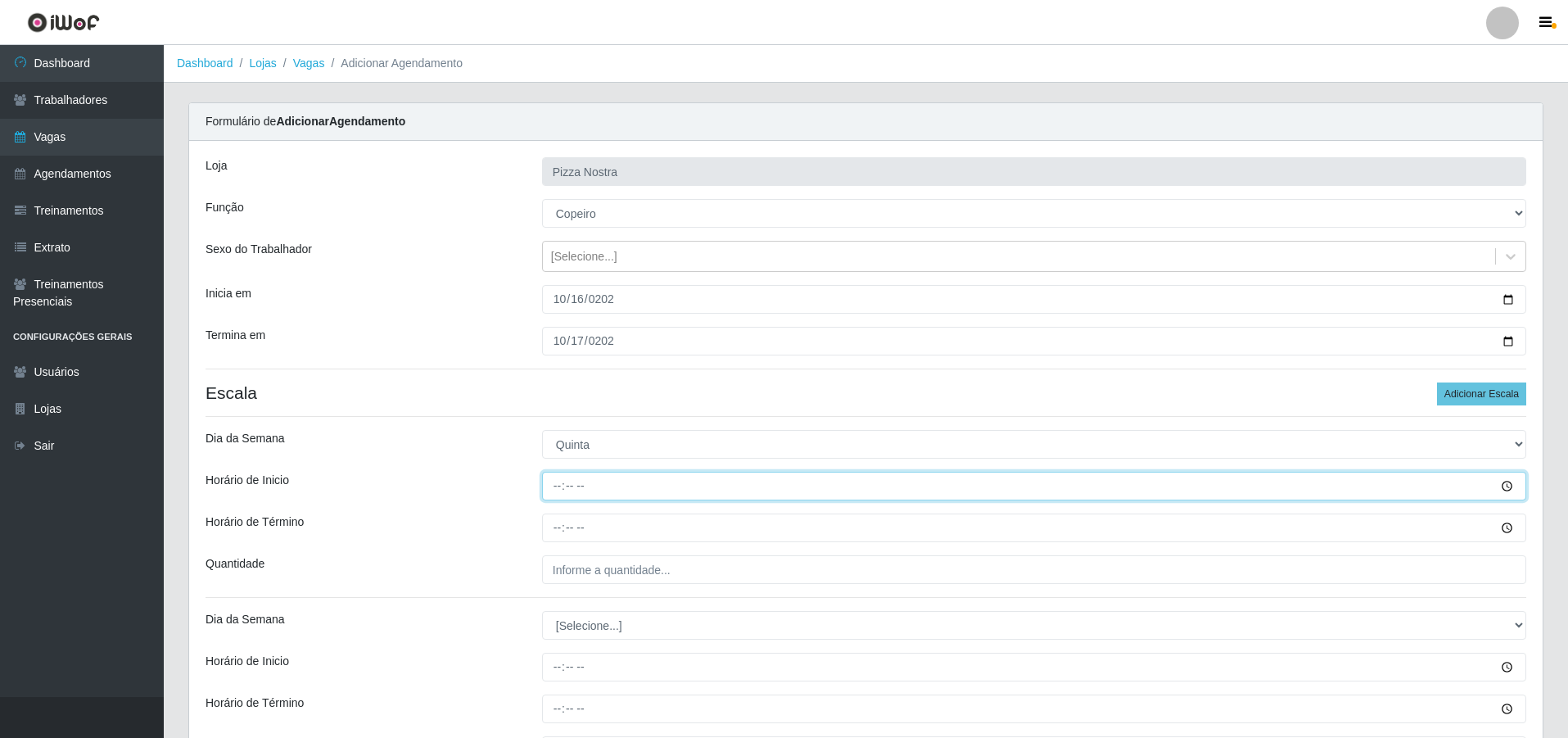
click at [552, 484] on input "Horário de Inicio" at bounding box center [1034, 486] width 984 height 29
type input "18:00"
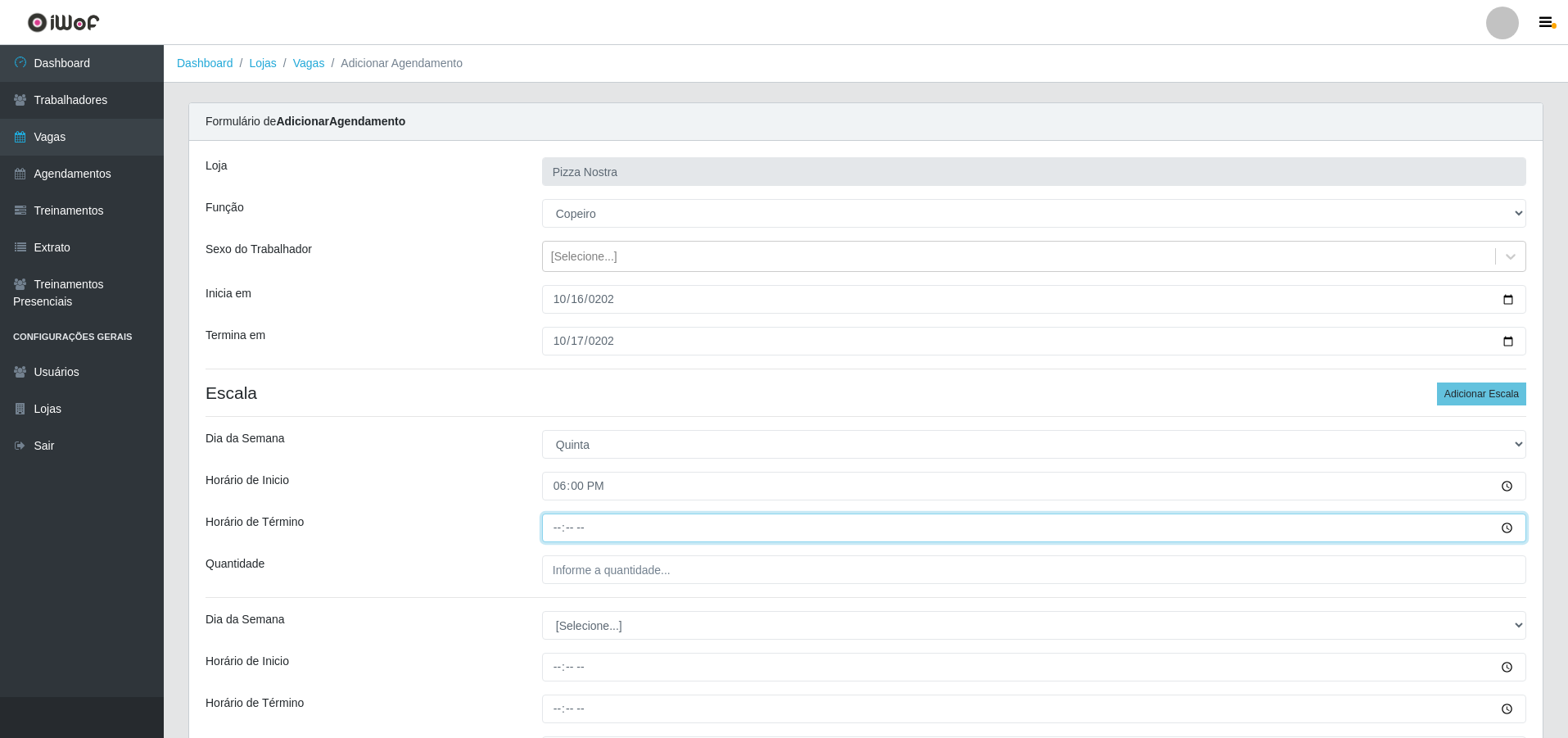
click at [556, 528] on input "Horário de Término" at bounding box center [1034, 527] width 984 height 29
type input "00:00"
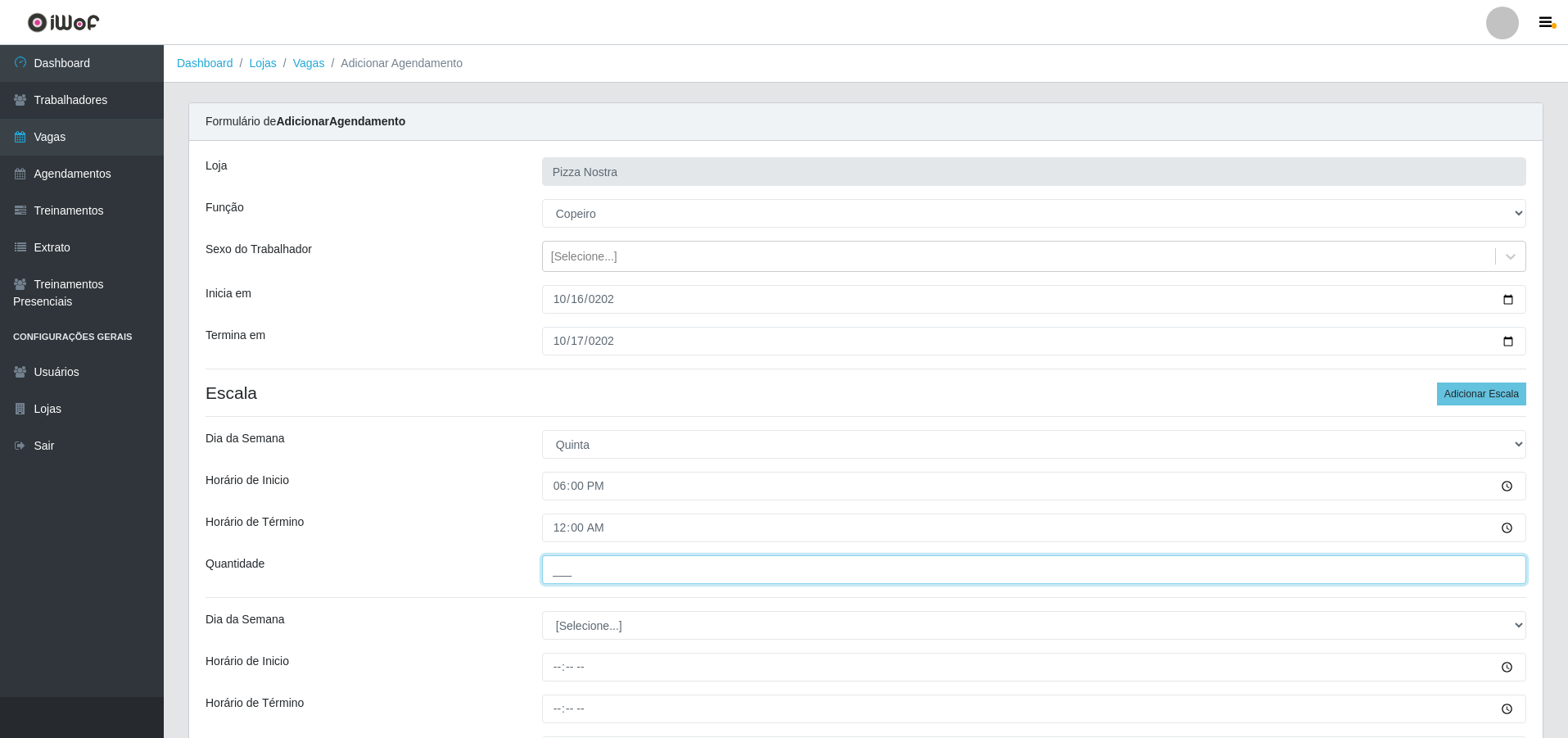
click at [588, 572] on input "___" at bounding box center [1034, 570] width 984 height 29
type input "1__"
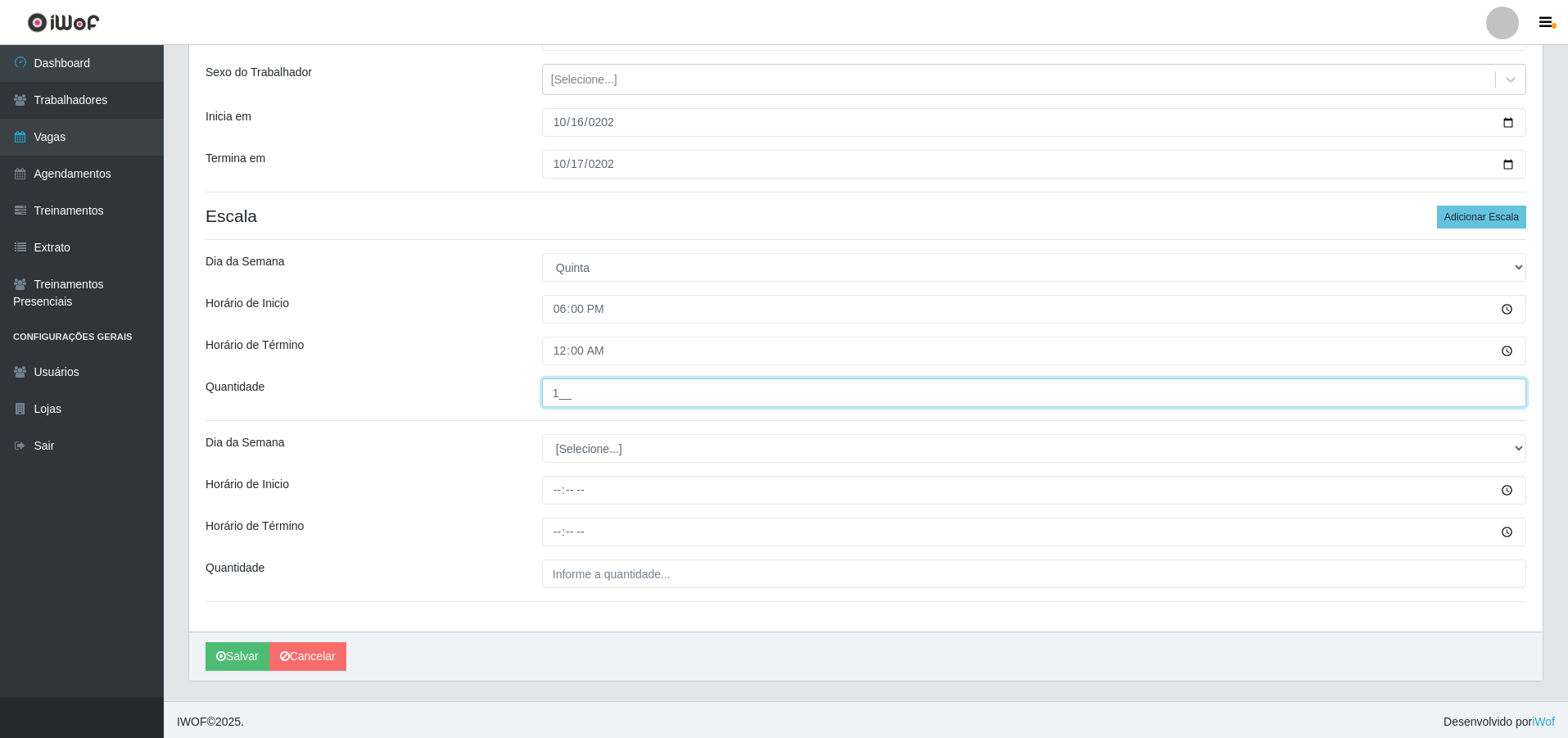
scroll to position [181, 0]
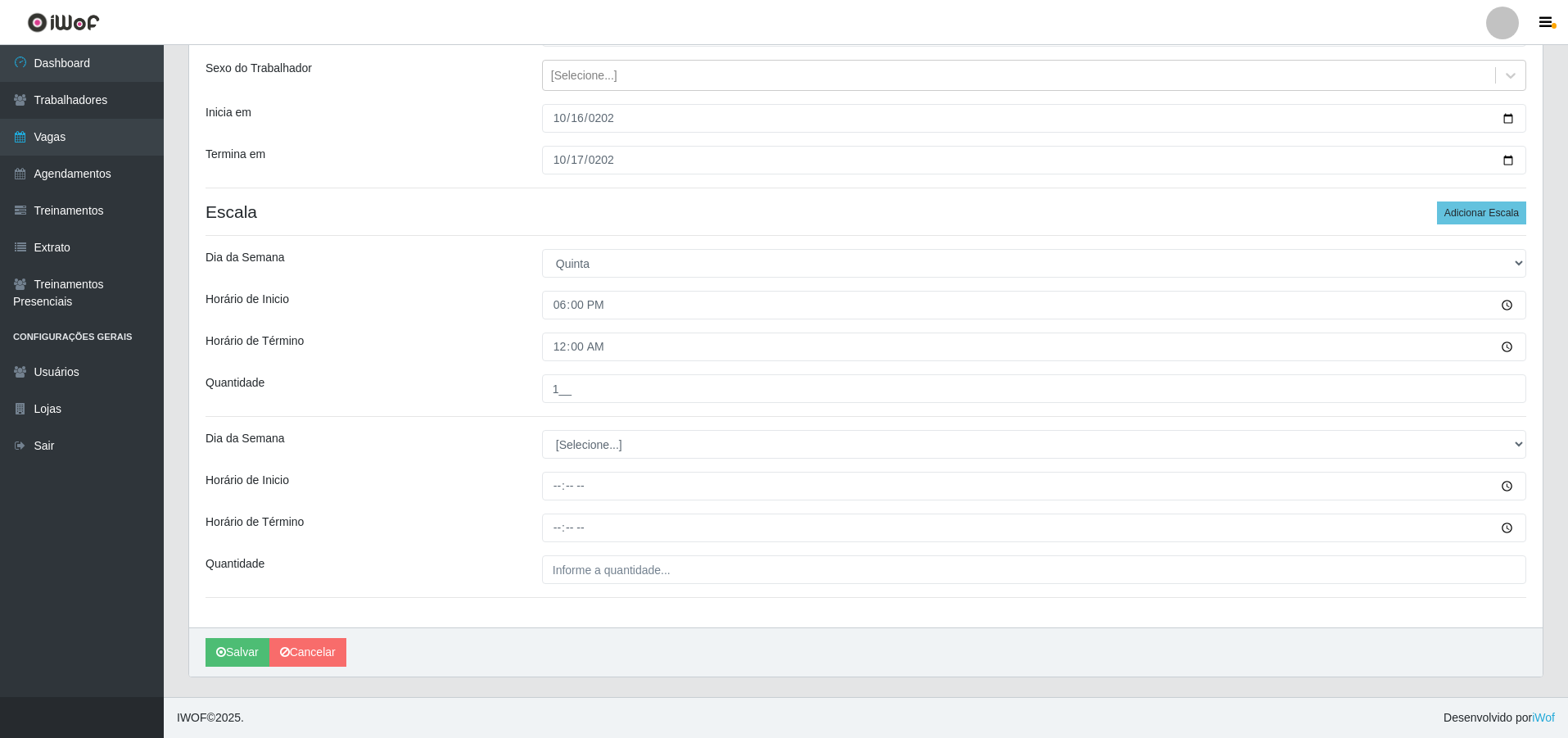
click at [568, 420] on div "Loja Pizza Nostra Função [Selecione...] ASG ASG + ASG ++ Auxiliar de Cozinha Au…" at bounding box center [866, 293] width 1353 height 668
click at [587, 441] on select "[Selecione...] Segunda Terça Quarta Quinta Sexta Sábado Domingo" at bounding box center [1034, 444] width 984 height 29
select select "5"
click at [542, 430] on select "[Selecione...] Segunda Terça Quarta Quinta Sexta Sábado Domingo" at bounding box center [1034, 444] width 984 height 29
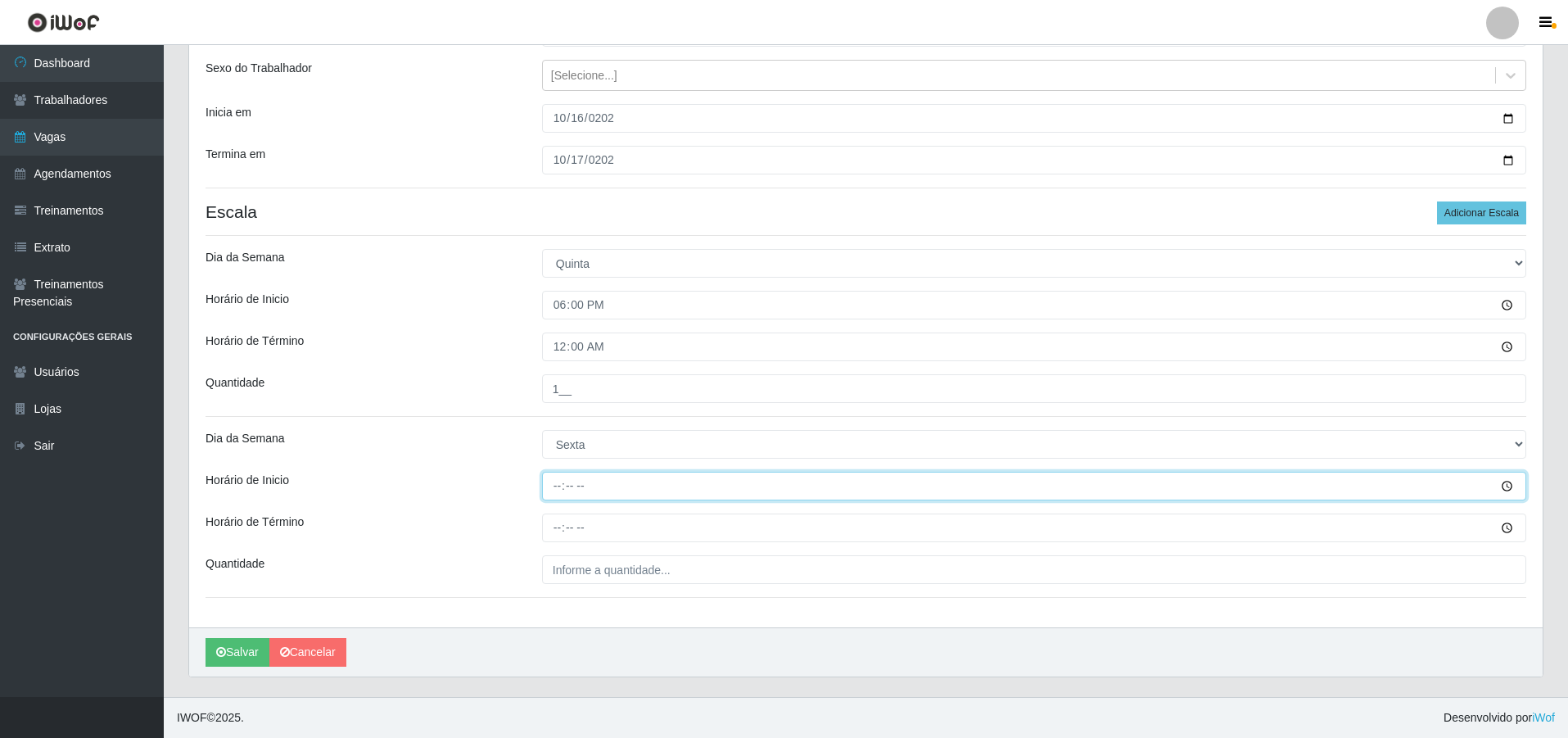
click at [562, 486] on input "Horário de Inicio" at bounding box center [1034, 486] width 984 height 29
type input "18:00"
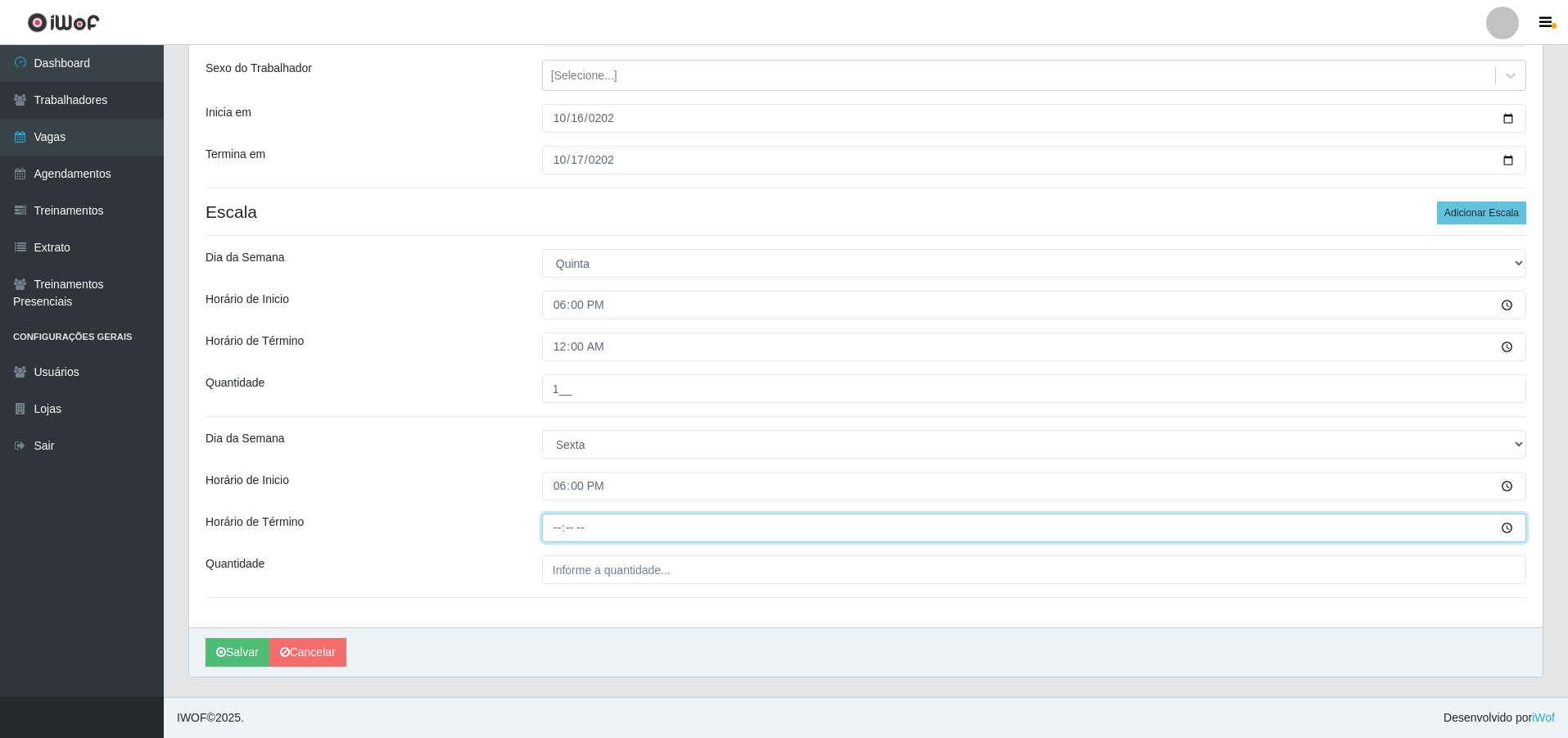
click at [566, 530] on input "Horário de Término" at bounding box center [1034, 527] width 984 height 29
click at [557, 525] on input "Horário de Término" at bounding box center [1034, 527] width 984 height 29
type input "00:00"
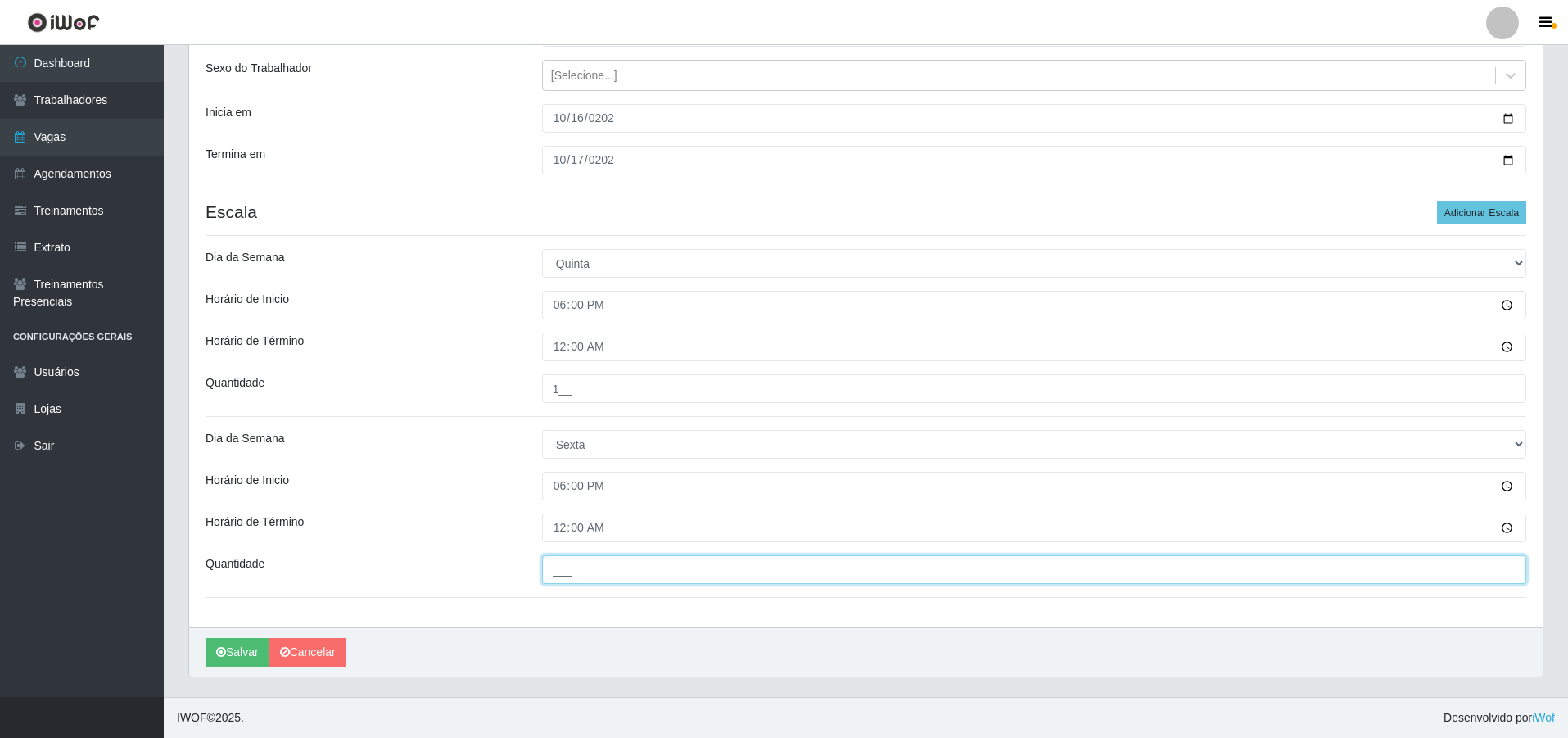
click at [616, 560] on input "___" at bounding box center [1034, 570] width 984 height 29
type input "1__"
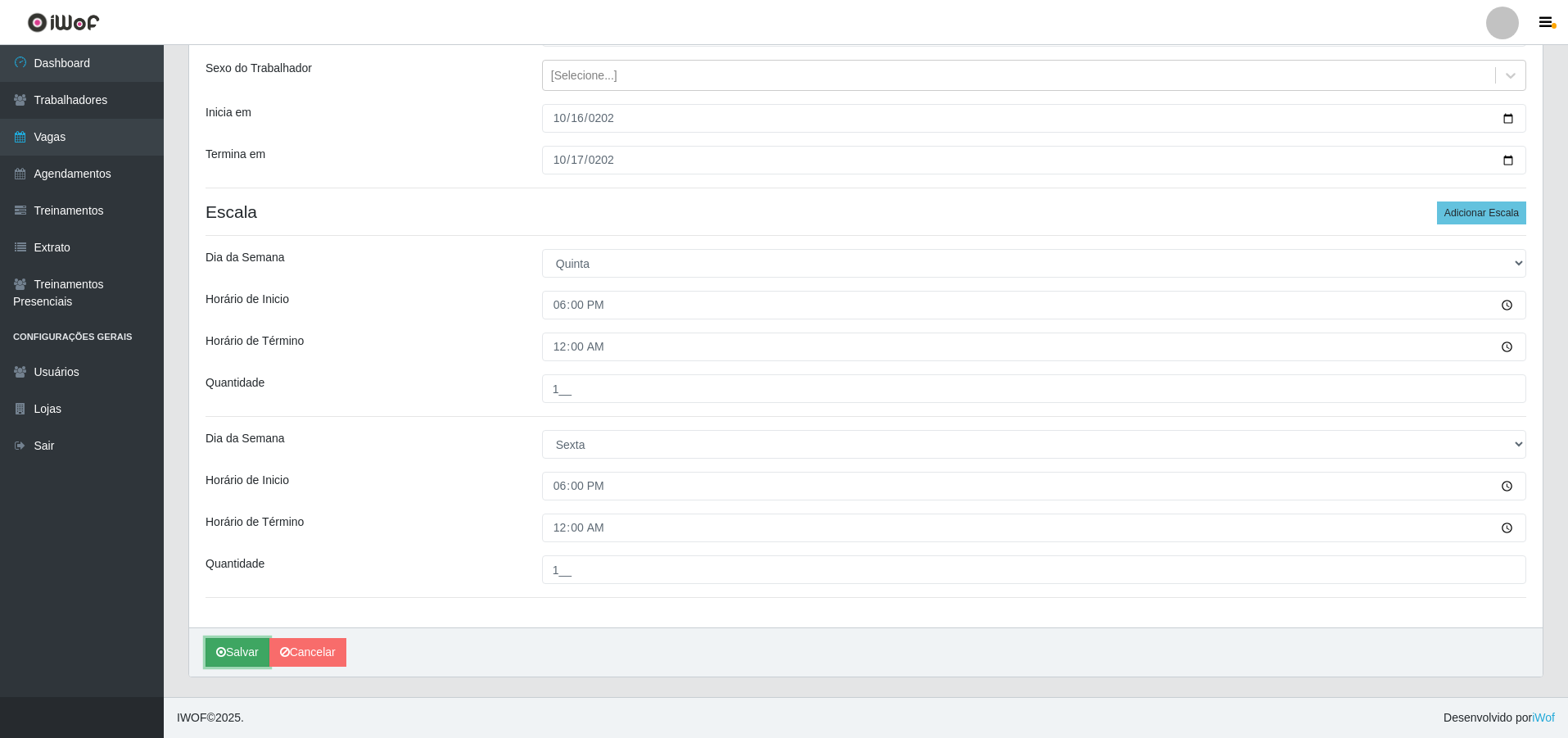
click at [237, 659] on button "Salvar" at bounding box center [237, 652] width 64 height 29
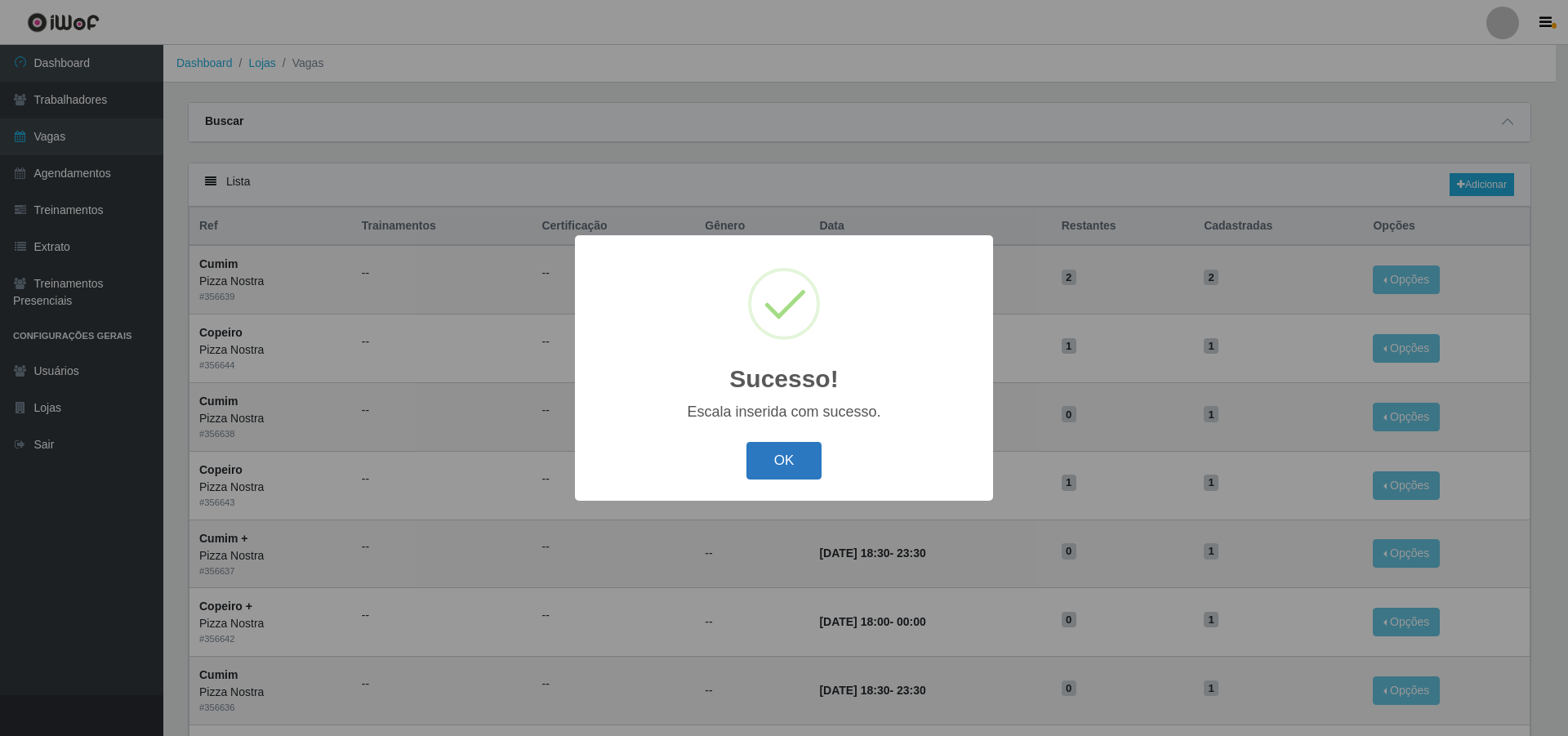
click at [777, 445] on button "OK" at bounding box center [784, 461] width 76 height 39
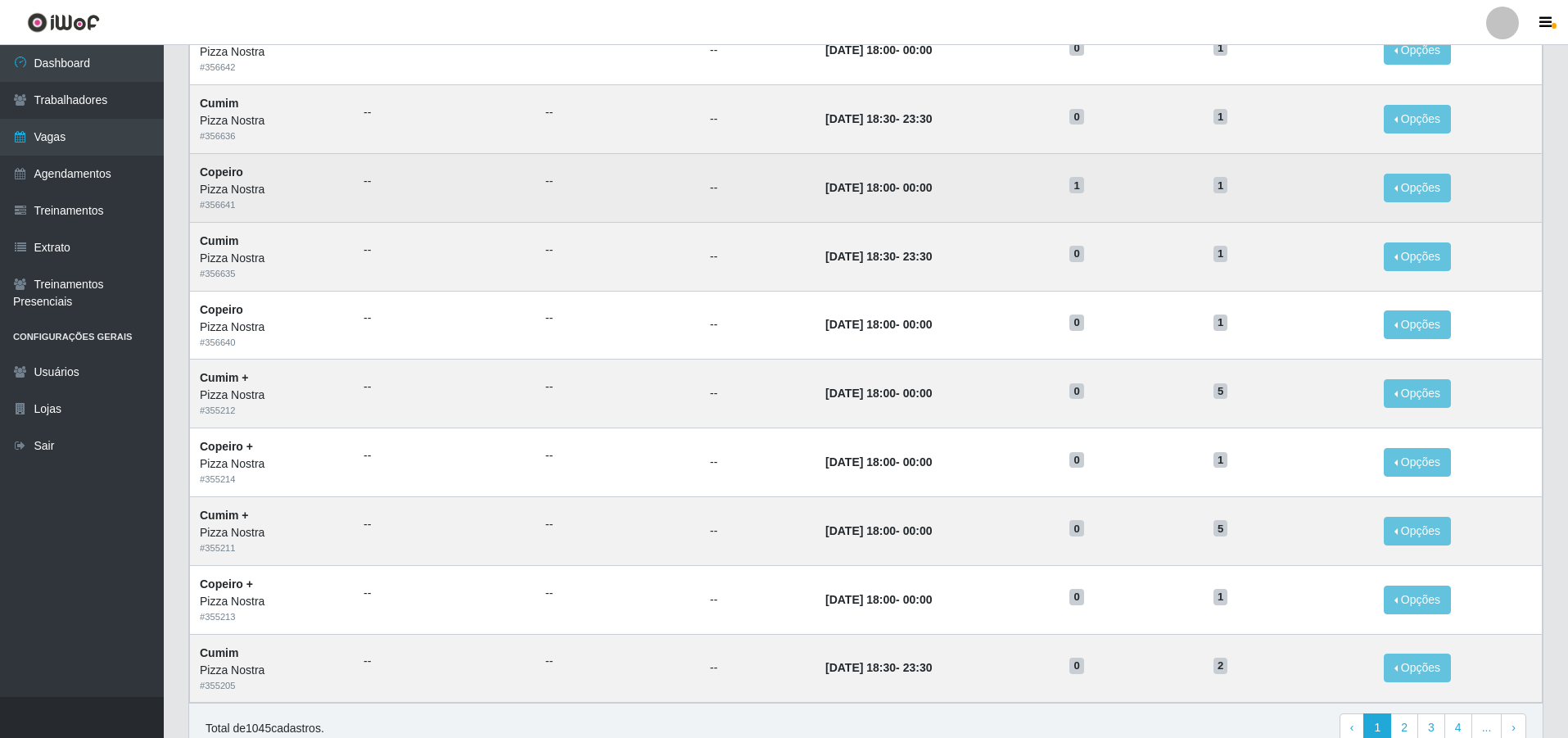
scroll to position [650, 0]
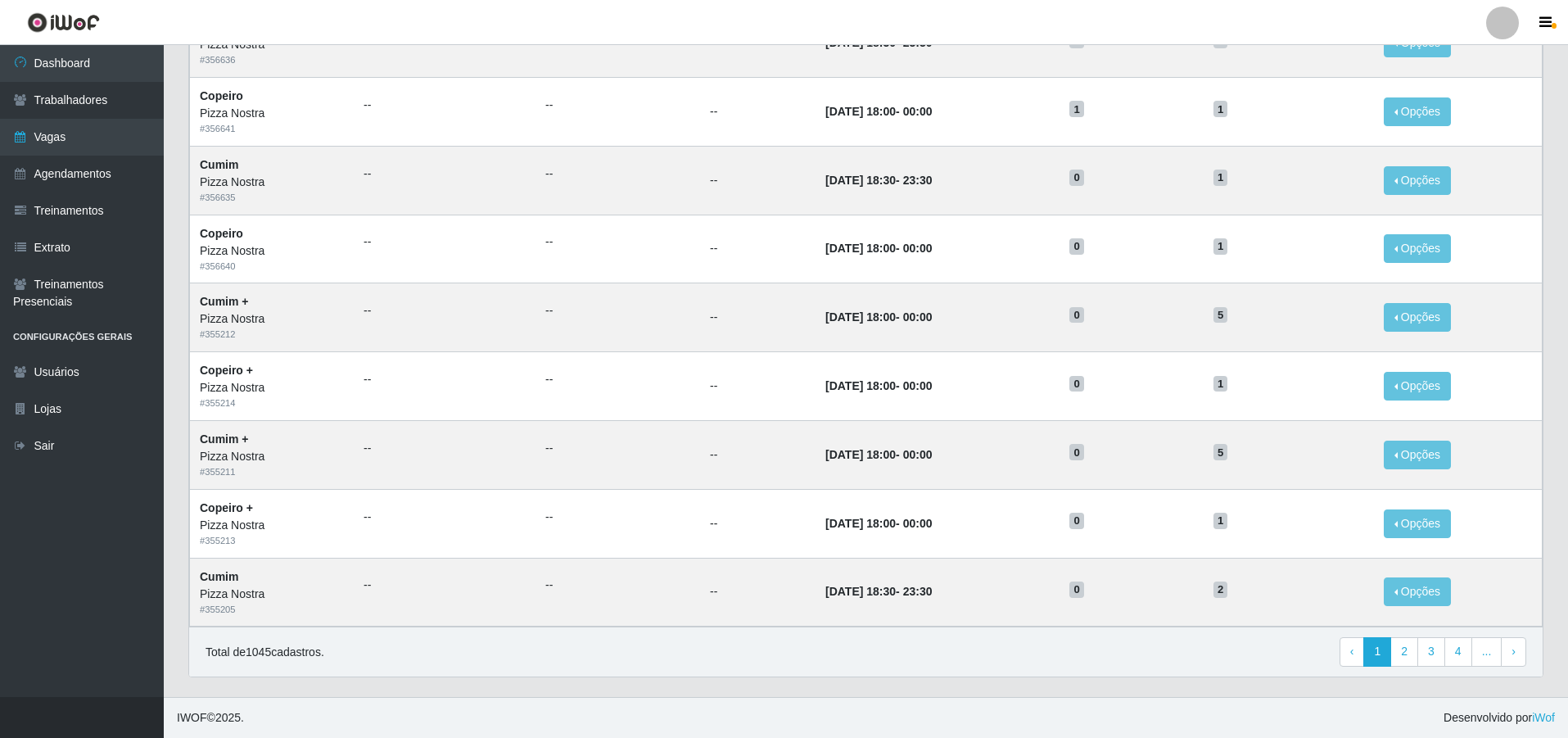
click at [867, 18] on header "Perfil Alterar Senha Sair" at bounding box center [784, 22] width 1568 height 45
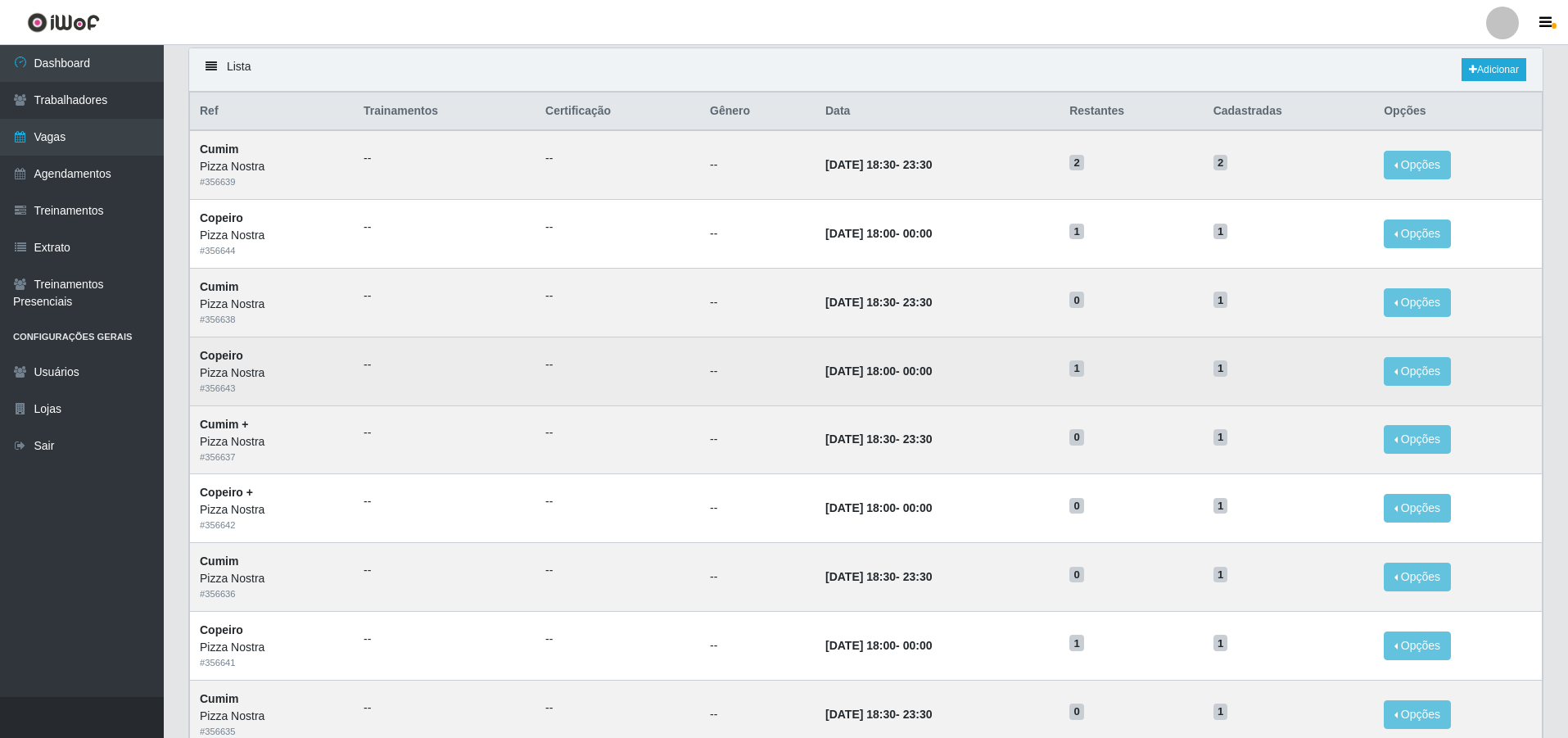
scroll to position [0, 0]
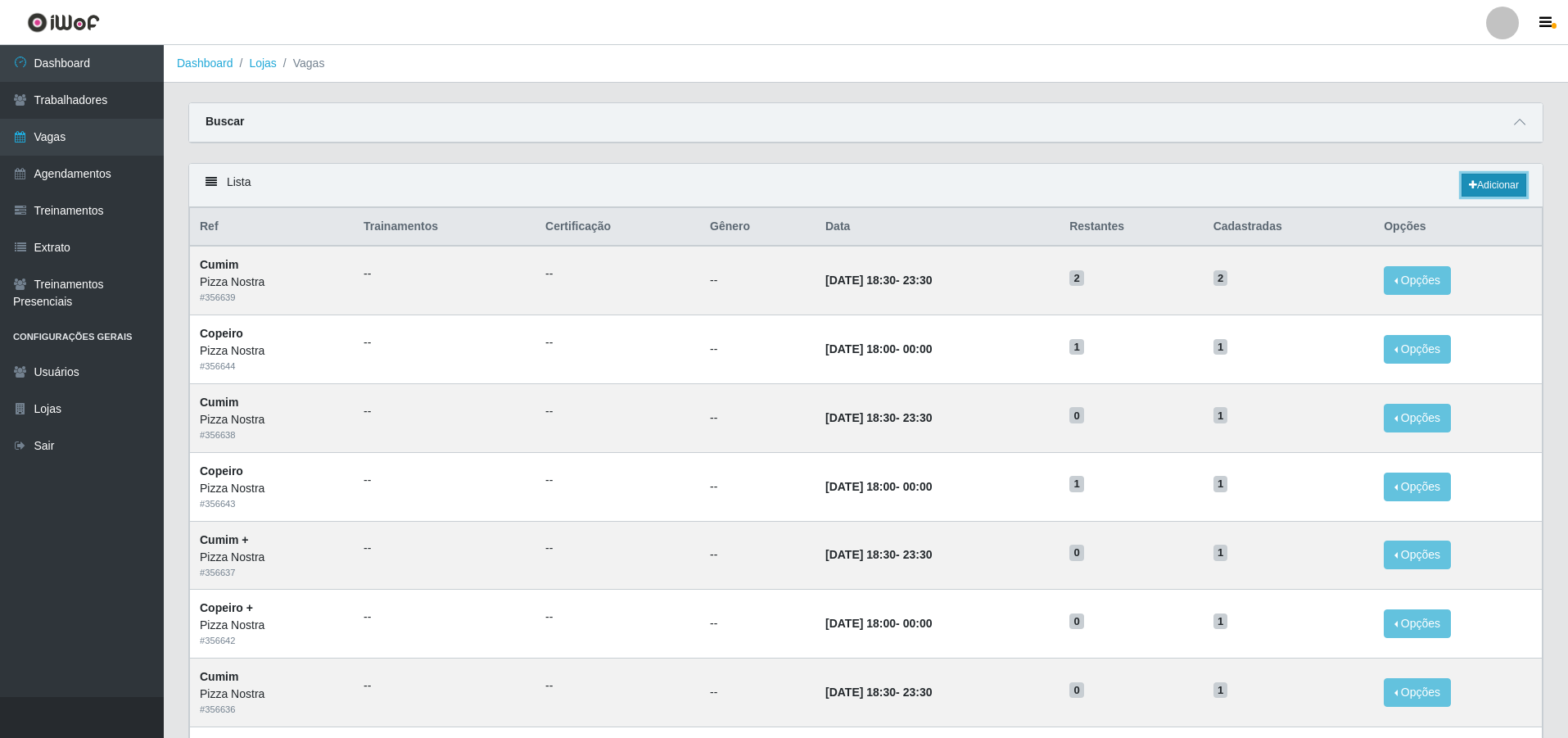
click at [1489, 190] on link "Adicionar" at bounding box center [1493, 185] width 65 height 23
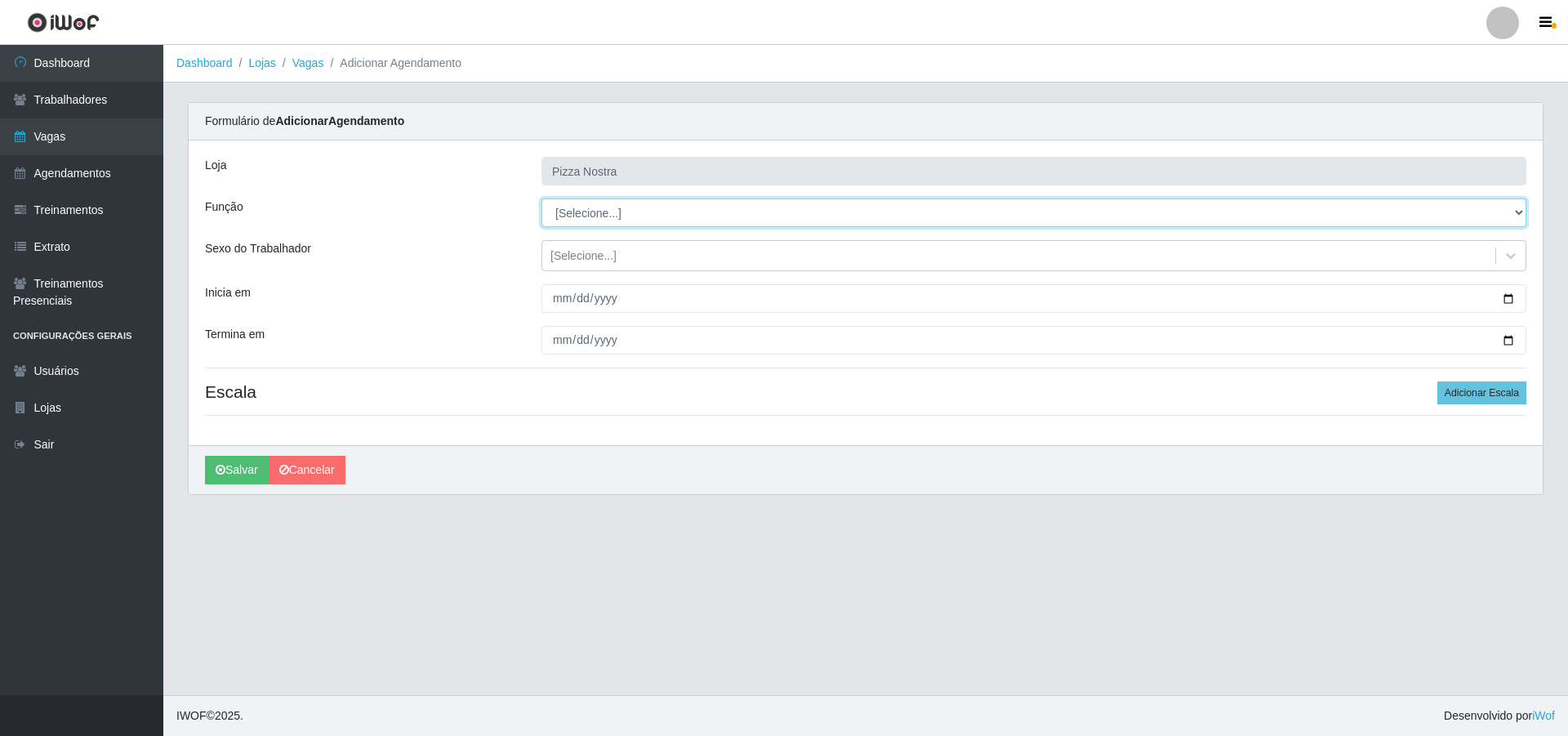
click at [614, 207] on select "[Selecione...] ASG ASG + ASG ++ Auxiliar de Cozinha Auxiliar de Cozinha + Auxil…" at bounding box center [1034, 213] width 985 height 29
select select "91"
click at [542, 199] on select "[Selecione...] ASG ASG + ASG ++ Auxiliar de Cozinha Auxiliar de Cozinha + Auxil…" at bounding box center [1034, 213] width 985 height 29
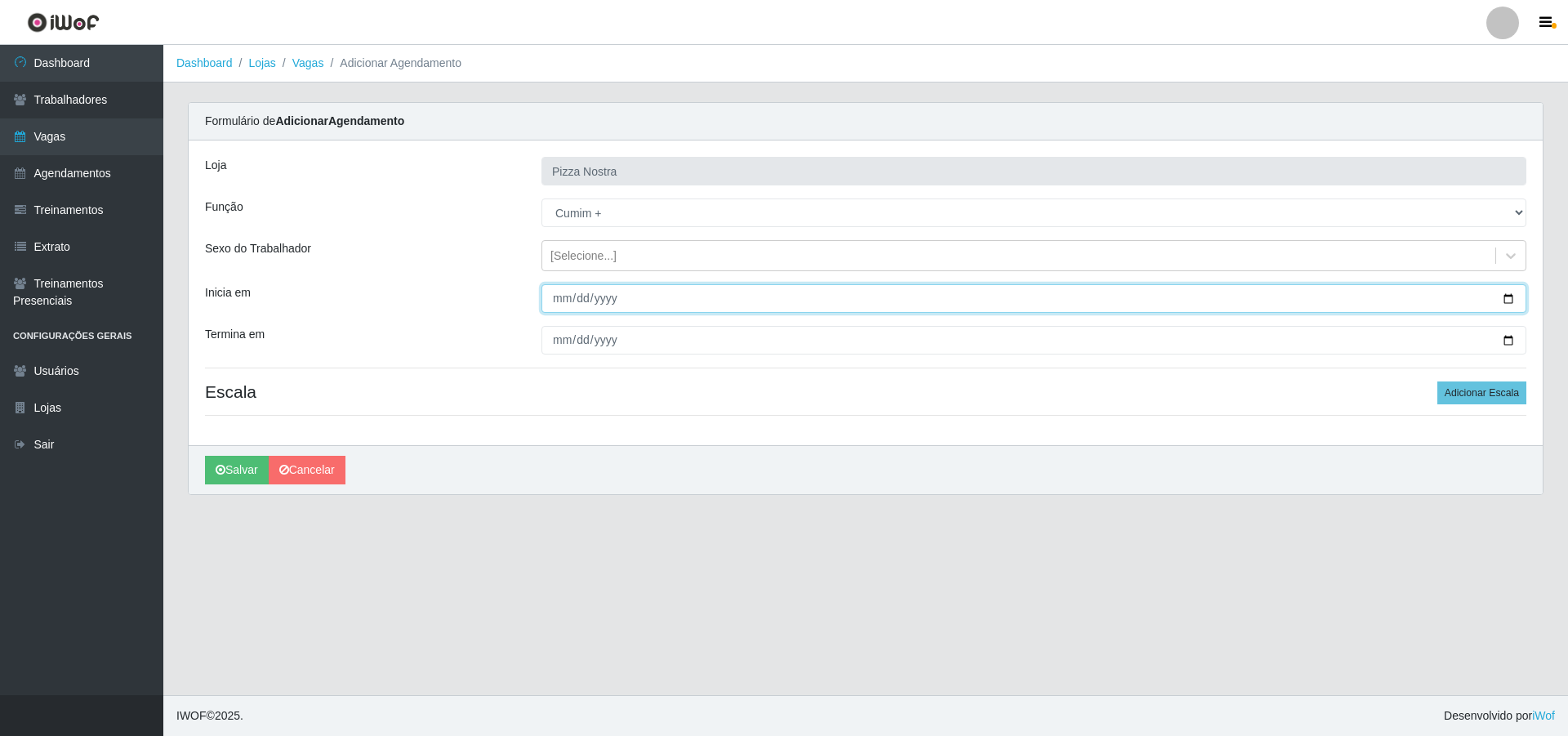
click at [556, 306] on input "Inicia em" at bounding box center [1034, 298] width 985 height 29
click at [569, 301] on input "Inicia em" at bounding box center [1034, 298] width 985 height 29
click at [577, 305] on input "Inicia em" at bounding box center [1034, 298] width 985 height 29
type input "[DATE]"
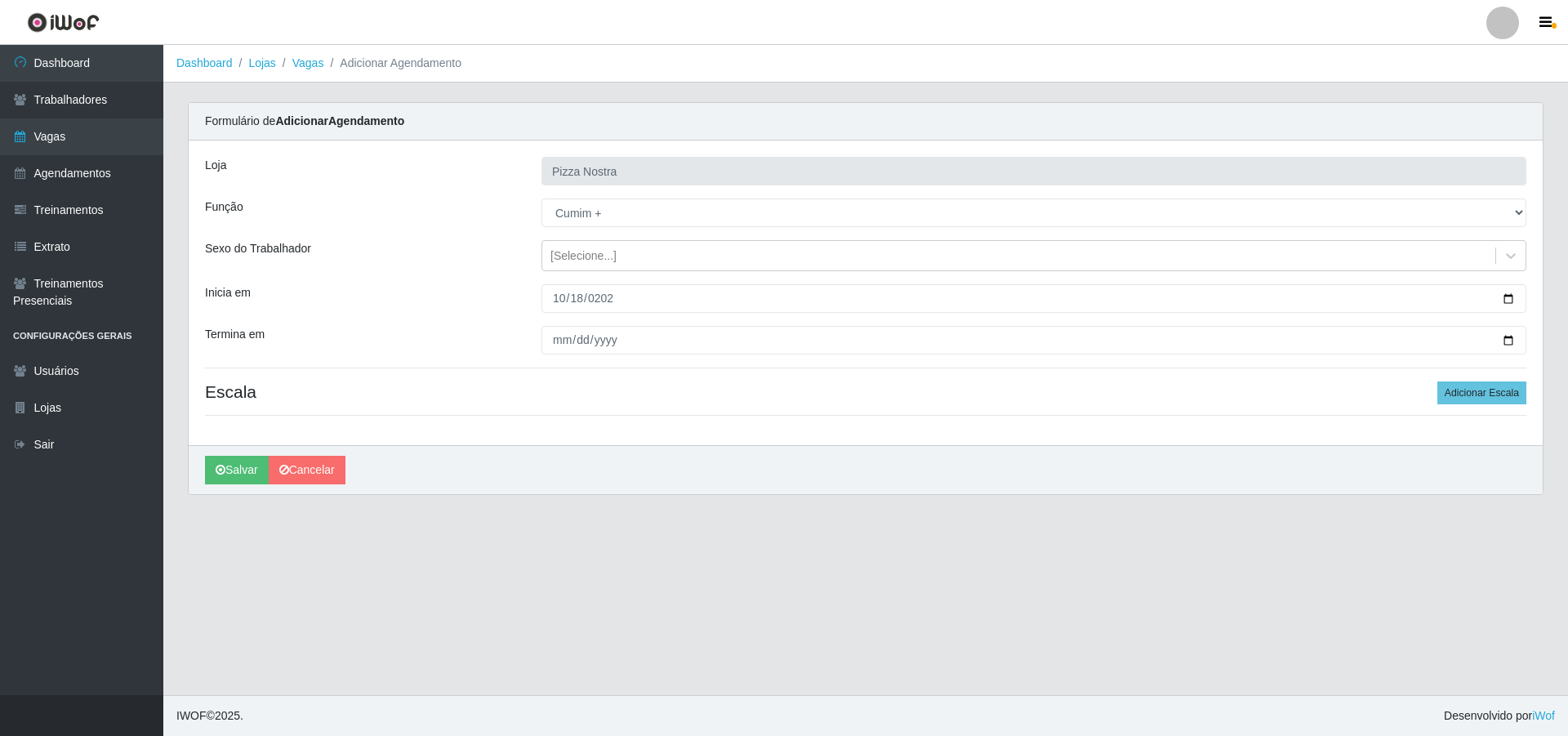
drag, startPoint x: 538, startPoint y: 347, endPoint x: 564, endPoint y: 344, distance: 26.2
click at [538, 348] on div at bounding box center [1034, 340] width 1010 height 29
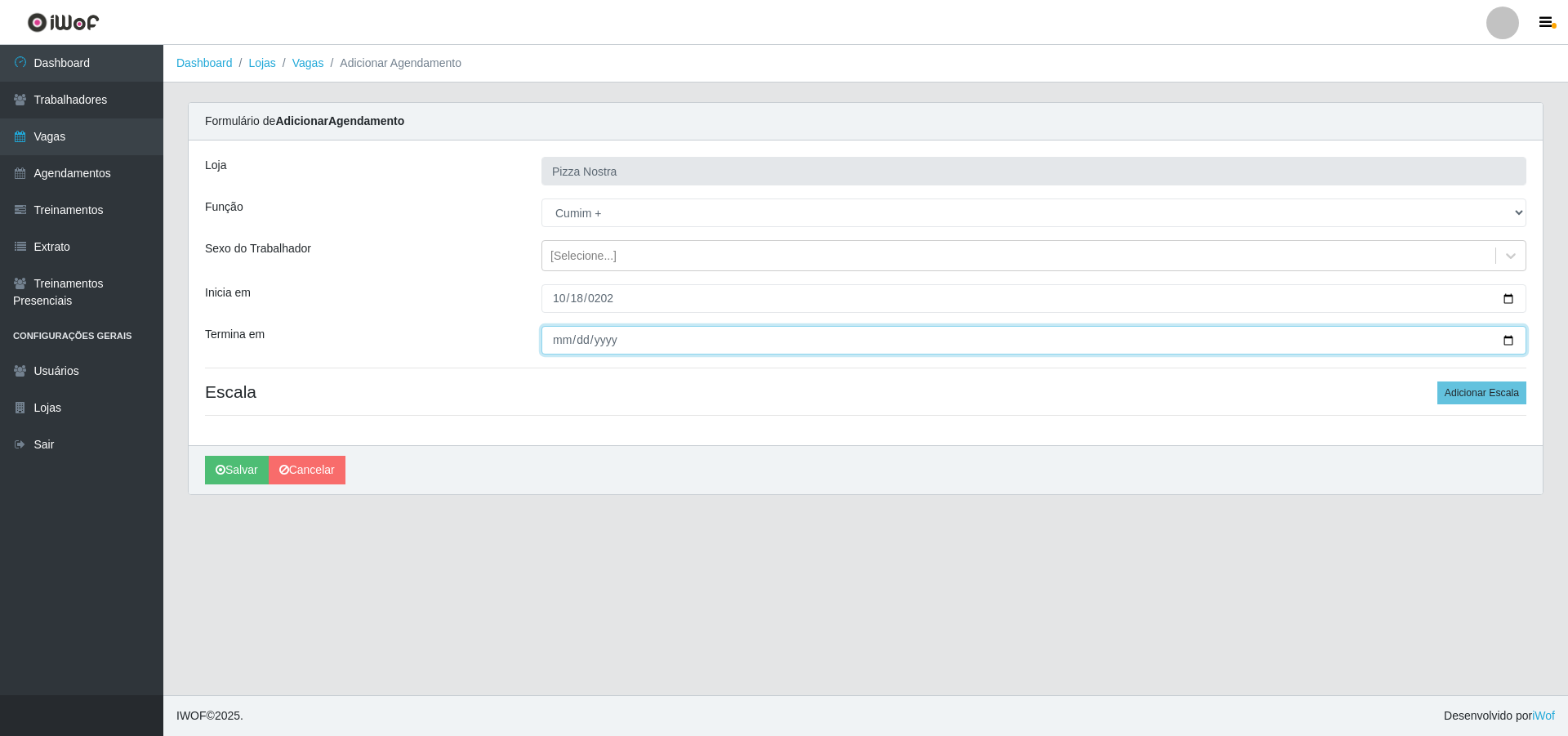
click at [583, 338] on input "Termina em" at bounding box center [1034, 340] width 985 height 29
click at [559, 347] on input "Termina em" at bounding box center [1034, 340] width 985 height 29
type input "[DATE]"
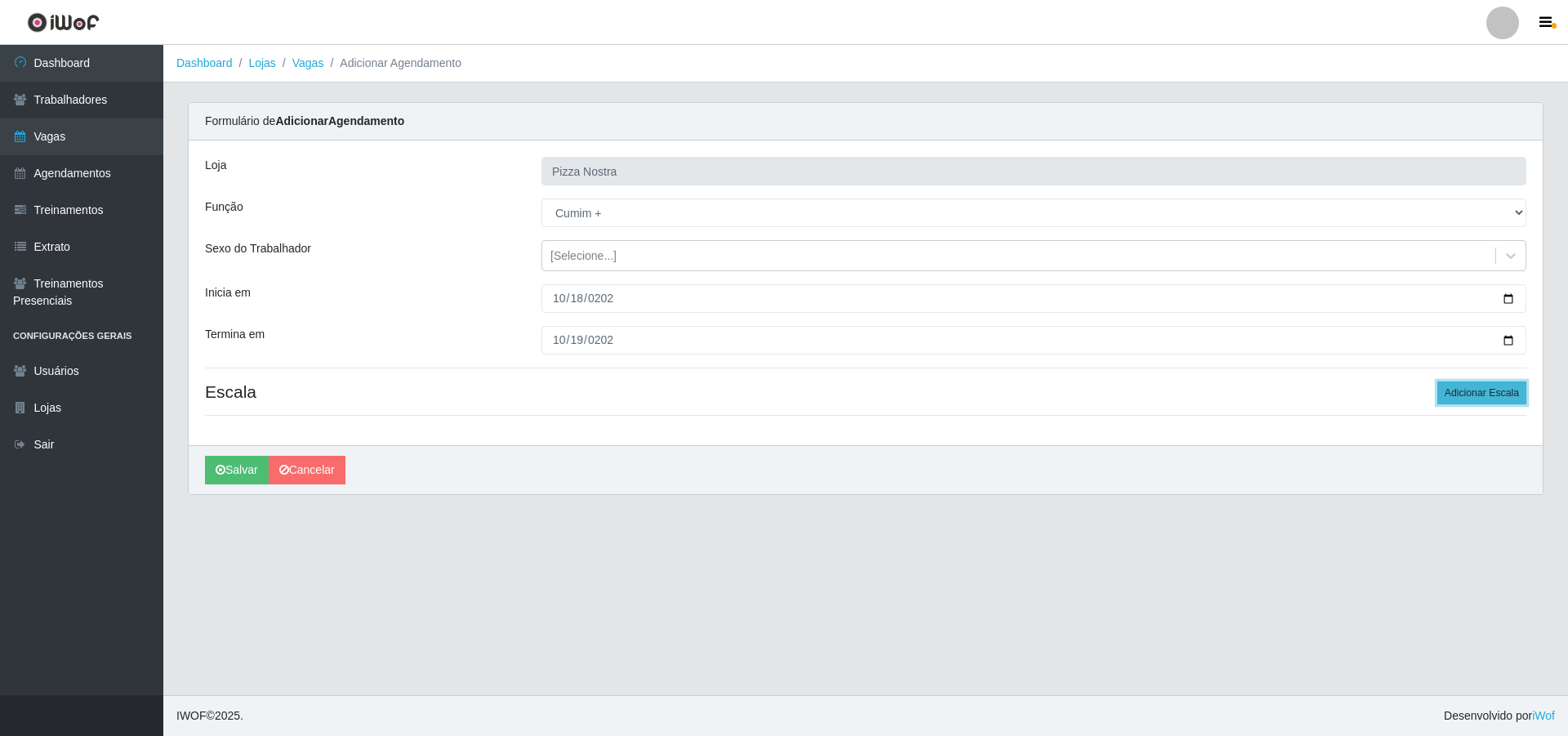
click at [1454, 387] on button "Adicionar Escala" at bounding box center [1482, 393] width 89 height 23
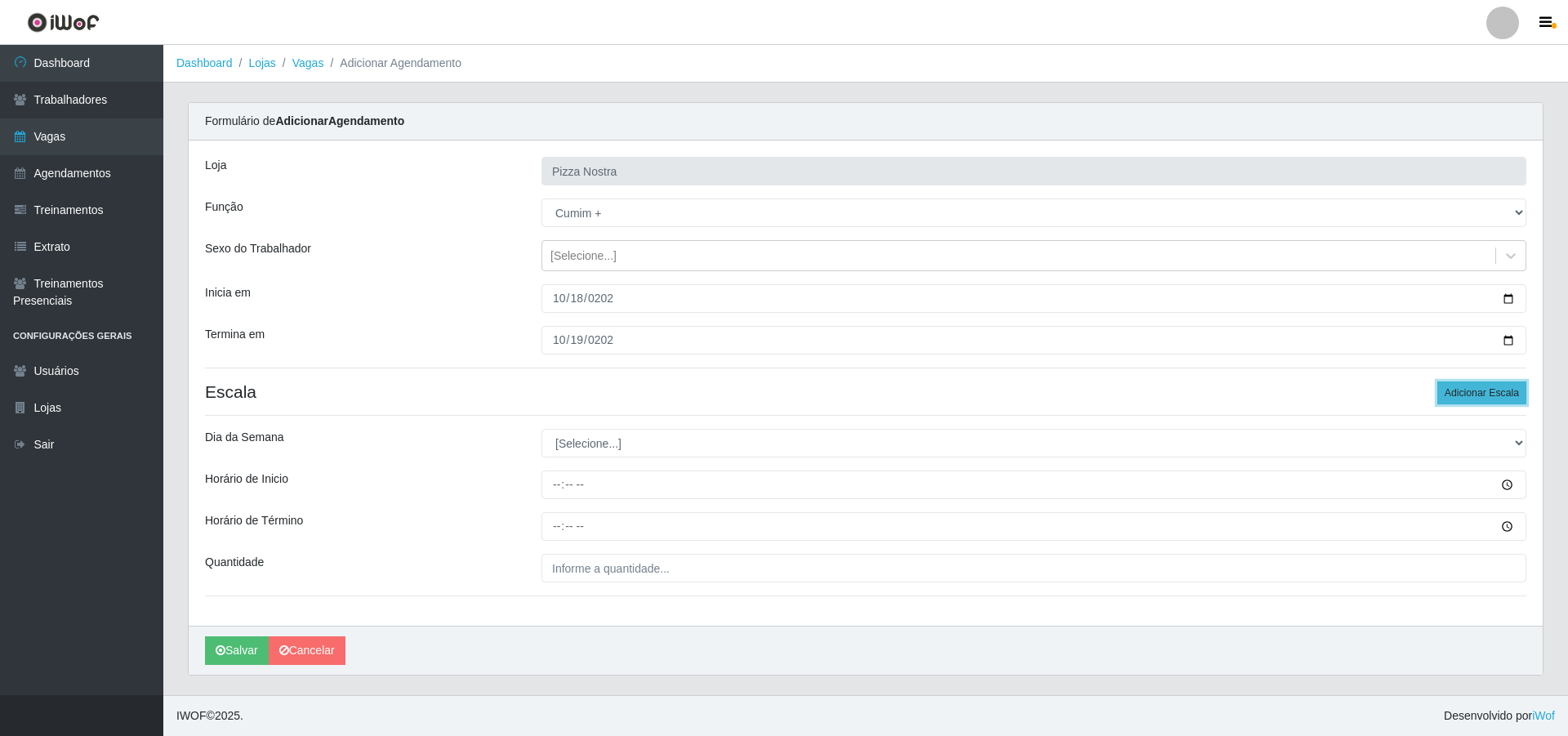
click at [1454, 387] on button "Adicionar Escala" at bounding box center [1482, 393] width 89 height 23
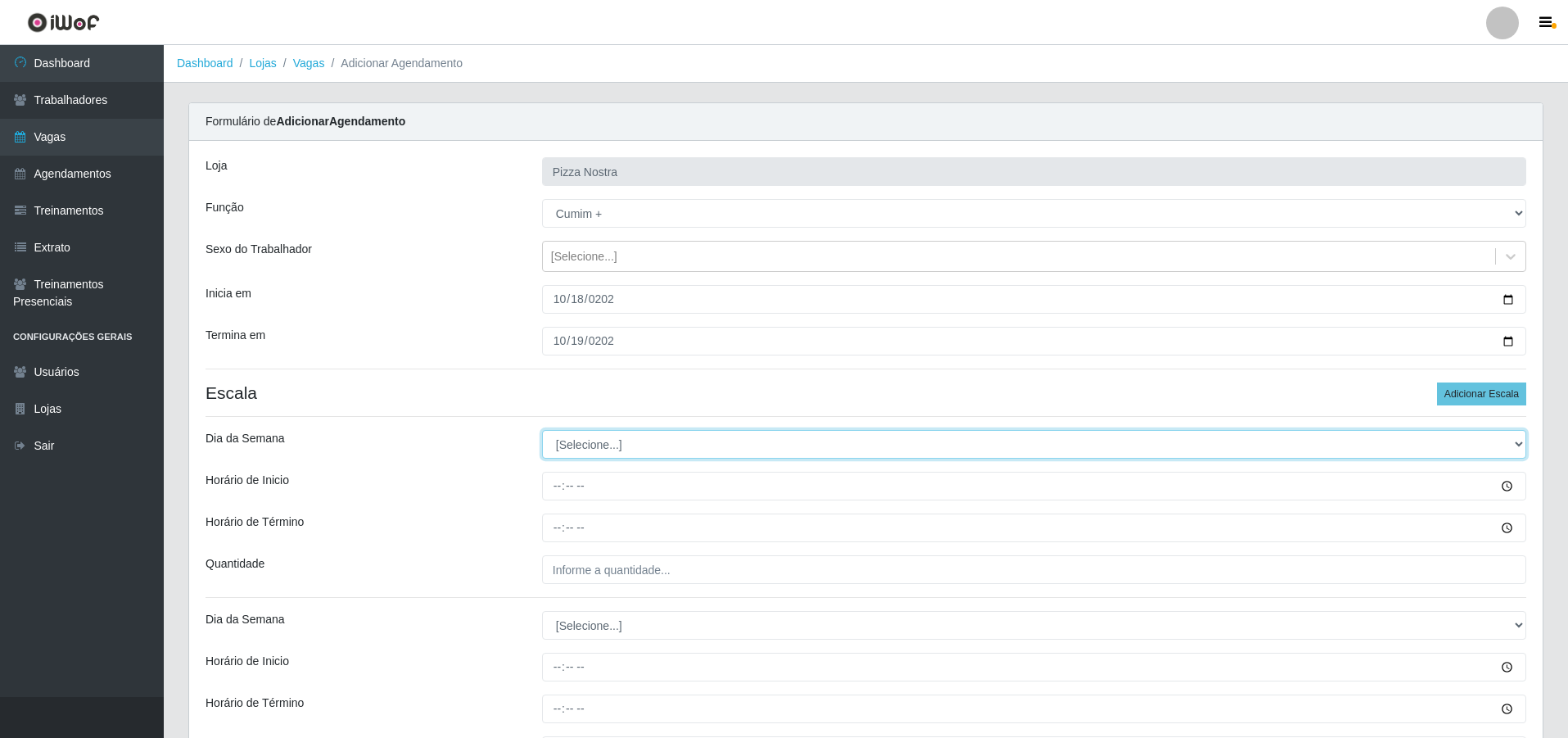
click at [672, 443] on select "[Selecione...] Segunda Terça Quarta Quinta Sexta Sábado Domingo" at bounding box center [1034, 444] width 984 height 29
select select "6"
click at [542, 430] on select "[Selecione...] Segunda Terça Quarta Quinta Sexta Sábado Domingo" at bounding box center [1034, 444] width 984 height 29
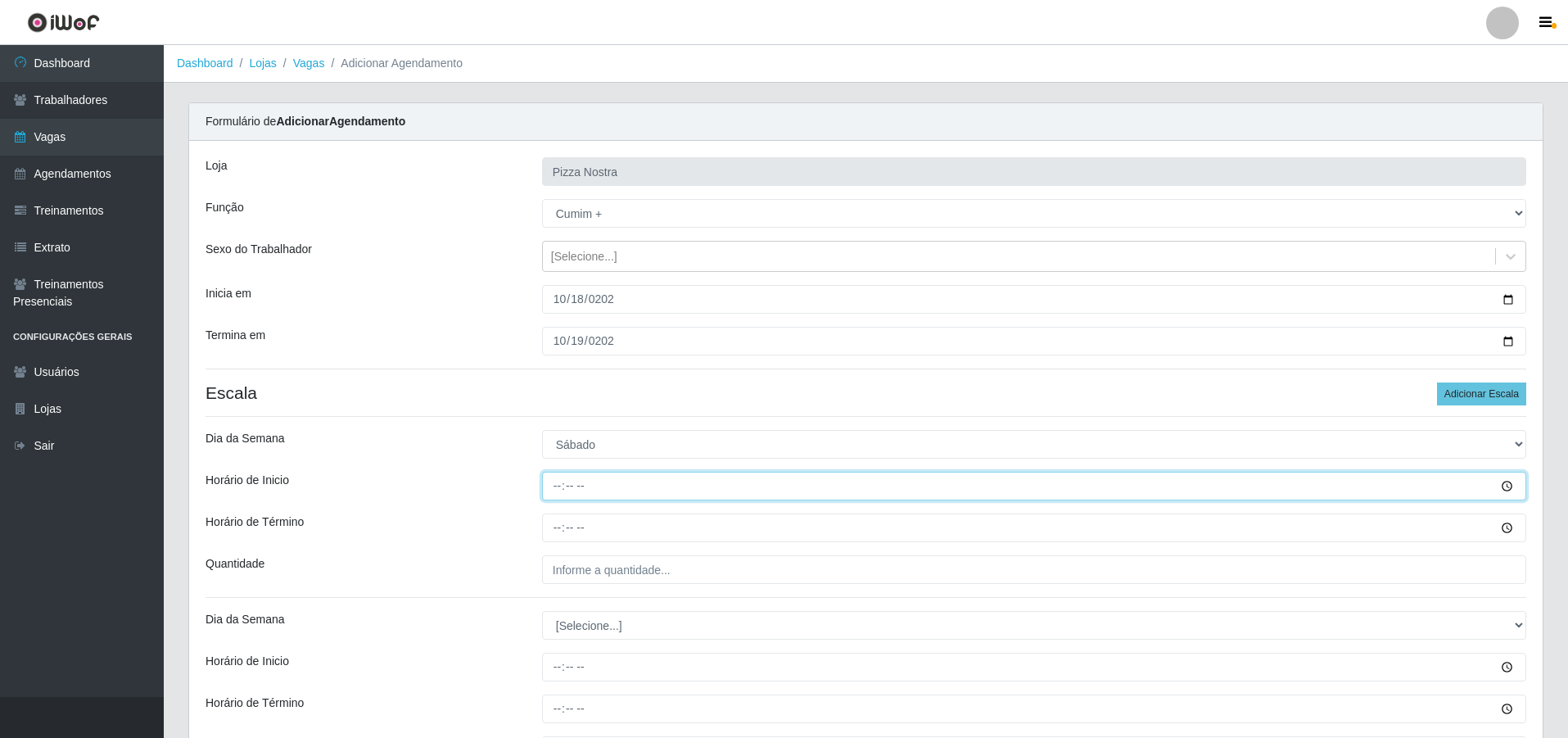
click at [559, 480] on input "Horário de Inicio" at bounding box center [1034, 486] width 984 height 29
type input "18:00"
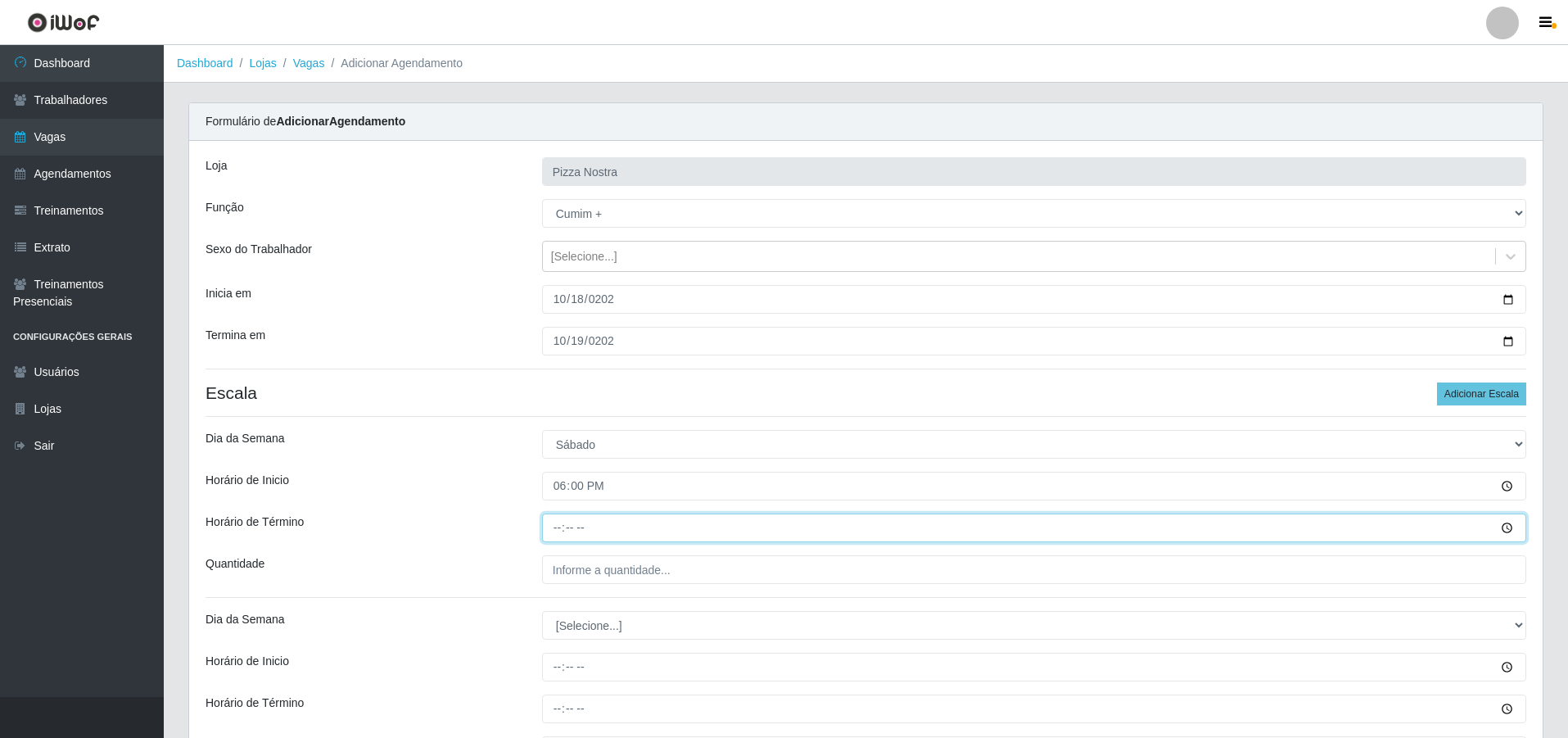
click at [556, 534] on input "Horário de Término" at bounding box center [1034, 527] width 984 height 29
type input "00:00"
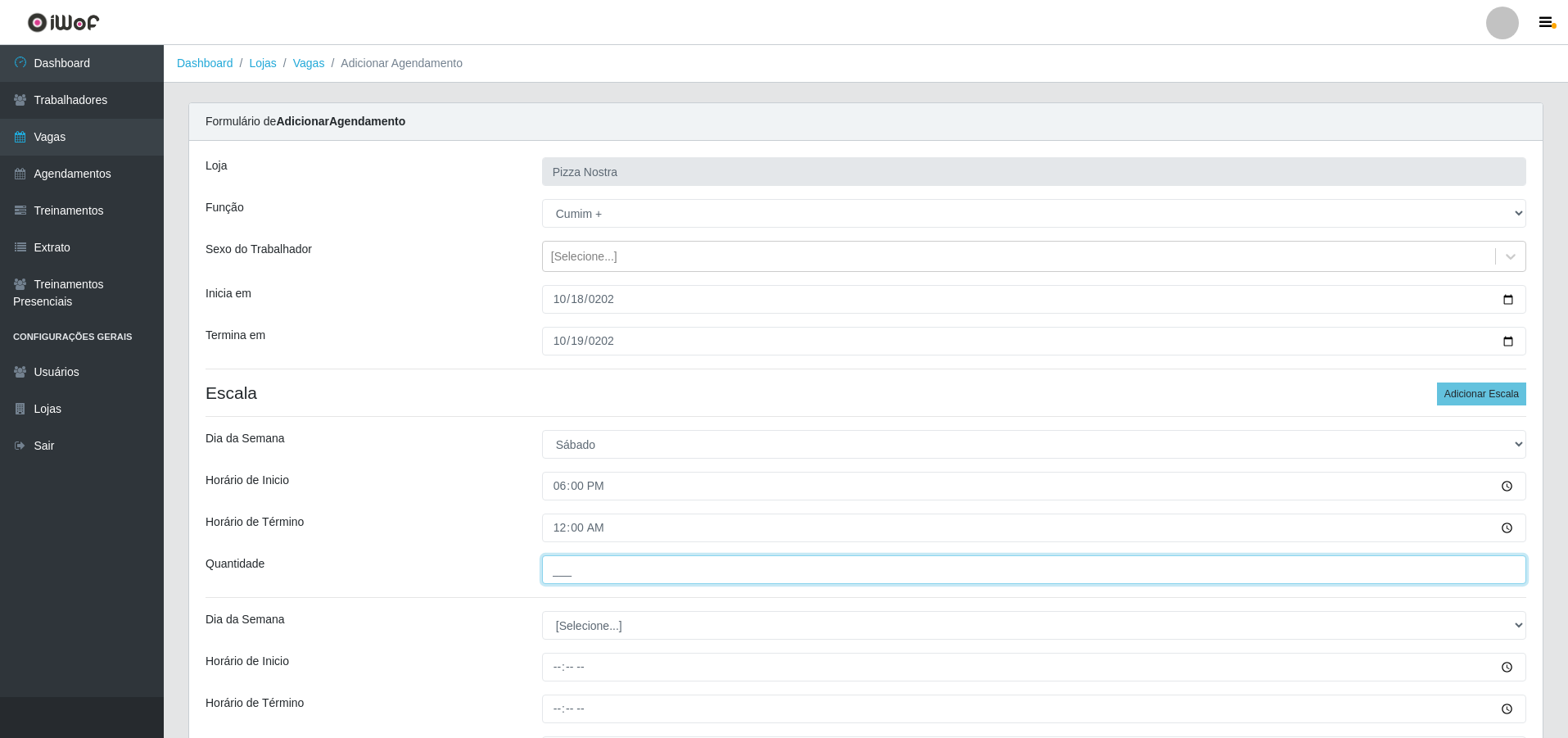
click at [604, 572] on input "___" at bounding box center [1034, 570] width 984 height 29
type input "5__"
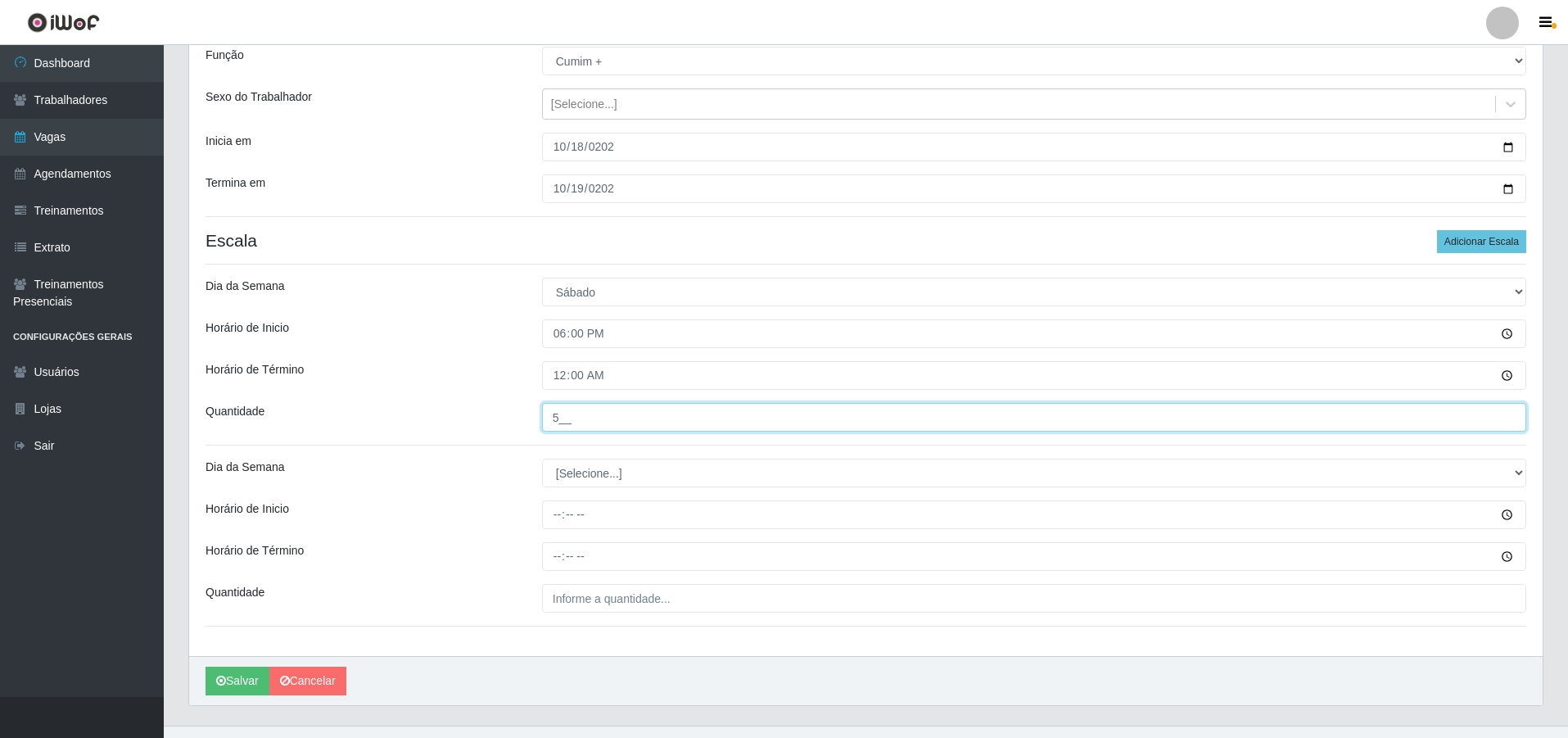
scroll to position [164, 0]
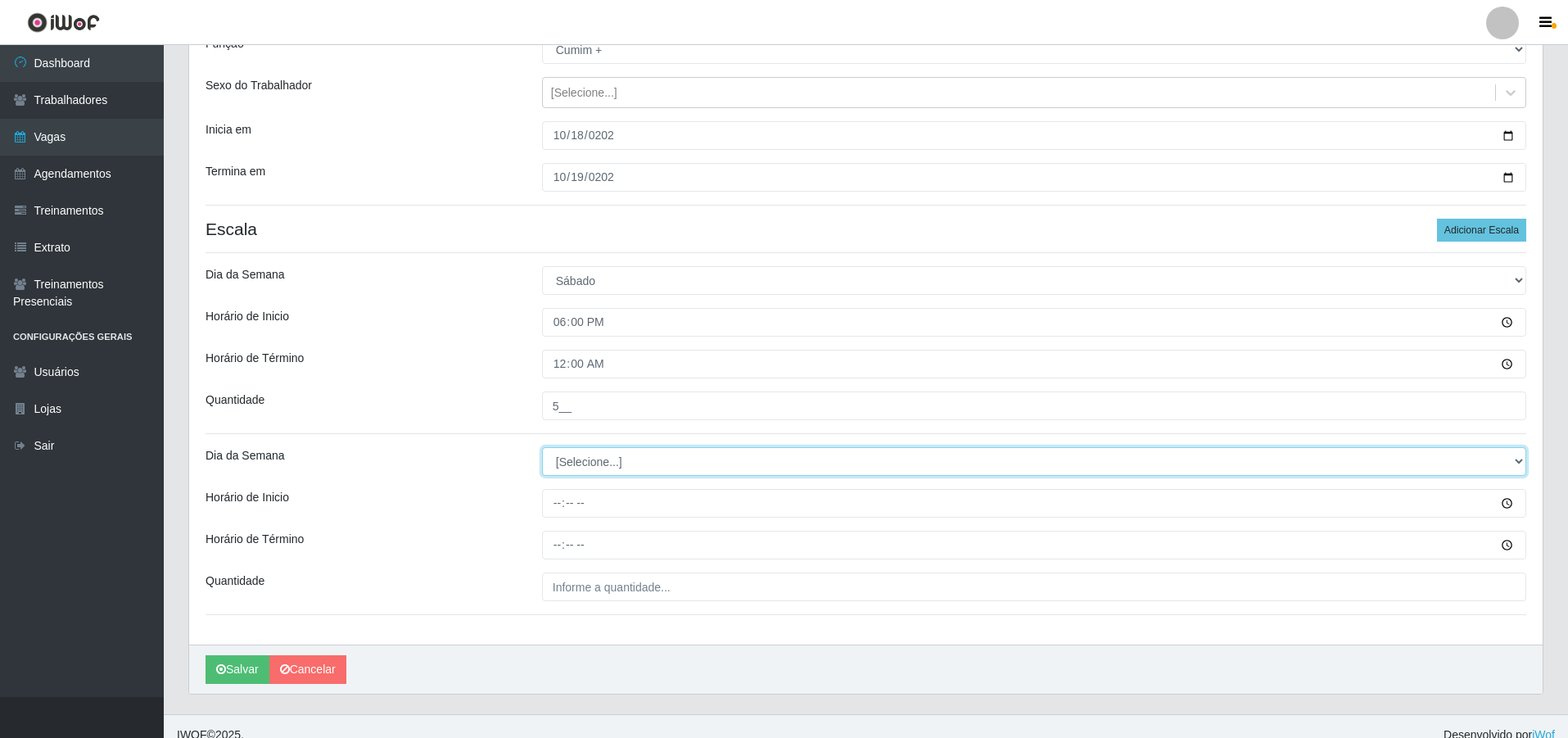
click at [604, 459] on select "[Selecione...] Segunda Terça Quarta Quinta Sexta Sábado Domingo" at bounding box center [1034, 462] width 984 height 29
select select "0"
click at [542, 448] on select "[Selecione...] Segunda Terça Quarta Quinta Sexta Sábado Domingo" at bounding box center [1034, 462] width 984 height 29
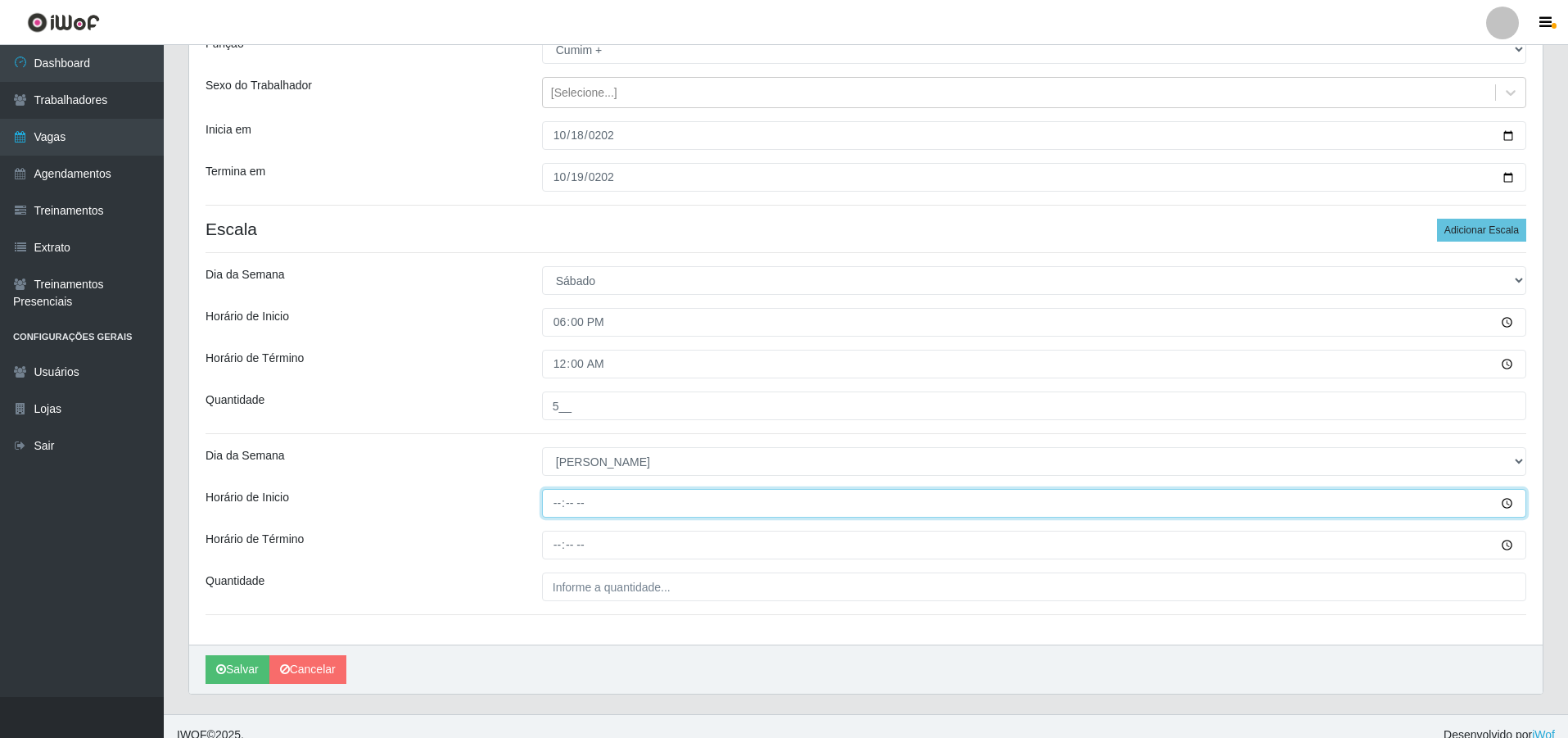
click at [550, 508] on input "Horário de Inicio" at bounding box center [1034, 503] width 984 height 29
type input "18:00"
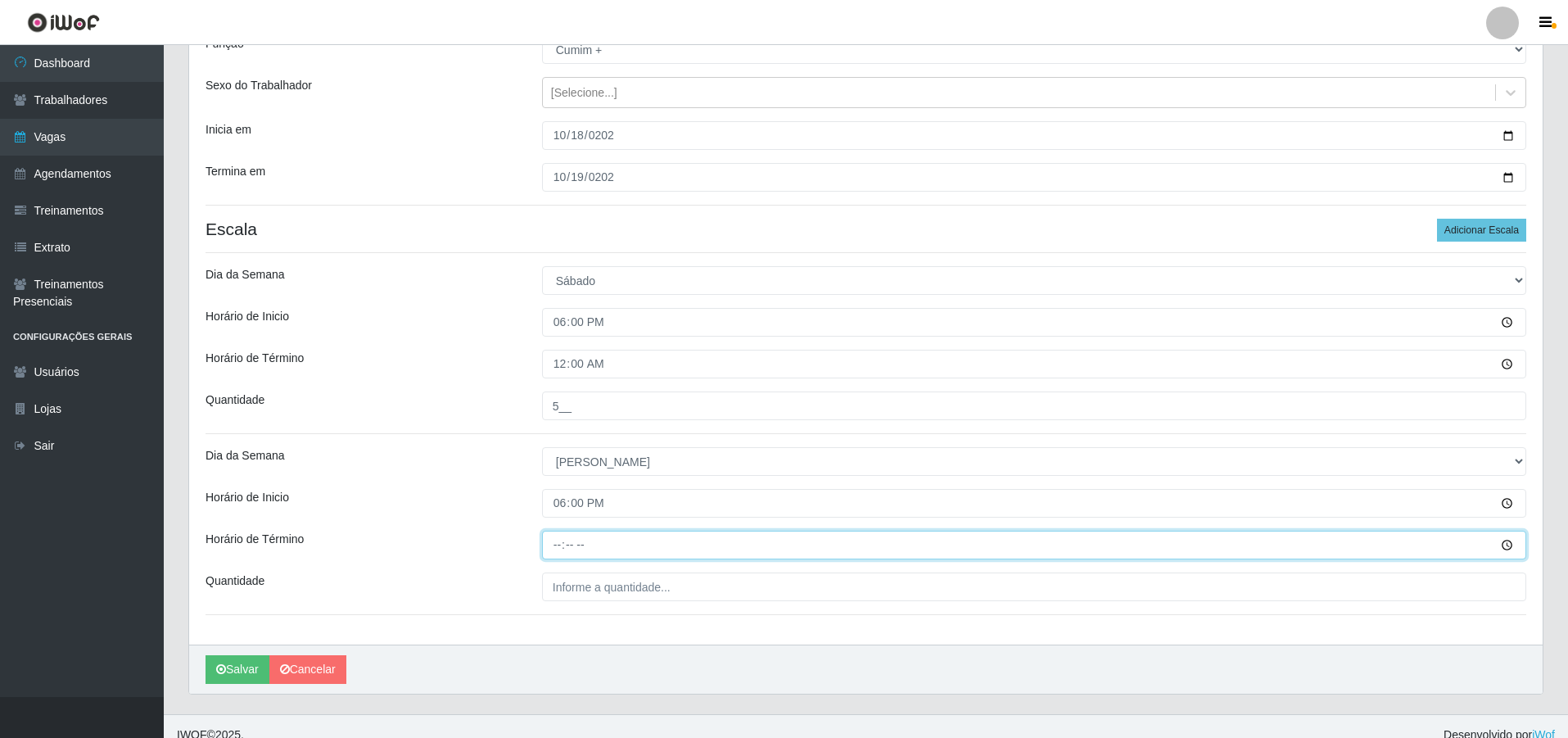
click at [555, 539] on input "Horário de Término" at bounding box center [1034, 545] width 984 height 29
type input "00:00"
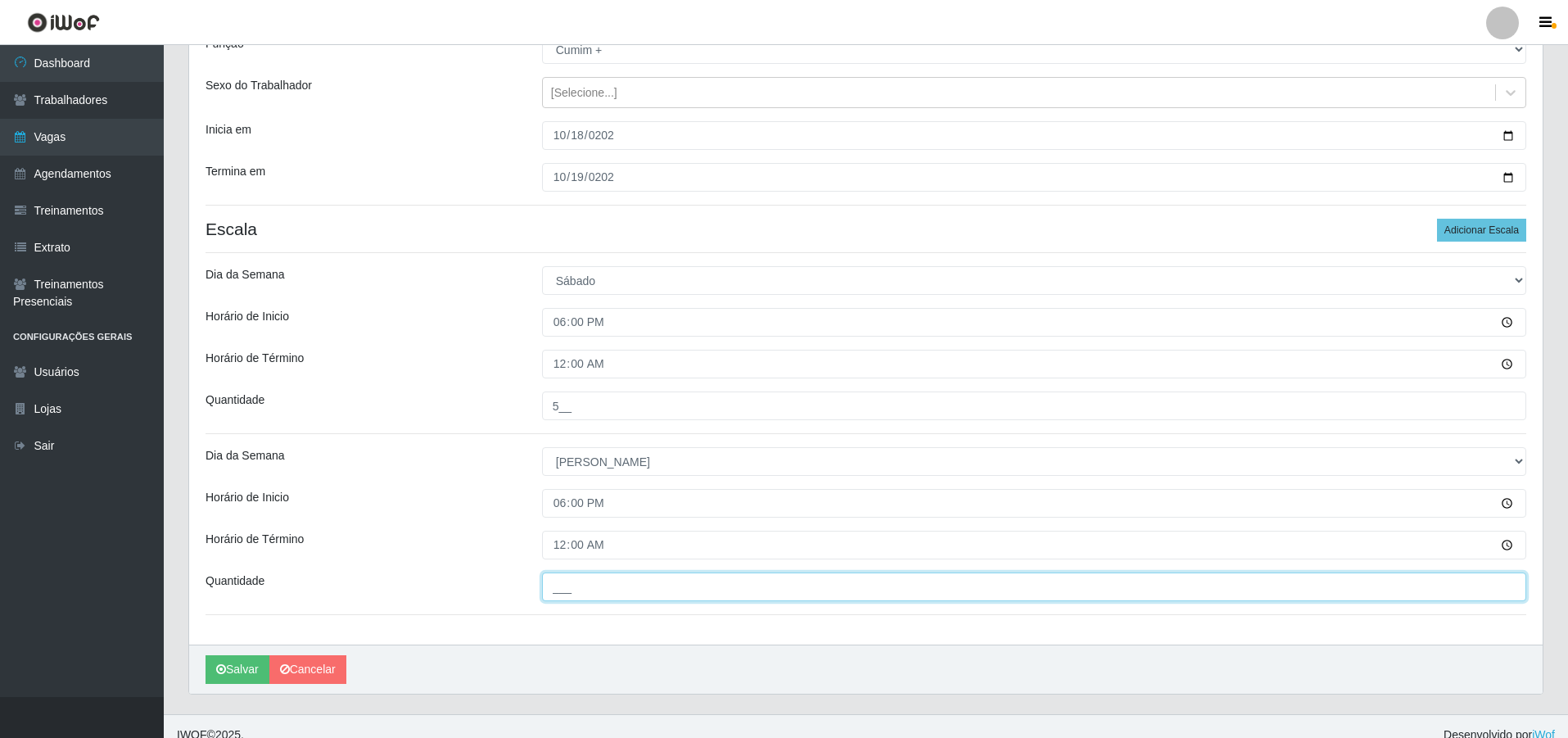
click at [615, 598] on input "___" at bounding box center [1034, 586] width 984 height 29
type input "5__"
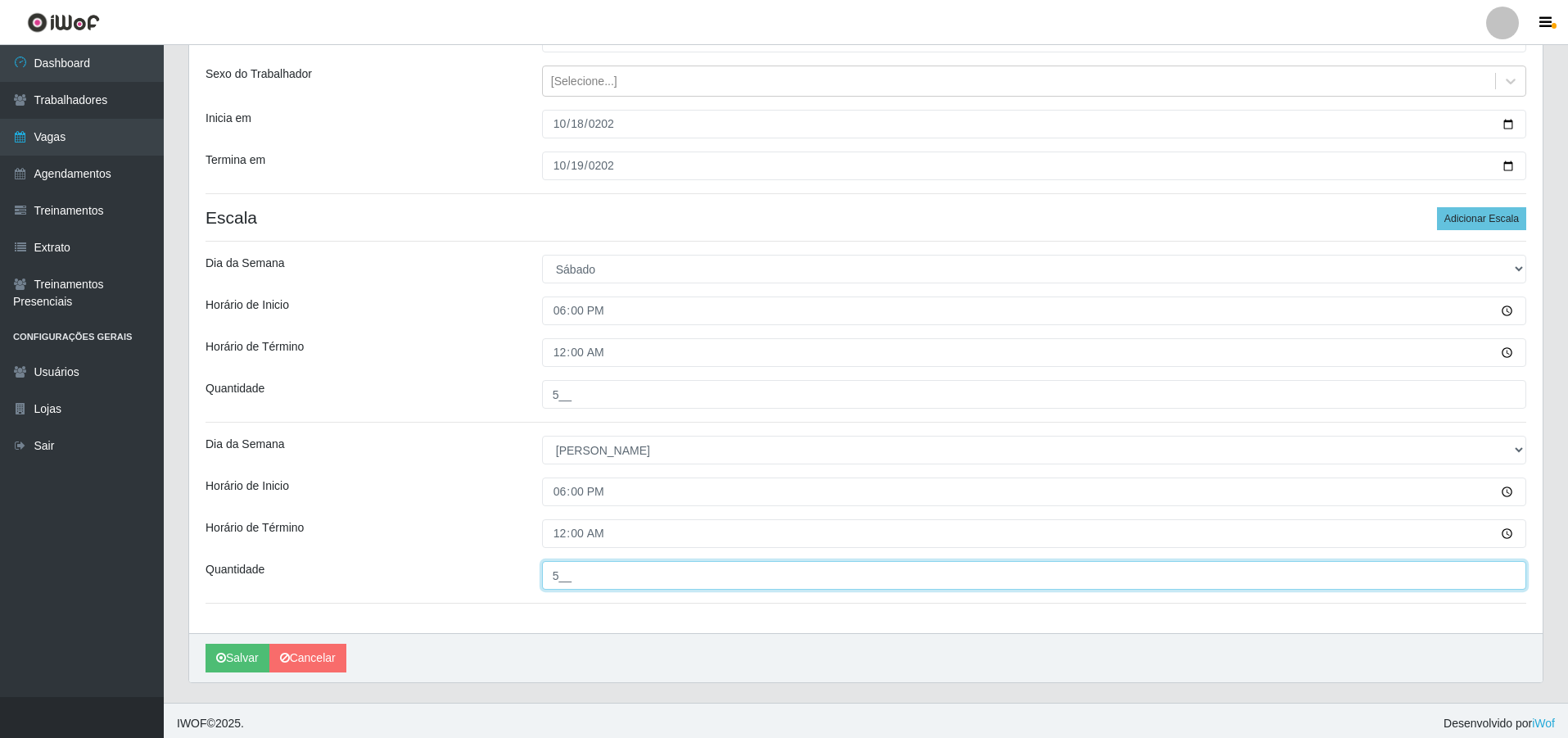
scroll to position [181, 0]
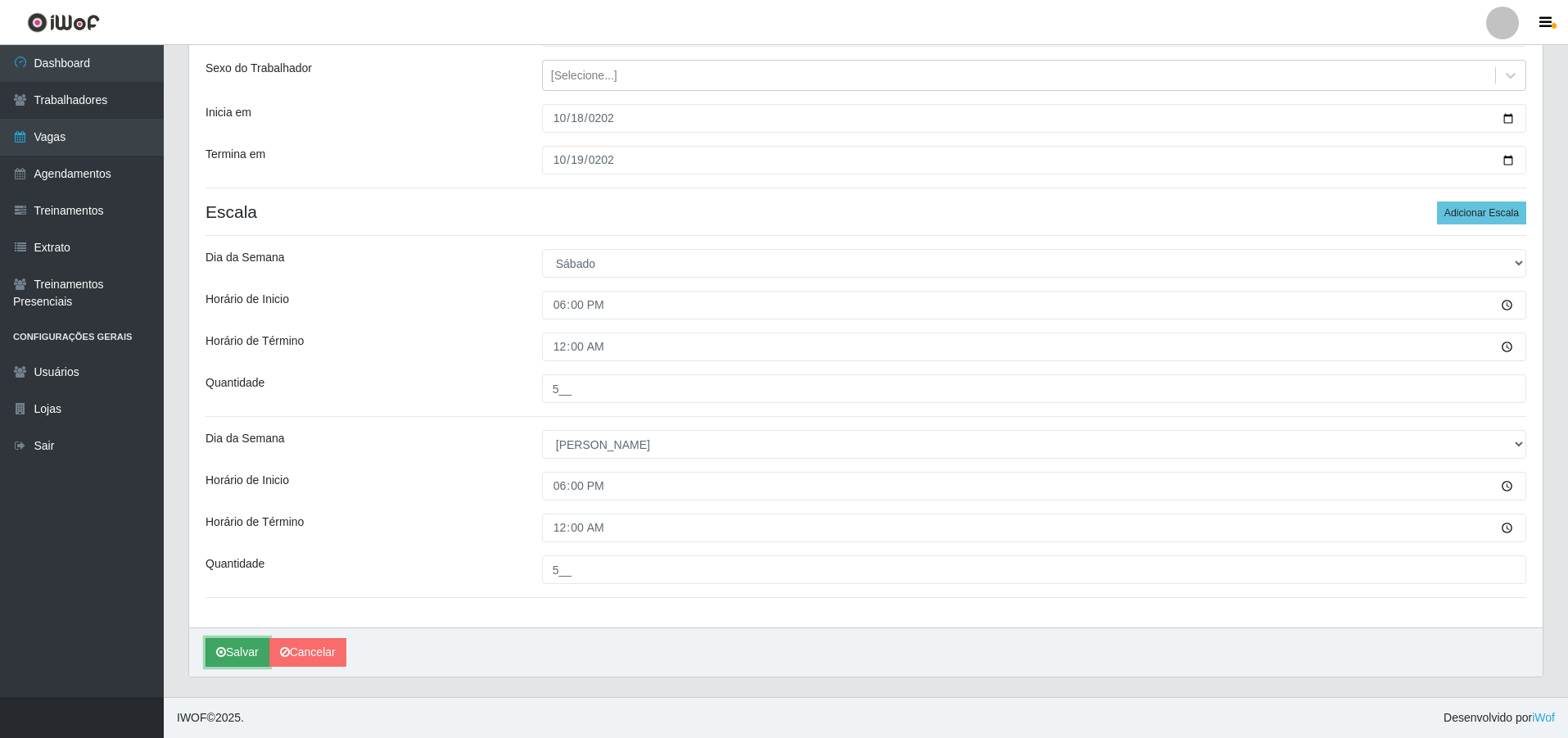
click at [245, 645] on button "Salvar" at bounding box center [237, 652] width 64 height 29
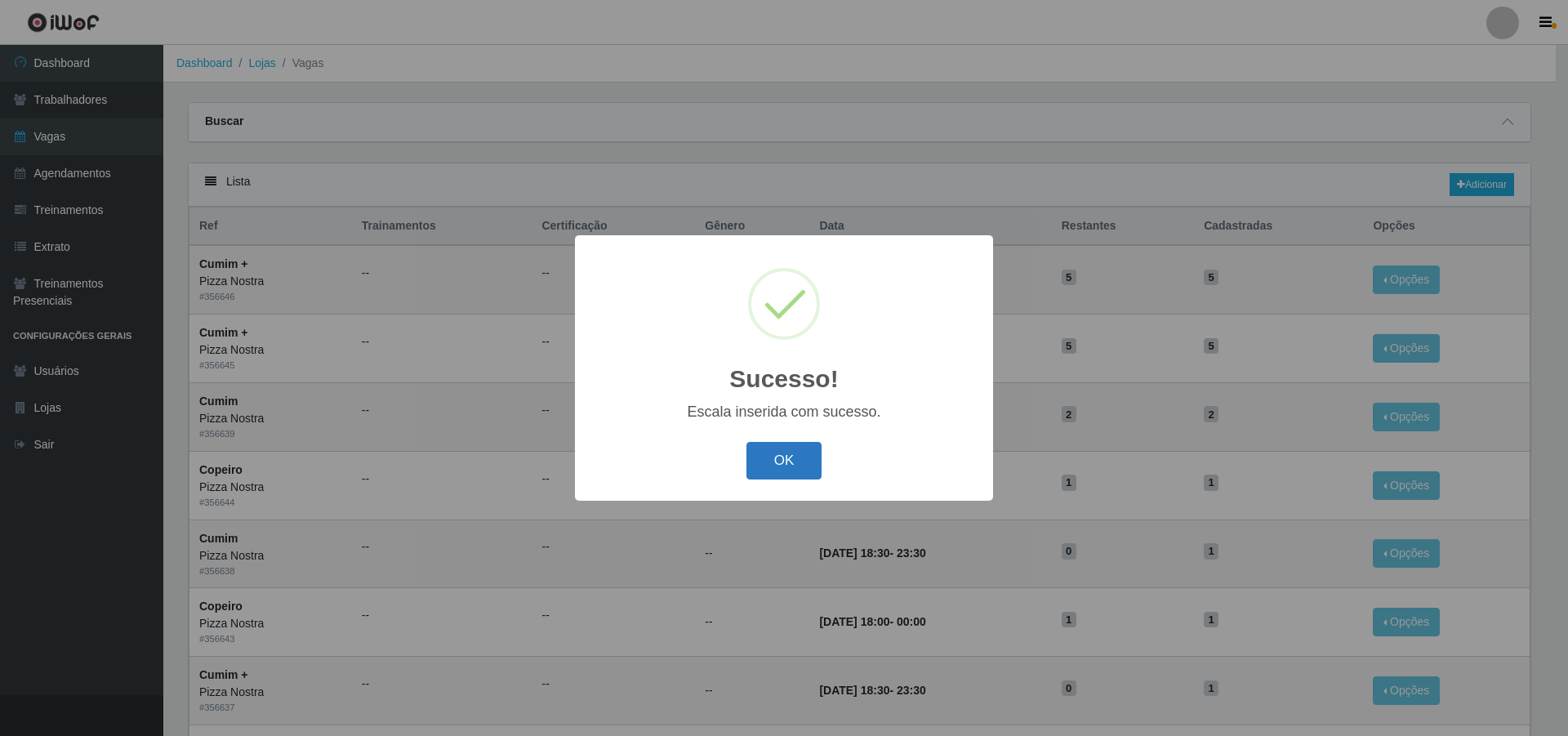
click at [776, 464] on button "OK" at bounding box center [784, 461] width 76 height 39
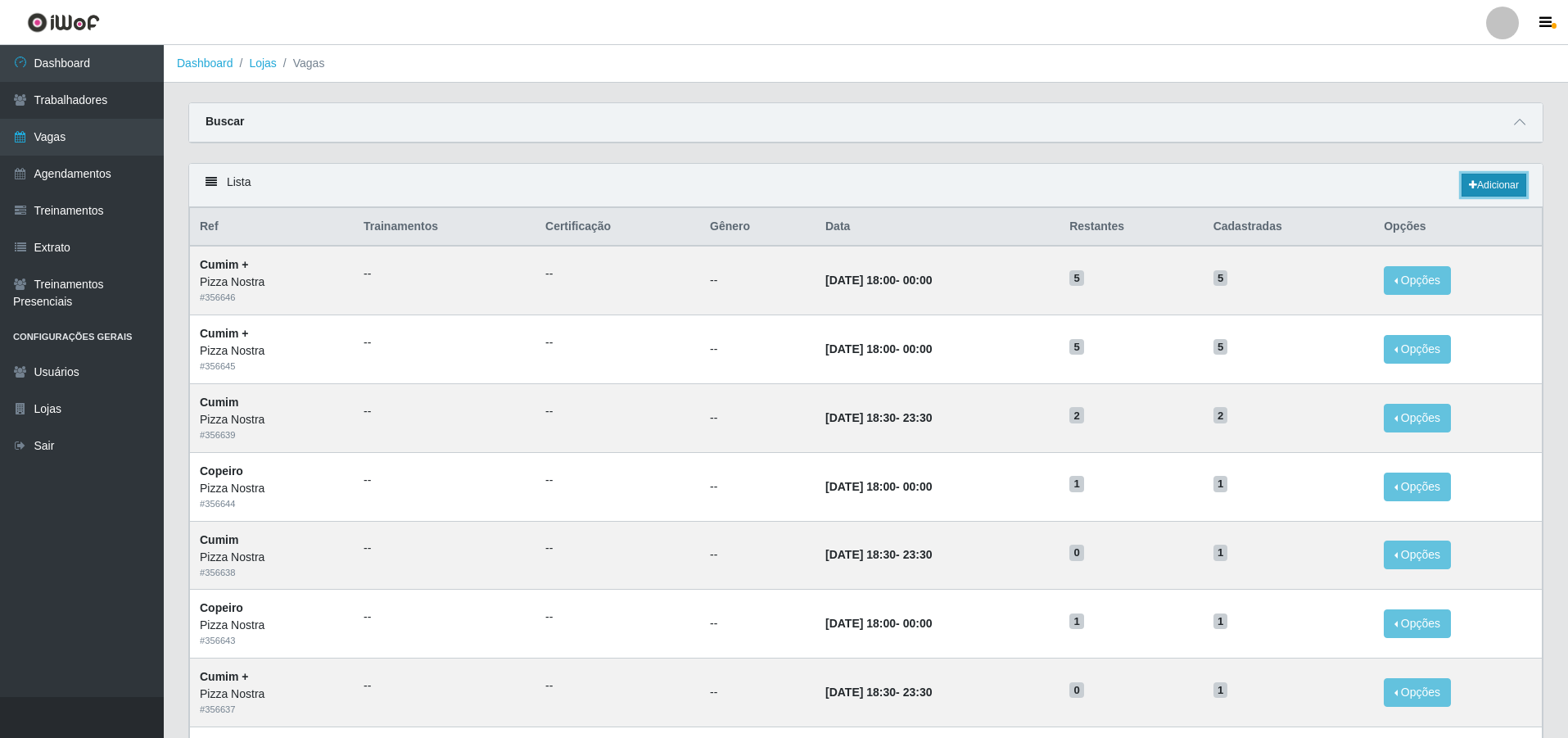
click at [1472, 197] on link "Adicionar" at bounding box center [1493, 185] width 65 height 23
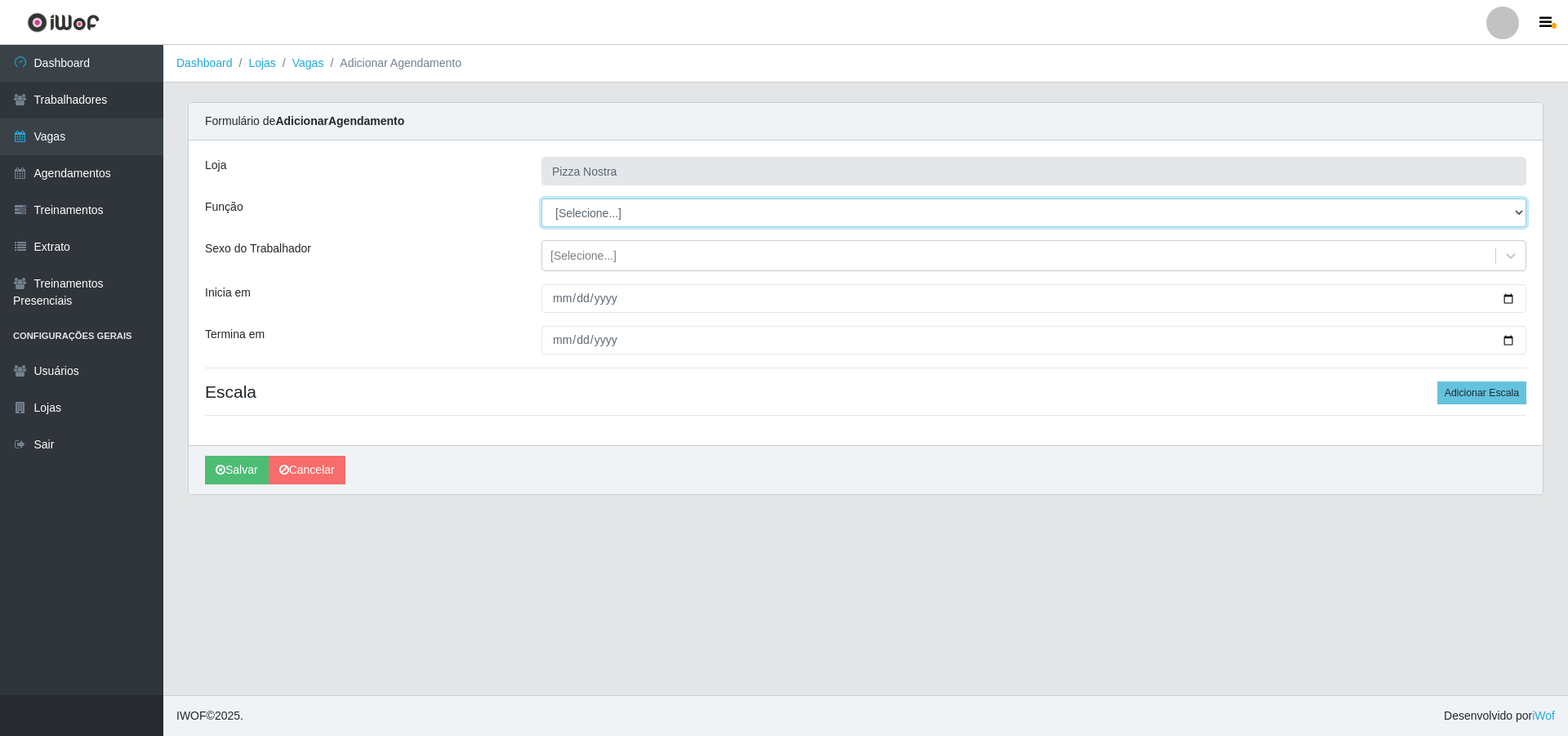
click at [629, 227] on select "[Selecione...] ASG ASG + ASG ++ Auxiliar de Cozinha Auxiliar de Cozinha + Auxil…" at bounding box center [1034, 213] width 985 height 29
select select "96"
click at [542, 199] on select "[Selecione...] ASG ASG + ASG ++ Auxiliar de Cozinha Auxiliar de Cozinha + Auxil…" at bounding box center [1034, 213] width 985 height 29
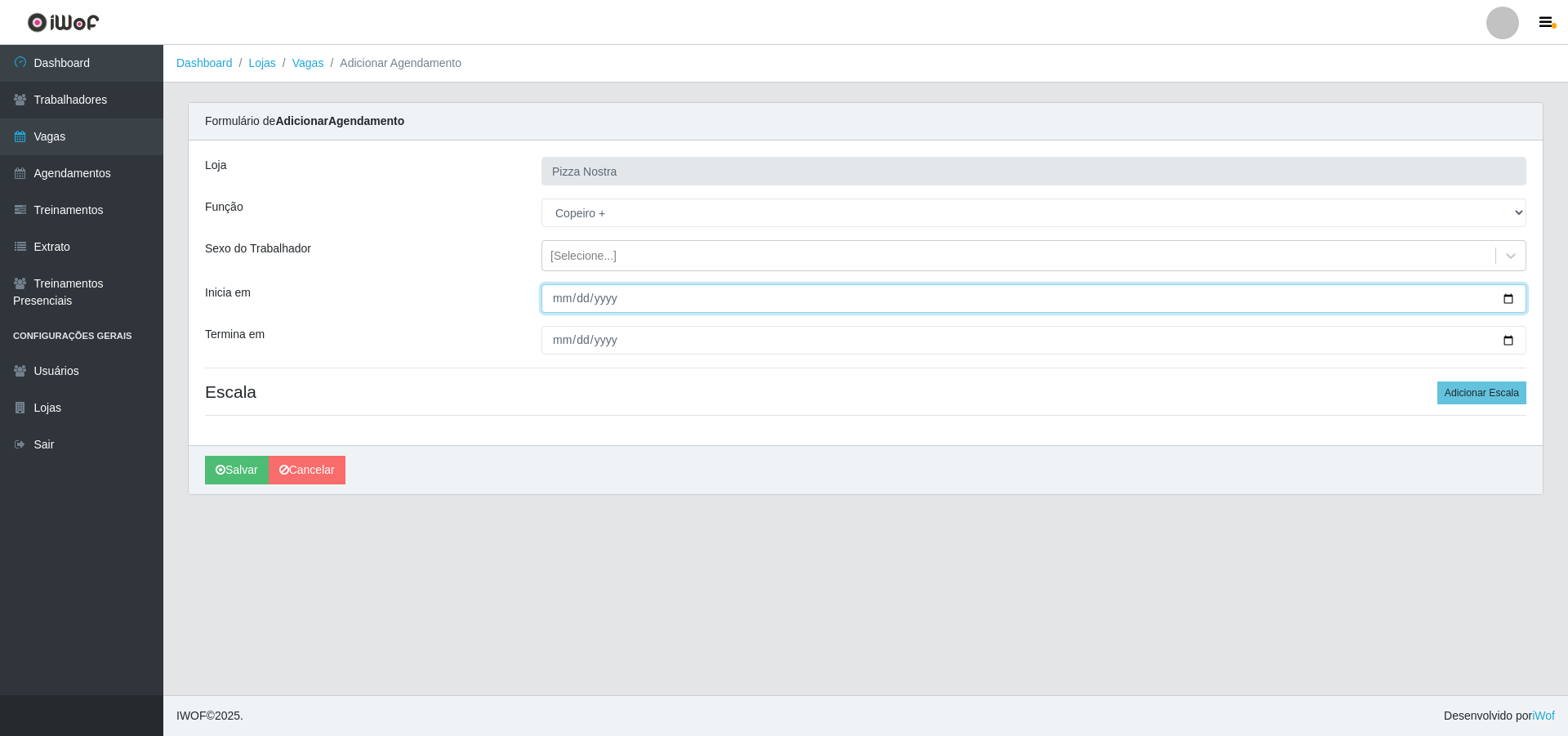
click at [562, 293] on input "Inicia em" at bounding box center [1034, 298] width 985 height 29
type input "[DATE]"
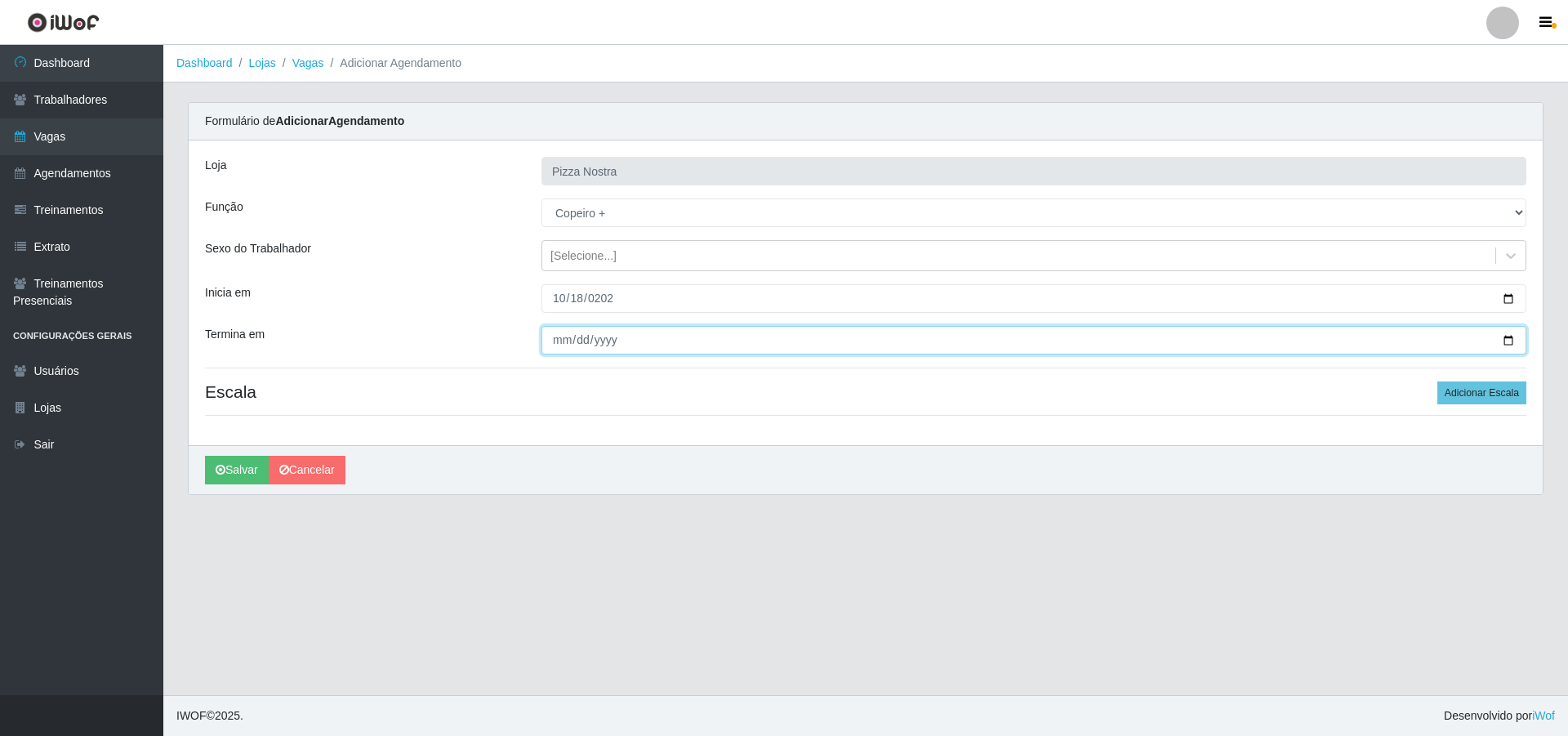
click at [559, 342] on input "Termina em" at bounding box center [1034, 340] width 985 height 29
type input "[PHONE_NUMBER]"
click at [620, 339] on input "[PHONE_NUMBER]" at bounding box center [1034, 340] width 985 height 29
click at [627, 341] on input "[PHONE_NUMBER]" at bounding box center [1034, 340] width 985 height 29
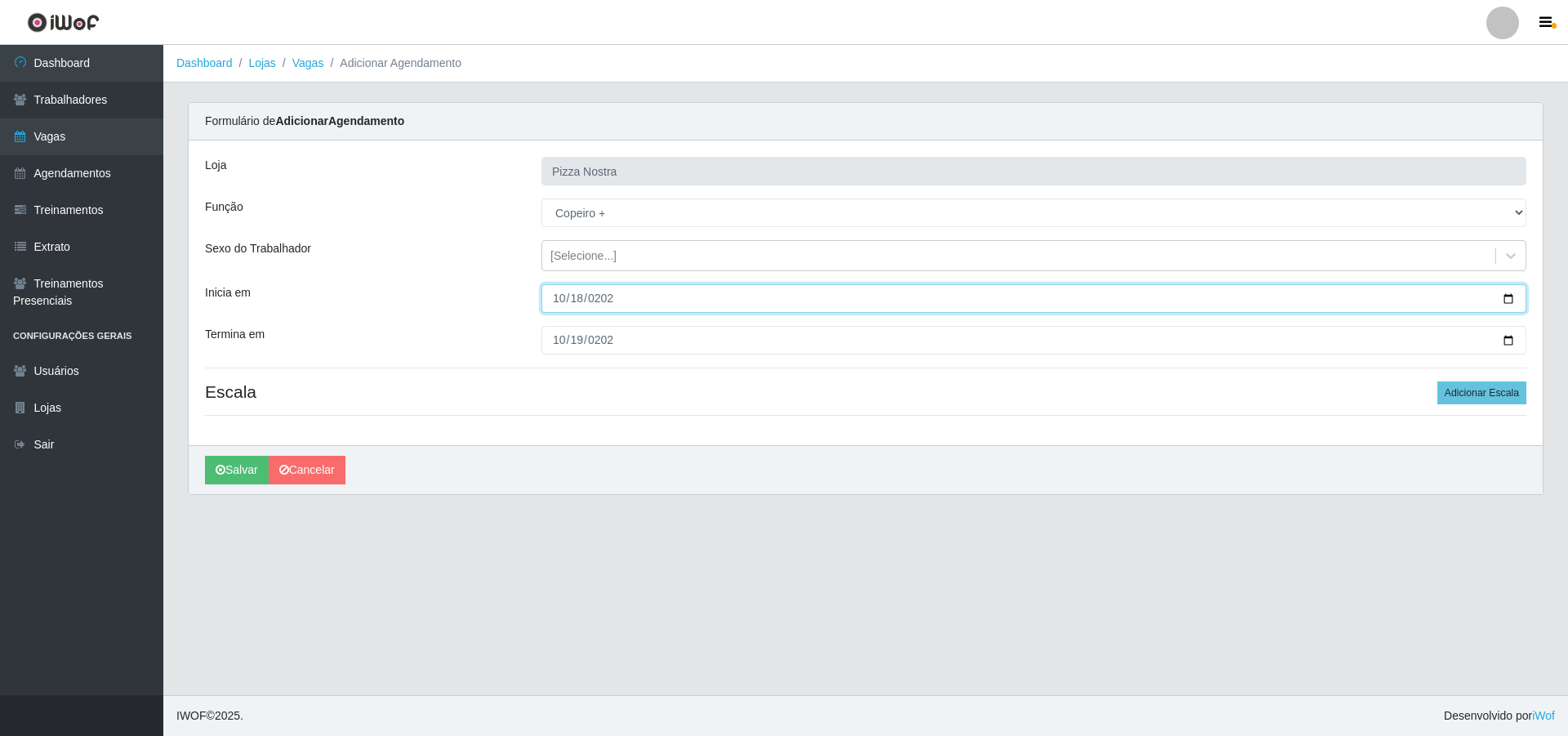
click at [613, 307] on input "[DATE]" at bounding box center [1034, 298] width 985 height 29
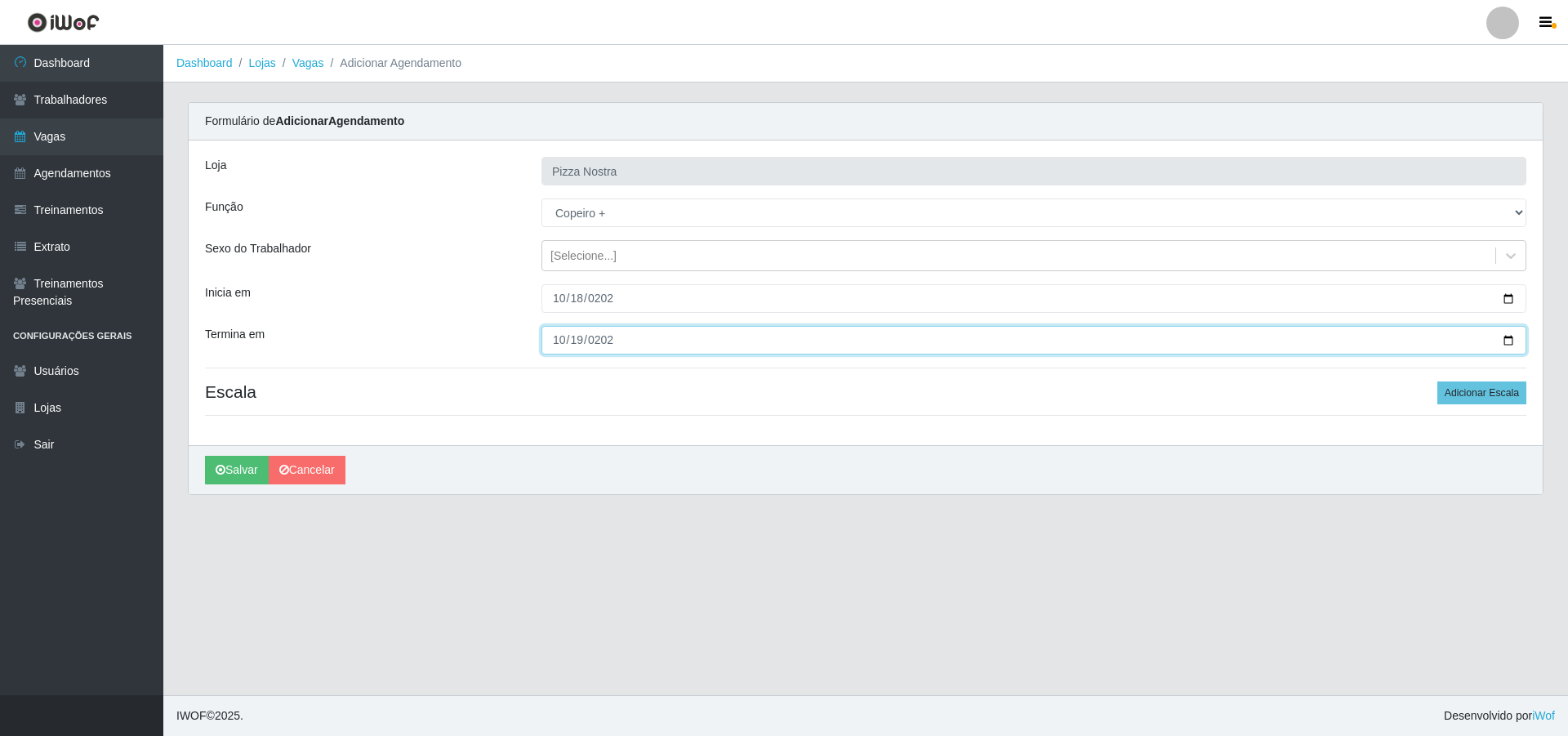
click at [606, 342] on input "[PHONE_NUMBER]" at bounding box center [1034, 340] width 985 height 29
type input "[DATE]"
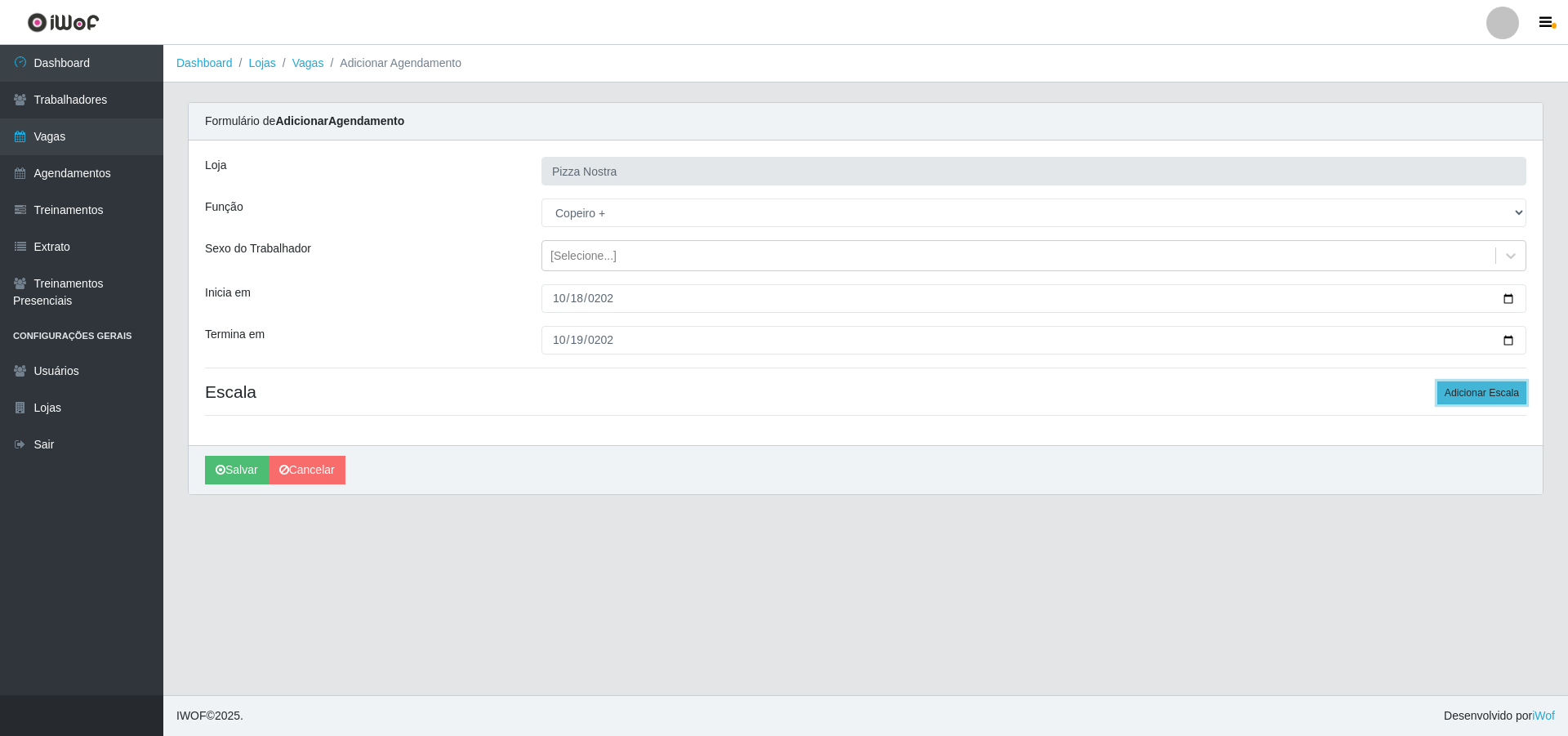
click at [1466, 403] on button "Adicionar Escala" at bounding box center [1482, 393] width 89 height 23
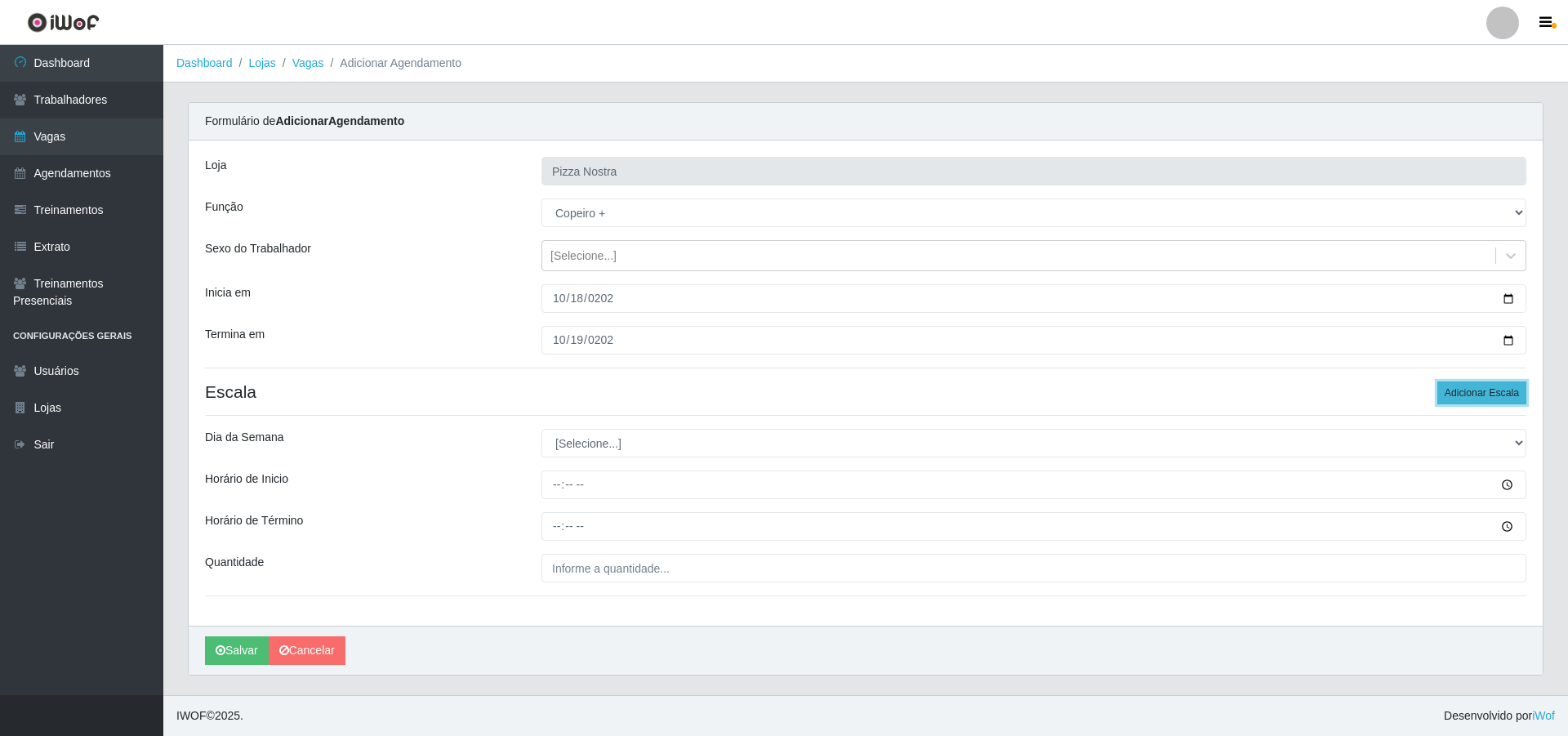
click at [1466, 394] on button "Adicionar Escala" at bounding box center [1482, 393] width 89 height 23
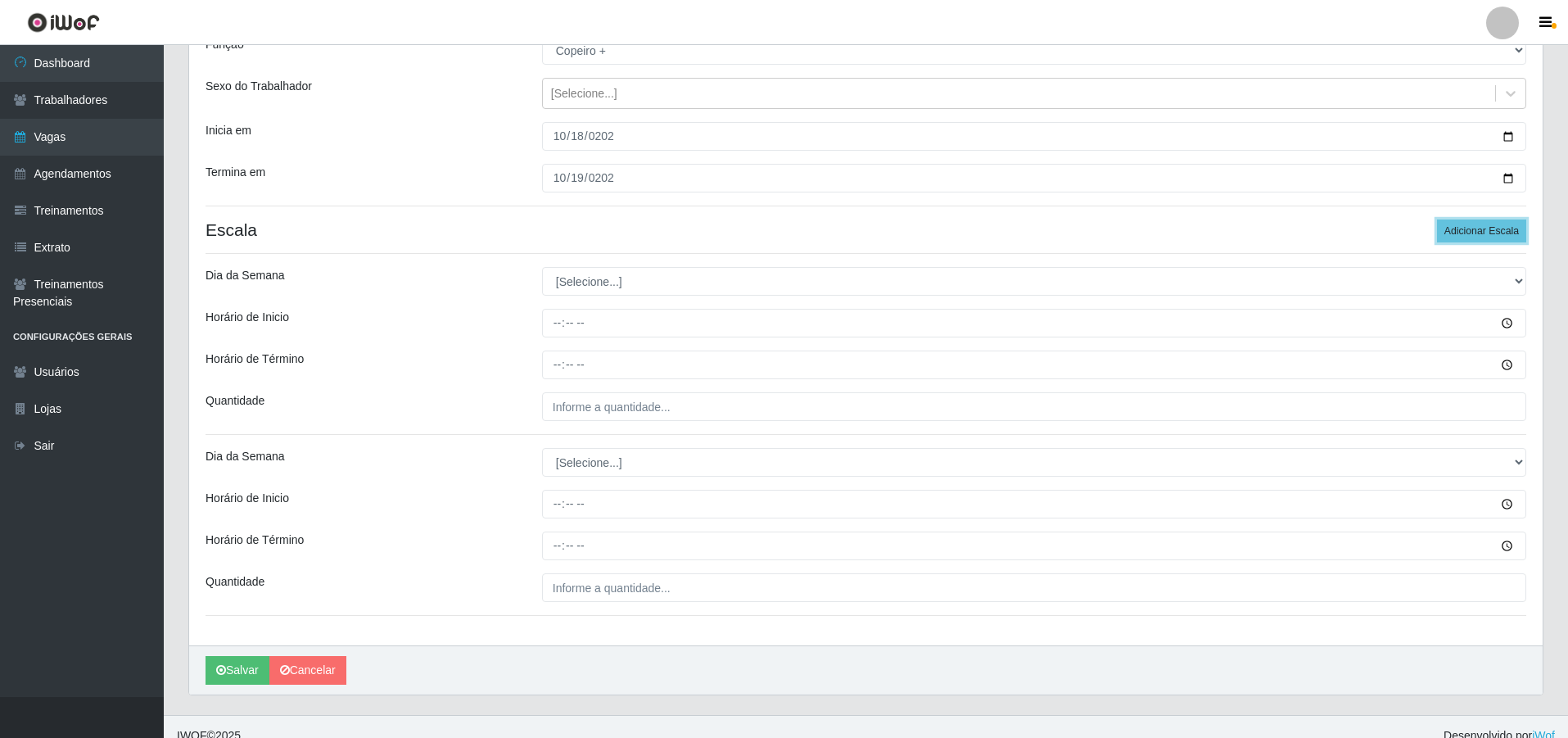
scroll to position [164, 0]
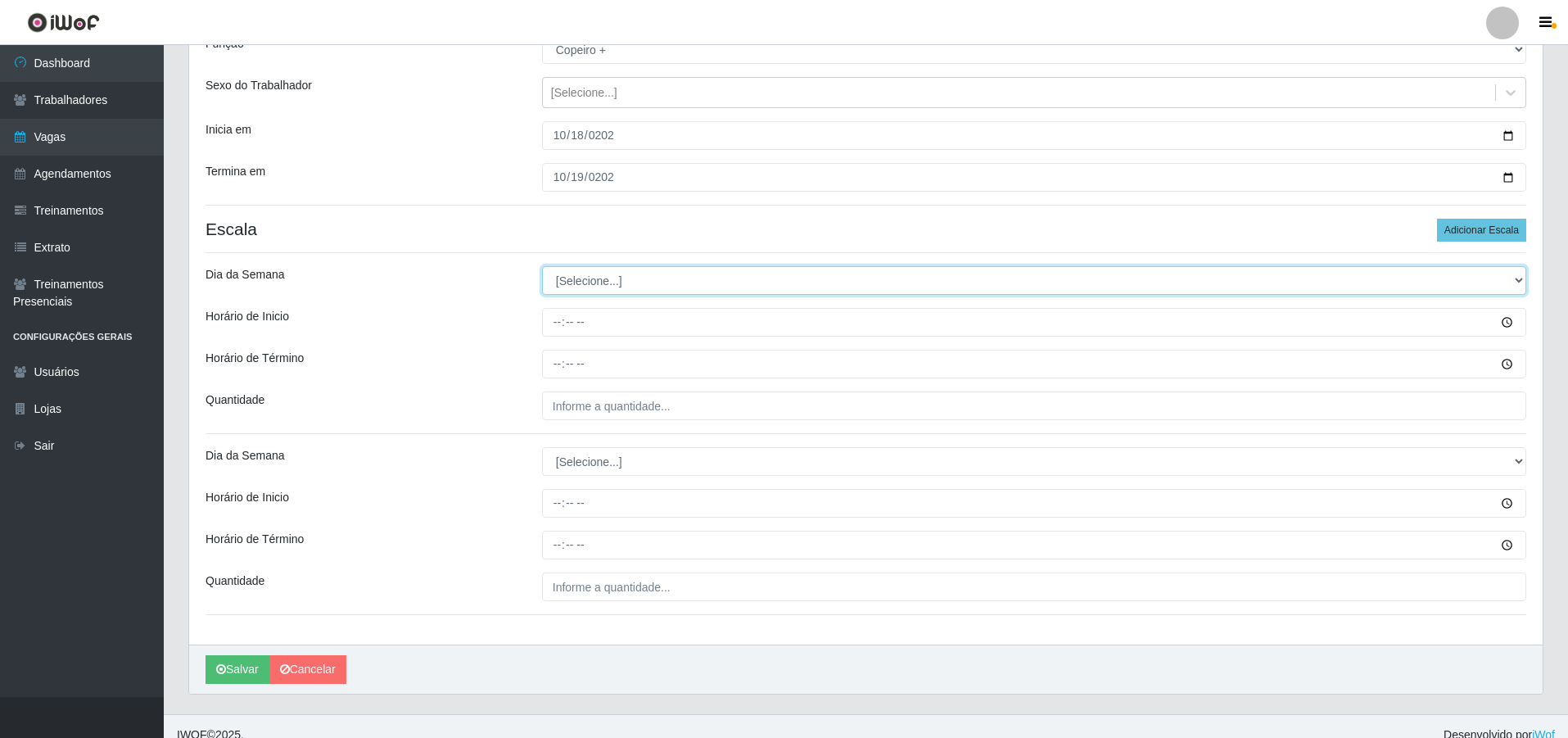
click at [634, 279] on select "[Selecione...] Segunda Terça Quarta Quinta Sexta Sábado Domingo" at bounding box center [1034, 280] width 984 height 29
click at [542, 266] on select "[Selecione...] Segunda Terça Quarta Quinta Sexta Sábado Domingo" at bounding box center [1034, 280] width 984 height 29
click at [609, 270] on select "[Selecione...] Segunda Terça Quarta Quinta Sexta Sábado Domingo" at bounding box center [1034, 280] width 984 height 29
select select "6"
click at [542, 266] on select "[Selecione...] Segunda Terça Quarta Quinta Sexta Sábado Domingo" at bounding box center [1034, 280] width 984 height 29
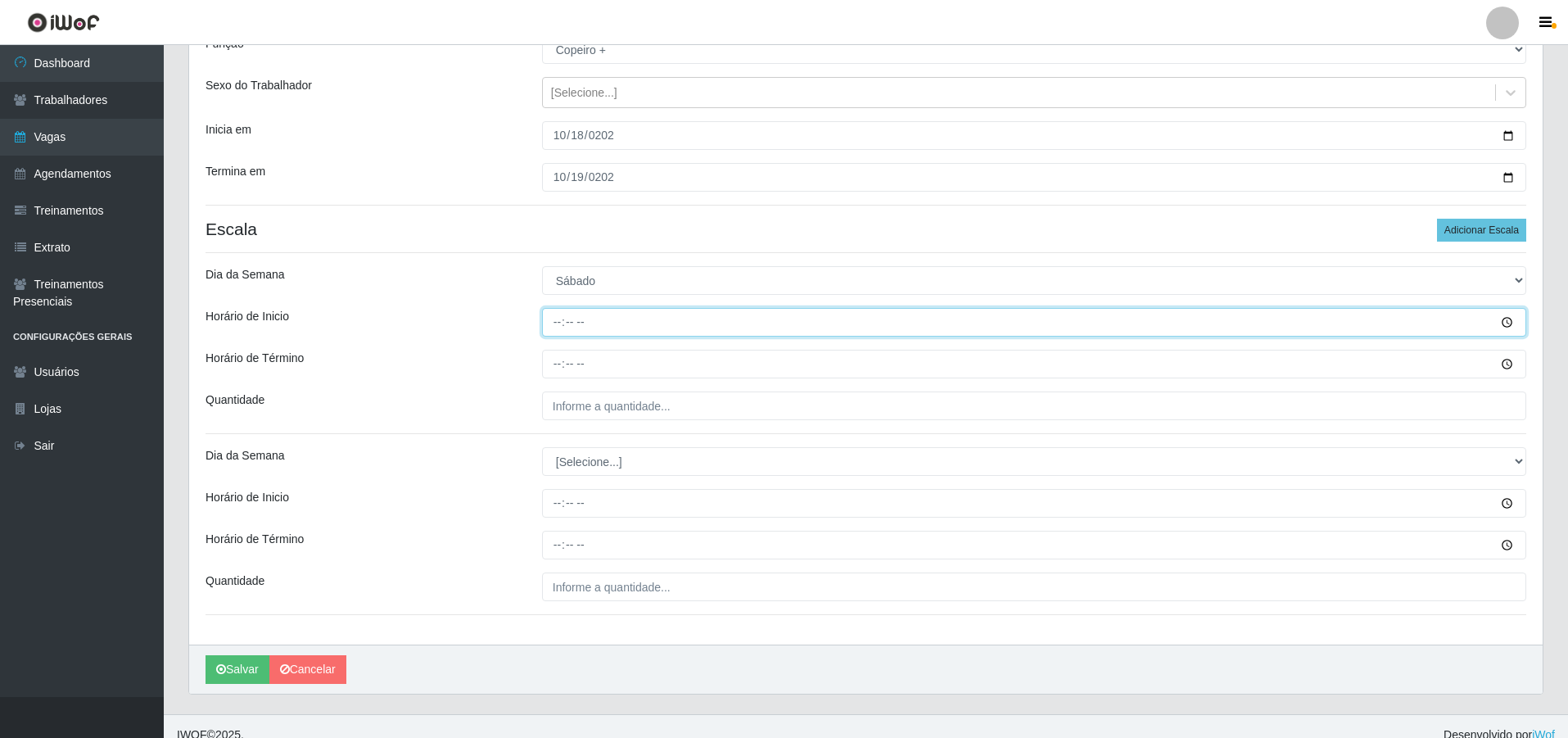
click at [558, 331] on input "Horário de Inicio" at bounding box center [1034, 322] width 984 height 29
type input "18:00"
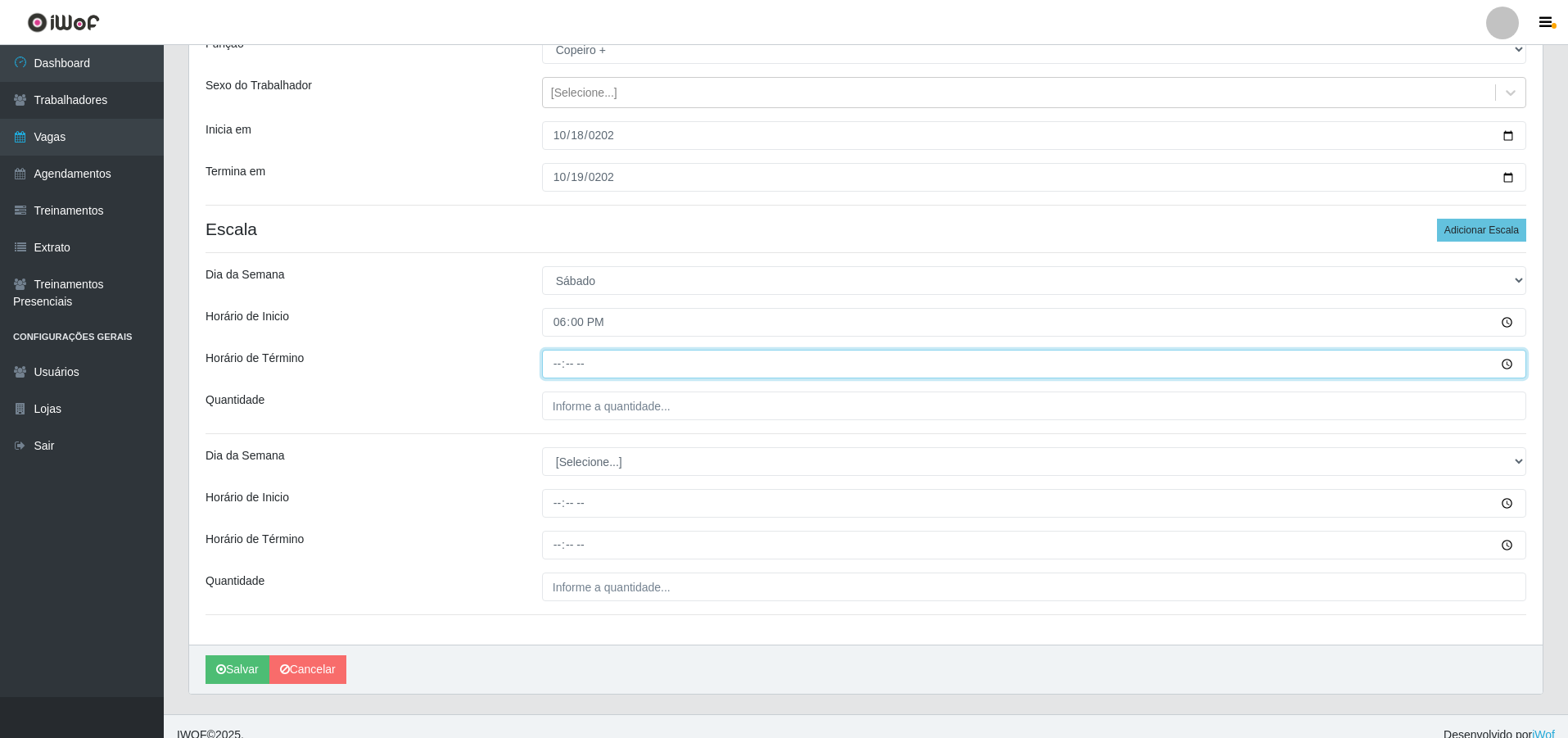
click at [560, 364] on input "Horário de Término" at bounding box center [1034, 364] width 984 height 29
type input "00:00"
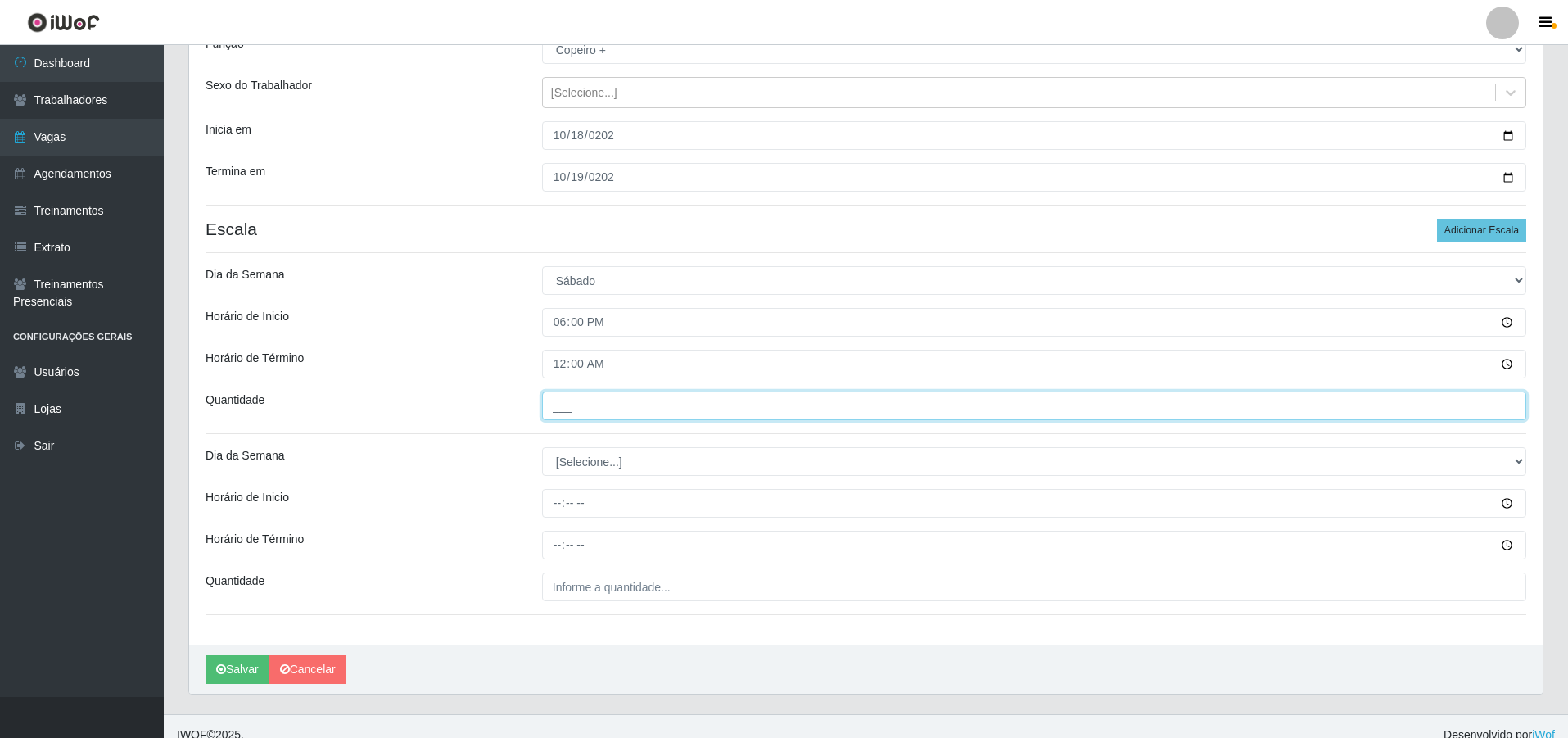
click at [583, 411] on input "___" at bounding box center [1034, 405] width 984 height 29
type input "1__"
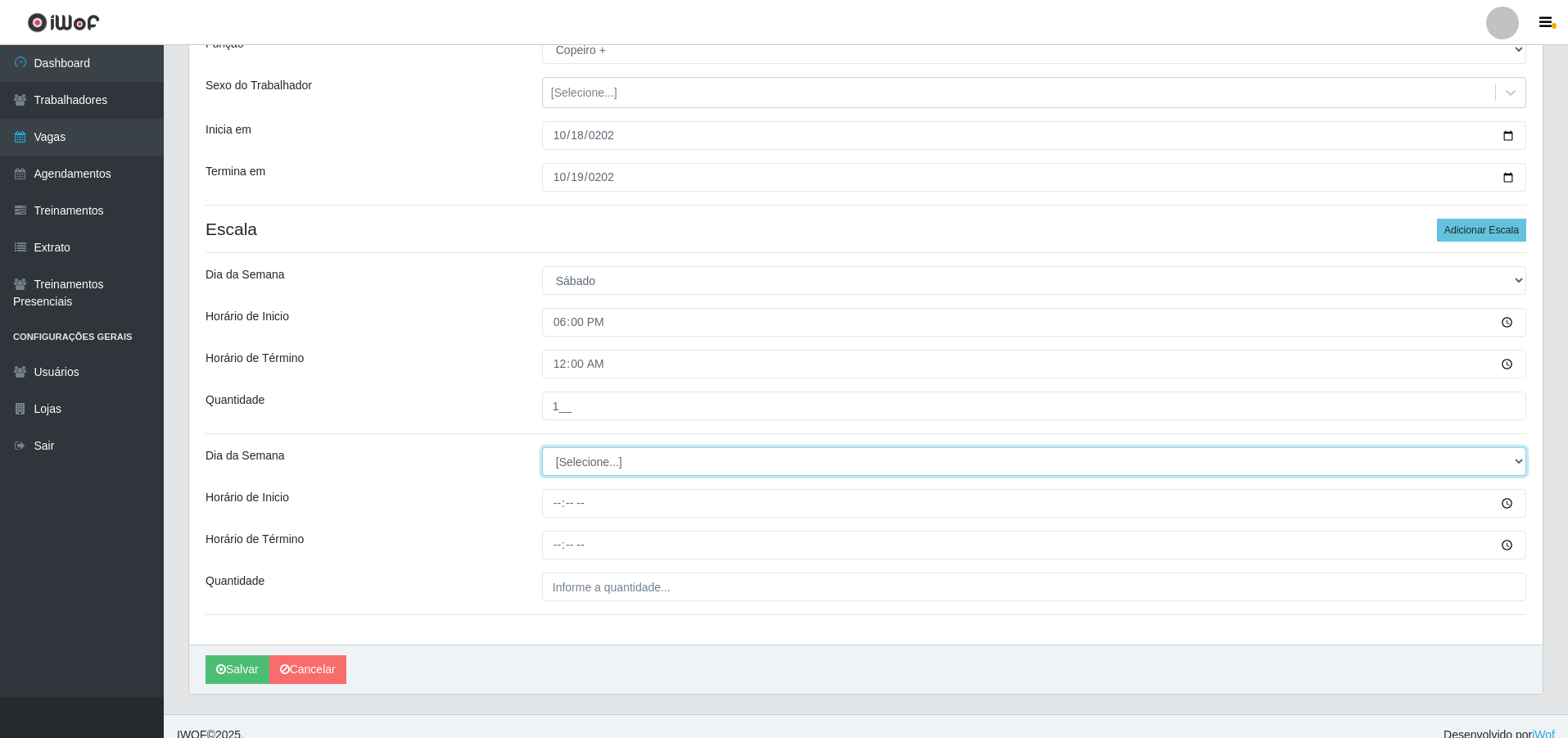
click at [576, 466] on select "[Selecione...] Segunda Terça Quarta Quinta Sexta Sábado Domingo" at bounding box center [1034, 462] width 984 height 29
select select "0"
click at [542, 448] on select "[Selecione...] Segunda Terça Quarta Quinta Sexta Sábado Domingo" at bounding box center [1034, 462] width 984 height 29
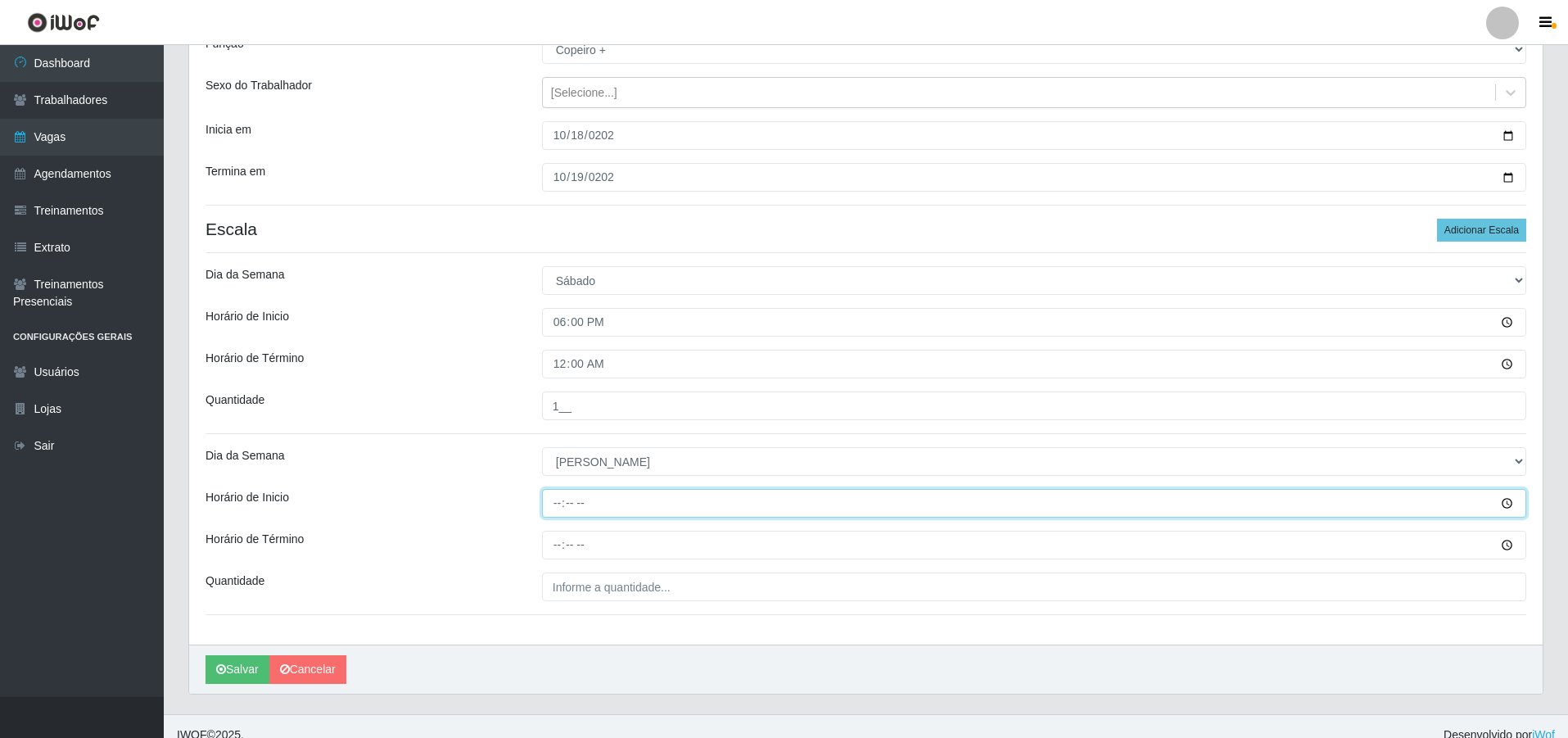
click at [560, 504] on input "Horário de Inicio" at bounding box center [1034, 503] width 984 height 29
type input "18:00"
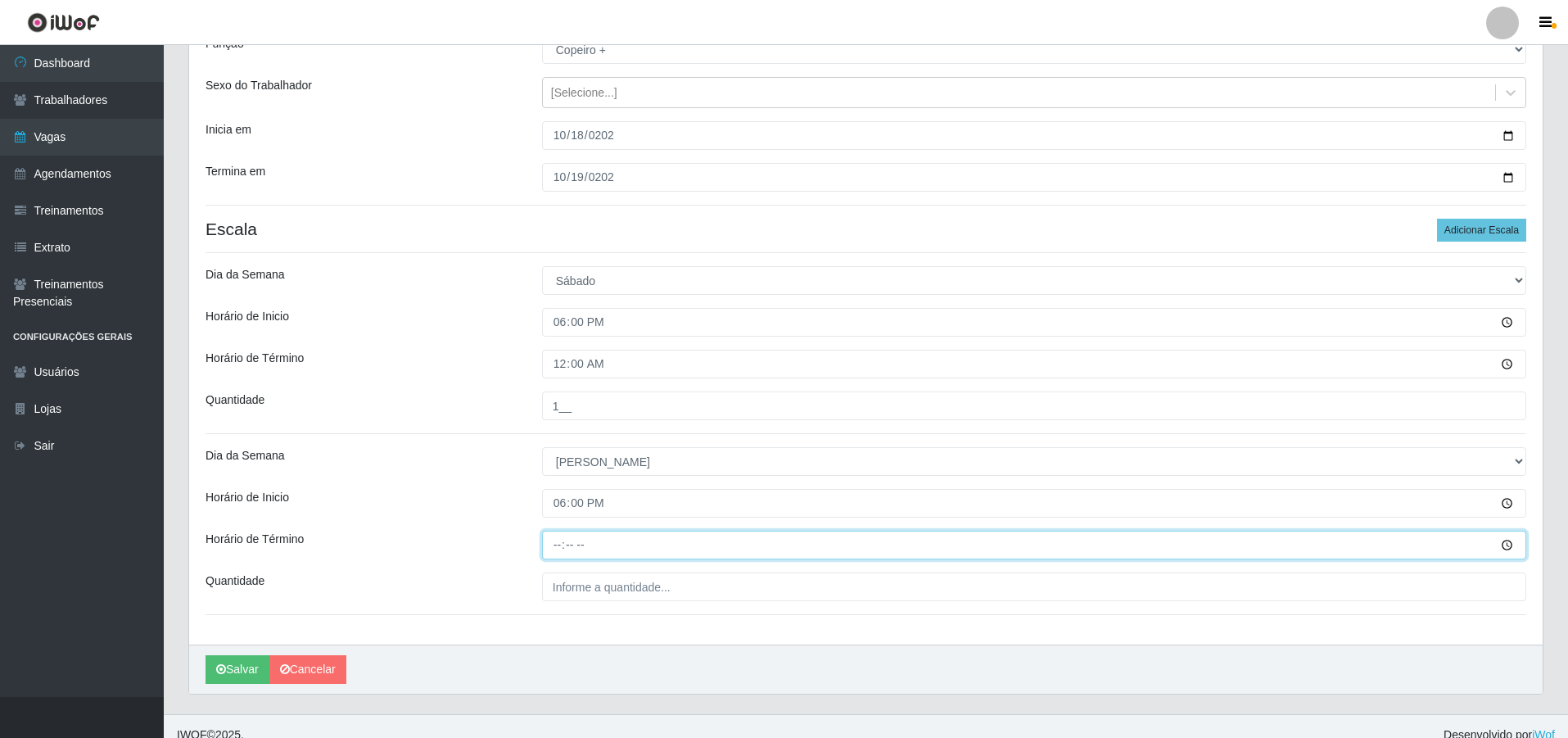
click at [559, 548] on input "Horário de Término" at bounding box center [1034, 545] width 984 height 29
type input "00:00"
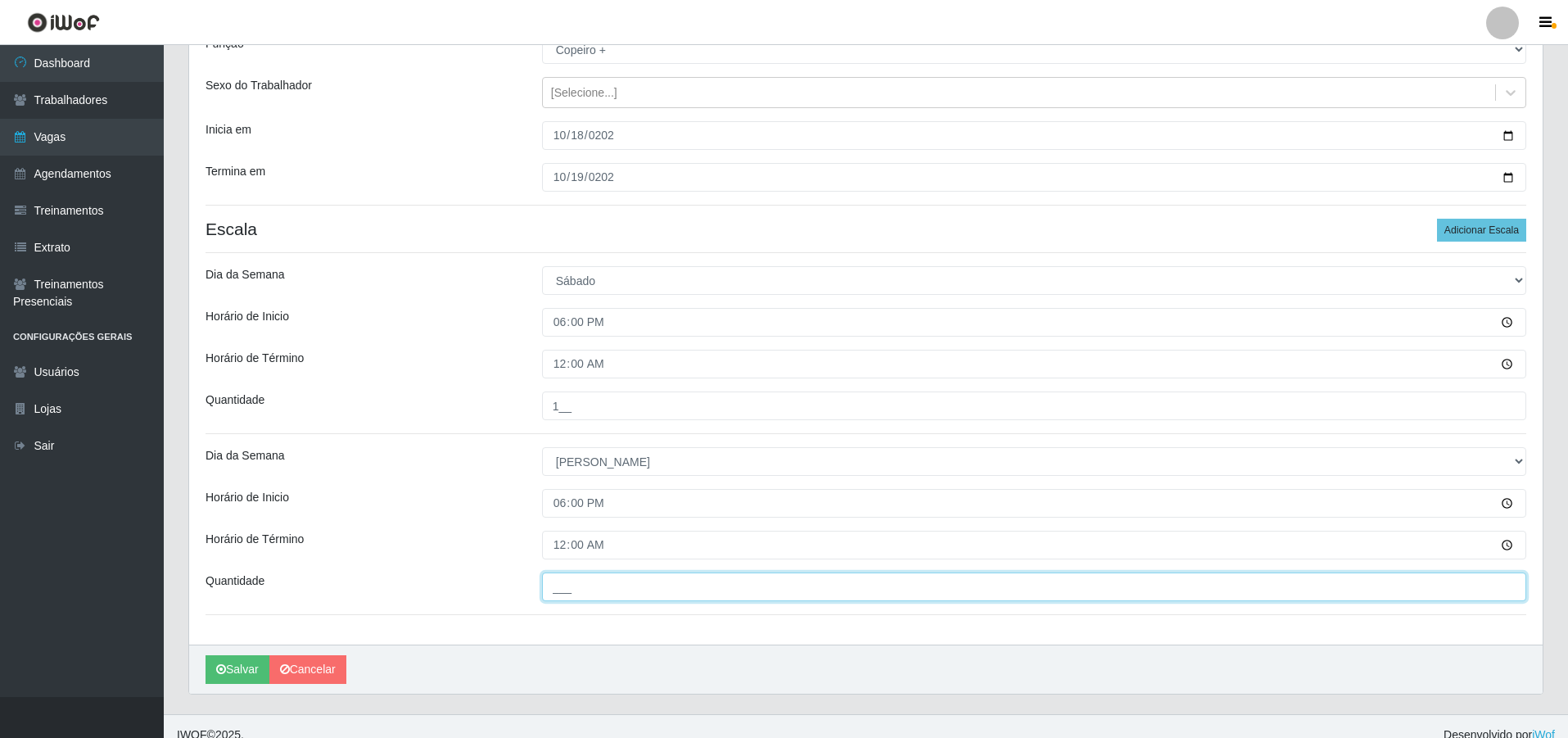
drag, startPoint x: 609, startPoint y: 591, endPoint x: 652, endPoint y: 597, distance: 43.4
click at [609, 591] on input "___" at bounding box center [1034, 586] width 984 height 29
type input "1__"
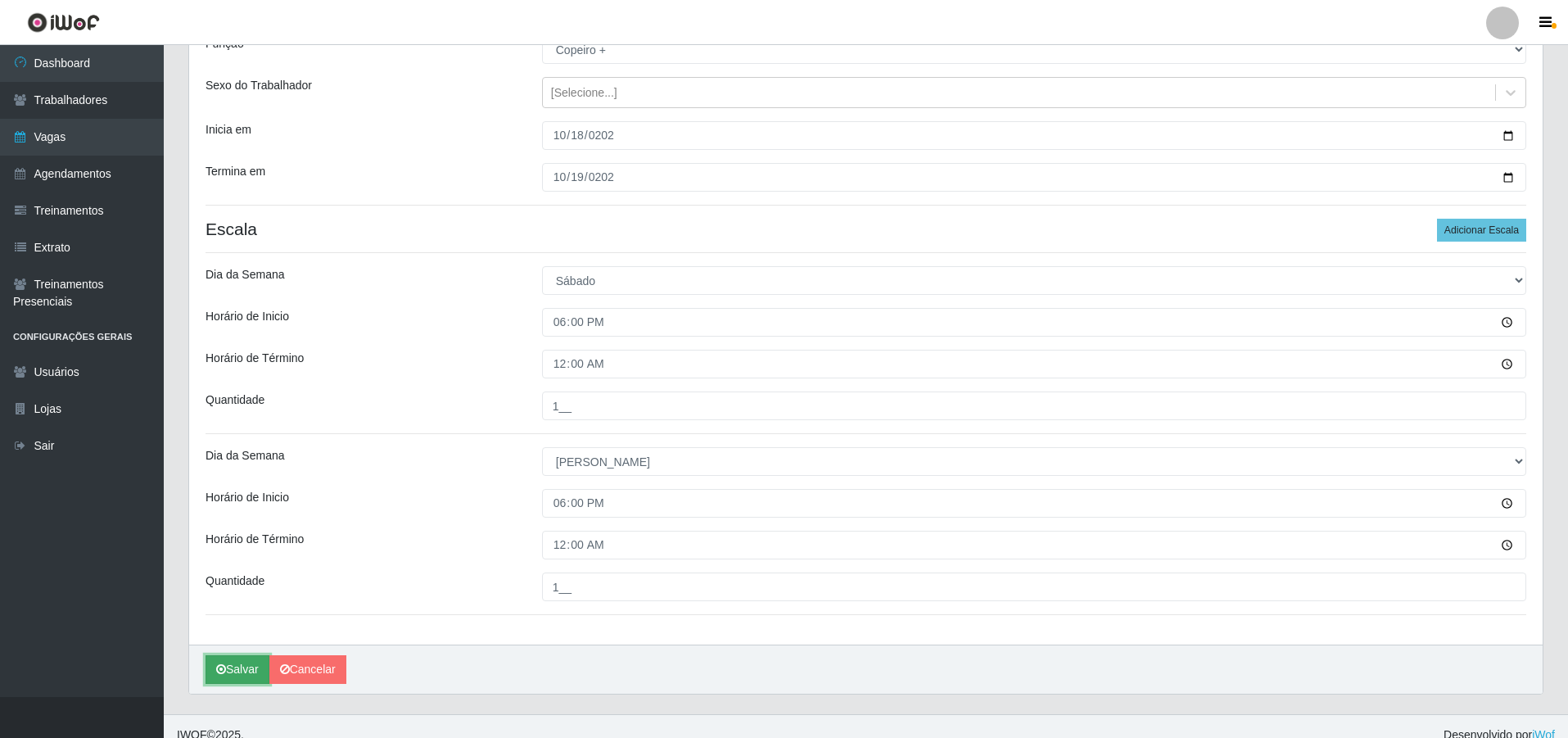
click at [246, 672] on button "Salvar" at bounding box center [237, 670] width 64 height 29
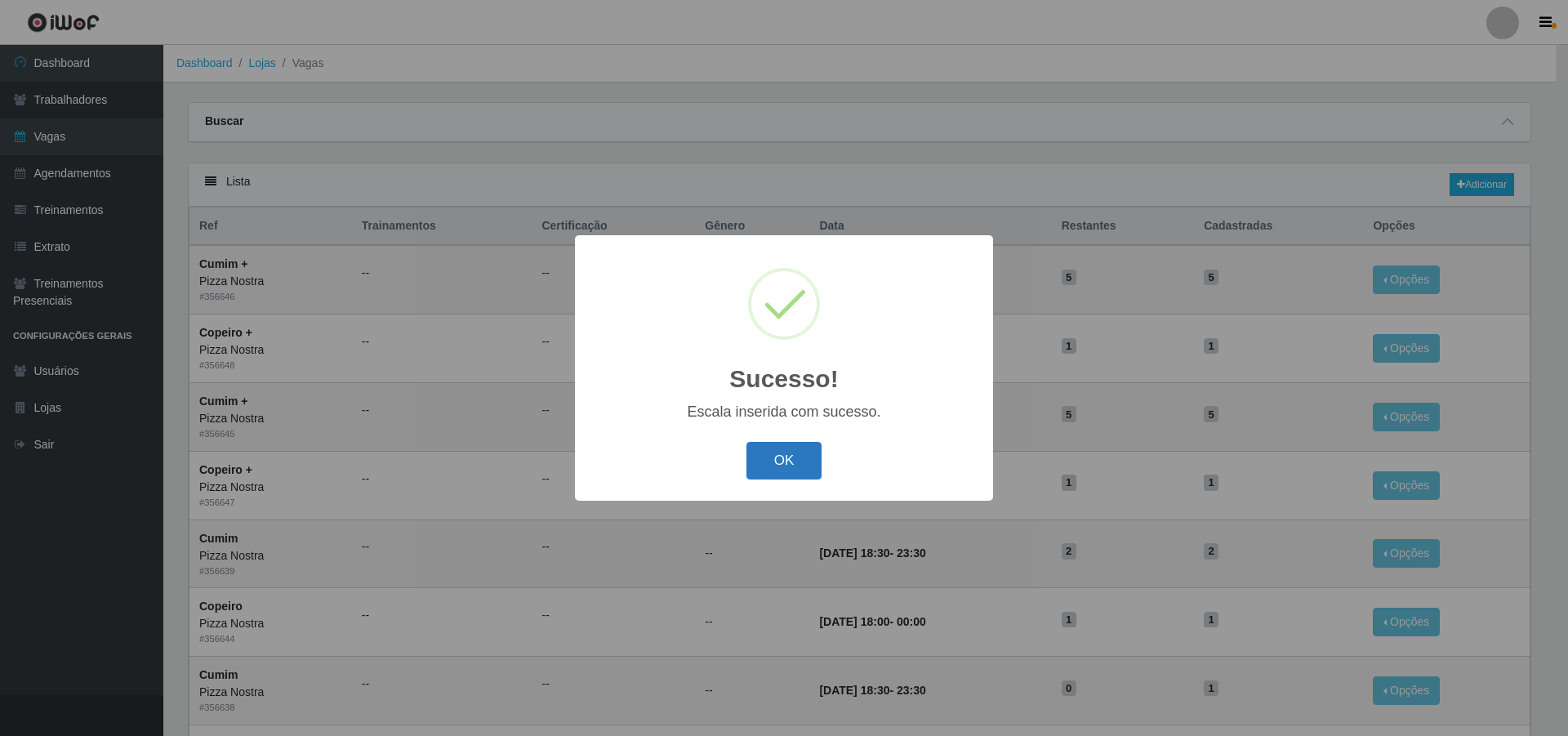
click at [775, 465] on button "OK" at bounding box center [784, 461] width 76 height 39
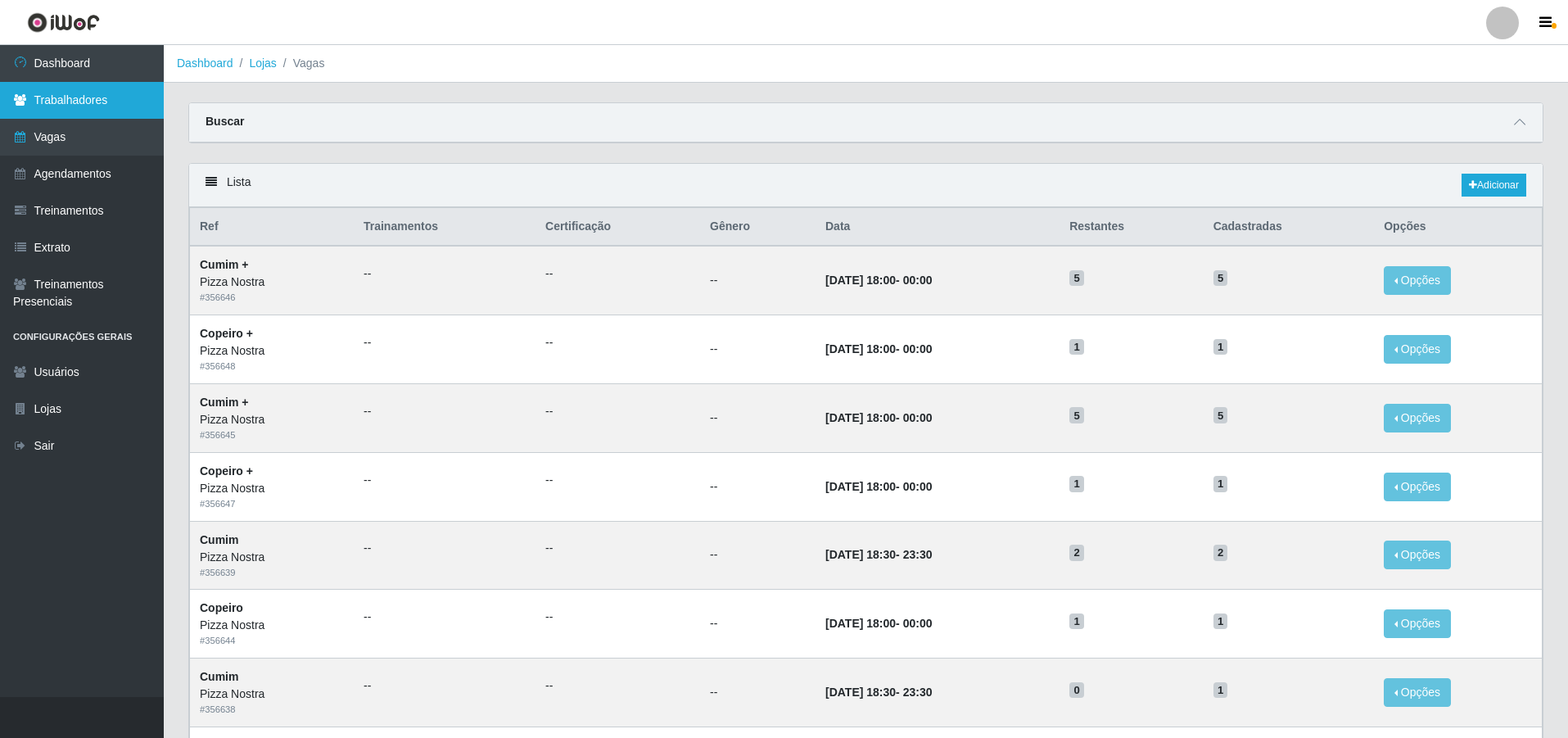
click at [143, 88] on link "Trabalhadores" at bounding box center [82, 100] width 164 height 37
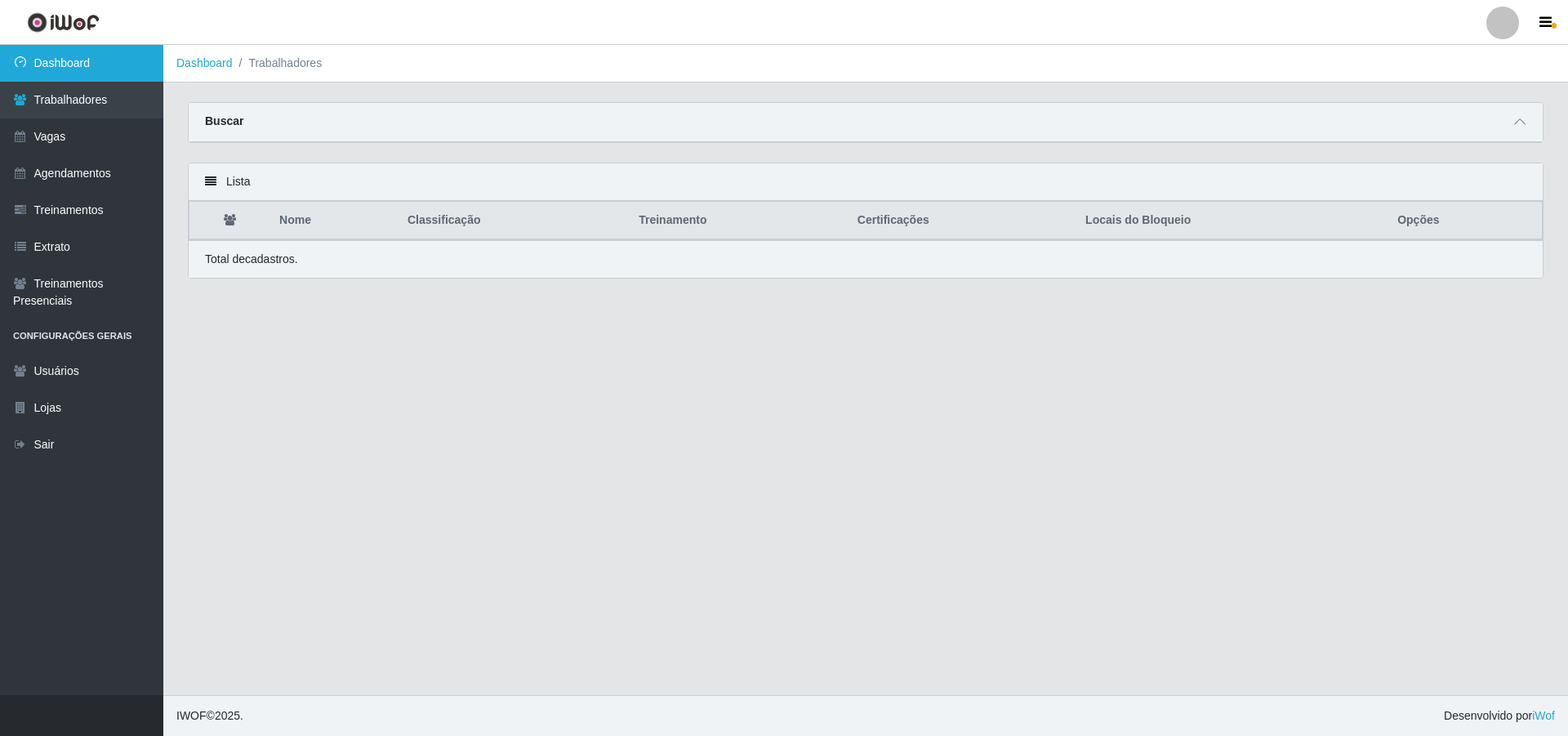
click at [125, 60] on link "Dashboard" at bounding box center [81, 63] width 164 height 37
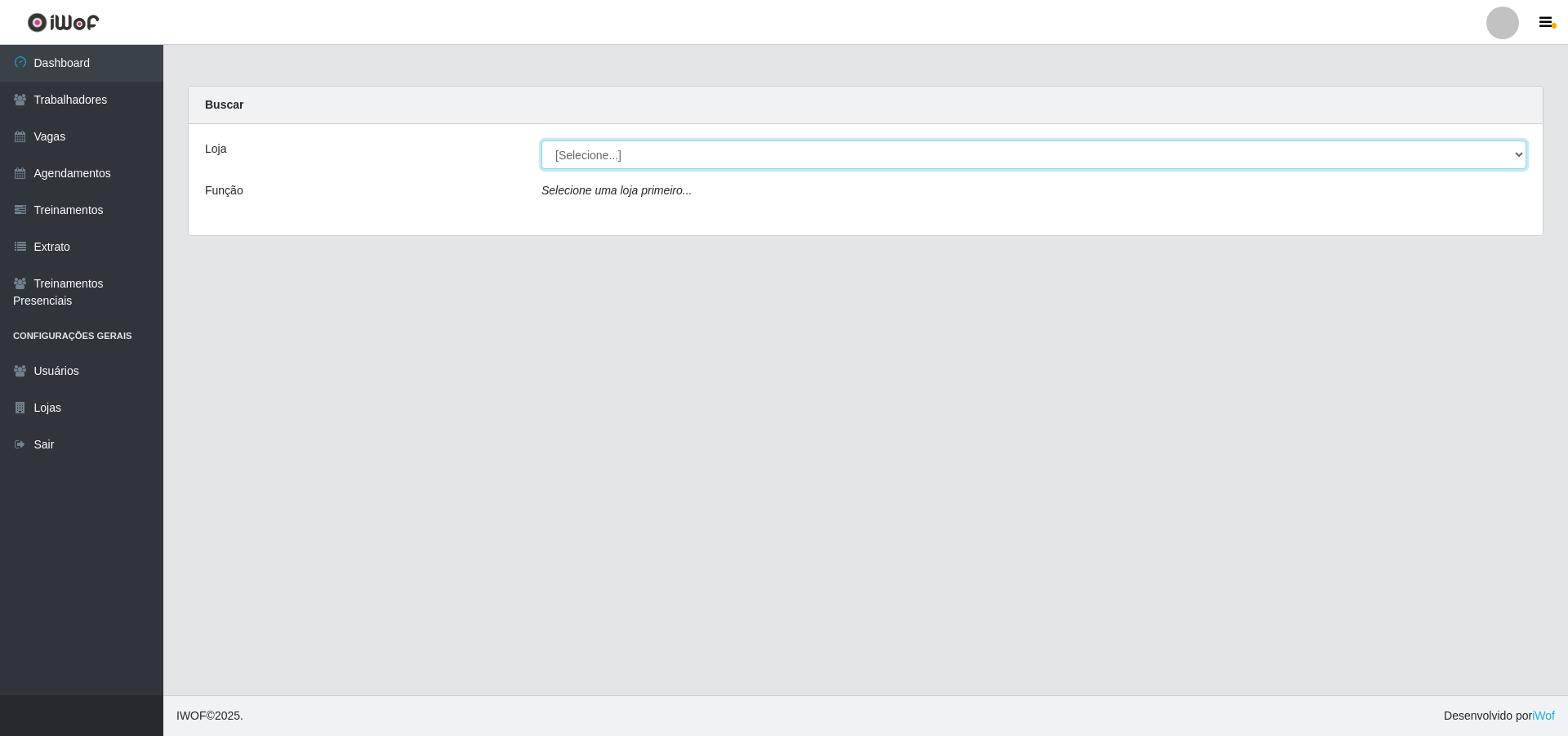
click at [586, 152] on select "[Selecione...] Pizza Nostra" at bounding box center [1034, 155] width 985 height 29
select select "337"
click at [542, 141] on select "[Selecione...] Pizza Nostra" at bounding box center [1034, 155] width 985 height 29
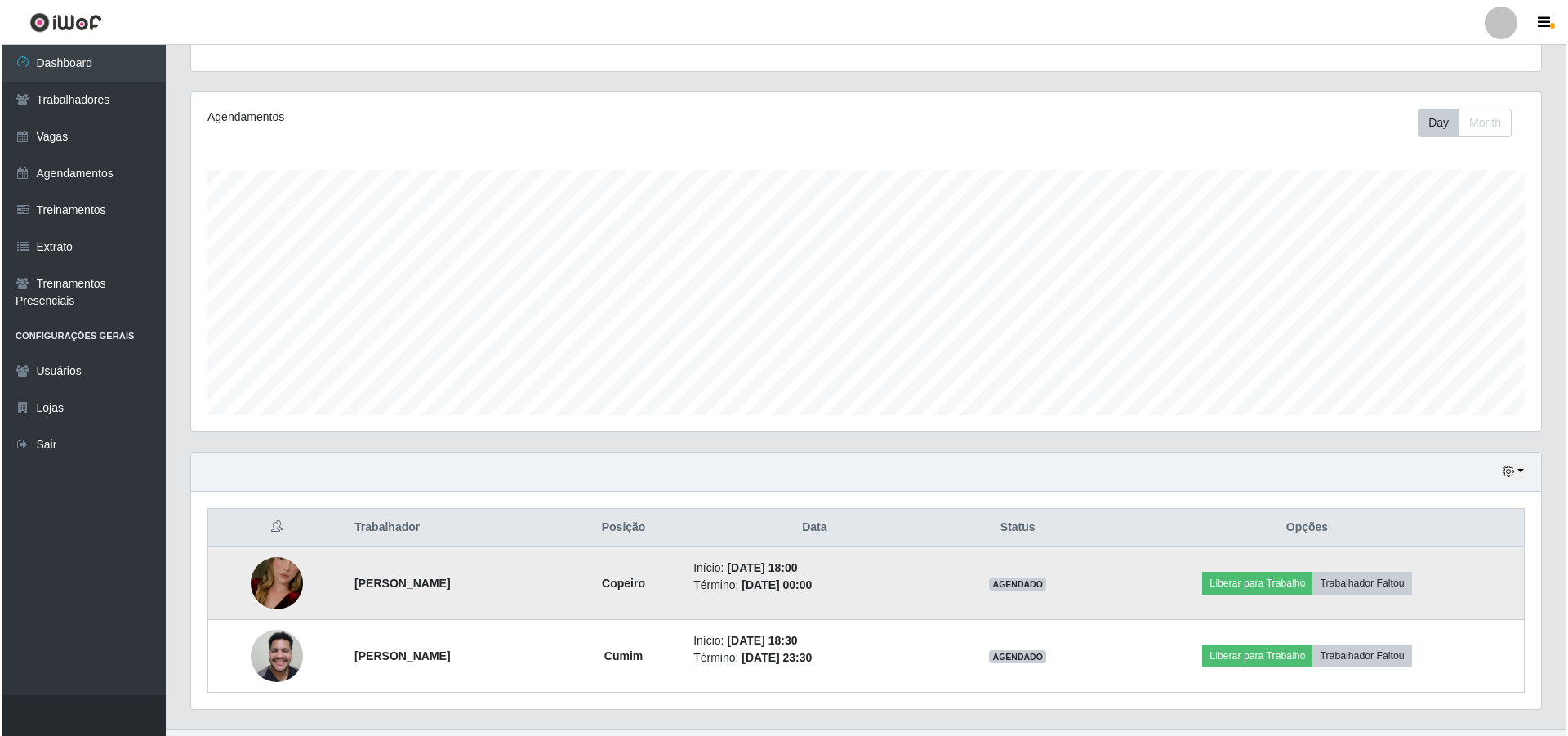
scroll to position [203, 0]
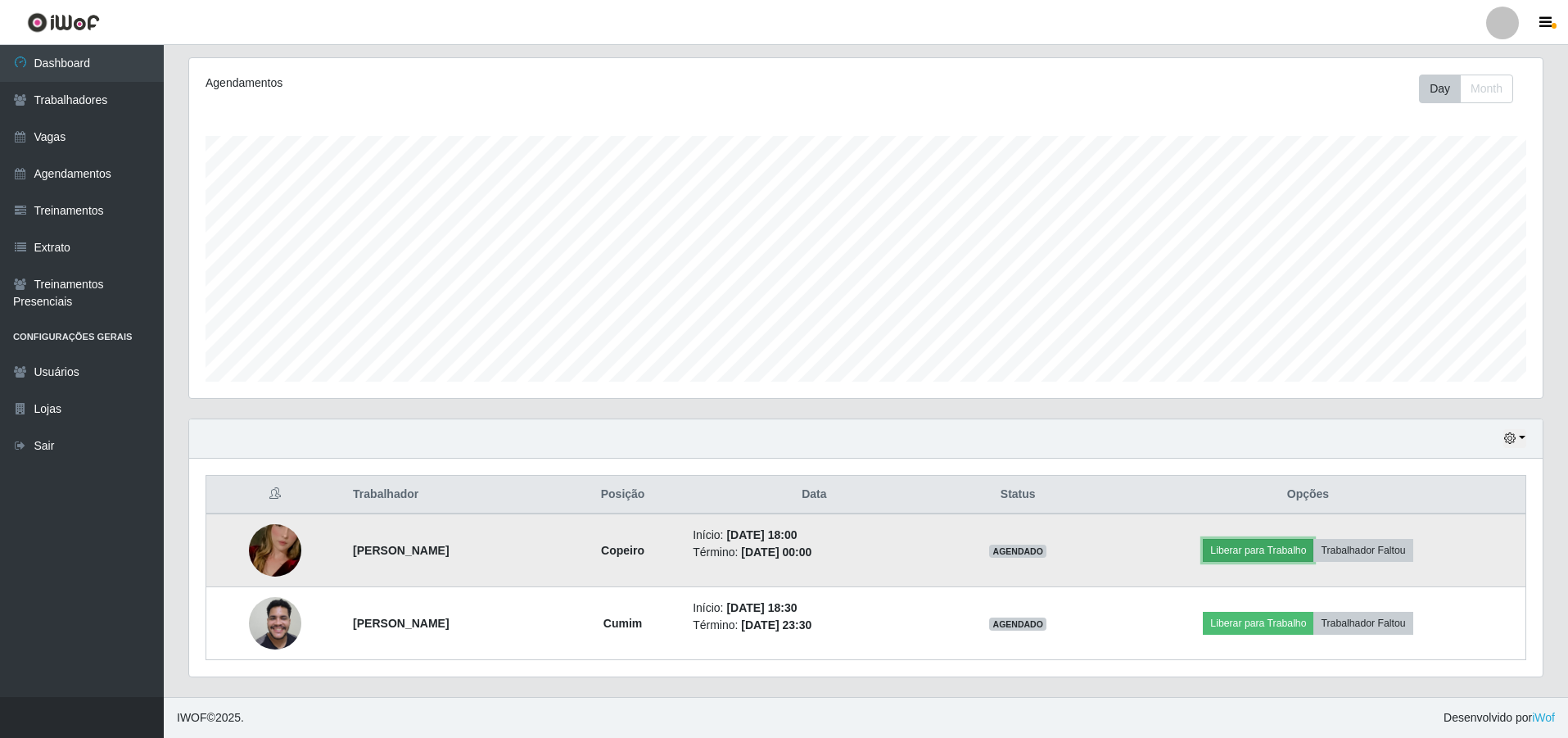
click at [1240, 555] on button "Liberar para Trabalho" at bounding box center [1258, 550] width 110 height 23
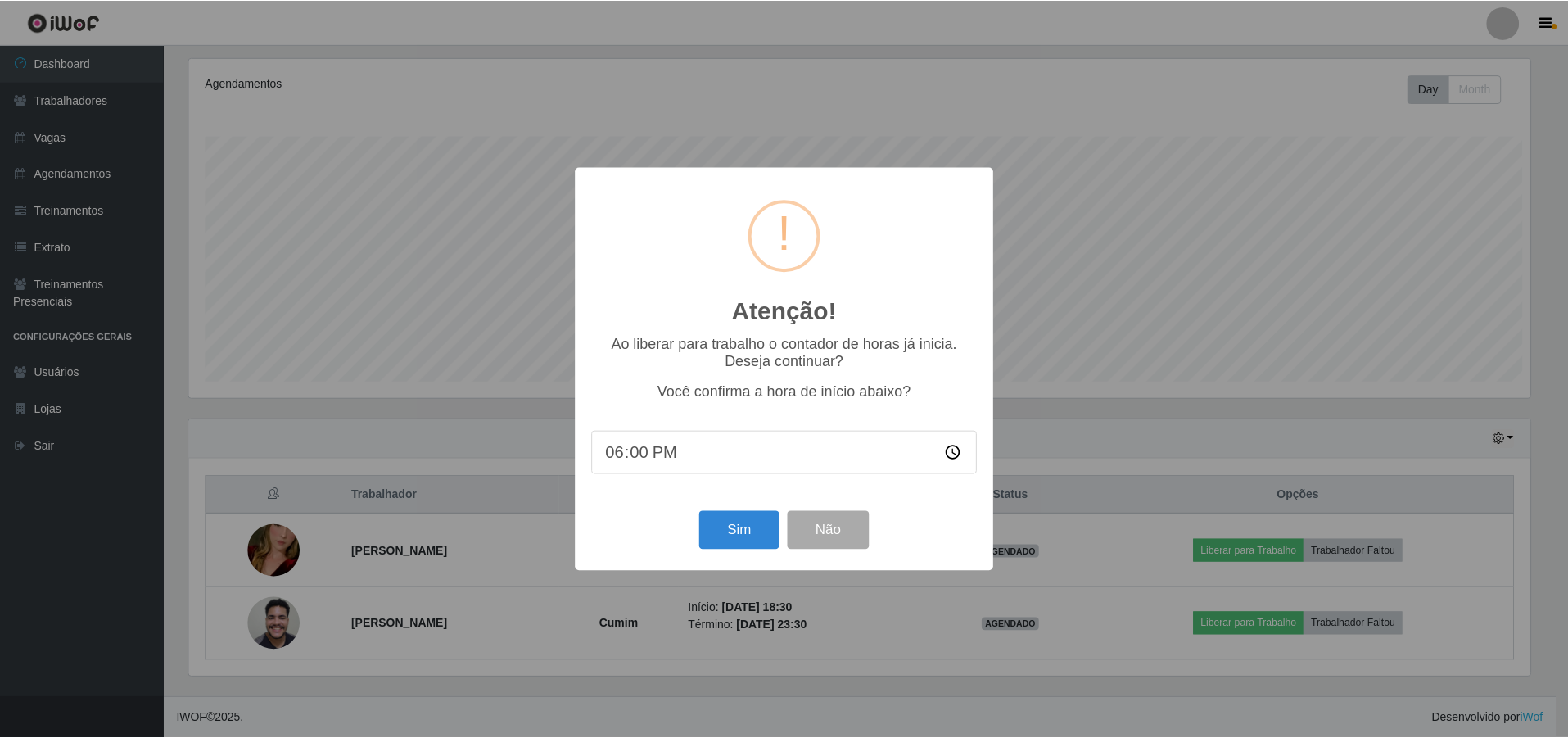
scroll to position [340, 1345]
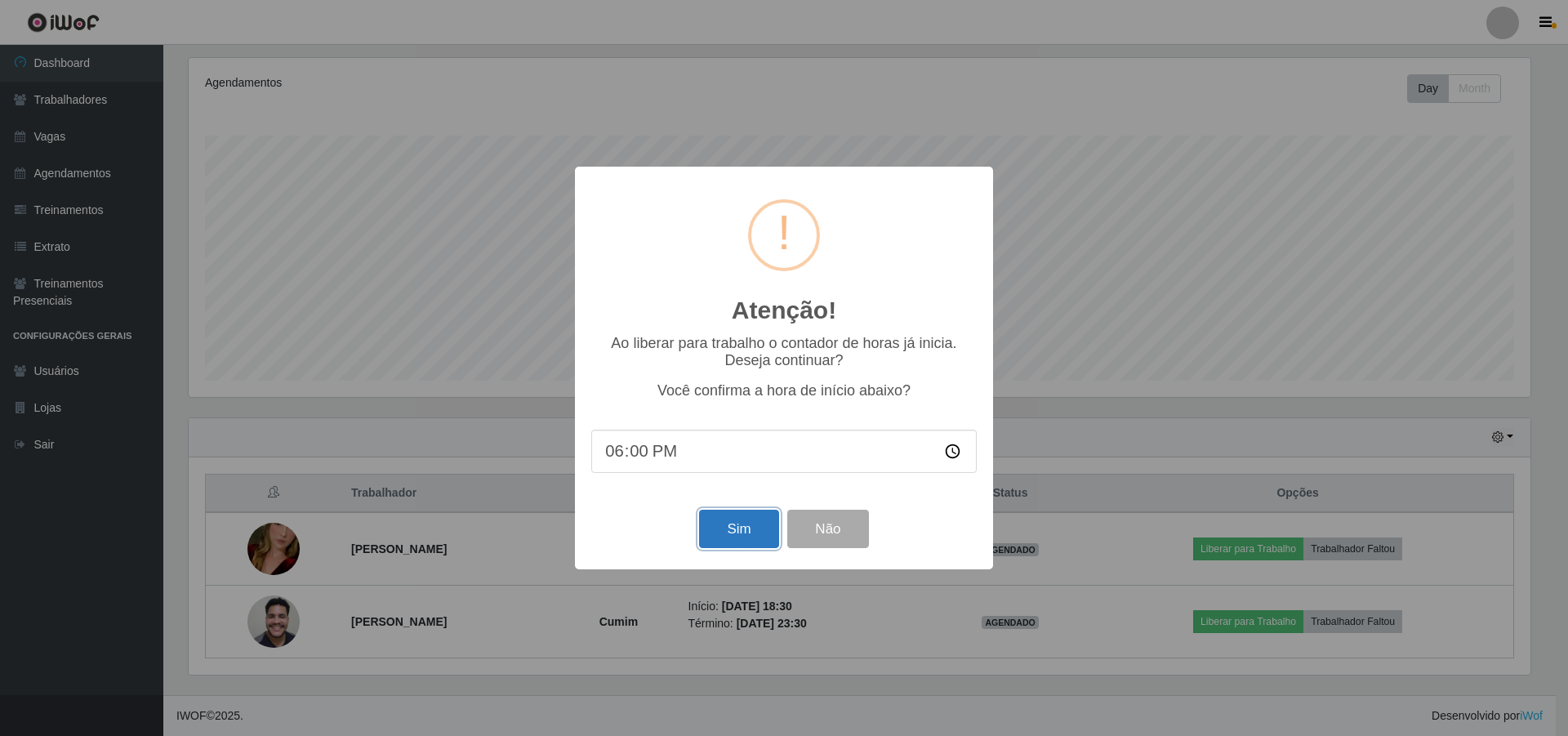
click at [728, 537] on button "Sim" at bounding box center [738, 529] width 80 height 39
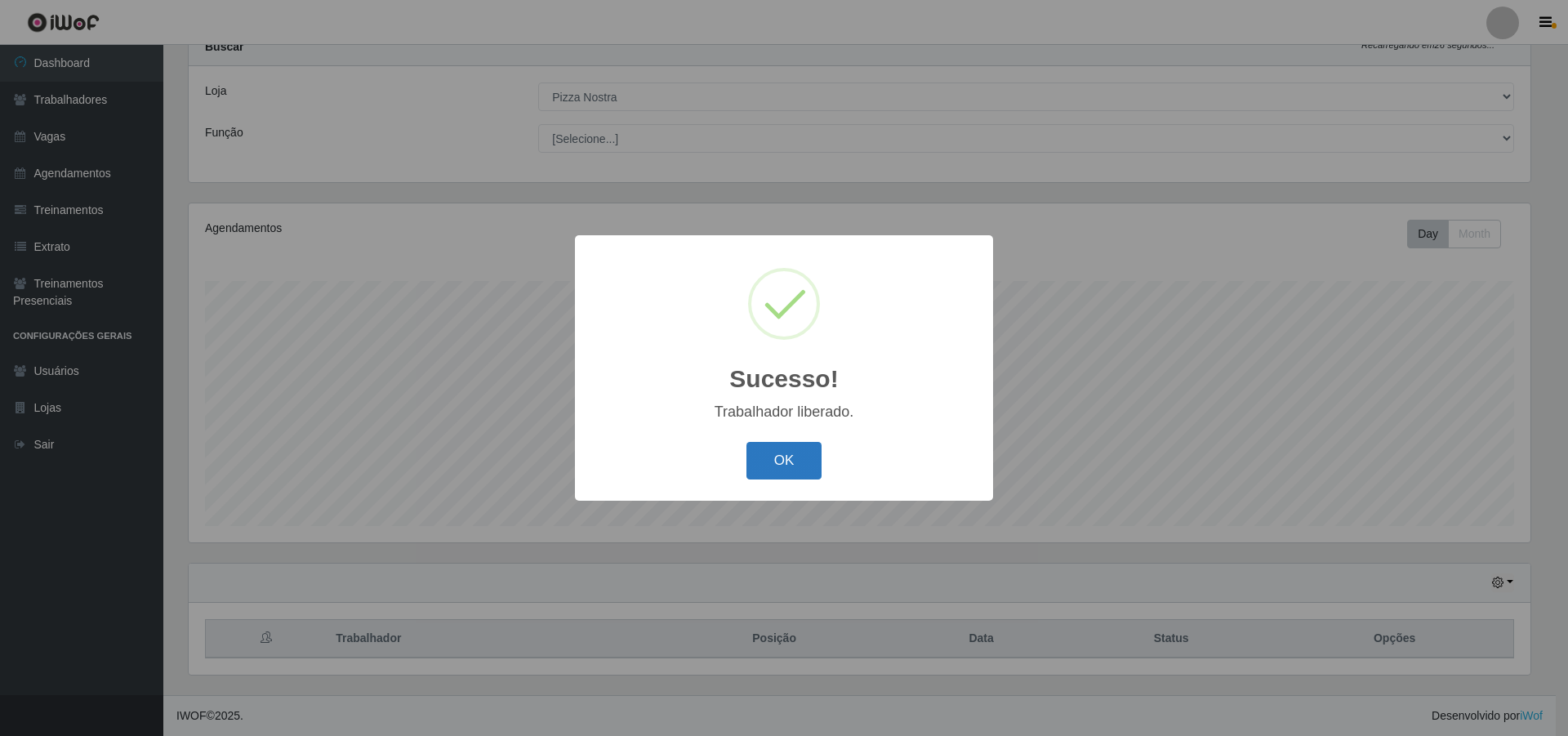
click at [794, 459] on button "OK" at bounding box center [784, 461] width 76 height 39
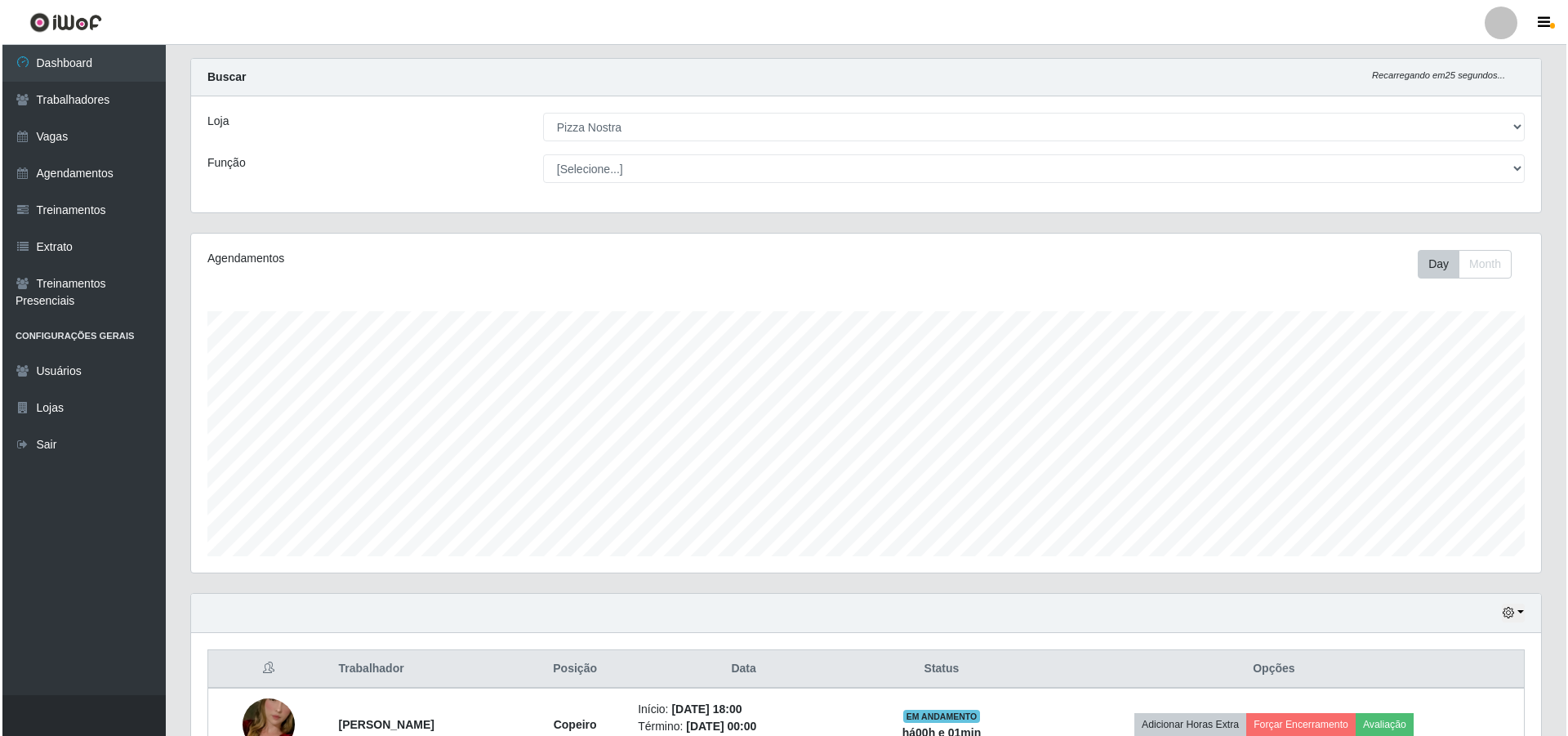
scroll to position [0, 0]
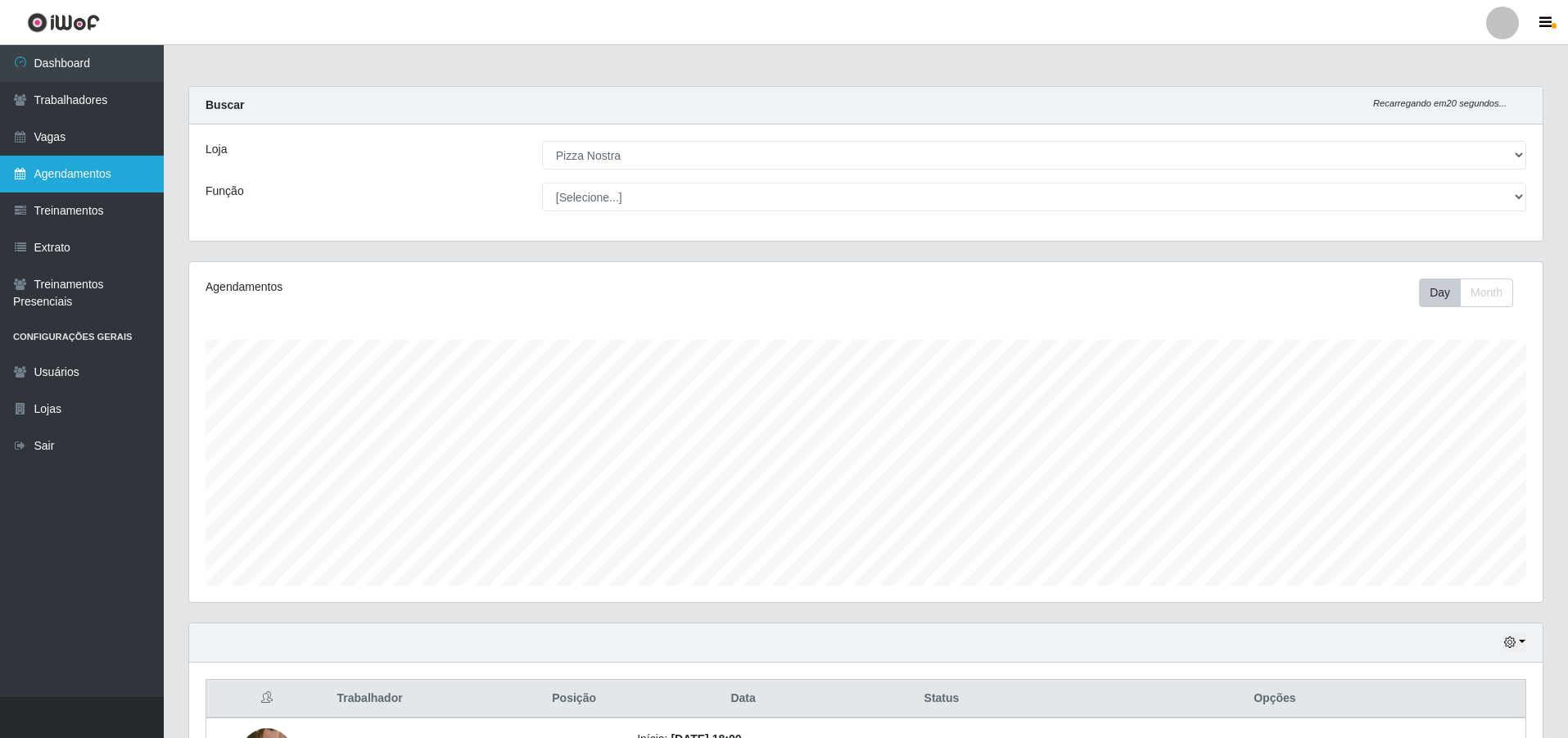
click at [95, 172] on link "Agendamentos" at bounding box center [82, 174] width 164 height 37
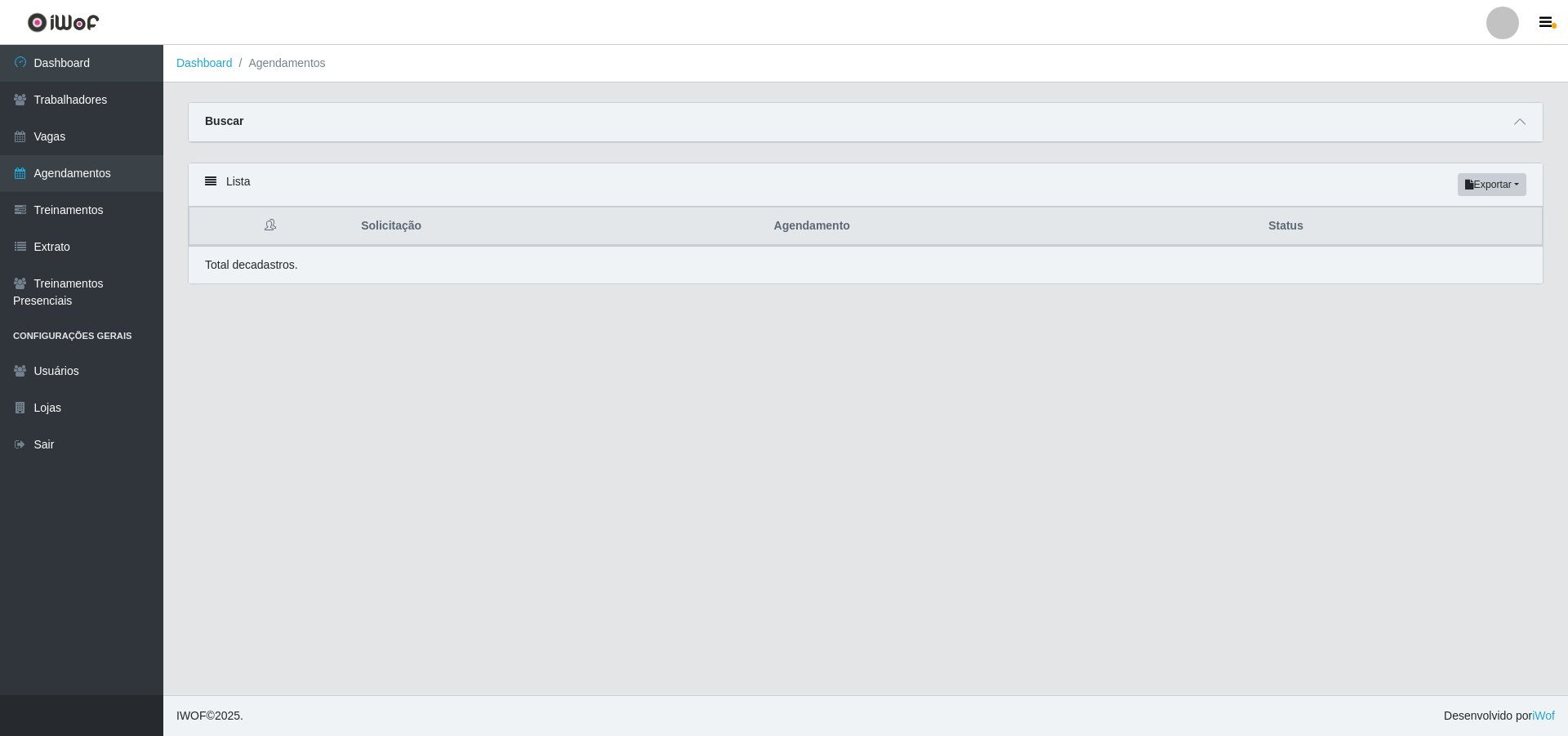
click at [1121, 77] on ol "Dashboard Agendamentos" at bounding box center [866, 63] width 1405 height 38
